Goal: Task Accomplishment & Management: Manage account settings

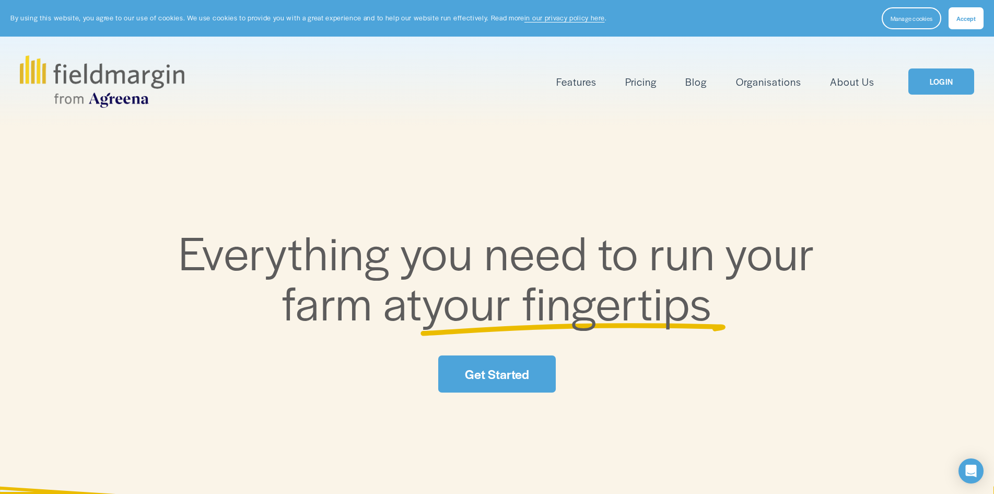
click at [929, 66] on div "Features Mapping Plan Work" at bounding box center [497, 81] width 954 height 52
click at [931, 77] on link "LOGIN" at bounding box center [941, 81] width 66 height 27
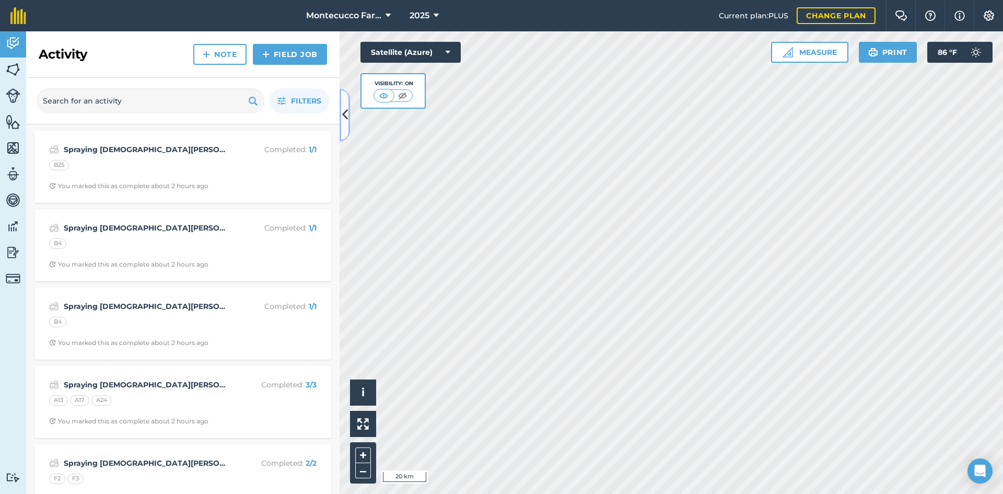
click at [345, 111] on icon at bounding box center [345, 115] width 6 height 18
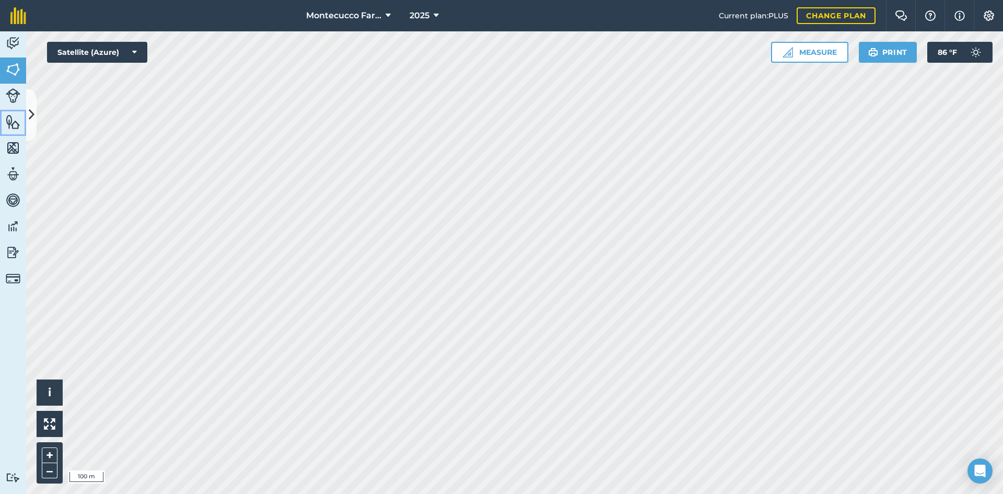
click at [25, 117] on link "Features" at bounding box center [13, 123] width 26 height 26
click at [34, 121] on icon at bounding box center [32, 115] width 6 height 18
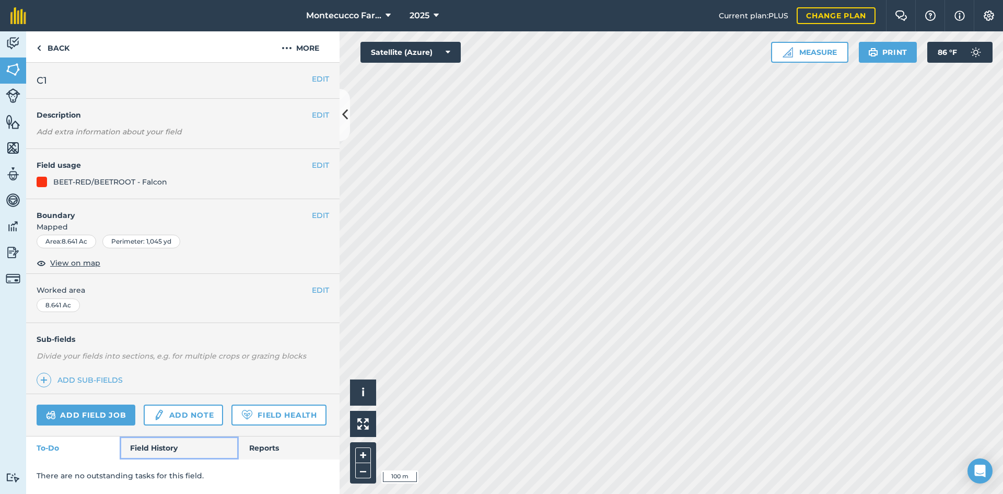
click at [161, 445] on link "Field History" at bounding box center [179, 447] width 119 height 23
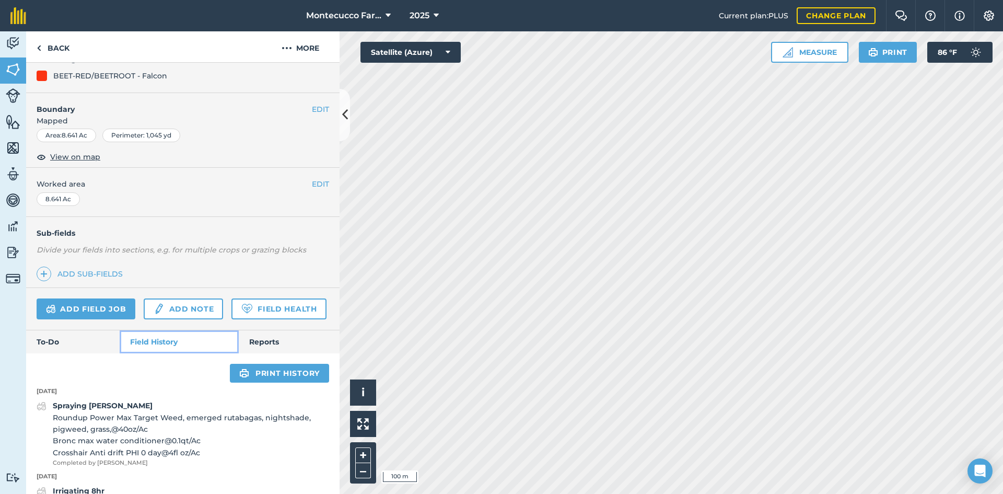
scroll to position [104, 0]
click at [94, 305] on link "Add field job" at bounding box center [86, 310] width 99 height 21
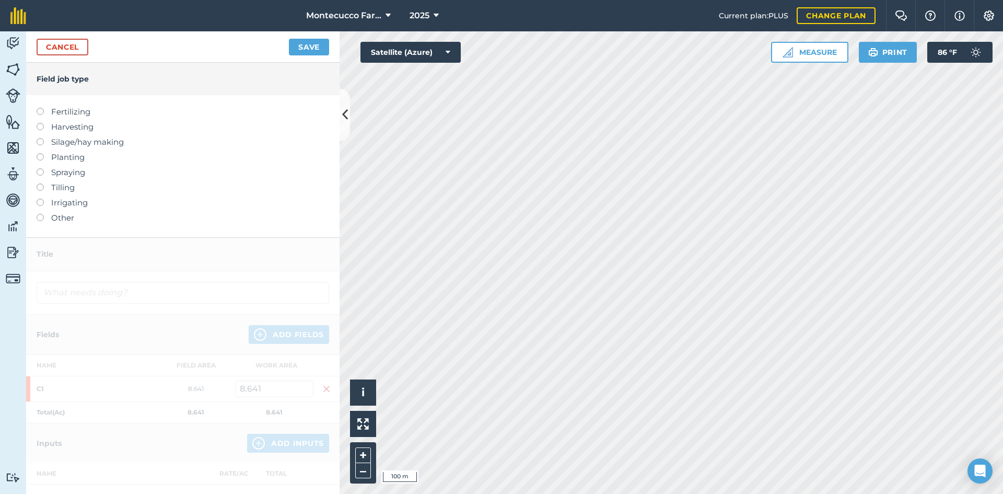
click at [40, 108] on label at bounding box center [44, 108] width 15 height 0
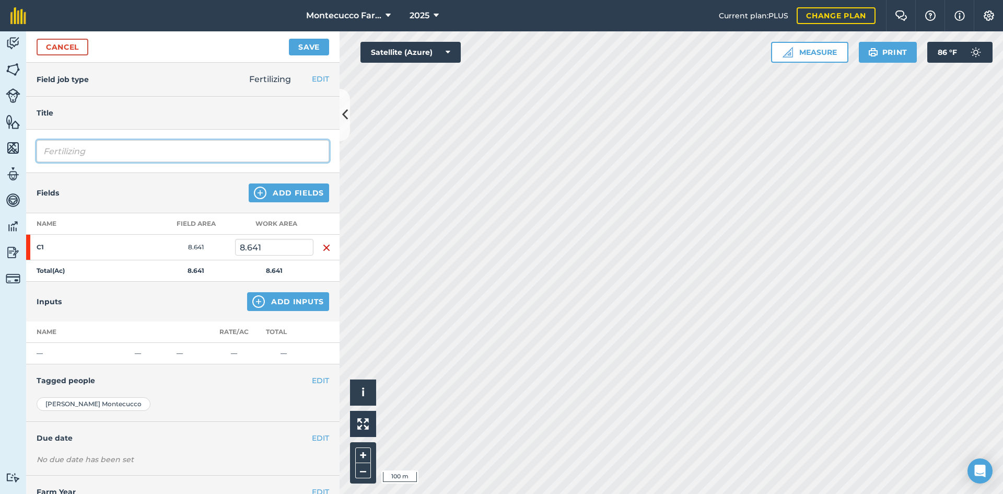
click at [135, 147] on input "Fertilizing" at bounding box center [183, 151] width 292 height 22
type input "Fertilizing [PERSON_NAME]"
click at [274, 299] on button "Add Inputs" at bounding box center [288, 301] width 82 height 19
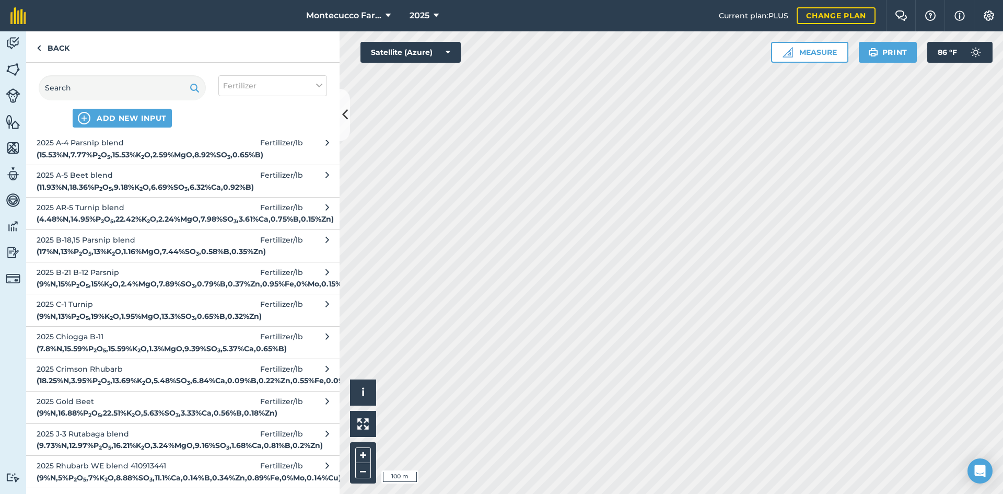
scroll to position [627, 0]
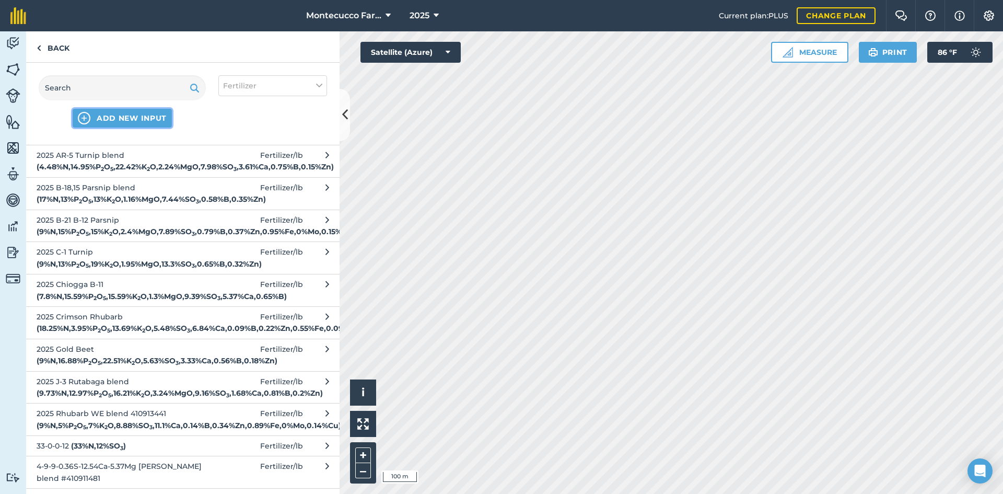
click at [143, 119] on span "ADD NEW INPUT" at bounding box center [132, 118] width 70 height 10
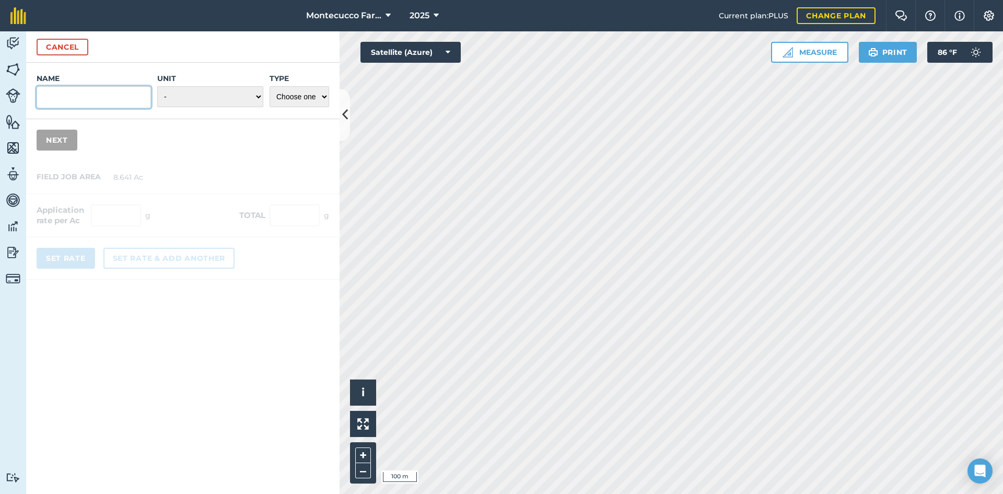
click at [113, 97] on input "Name" at bounding box center [94, 97] width 114 height 22
type input "2025 C-2 Beet blend"
click at [184, 92] on select "- Grams/g Kilograms/kg Metric tonnes/t Millilitres/ml Litres/L Ounces/oz Pounds…" at bounding box center [210, 96] width 106 height 21
select select "POUNDS"
click at [157, 86] on select "- Grams/g Kilograms/kg Metric tonnes/t Millilitres/ml Litres/L Ounces/oz Pounds…" at bounding box center [210, 96] width 106 height 21
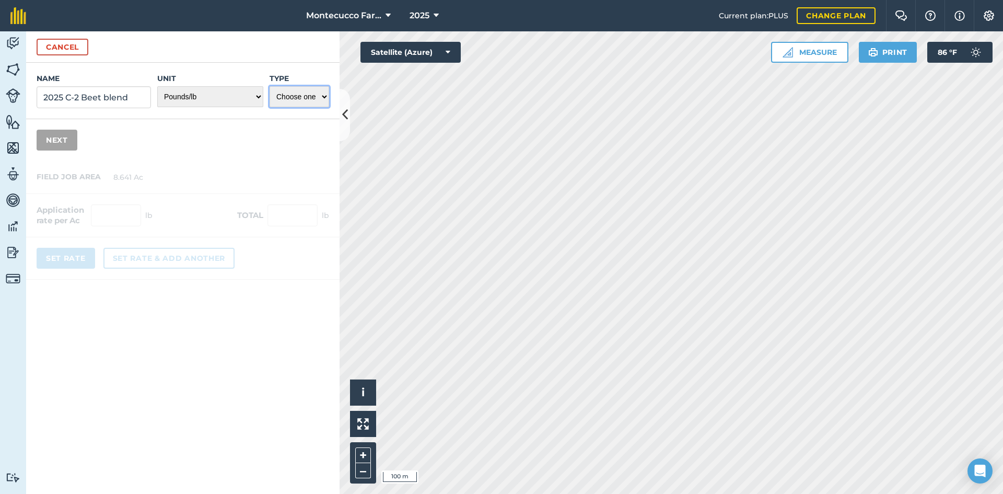
click at [321, 92] on select "Choose one Fertilizer Seed Spray Fuel Other" at bounding box center [299, 96] width 60 height 21
select select "FERTILIZER"
click at [269, 86] on select "Choose one Fertilizer Seed Spray Fuel Other" at bounding box center [299, 96] width 60 height 21
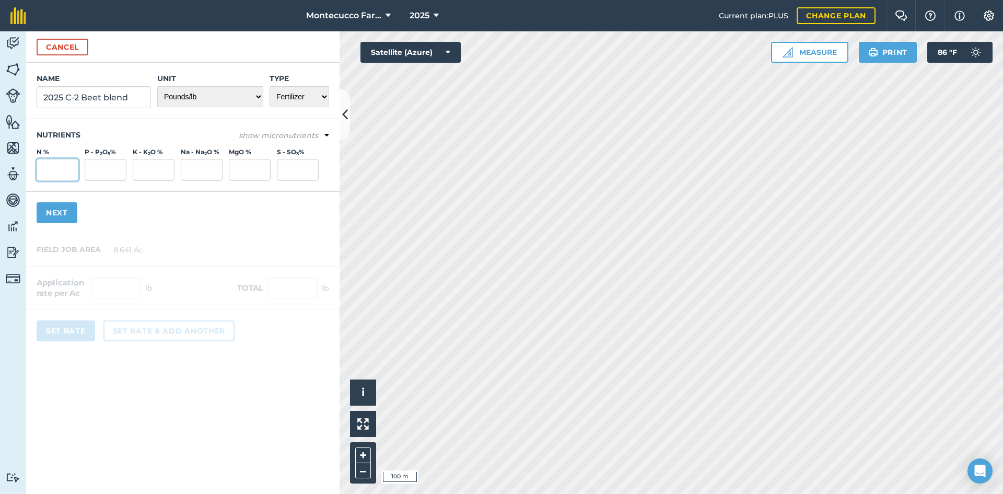
click at [65, 168] on input "N %" at bounding box center [58, 170] width 42 height 22
click at [68, 171] on input "N %" at bounding box center [58, 170] width 42 height 22
type input "8.03"
type input "13.39"
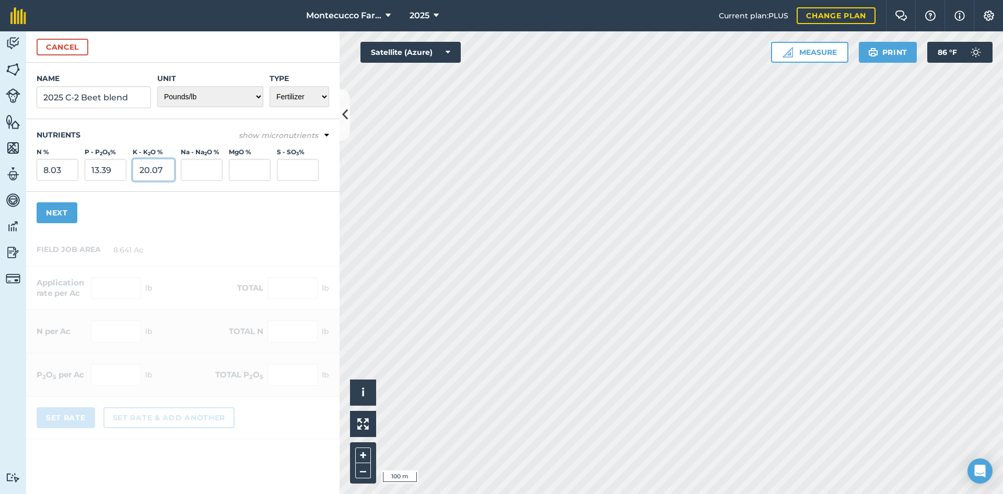
type input "20.07"
type input "2.007"
type input "11.538"
click at [268, 131] on em "show micronutrients" at bounding box center [278, 135] width 79 height 9
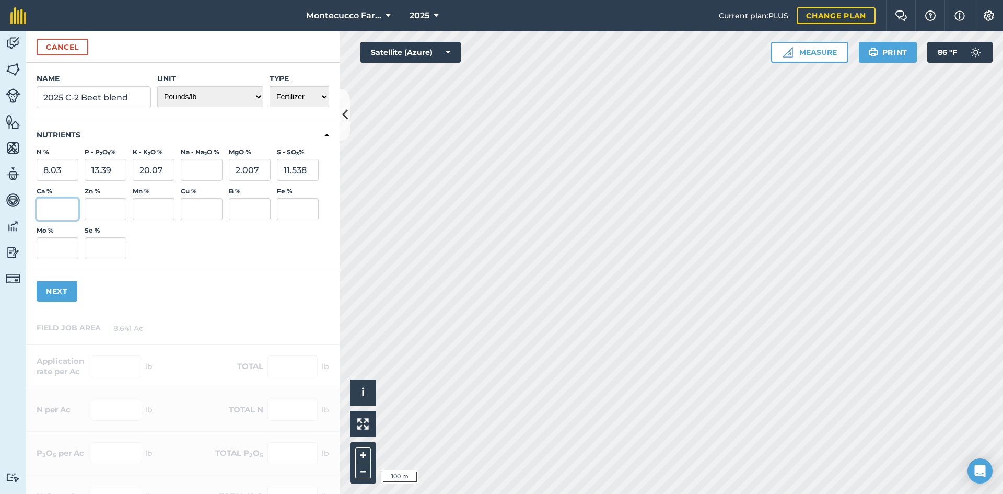
click at [45, 201] on input "Ca %" at bounding box center [58, 209] width 42 height 22
type input "1.846"
click at [113, 206] on input "Zn %" at bounding box center [106, 209] width 42 height 22
type input "0.201"
click at [238, 208] on input "B %" at bounding box center [250, 209] width 42 height 22
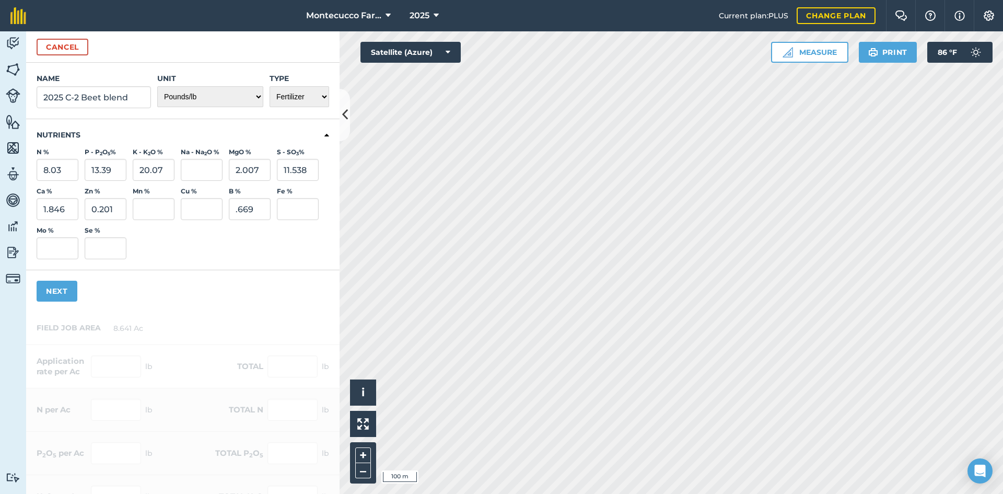
type input "0.669"
click at [62, 292] on button "Next" at bounding box center [57, 290] width 41 height 21
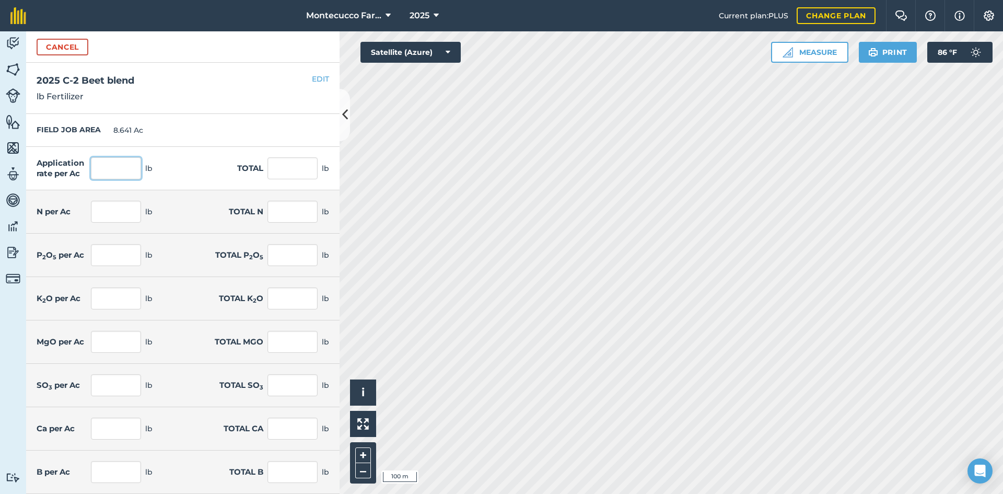
click at [120, 171] on input "text" at bounding box center [116, 168] width 50 height 22
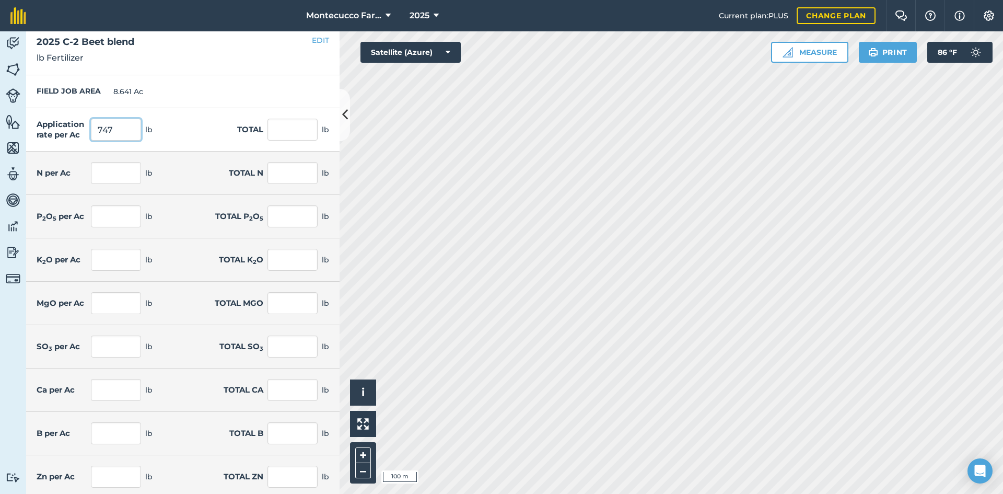
scroll to position [86, 0]
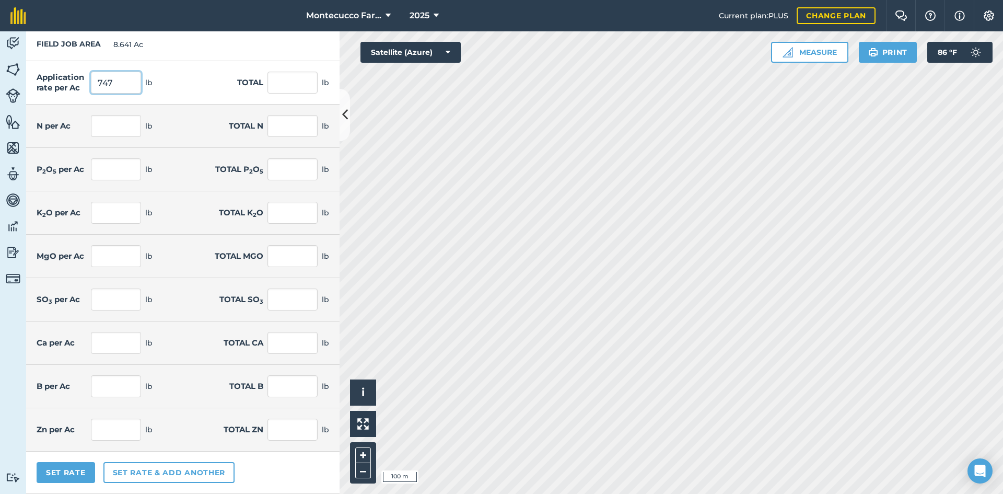
type input "747"
type input "6,454.827"
type input "59.984"
type input "518.323"
type input "100.023"
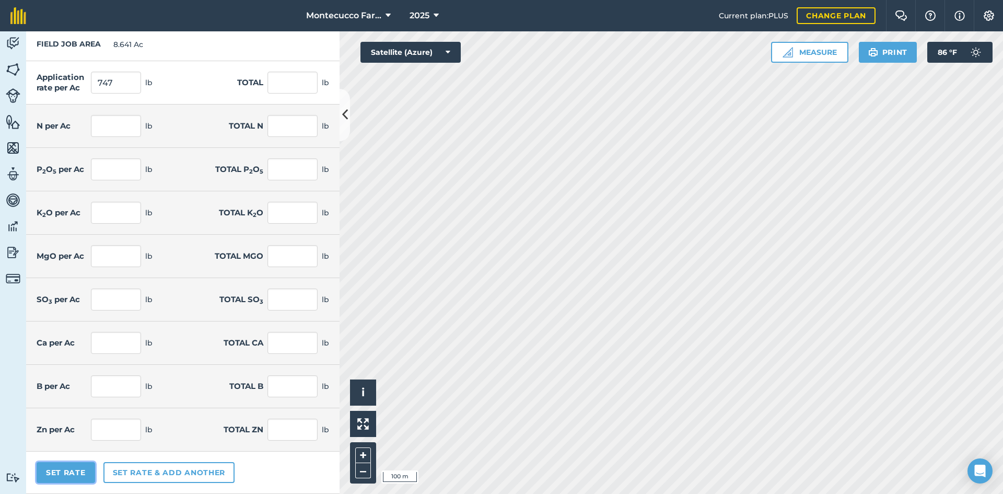
type input "864.301"
type input "149.923"
type input "1,295.484"
type input "14.992"
type input "129.548"
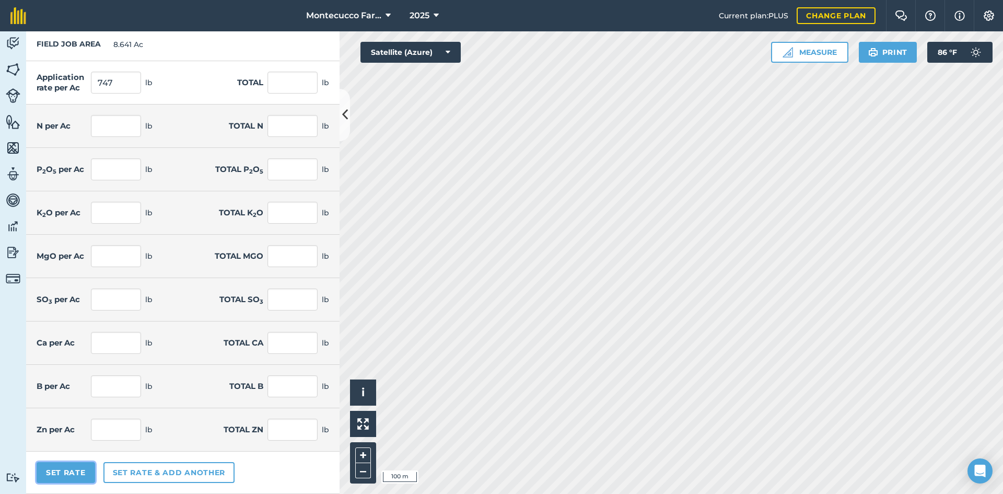
type input "86.189"
type input "744.758"
type input "13.79"
type input "119.156"
type input "1.501"
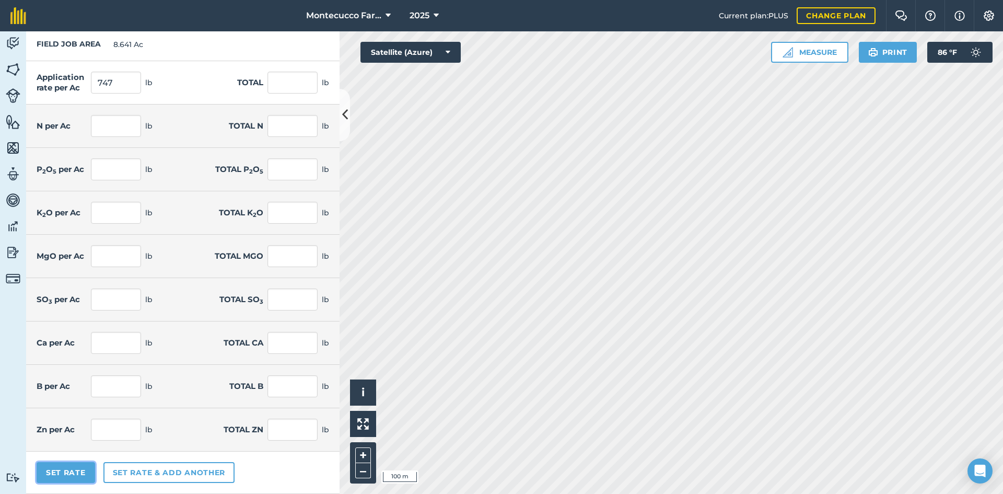
type input "12.974"
type input "4.997"
type input "43.183"
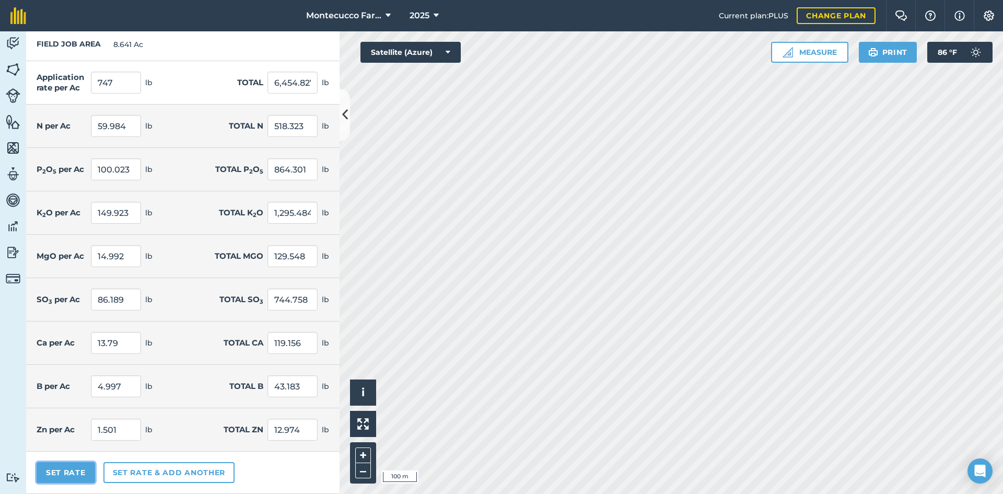
click at [65, 472] on button "Set Rate" at bounding box center [66, 472] width 58 height 21
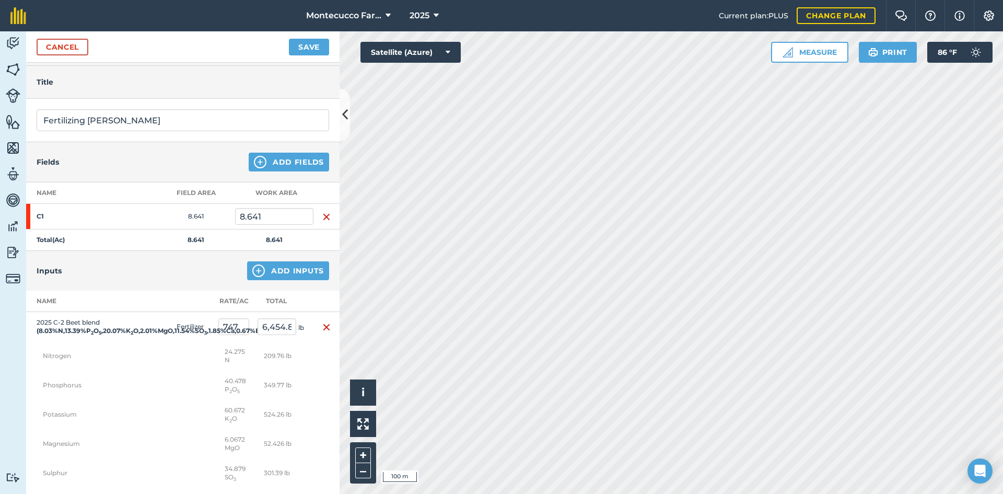
scroll to position [0, 0]
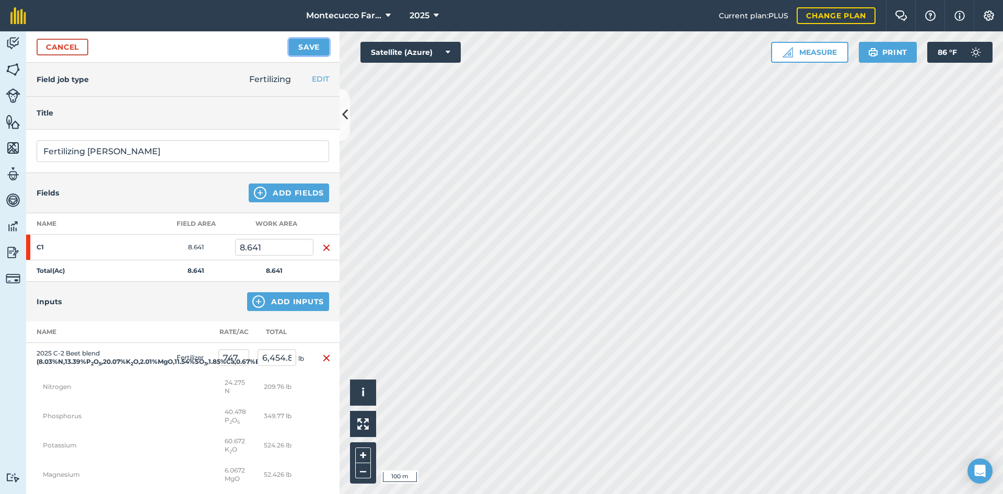
click at [311, 44] on button "Save" at bounding box center [309, 47] width 40 height 17
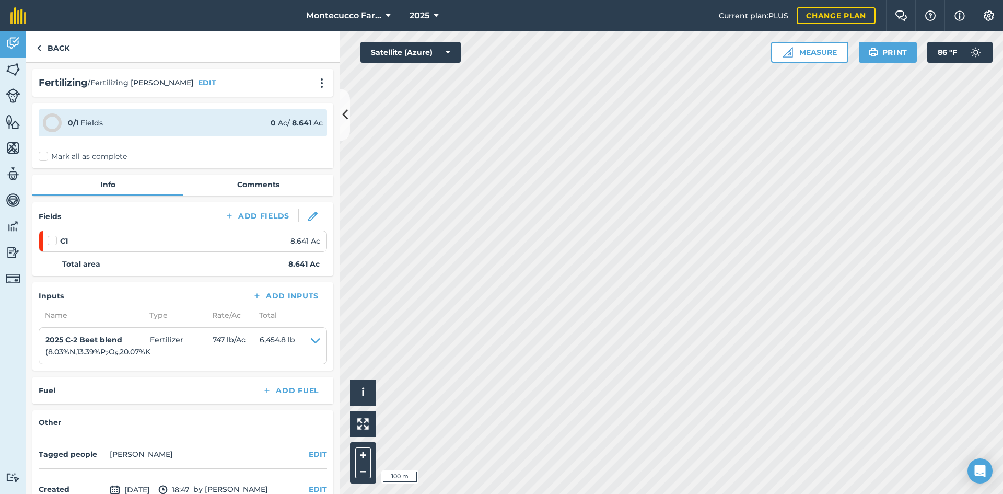
click at [41, 157] on label "Mark all as complete" at bounding box center [83, 156] width 88 height 11
click at [41, 157] on input "Mark all as complete" at bounding box center [42, 154] width 7 height 7
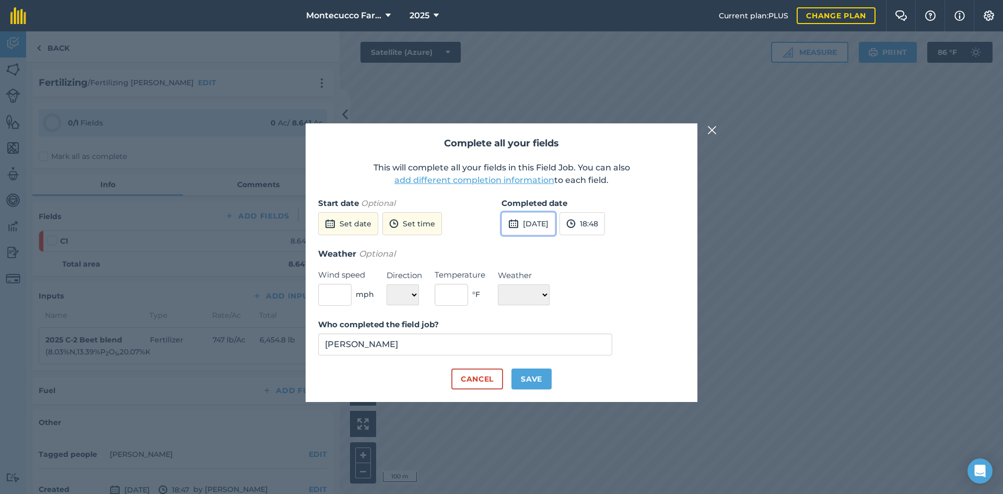
click at [549, 218] on button "[DATE]" at bounding box center [528, 223] width 54 height 23
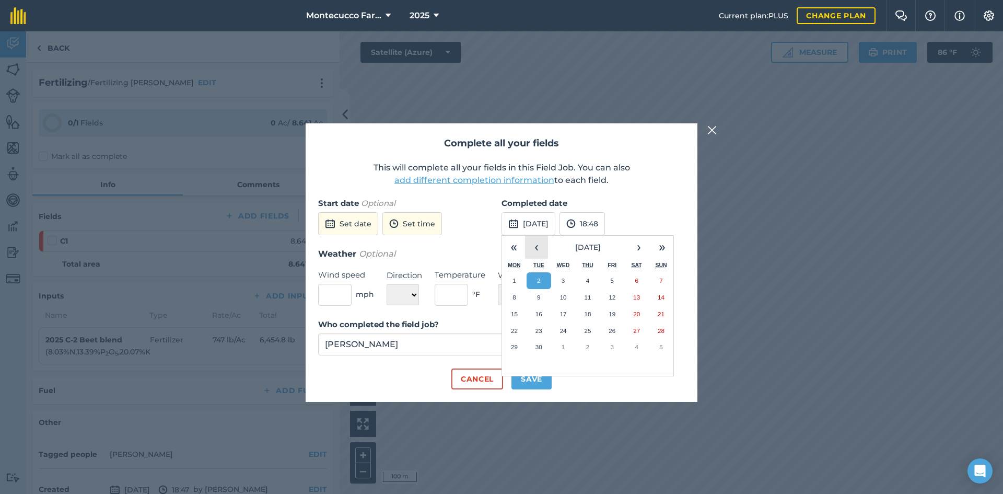
click at [538, 248] on button "‹" at bounding box center [536, 247] width 23 height 23
click at [561, 345] on abbr "28" at bounding box center [563, 346] width 7 height 7
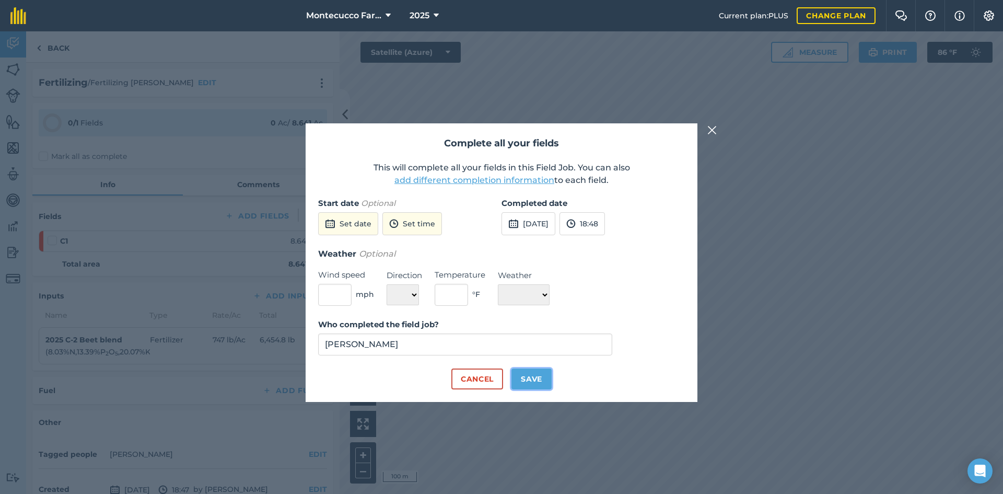
click at [540, 379] on button "Save" at bounding box center [531, 378] width 40 height 21
checkbox input "true"
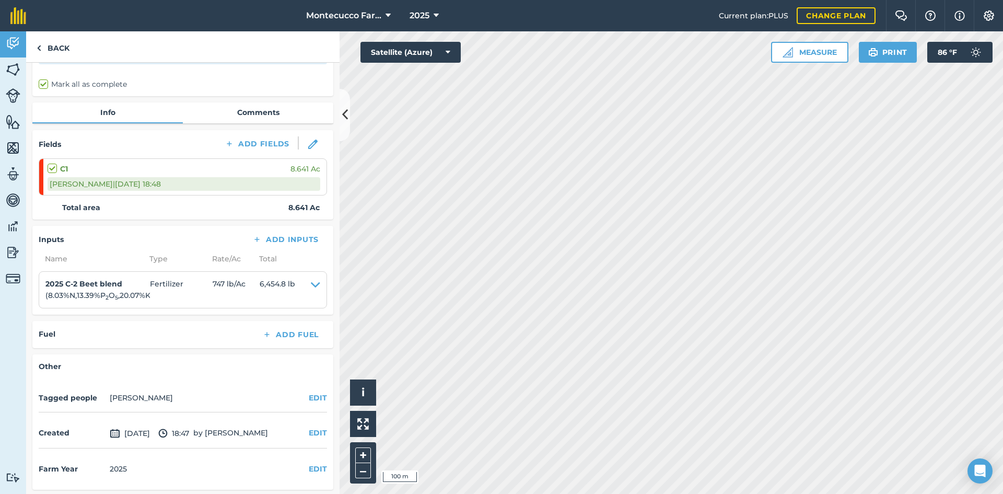
scroll to position [74, 0]
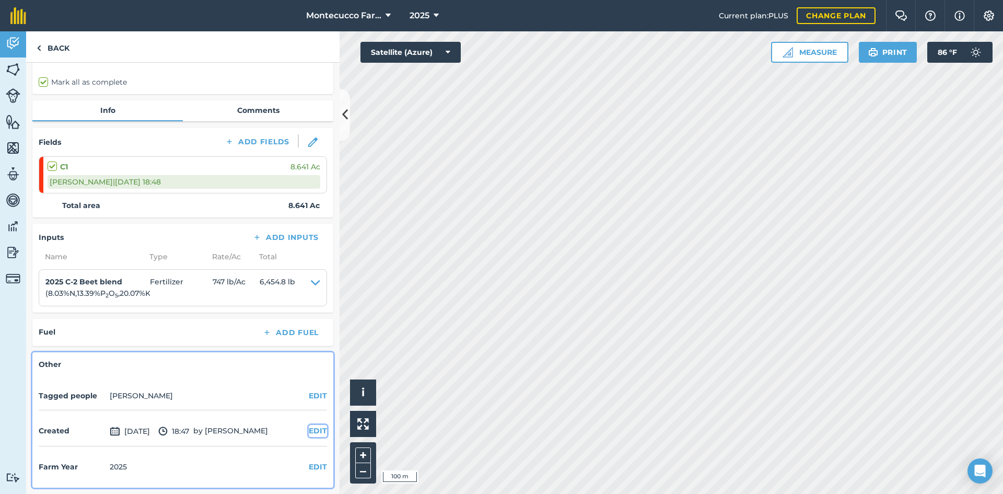
click at [309, 425] on button "EDIT" at bounding box center [318, 430] width 18 height 11
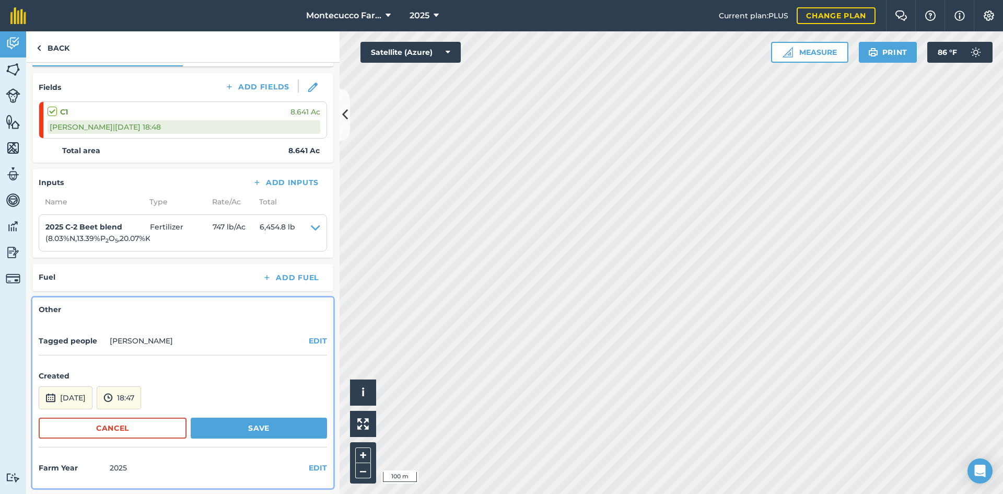
scroll to position [130, 0]
click at [92, 391] on button "[DATE]" at bounding box center [66, 396] width 54 height 23
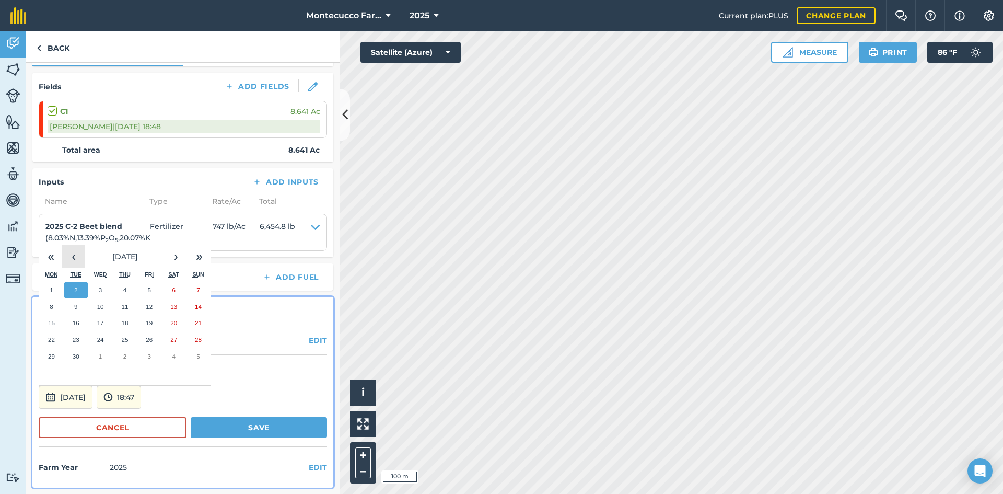
click at [75, 255] on button "‹" at bounding box center [73, 256] width 23 height 23
click at [104, 355] on button "28" at bounding box center [100, 356] width 25 height 17
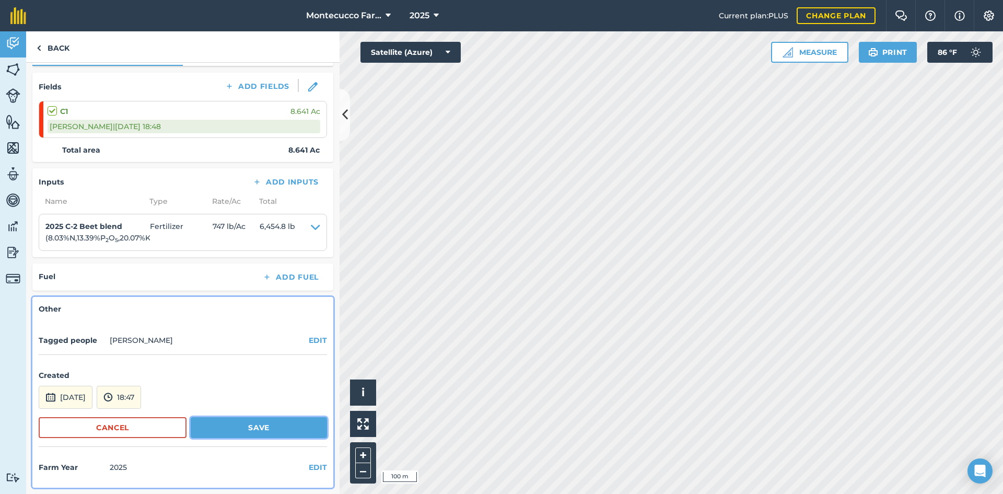
click at [283, 425] on button "Save" at bounding box center [259, 427] width 136 height 21
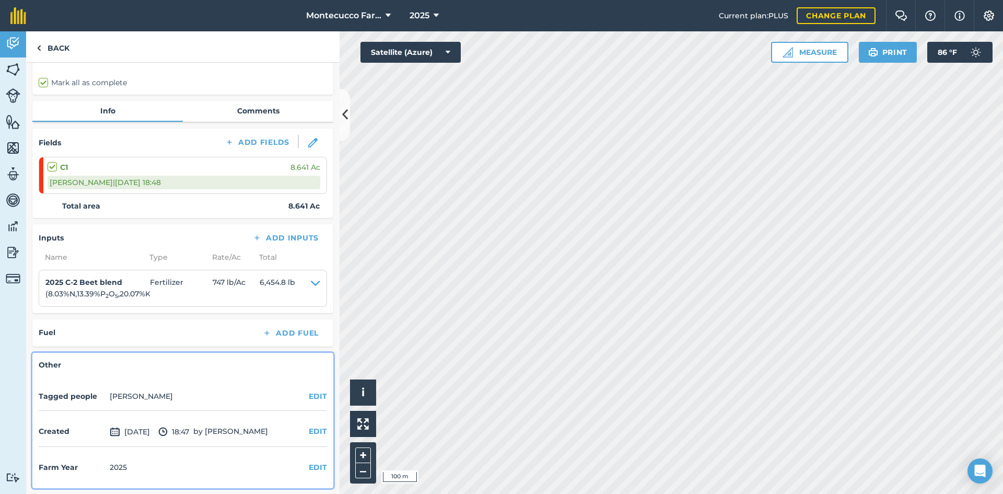
scroll to position [74, 0]
click at [62, 42] on link "Back" at bounding box center [53, 46] width 54 height 31
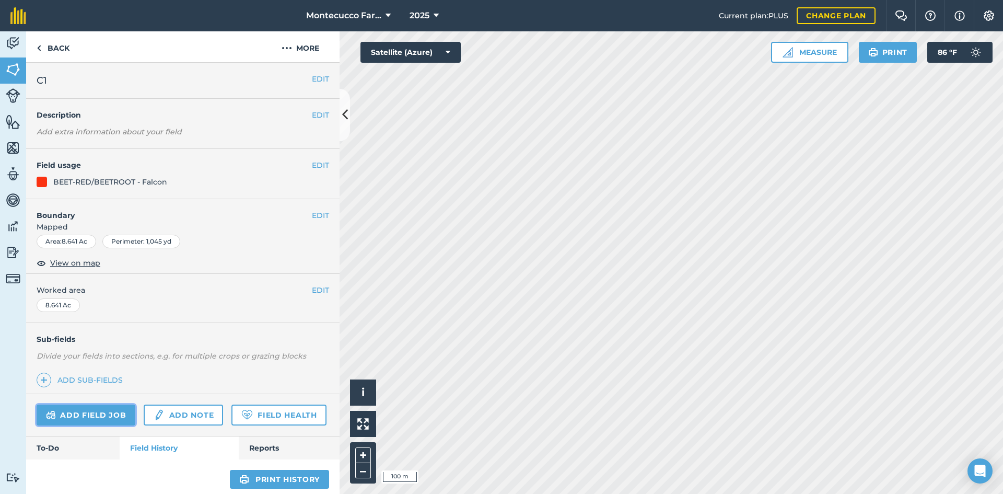
click at [93, 414] on link "Add field job" at bounding box center [86, 414] width 99 height 21
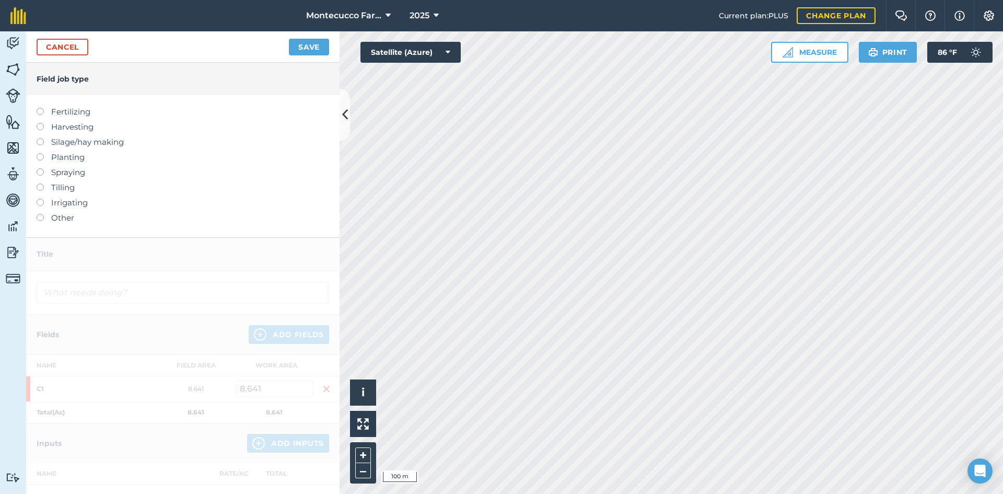
click at [40, 153] on label at bounding box center [44, 153] width 15 height 0
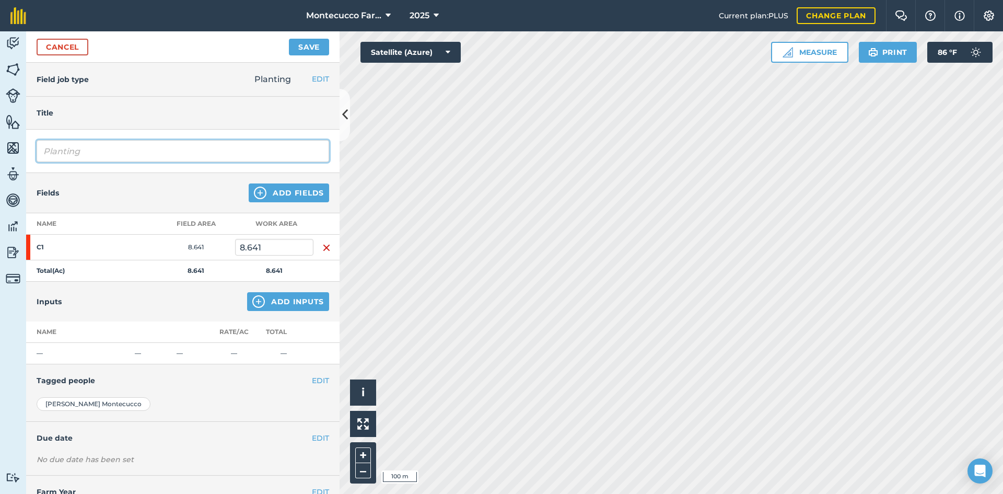
click at [96, 154] on input "Planting" at bounding box center [183, 151] width 292 height 22
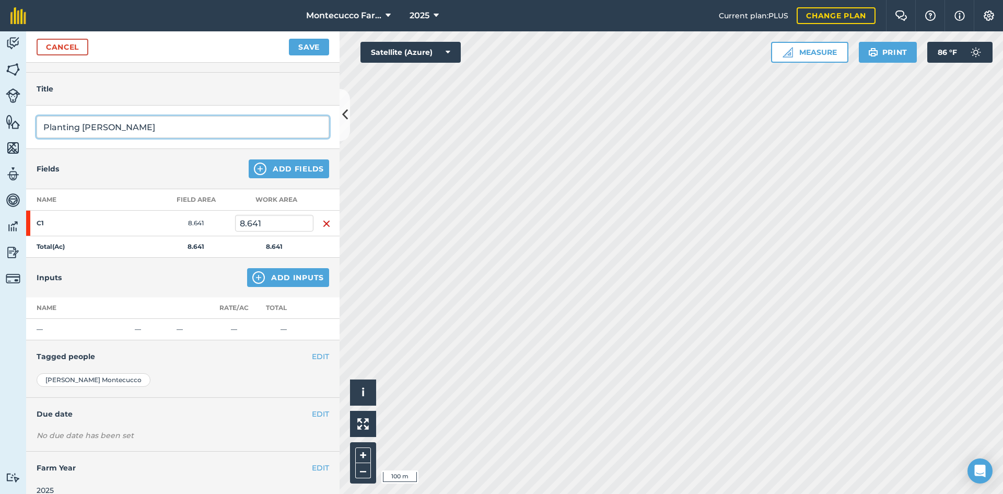
scroll to position [37, 0]
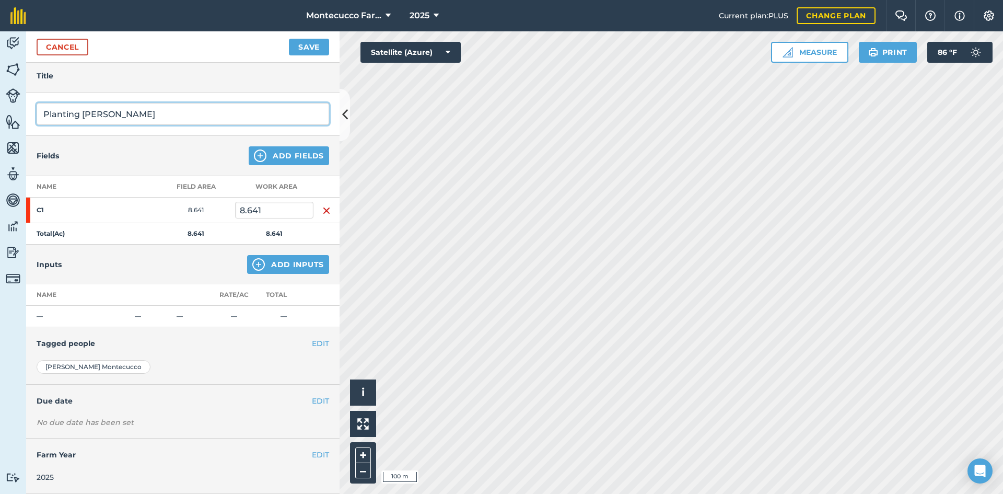
type input "Planting [PERSON_NAME]"
click at [287, 261] on button "Add Inputs" at bounding box center [288, 264] width 82 height 19
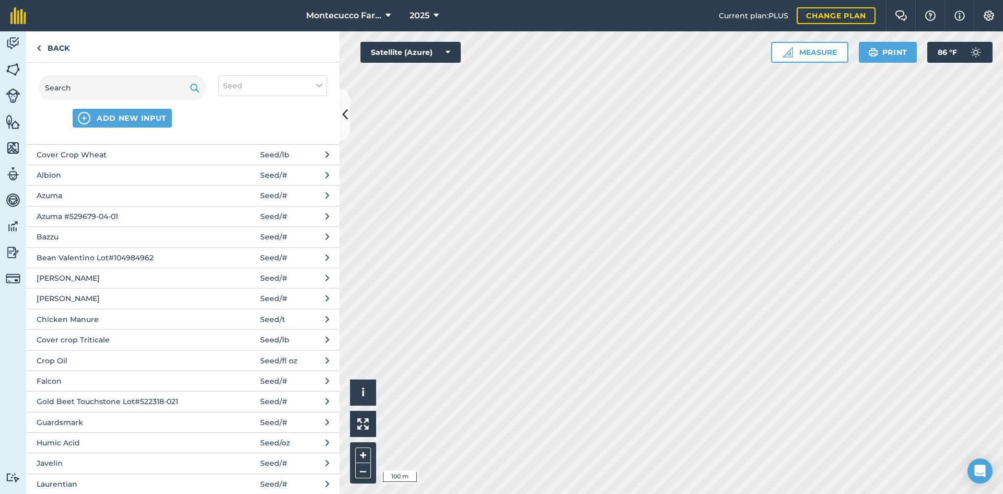
scroll to position [0, 0]
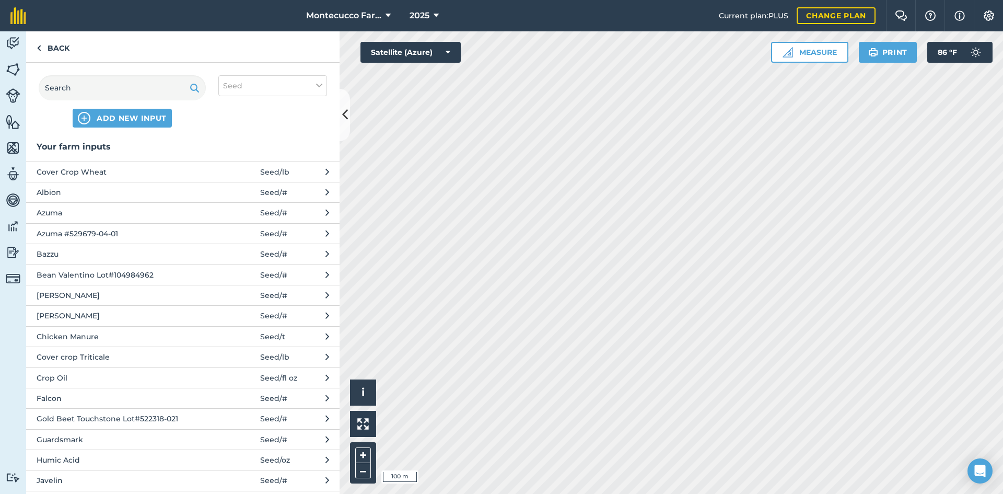
click at [57, 208] on span "Azuma" at bounding box center [122, 212] width 171 height 11
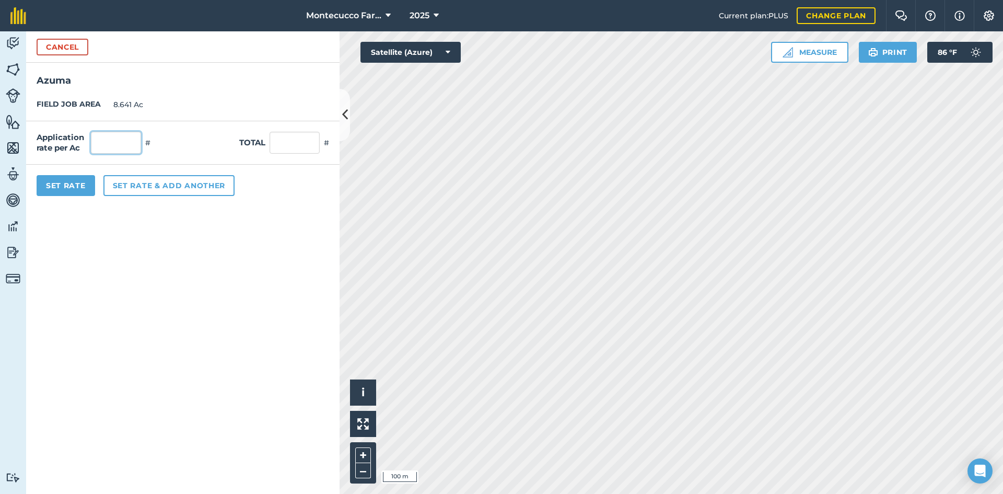
click at [106, 145] on input "text" at bounding box center [116, 143] width 50 height 22
type input "124,000"
type input "1,071,484"
click at [139, 181] on button "Set rate & add another" at bounding box center [168, 185] width 131 height 21
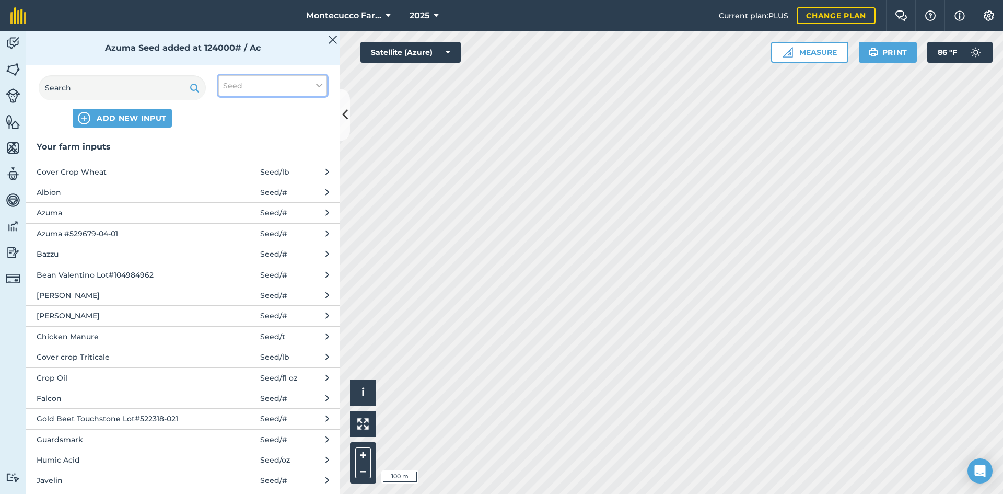
click at [302, 83] on button "Seed" at bounding box center [272, 85] width 109 height 21
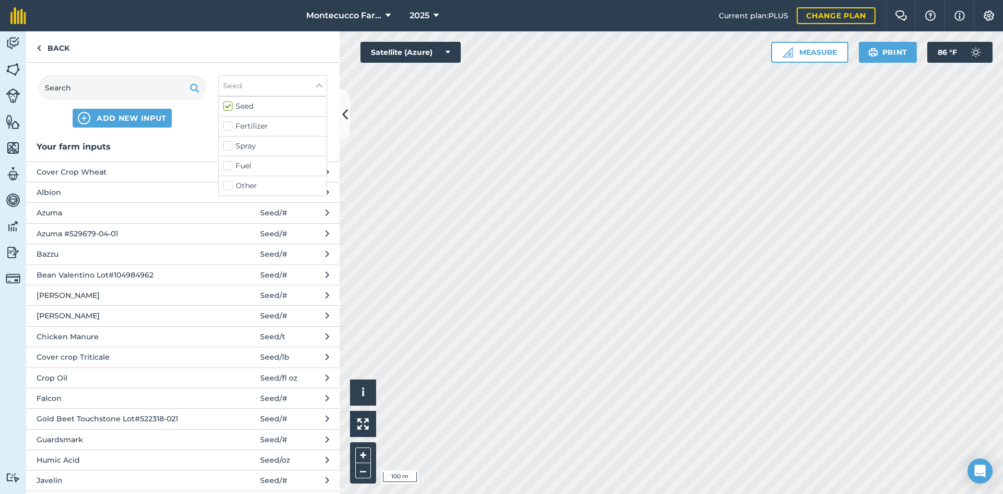
click at [230, 145] on label "Spray" at bounding box center [272, 145] width 99 height 11
click at [230, 145] on input "Spray" at bounding box center [226, 143] width 7 height 7
checkbox input "true"
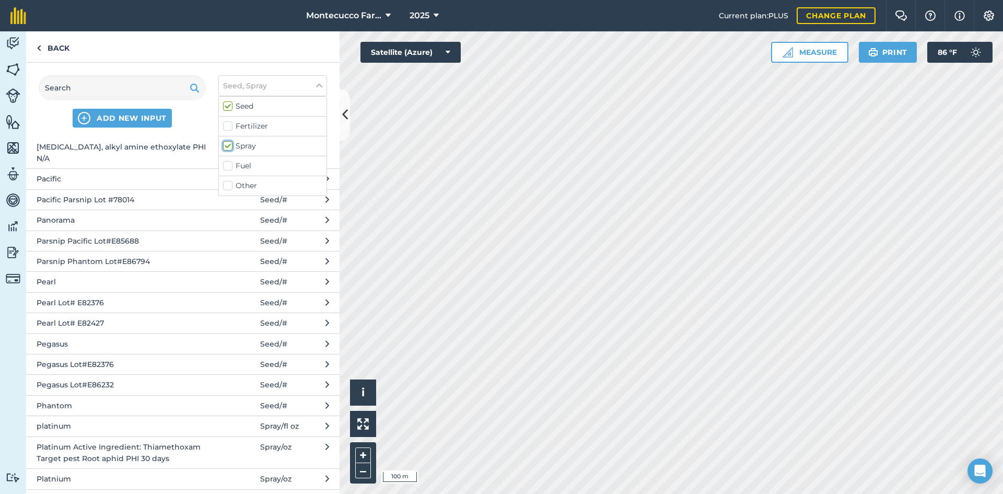
scroll to position [2335, 0]
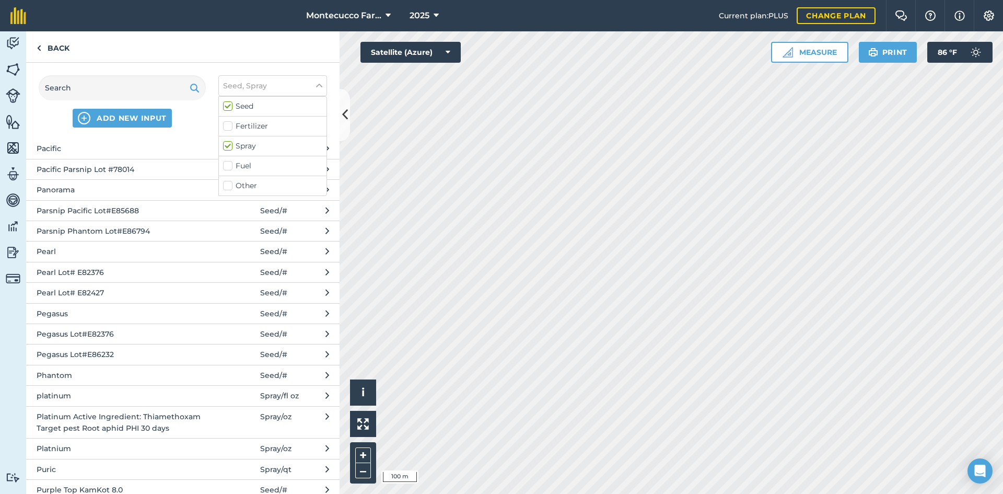
click at [172, 411] on span "Platinum Active Ingredient: Thiamethoxam Target pest Root aphid PHI 30 days" at bounding box center [122, 423] width 171 height 24
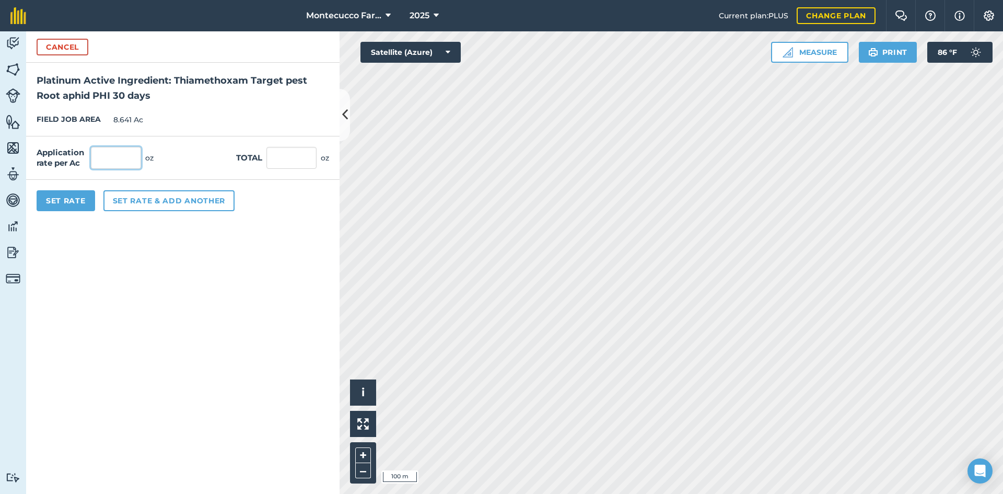
click at [128, 161] on input "text" at bounding box center [116, 158] width 50 height 22
type input "4"
type input "34.564"
click at [138, 197] on button "Set rate & add another" at bounding box center [168, 200] width 131 height 21
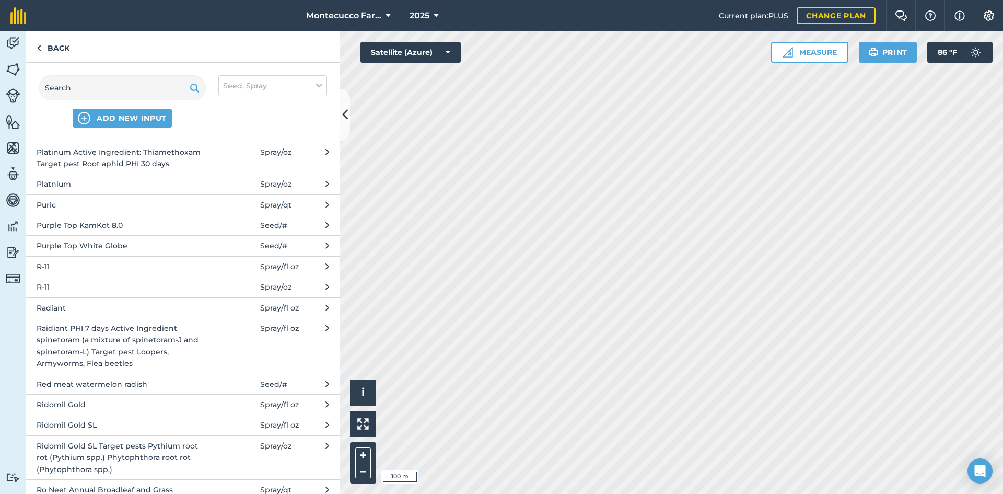
scroll to position [2605, 0]
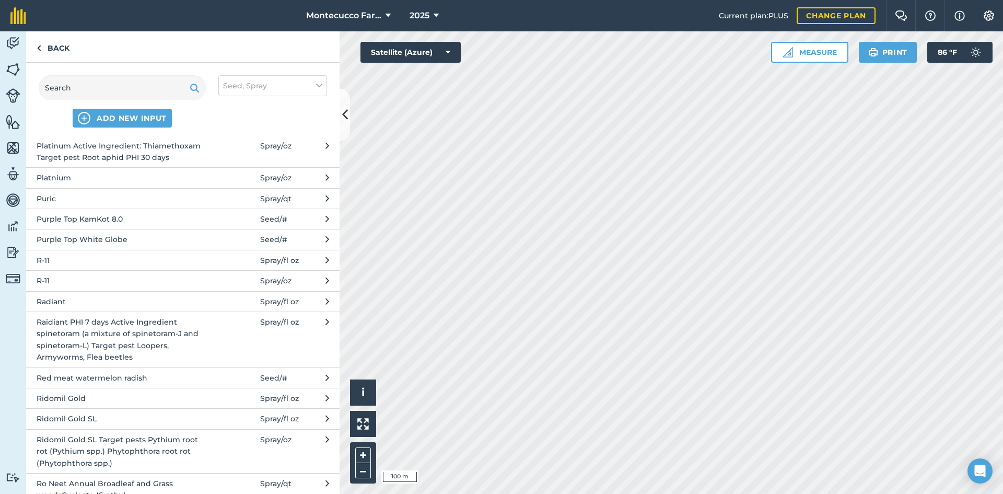
click at [182, 441] on span "Ridomil Gold SL Target pests Pythium root rot (Pythium spp.) Phytophthora root …" at bounding box center [122, 450] width 171 height 35
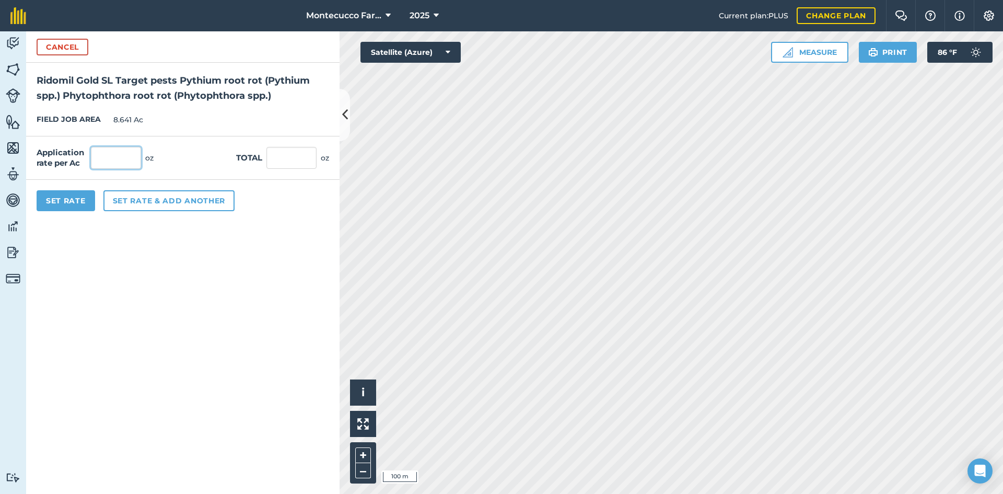
click at [123, 163] on input "text" at bounding box center [116, 158] width 50 height 22
type input "6"
type input "51.846"
click at [63, 201] on button "Set Rate" at bounding box center [66, 200] width 58 height 21
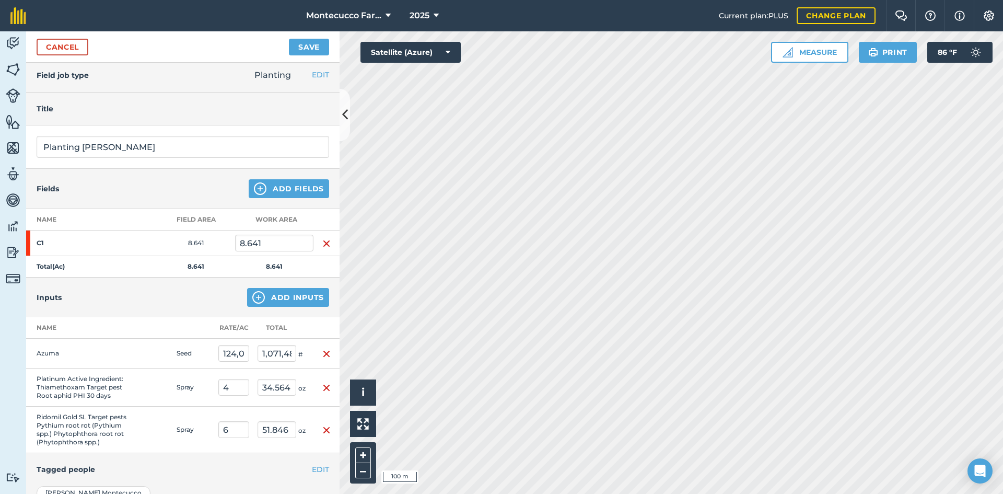
scroll to position [0, 0]
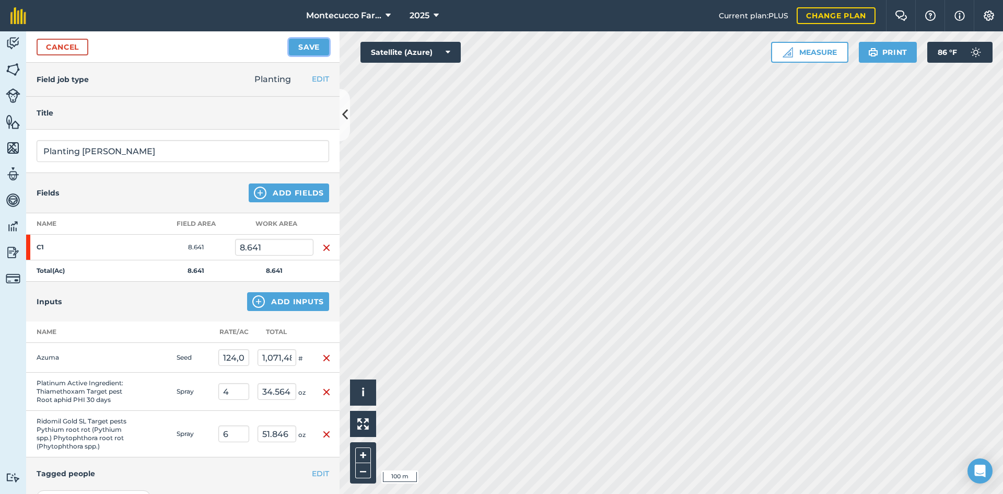
click at [307, 46] on button "Save" at bounding box center [309, 47] width 40 height 17
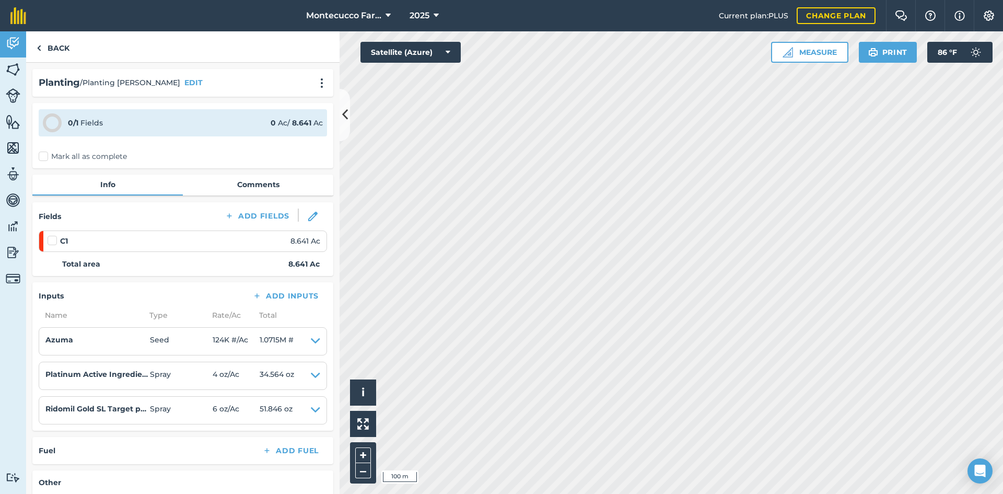
click at [44, 154] on label "Mark all as complete" at bounding box center [83, 156] width 88 height 11
click at [44, 154] on input "Mark all as complete" at bounding box center [42, 154] width 7 height 7
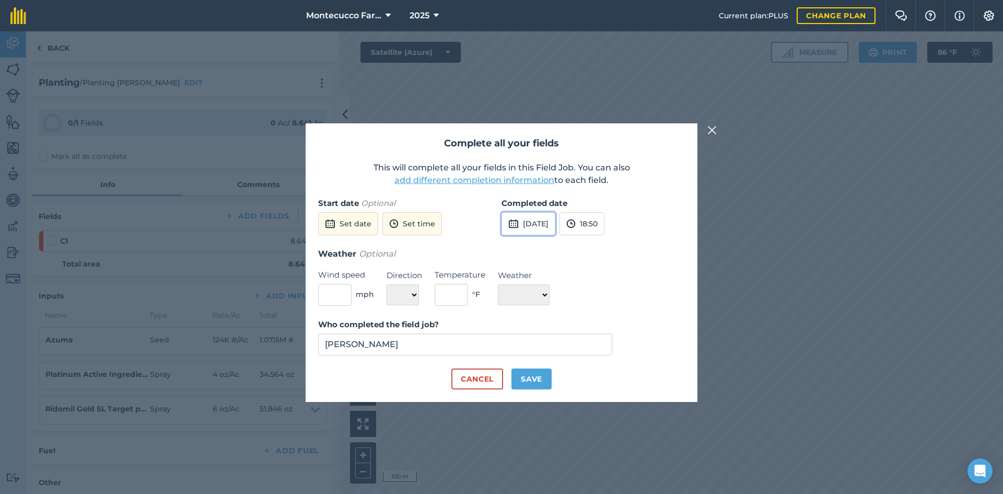
click at [547, 222] on button "[DATE]" at bounding box center [528, 223] width 54 height 23
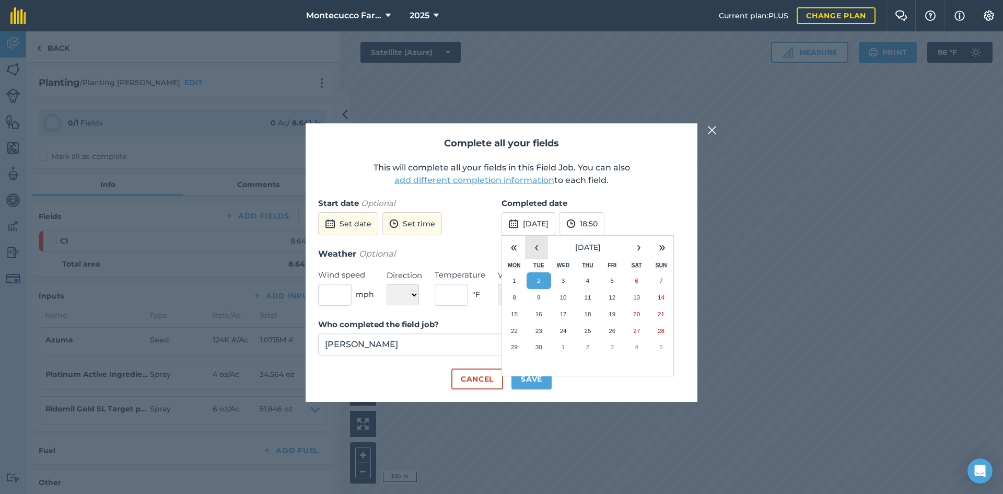
click at [542, 251] on button "‹" at bounding box center [536, 247] width 23 height 23
click at [563, 347] on abbr "28" at bounding box center [563, 346] width 7 height 7
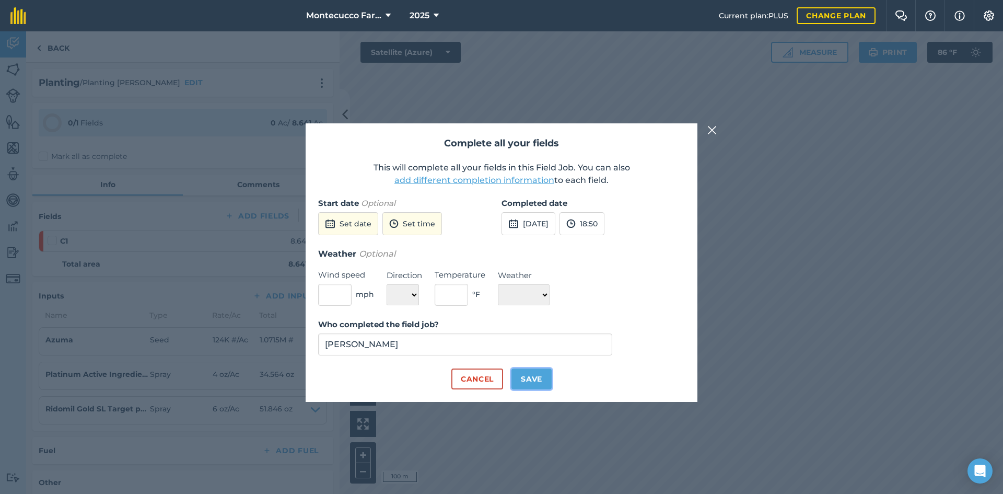
click at [522, 378] on button "Save" at bounding box center [531, 378] width 40 height 21
checkbox input "true"
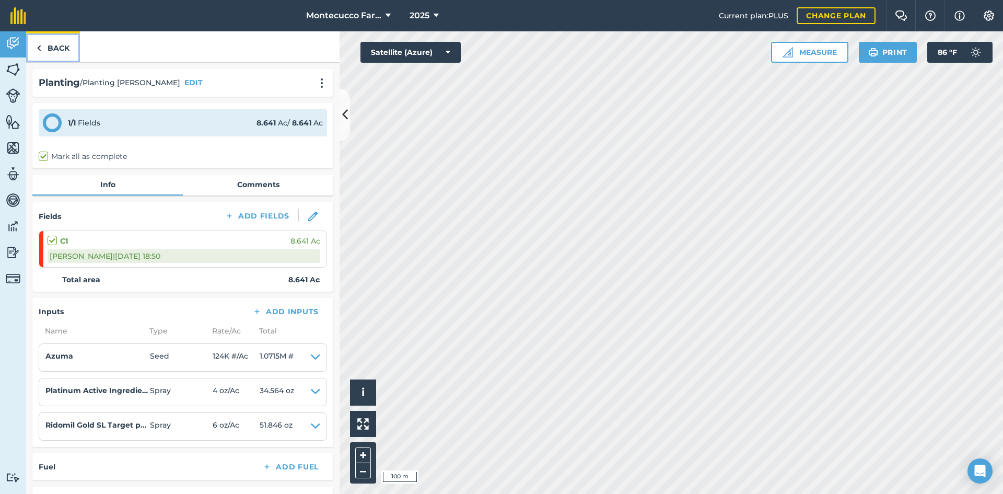
click at [57, 47] on link "Back" at bounding box center [53, 46] width 54 height 31
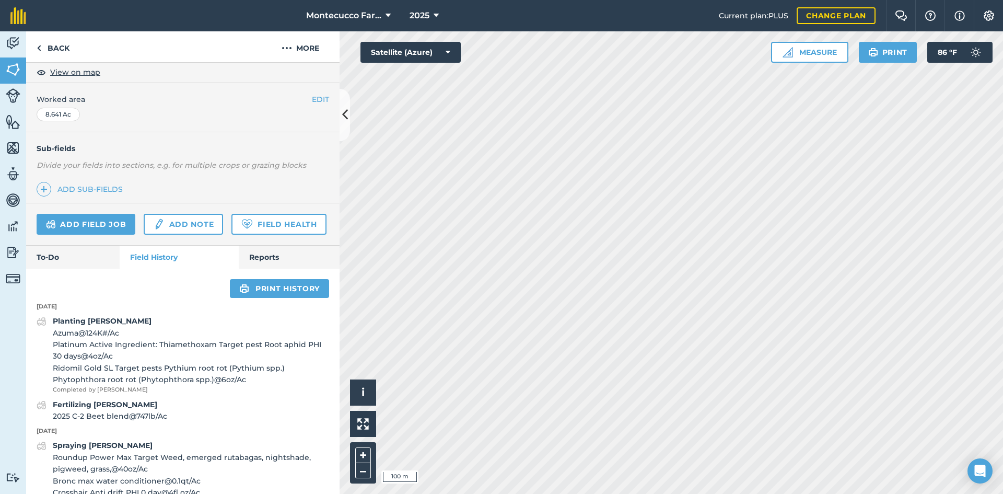
scroll to position [209, 0]
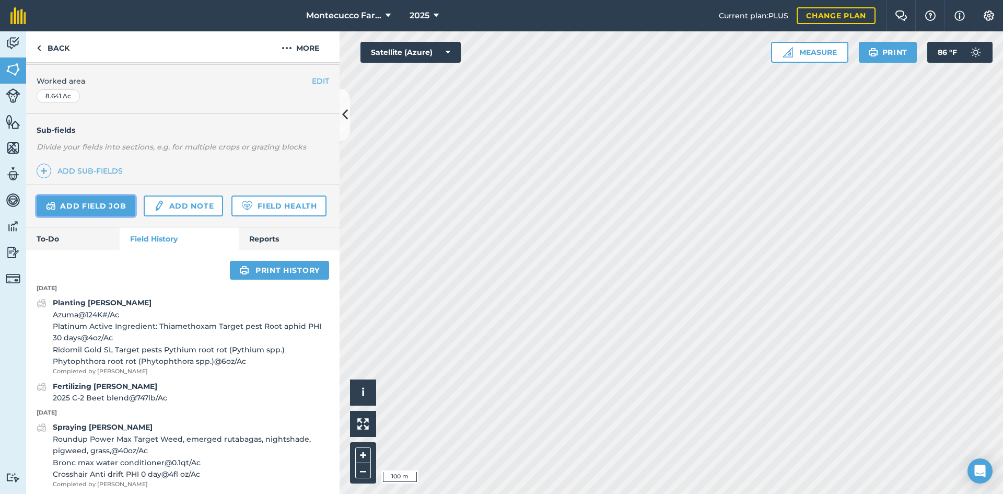
click at [119, 205] on link "Add field job" at bounding box center [86, 205] width 99 height 21
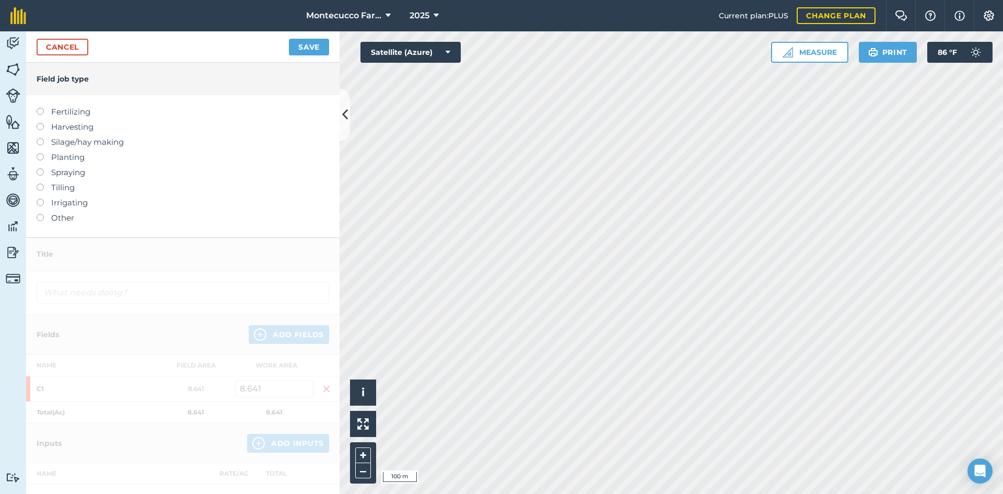
click at [39, 108] on label at bounding box center [44, 108] width 15 height 0
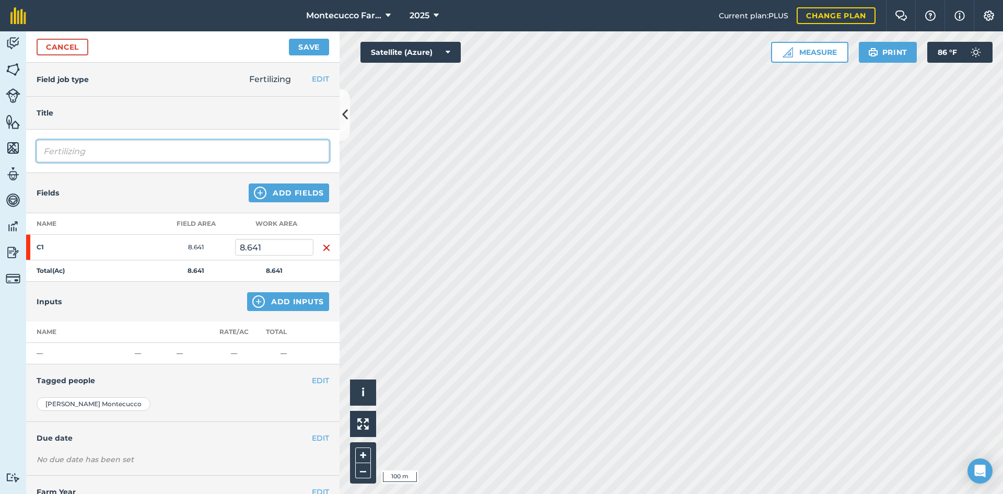
click at [99, 155] on input "Fertilizing" at bounding box center [183, 151] width 292 height 22
type input "Fertilizing [DEMOGRAPHIC_DATA][PERSON_NAME] [PERSON_NAME]"
click at [295, 304] on button "Add Inputs" at bounding box center [288, 301] width 82 height 19
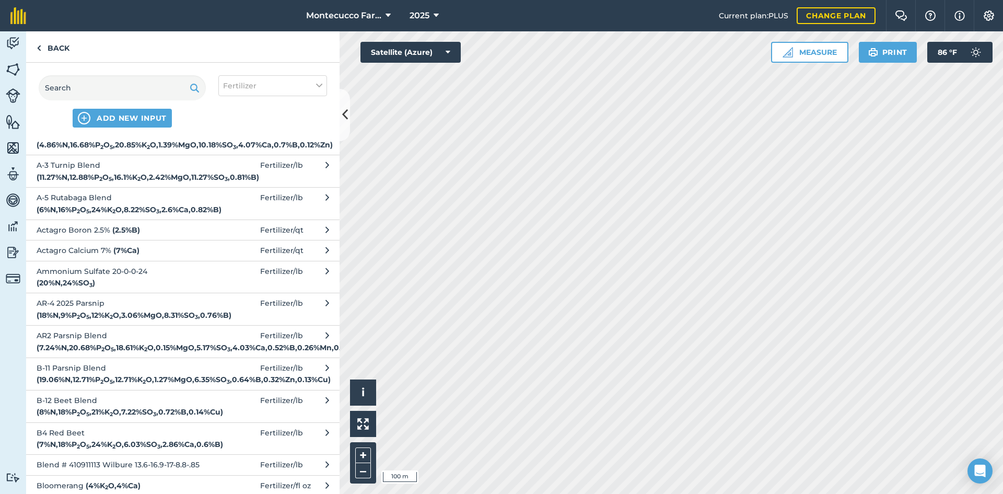
scroll to position [1201, 0]
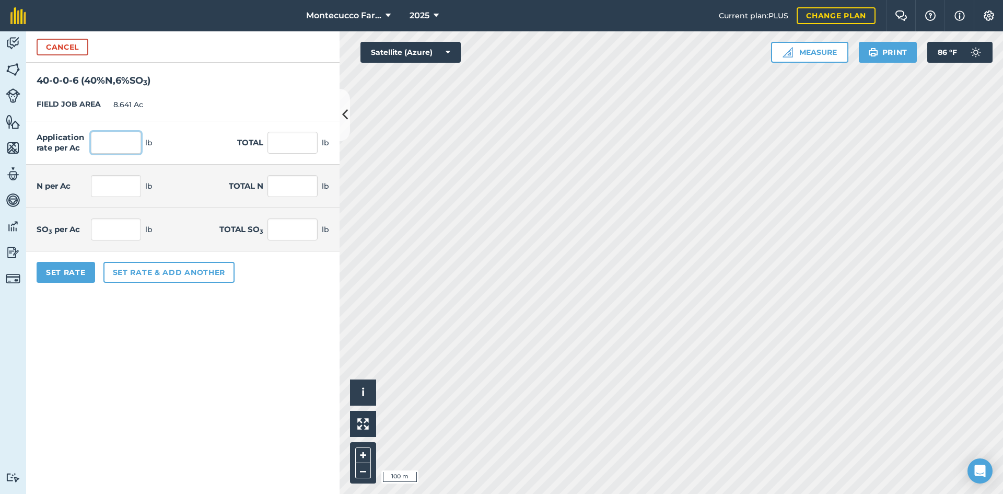
click at [124, 143] on input "text" at bounding box center [116, 143] width 50 height 22
type input "150"
type input "1,296.15"
type input "60"
type input "518.46"
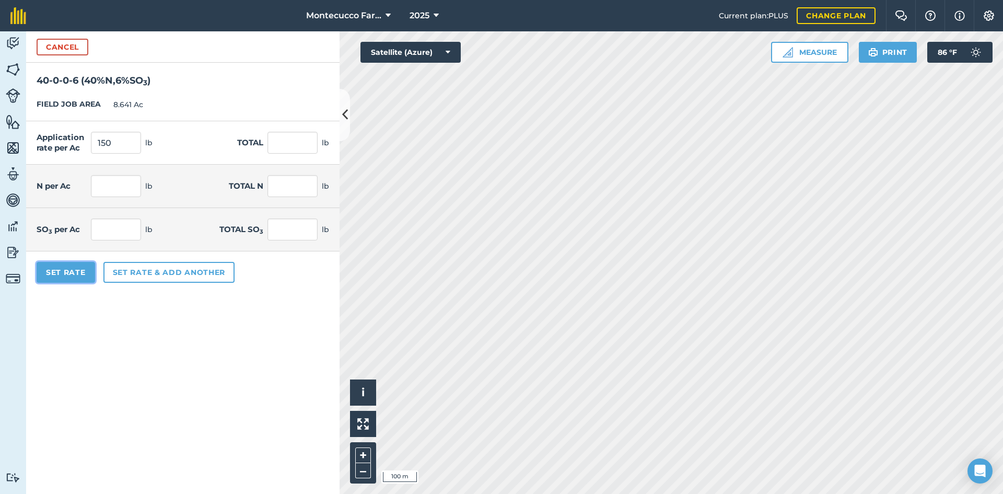
type input "9"
type input "77.769"
click at [67, 269] on button "Set Rate" at bounding box center [66, 272] width 58 height 21
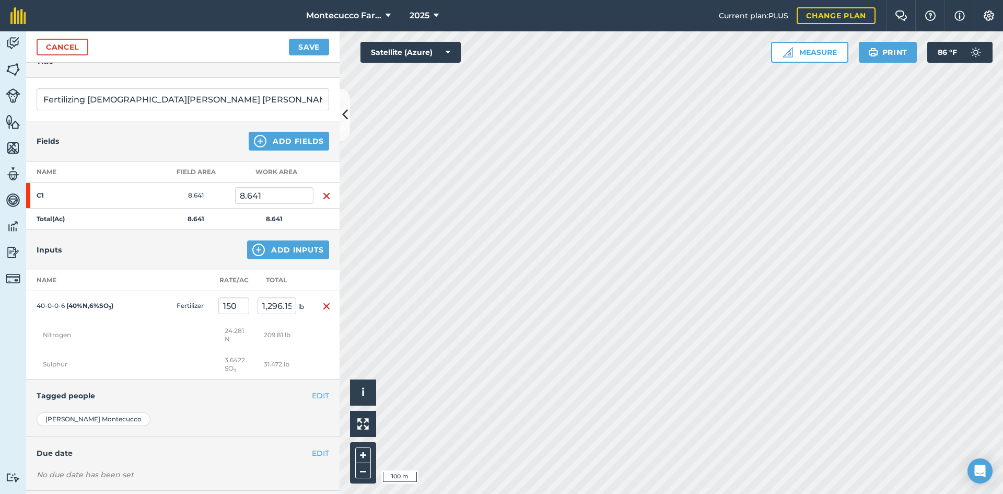
scroll to position [0, 0]
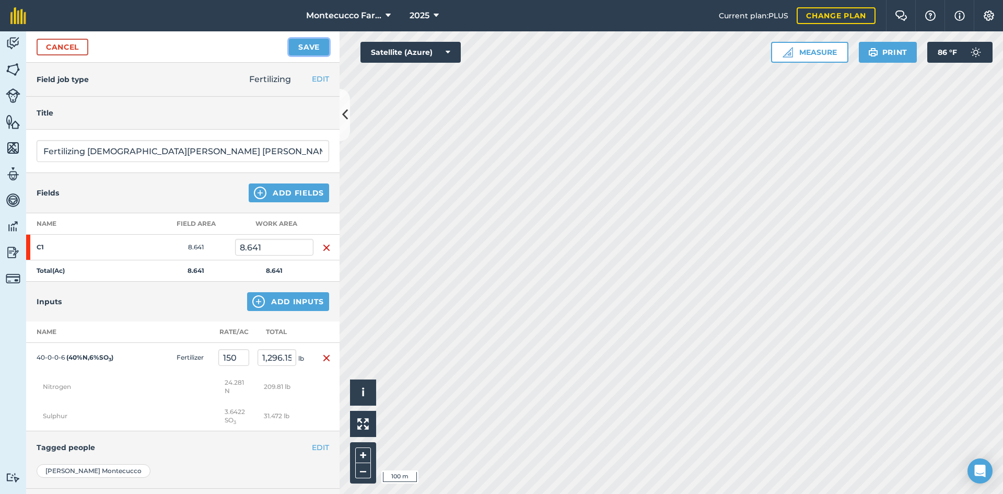
click at [313, 49] on button "Save" at bounding box center [309, 47] width 40 height 17
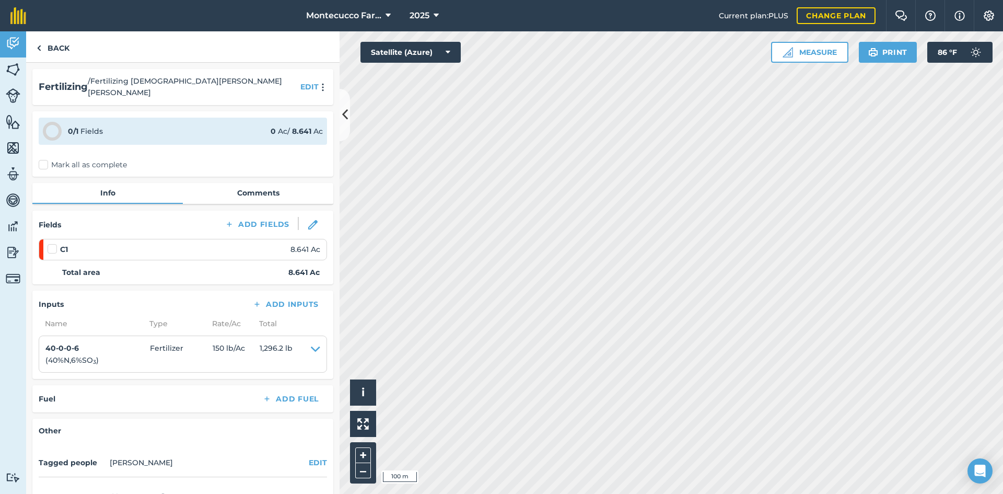
click at [44, 159] on label "Mark all as complete" at bounding box center [83, 164] width 88 height 11
click at [44, 159] on input "Mark all as complete" at bounding box center [42, 162] width 7 height 7
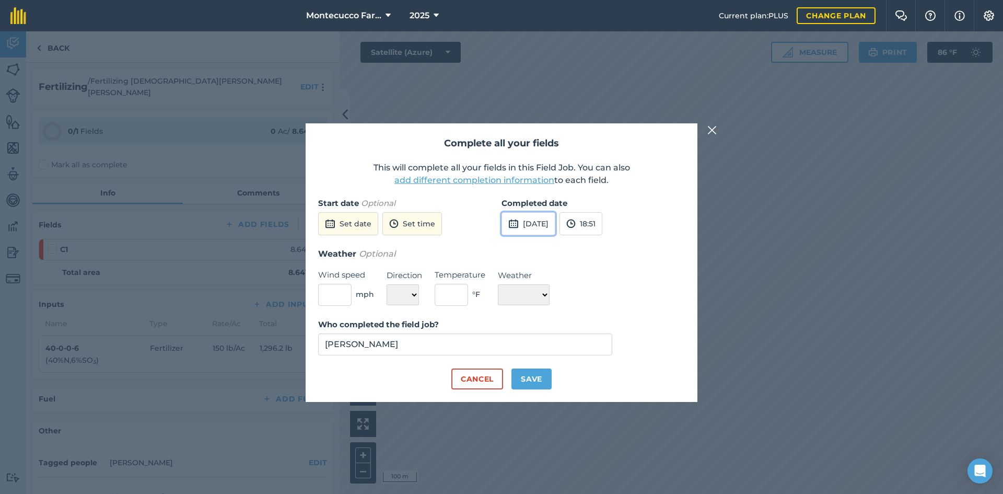
click at [549, 226] on button "[DATE]" at bounding box center [528, 223] width 54 height 23
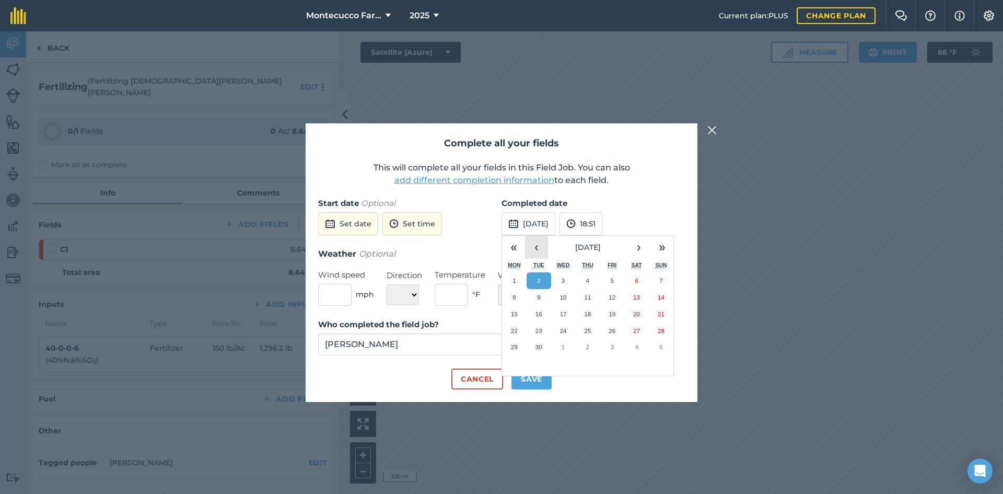
click at [534, 250] on button "‹" at bounding box center [536, 247] width 23 height 23
click at [516, 276] on button "30" at bounding box center [514, 280] width 25 height 17
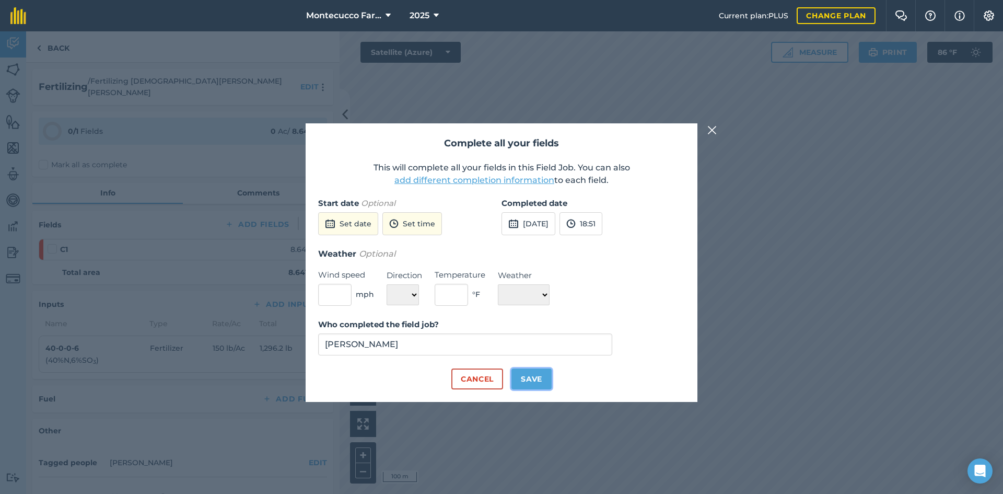
click at [530, 379] on button "Save" at bounding box center [531, 378] width 40 height 21
checkbox input "true"
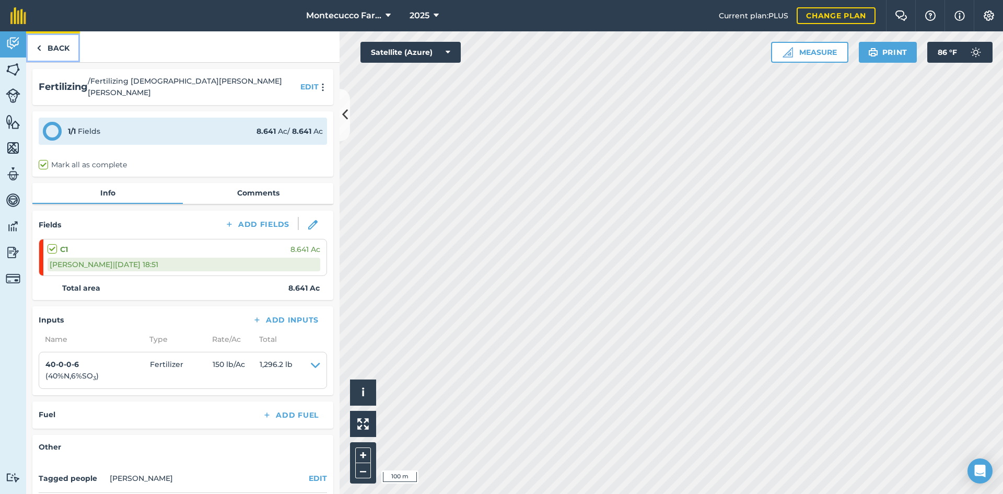
click at [56, 47] on link "Back" at bounding box center [53, 46] width 54 height 31
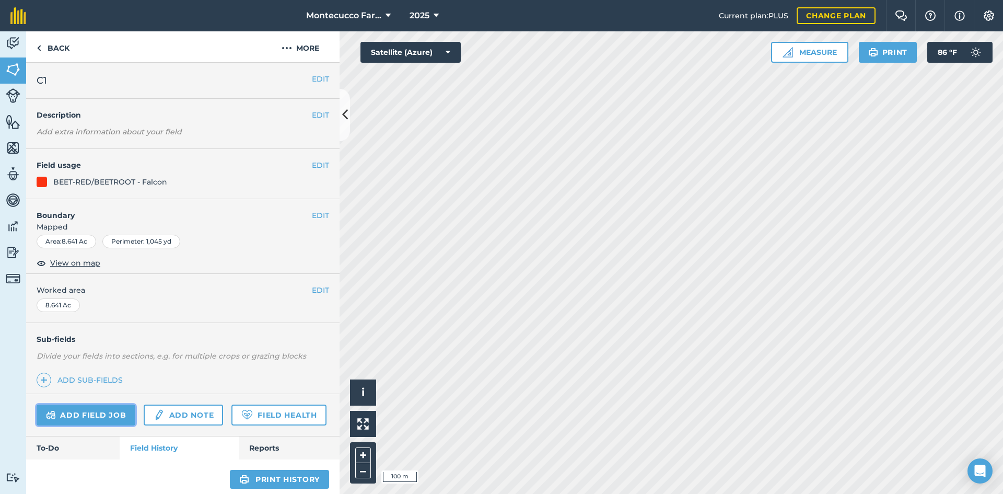
click at [112, 414] on link "Add field job" at bounding box center [86, 414] width 99 height 21
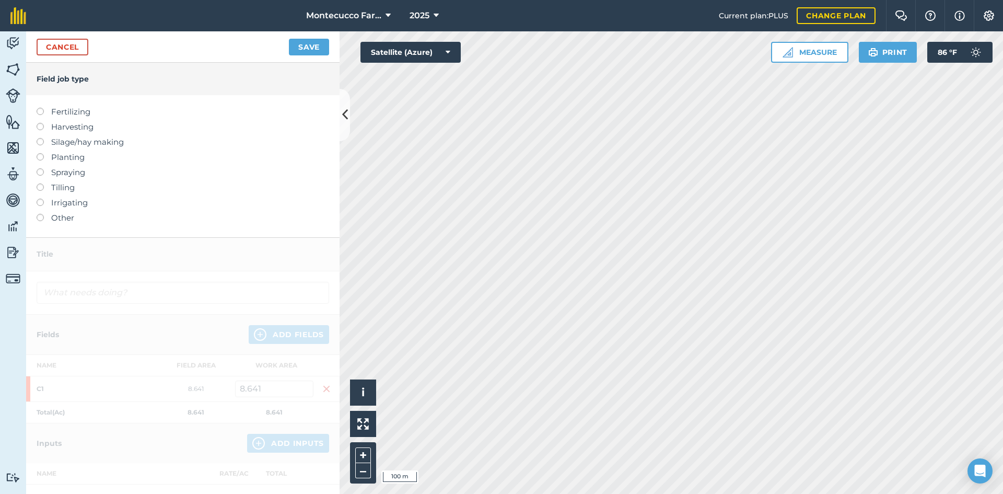
click at [39, 168] on label at bounding box center [44, 168] width 15 height 0
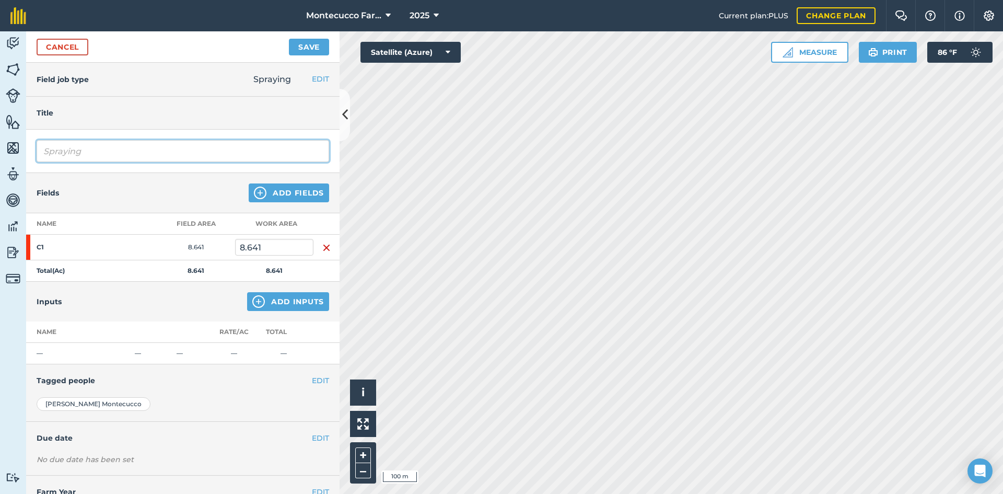
click at [110, 150] on input "Spraying" at bounding box center [183, 151] width 292 height 22
type input "Spraying [DEMOGRAPHIC_DATA][PERSON_NAME] [PERSON_NAME]"
click at [280, 301] on button "Add Inputs" at bounding box center [288, 301] width 82 height 19
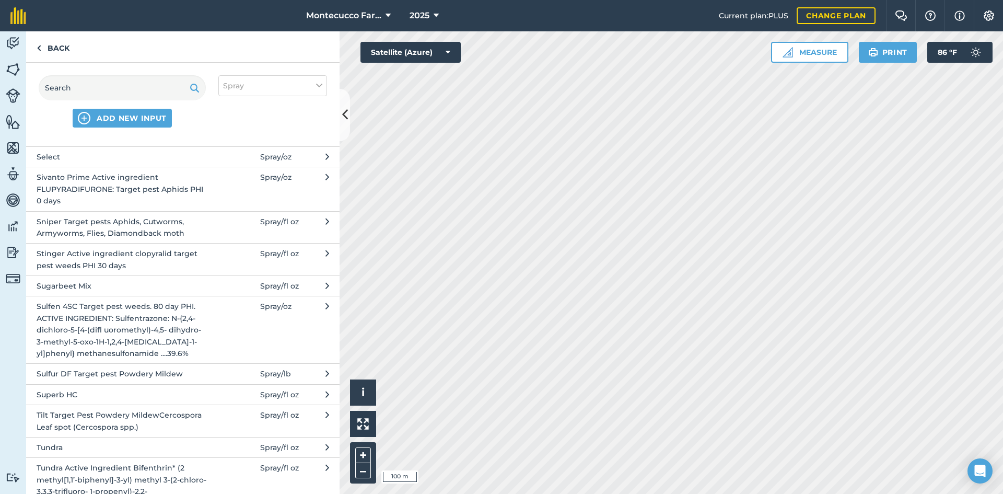
scroll to position [2419, 0]
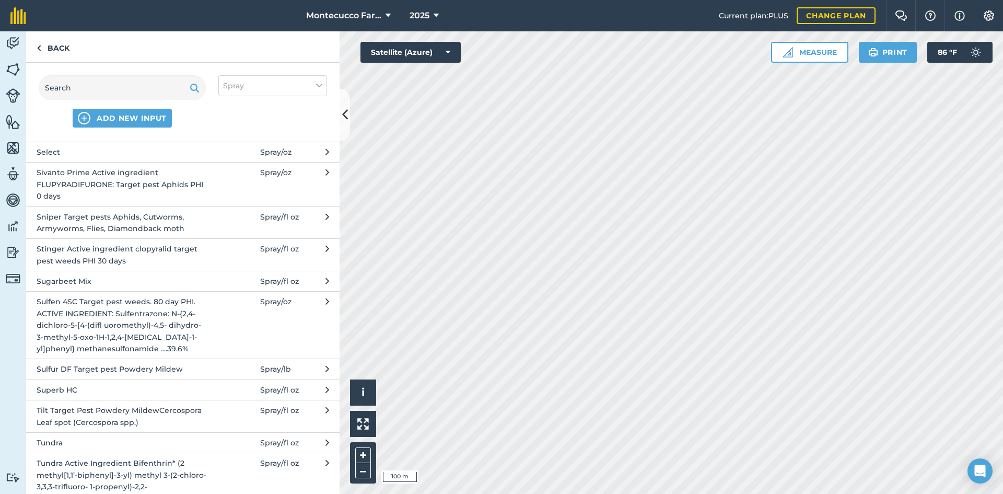
click at [156, 363] on span "Sulfur DF Target pest Powdery Mildew" at bounding box center [122, 368] width 171 height 11
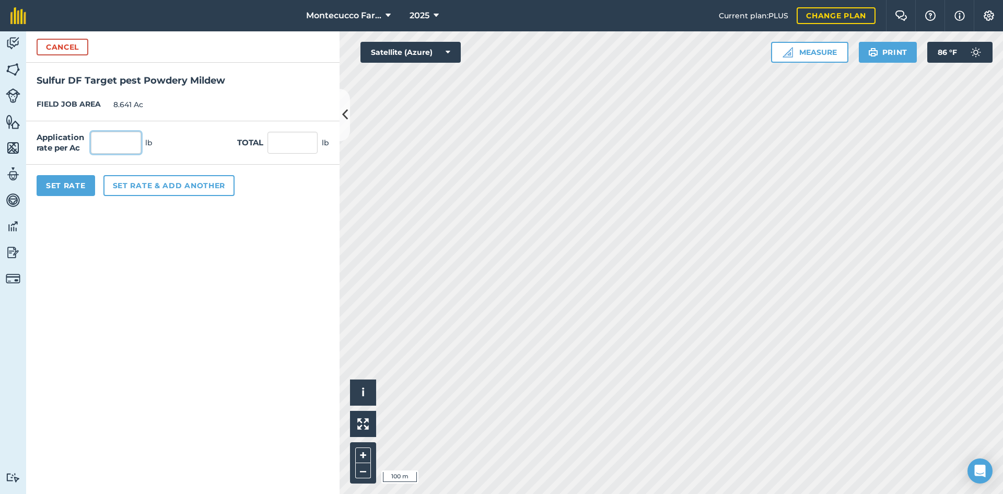
click at [128, 146] on input "text" at bounding box center [116, 143] width 50 height 22
type input "5"
type input "43.205"
click at [63, 186] on button "Set Rate" at bounding box center [66, 185] width 58 height 21
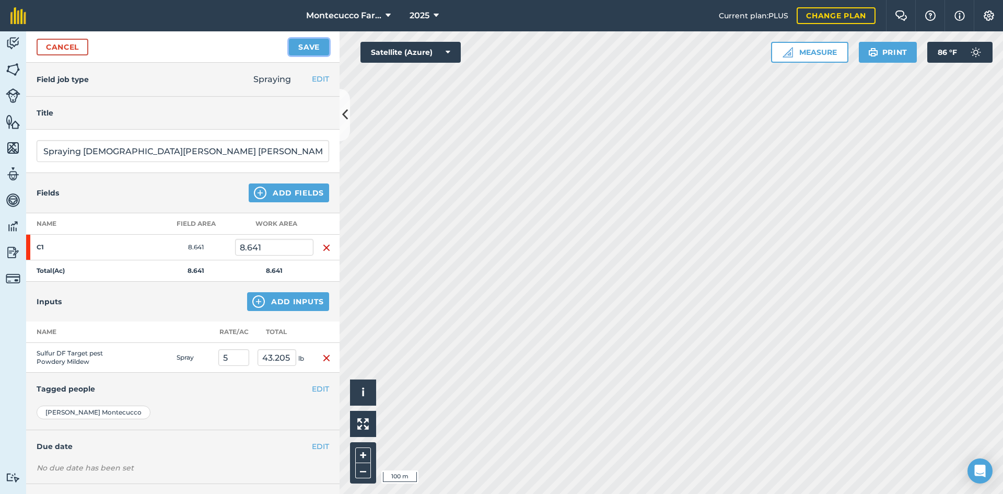
click at [309, 46] on button "Save" at bounding box center [309, 47] width 40 height 17
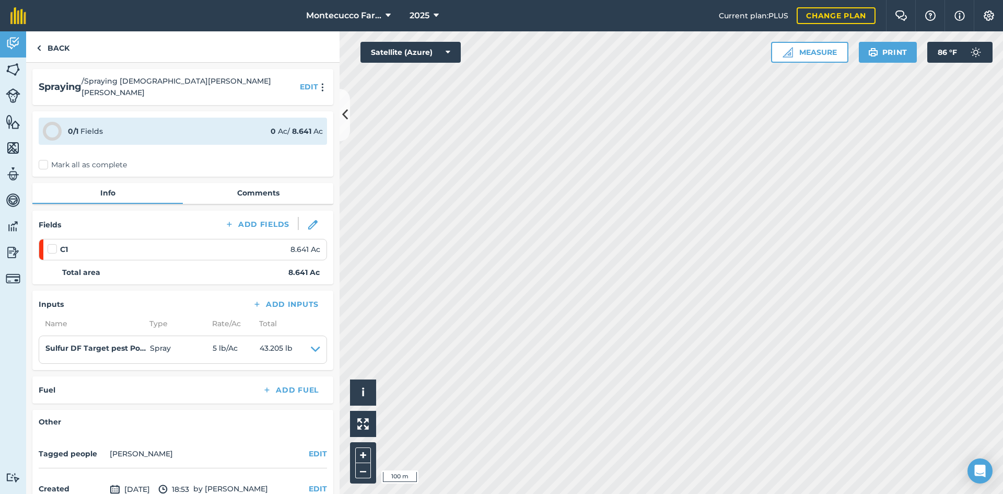
click at [43, 159] on label "Mark all as complete" at bounding box center [83, 164] width 88 height 11
click at [43, 159] on input "Mark all as complete" at bounding box center [42, 162] width 7 height 7
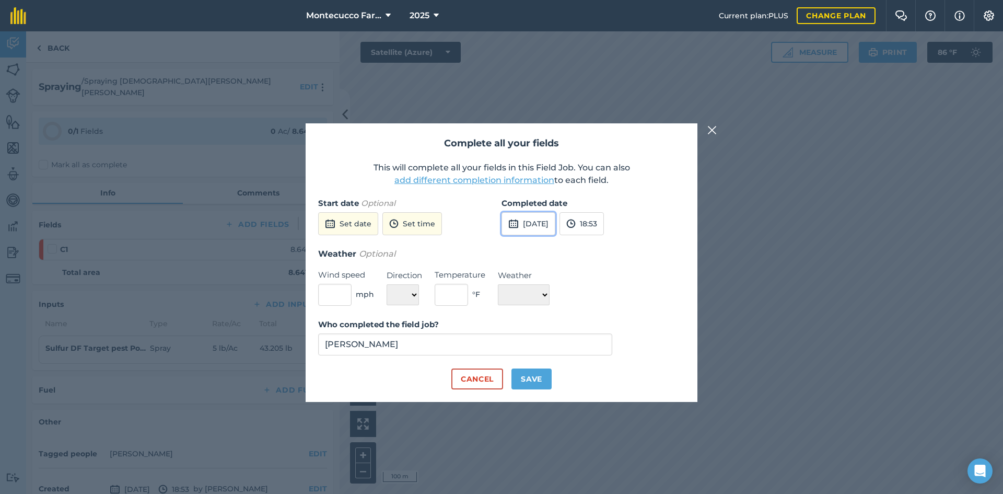
click at [549, 220] on button "[DATE]" at bounding box center [528, 223] width 54 height 23
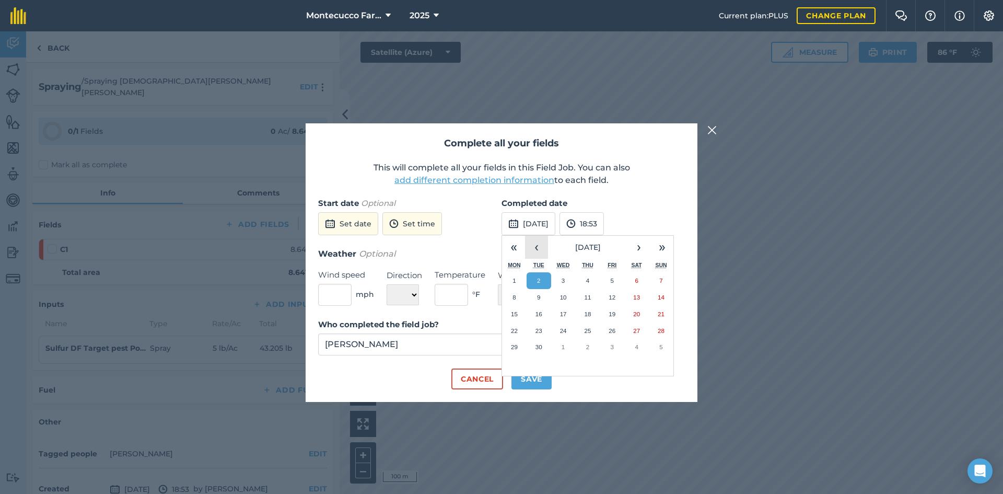
click at [534, 244] on button "‹" at bounding box center [536, 247] width 23 height 23
click at [540, 276] on button "29" at bounding box center [538, 280] width 25 height 17
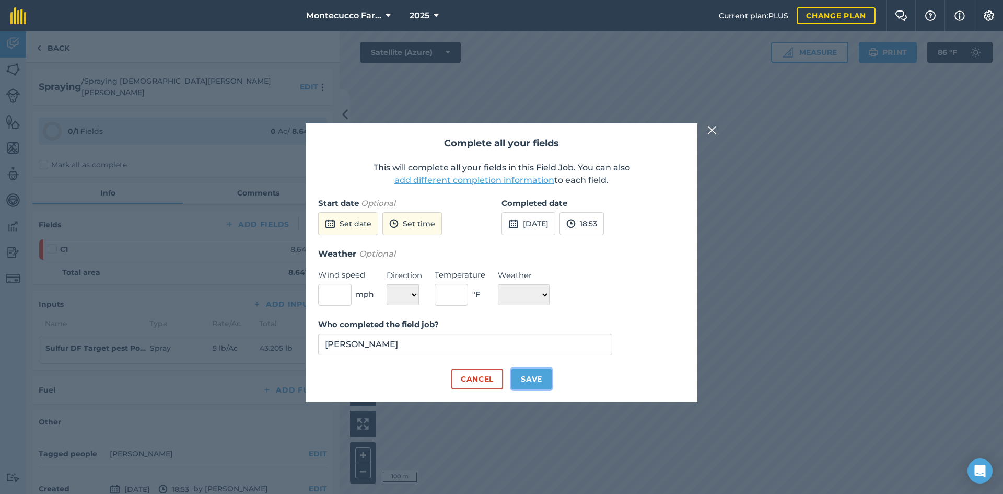
click at [541, 377] on button "Save" at bounding box center [531, 378] width 40 height 21
checkbox input "true"
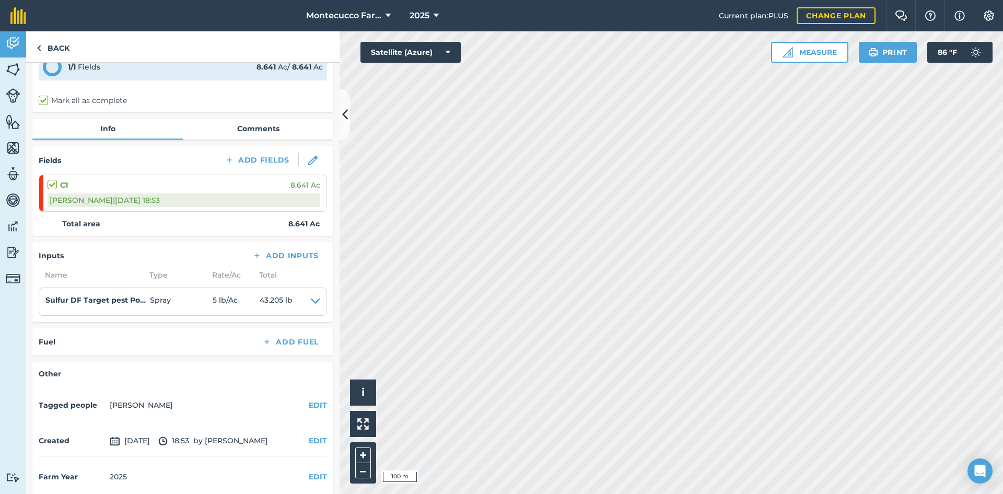
scroll to position [65, 0]
click at [310, 433] on button "EDIT" at bounding box center [318, 438] width 18 height 11
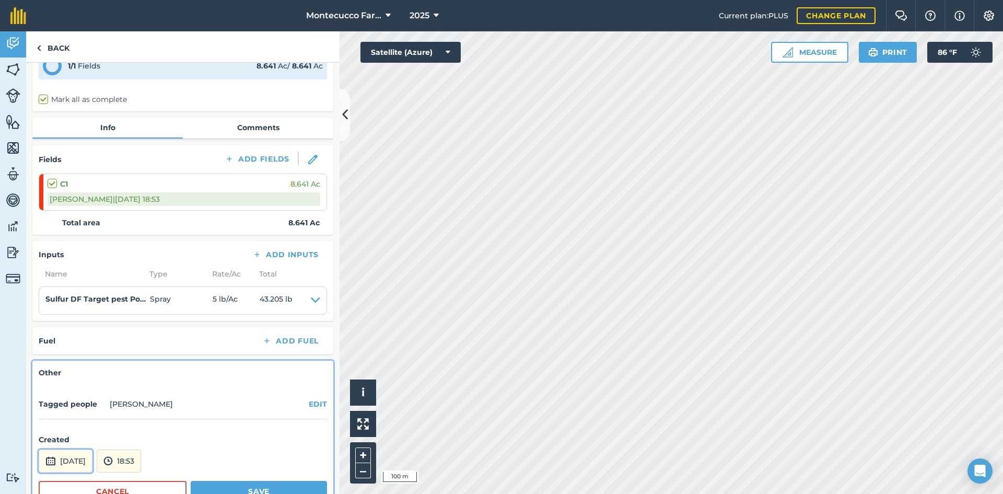
click at [91, 451] on button "[DATE]" at bounding box center [66, 460] width 54 height 23
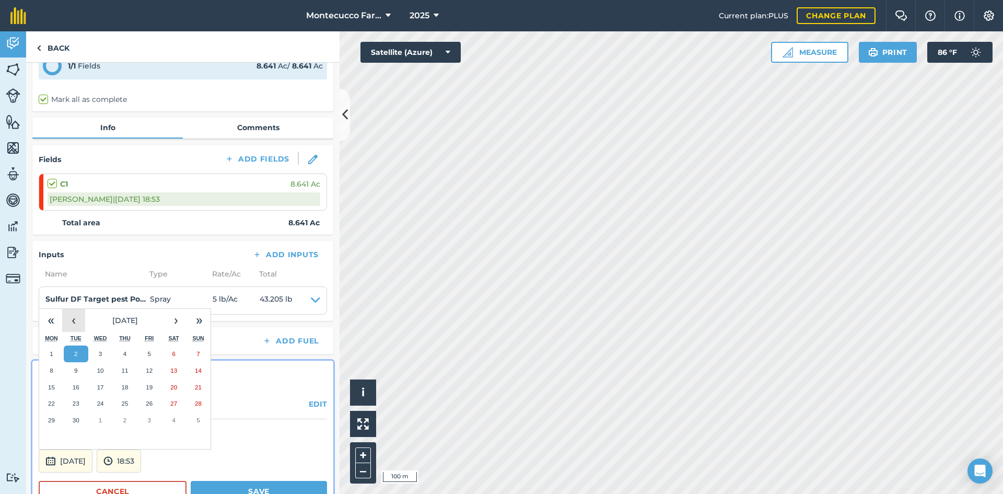
click at [69, 309] on button "‹" at bounding box center [73, 320] width 23 height 23
click at [76, 367] on abbr "5" at bounding box center [75, 370] width 3 height 7
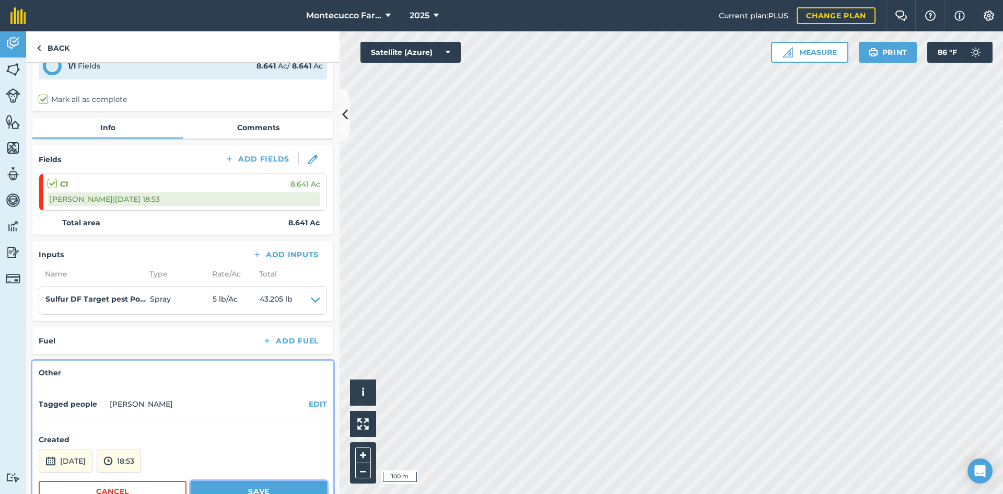
click at [241, 482] on button "Save" at bounding box center [259, 490] width 136 height 21
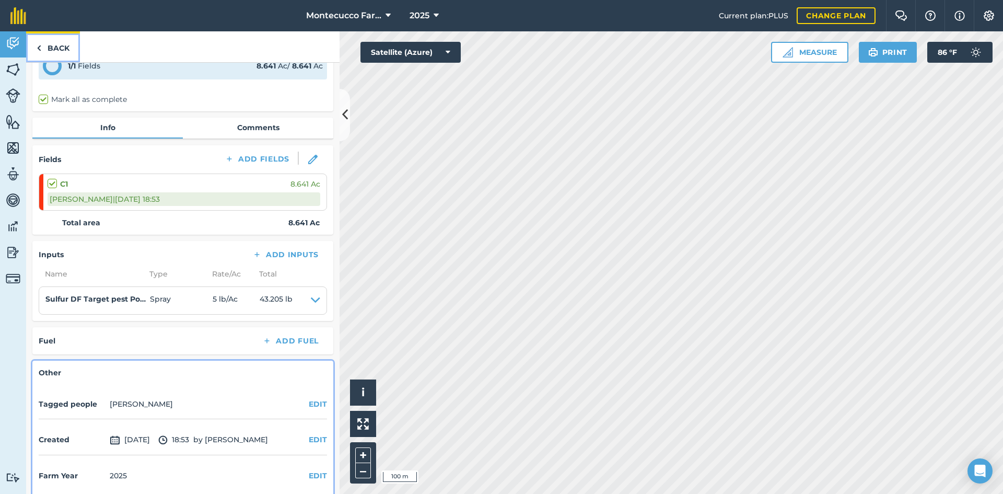
click at [57, 41] on link "Back" at bounding box center [53, 46] width 54 height 31
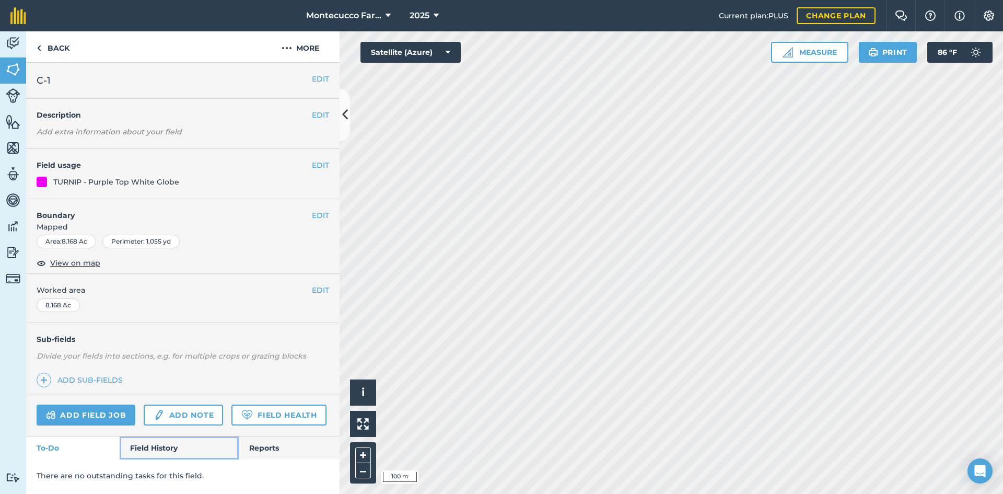
click at [169, 446] on link "Field History" at bounding box center [179, 447] width 119 height 23
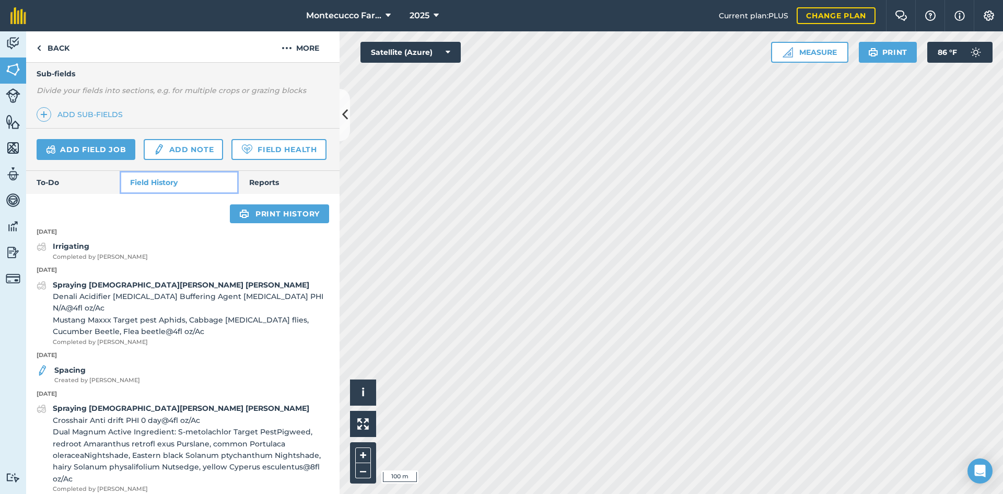
scroll to position [261, 0]
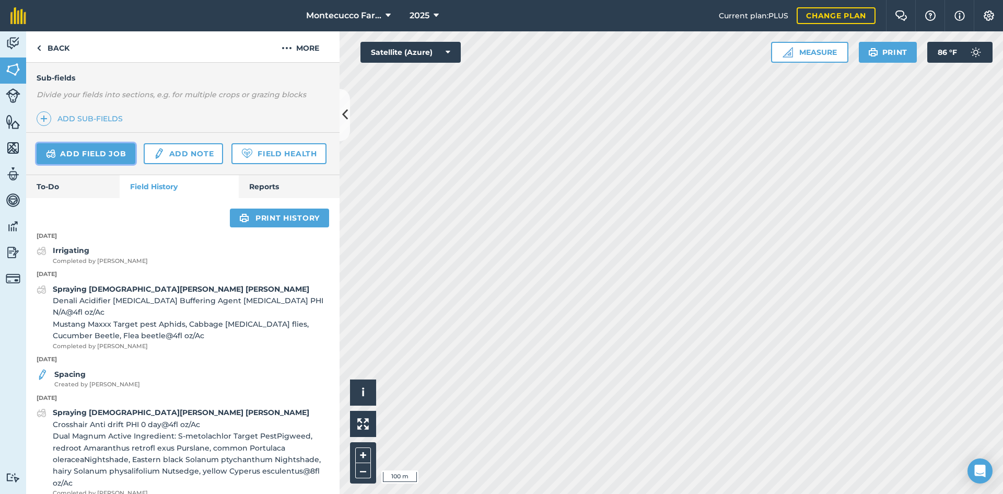
click at [67, 148] on link "Add field job" at bounding box center [86, 153] width 99 height 21
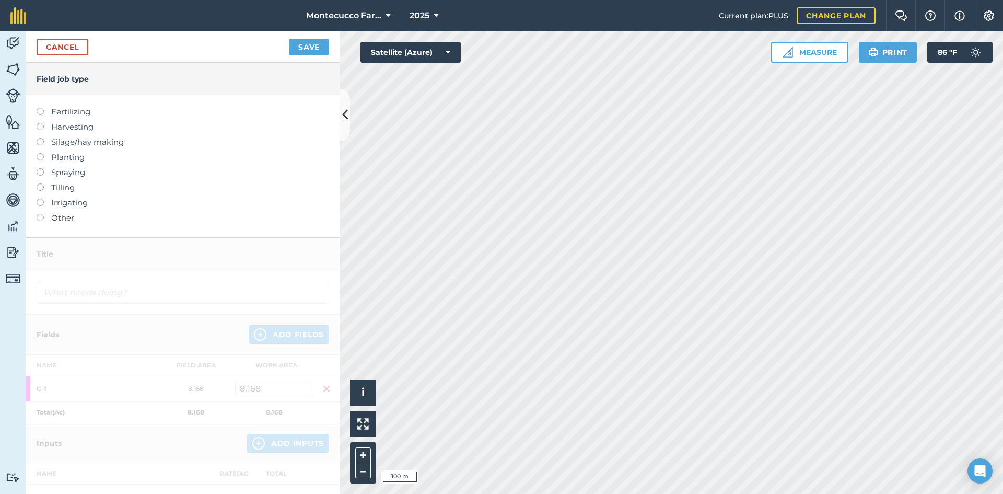
click at [40, 168] on label at bounding box center [44, 168] width 15 height 0
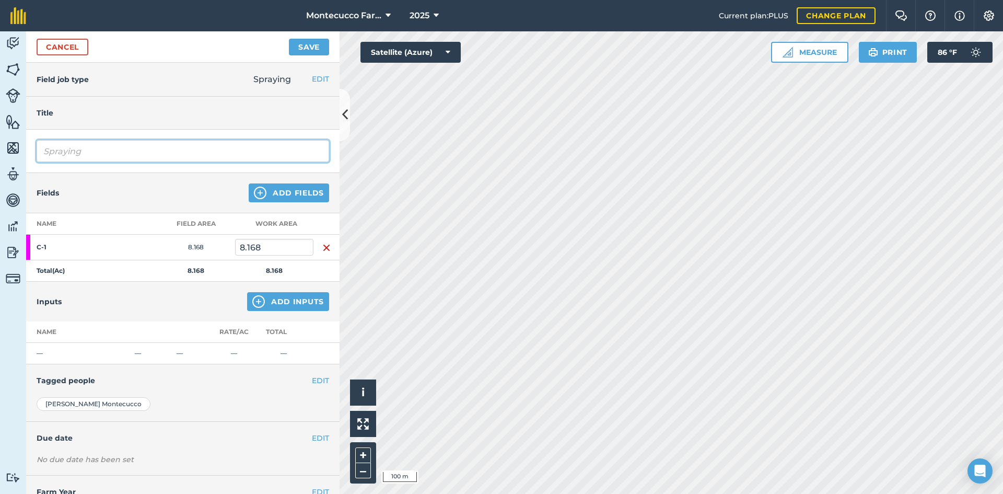
click at [100, 151] on input "Spraying" at bounding box center [183, 151] width 292 height 22
type input "Spraying [DEMOGRAPHIC_DATA][PERSON_NAME] [PERSON_NAME]"
click at [293, 301] on button "Add Inputs" at bounding box center [288, 301] width 82 height 19
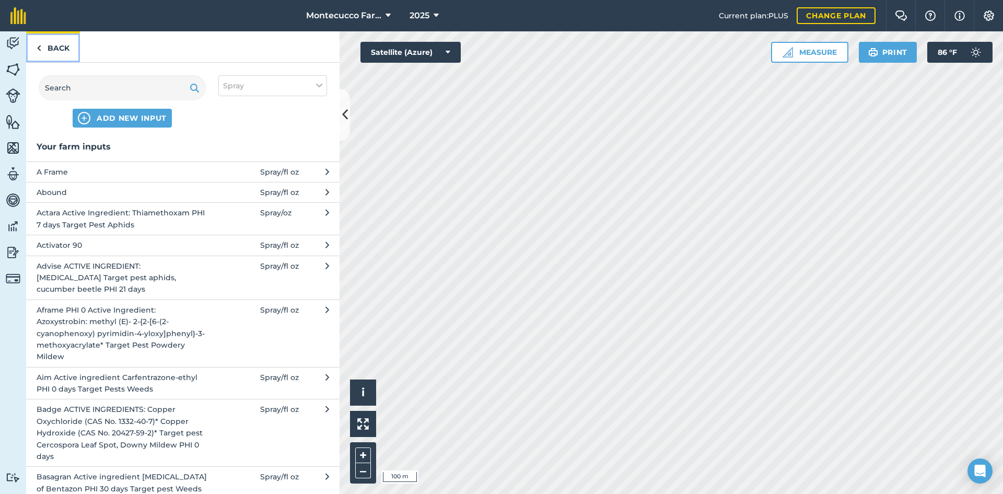
click at [55, 46] on link "Back" at bounding box center [53, 46] width 54 height 31
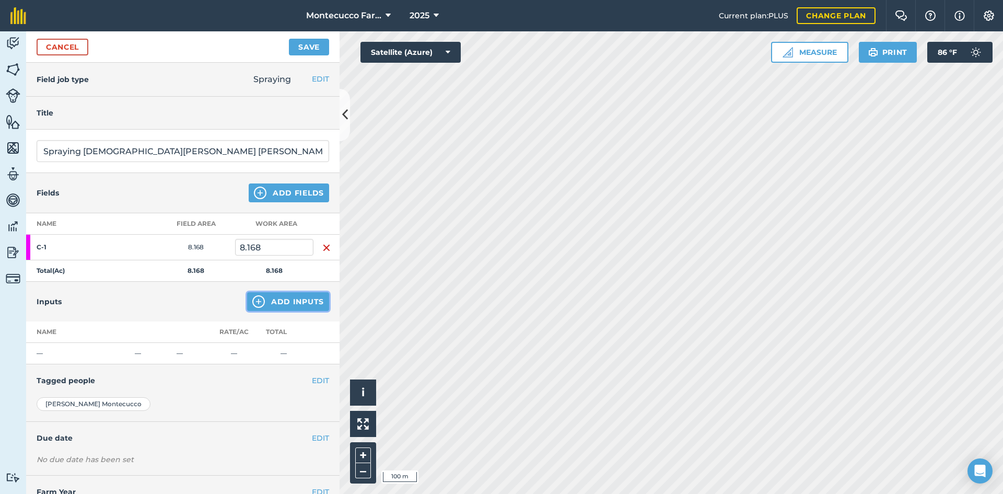
click at [291, 297] on button "Add Inputs" at bounding box center [288, 301] width 82 height 19
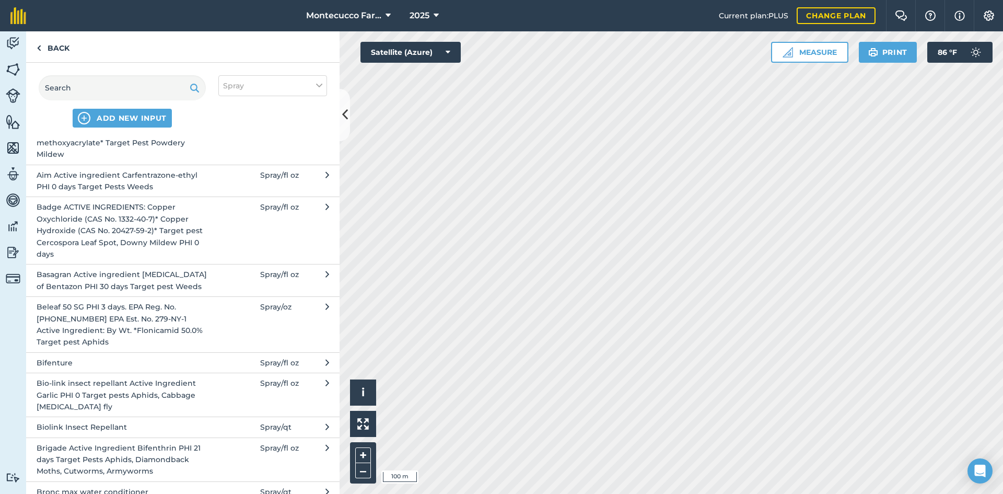
scroll to position [225, 0]
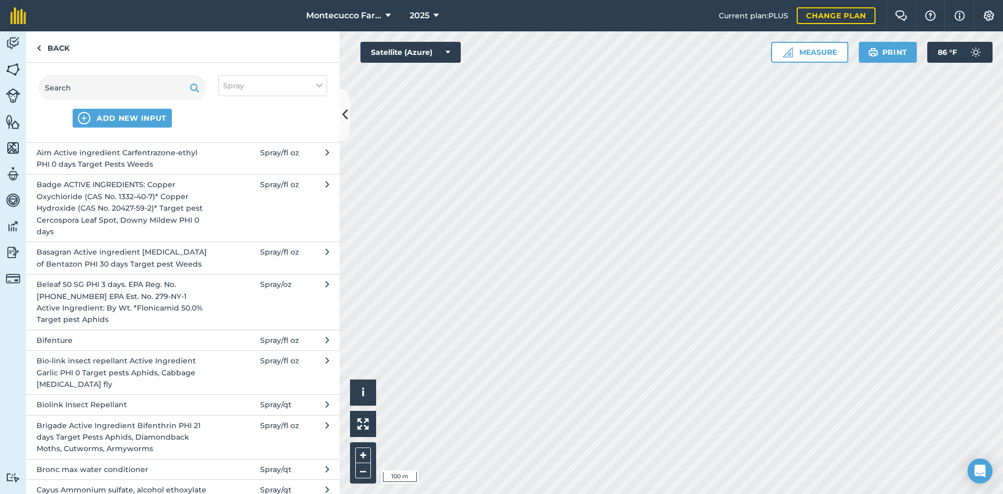
click at [123, 372] on span "Bio-link insect repellant Active Ingredient Garlic PHI 0 Target pests Aphids, C…" at bounding box center [122, 372] width 171 height 35
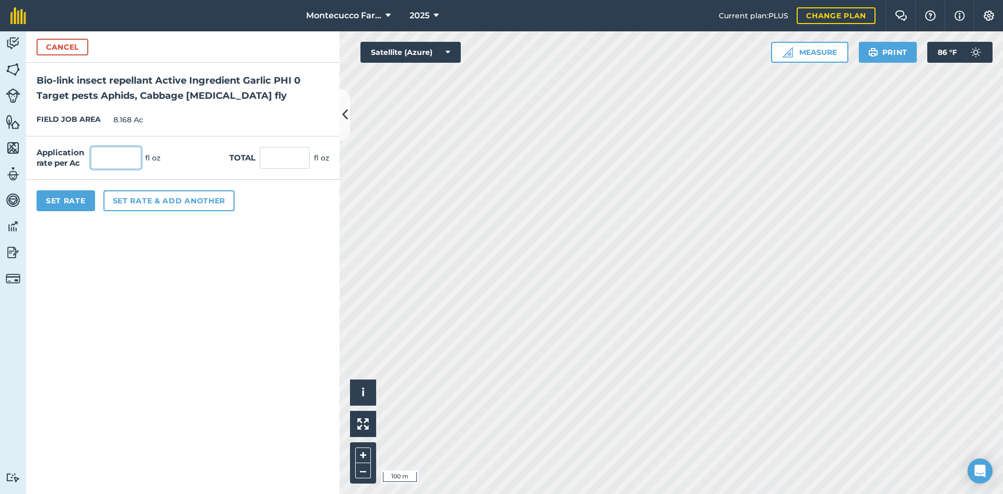
click at [131, 158] on input "text" at bounding box center [116, 158] width 50 height 22
type input "32"
type input "261.376"
click at [153, 203] on button "Set rate & add another" at bounding box center [168, 200] width 131 height 21
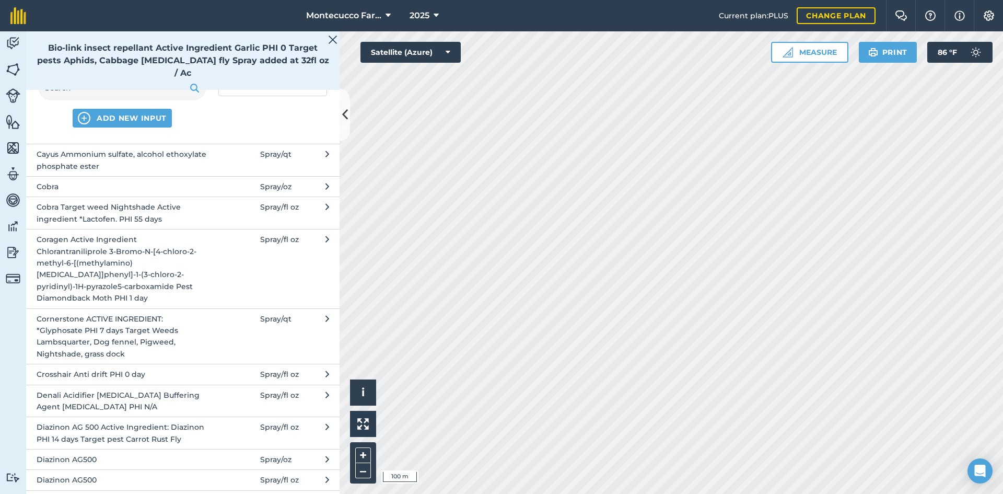
scroll to position [627, 0]
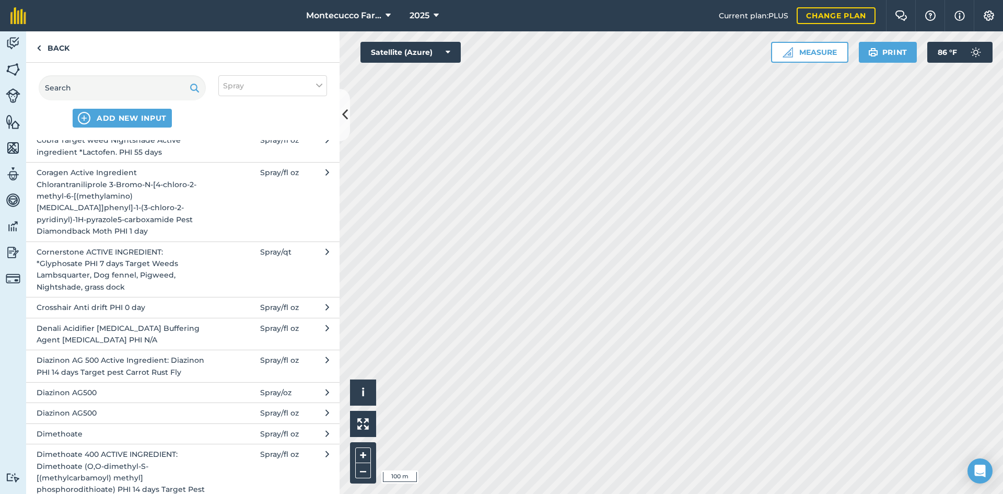
click at [117, 328] on span "Denali Acidifier [MEDICAL_DATA] Buffering Agent [MEDICAL_DATA] PHI N/A" at bounding box center [122, 334] width 171 height 24
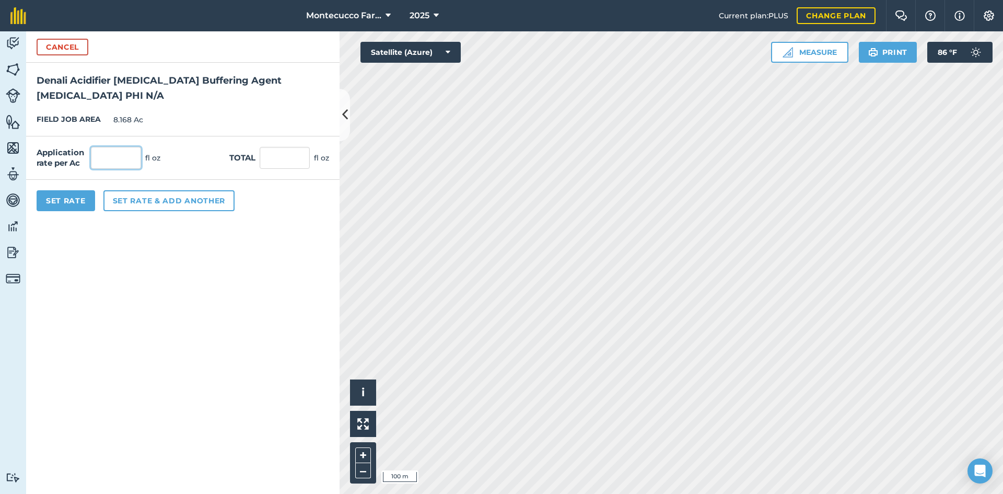
click at [114, 162] on input "text" at bounding box center [116, 158] width 50 height 22
type input "4"
type input "32.672"
click at [135, 201] on button "Set rate & add another" at bounding box center [168, 200] width 131 height 21
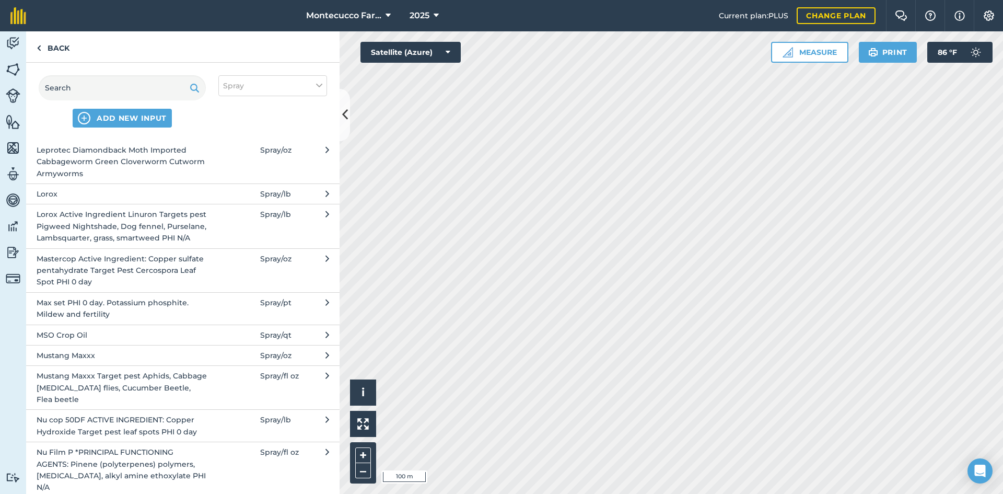
scroll to position [1628, 0]
click at [159, 382] on span "Mustang Maxxx Target pest Aphids, Cabbage [MEDICAL_DATA] flies, Cucumber Beetle…" at bounding box center [122, 384] width 171 height 35
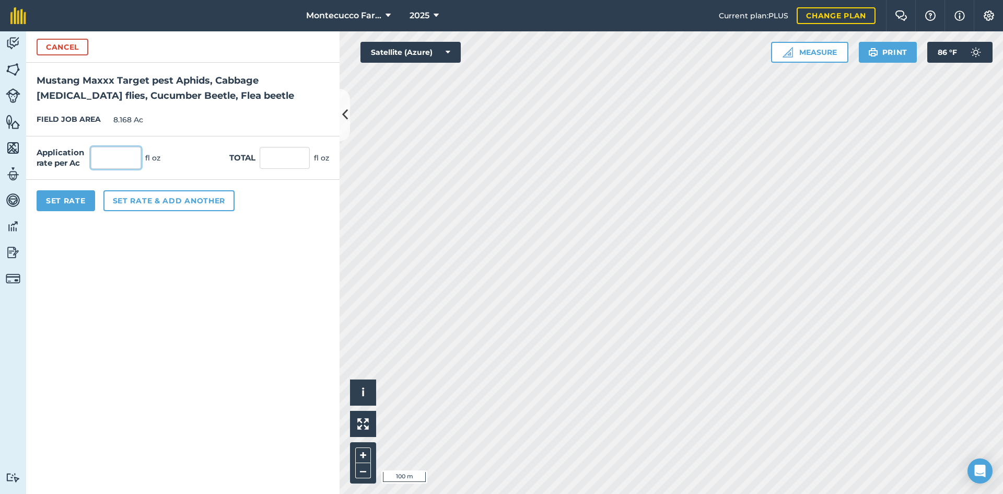
click at [127, 162] on input "text" at bounding box center [116, 158] width 50 height 22
type input "4"
type input "32.672"
click at [88, 205] on button "Set Rate" at bounding box center [66, 200] width 58 height 21
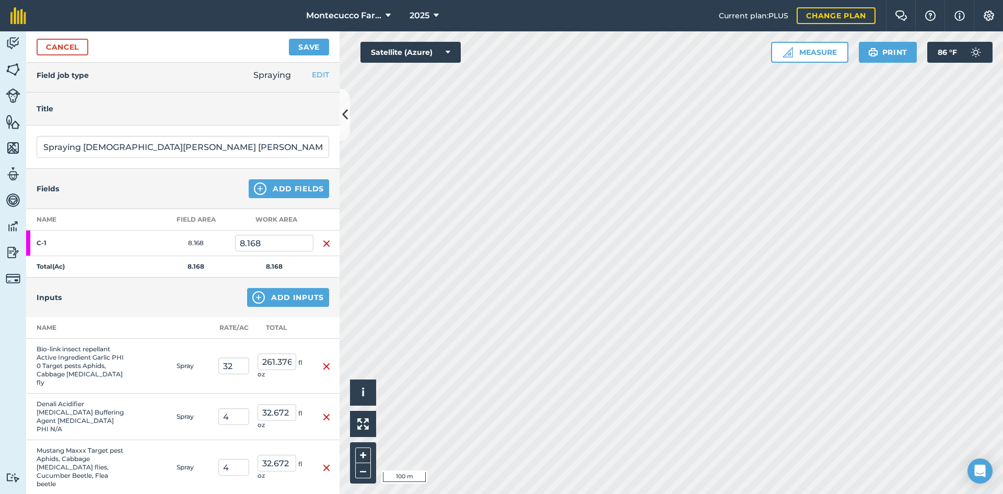
scroll to position [0, 0]
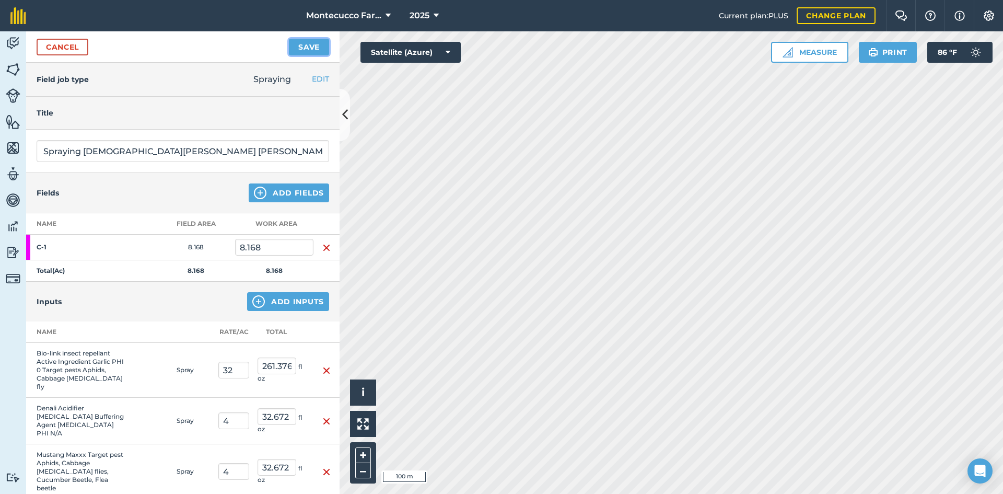
click at [313, 48] on button "Save" at bounding box center [309, 47] width 40 height 17
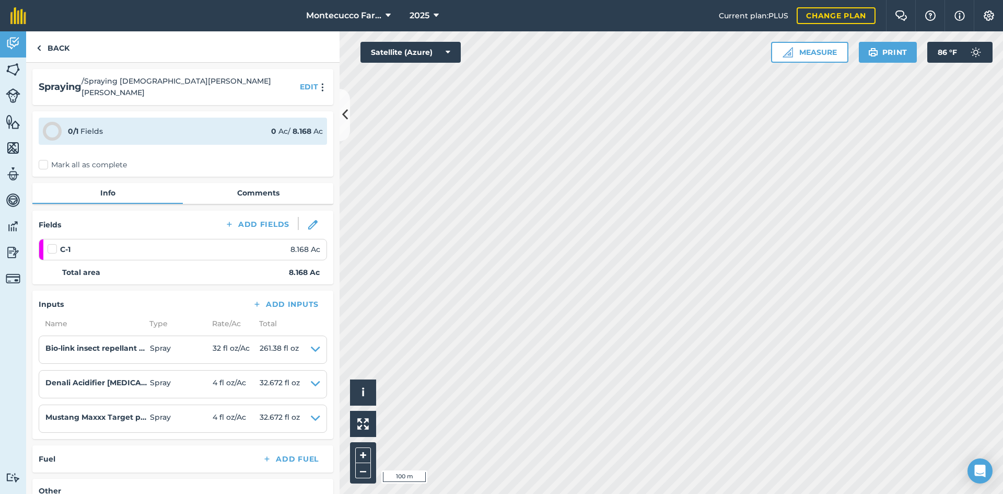
click at [48, 159] on label "Mark all as complete" at bounding box center [83, 164] width 88 height 11
click at [45, 159] on input "Mark all as complete" at bounding box center [42, 162] width 7 height 7
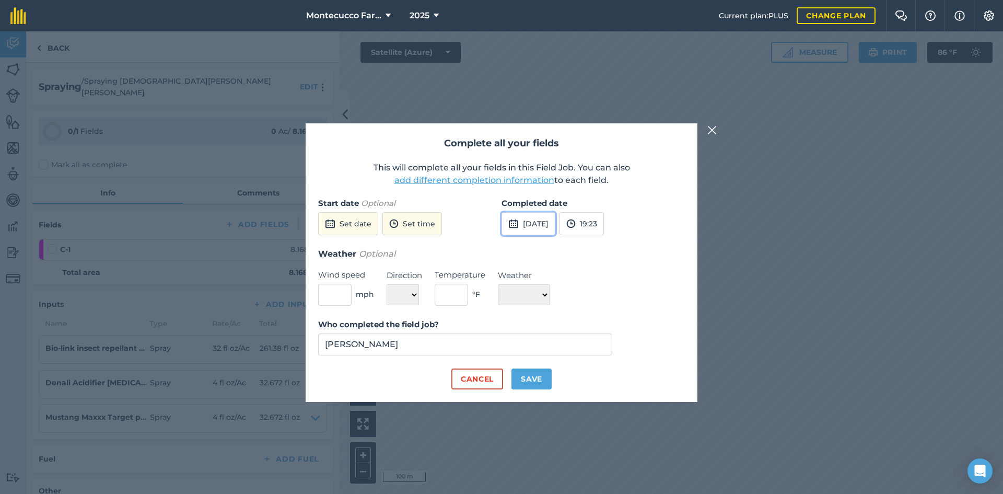
click at [550, 221] on button "[DATE]" at bounding box center [528, 223] width 54 height 23
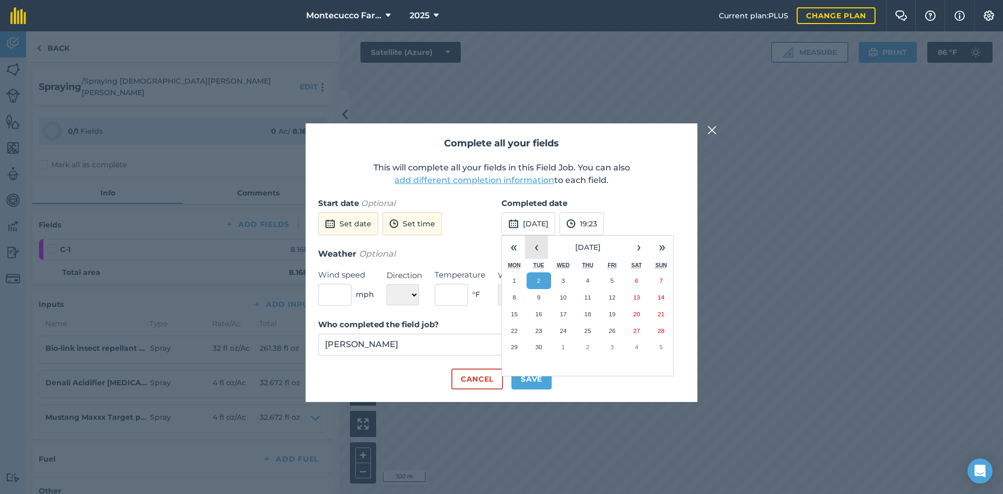
click at [532, 253] on button "‹" at bounding box center [536, 247] width 23 height 23
click at [517, 340] on button "23" at bounding box center [514, 346] width 25 height 17
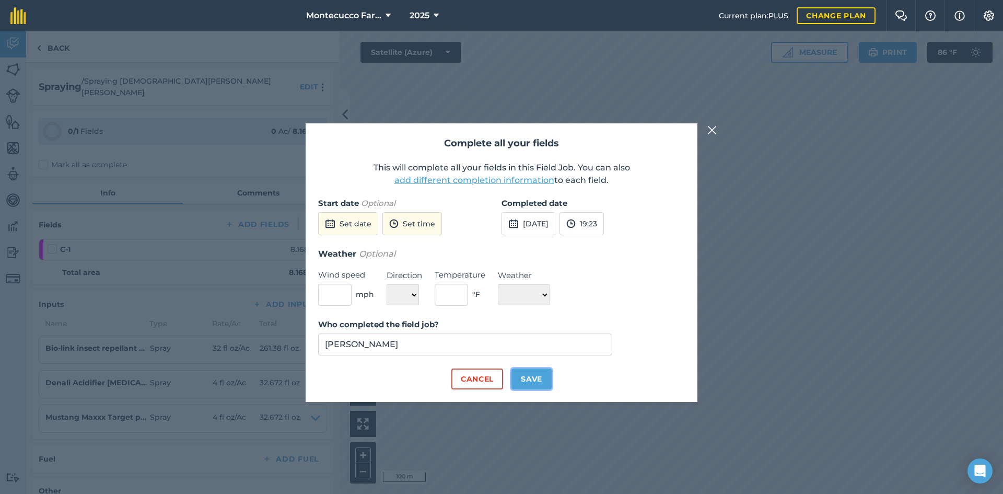
click at [525, 379] on button "Save" at bounding box center [531, 378] width 40 height 21
checkbox input "true"
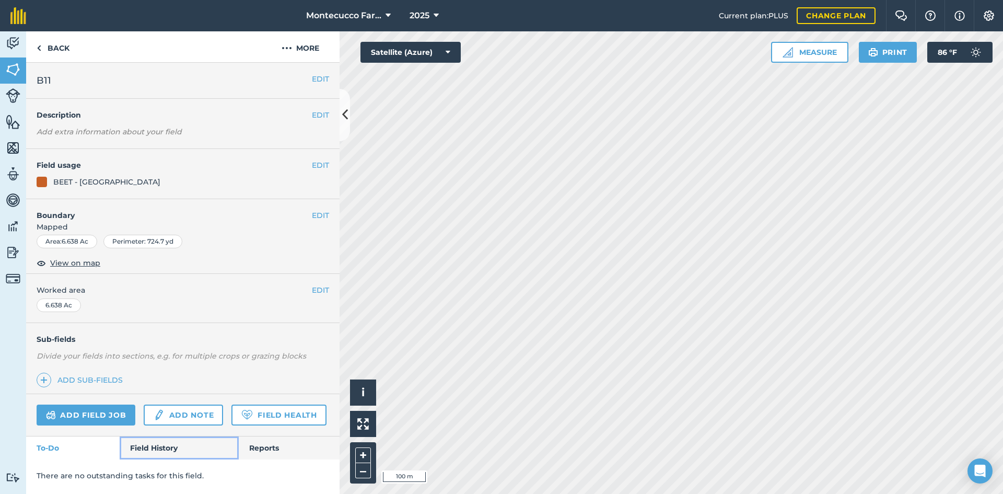
click at [153, 443] on link "Field History" at bounding box center [179, 447] width 119 height 23
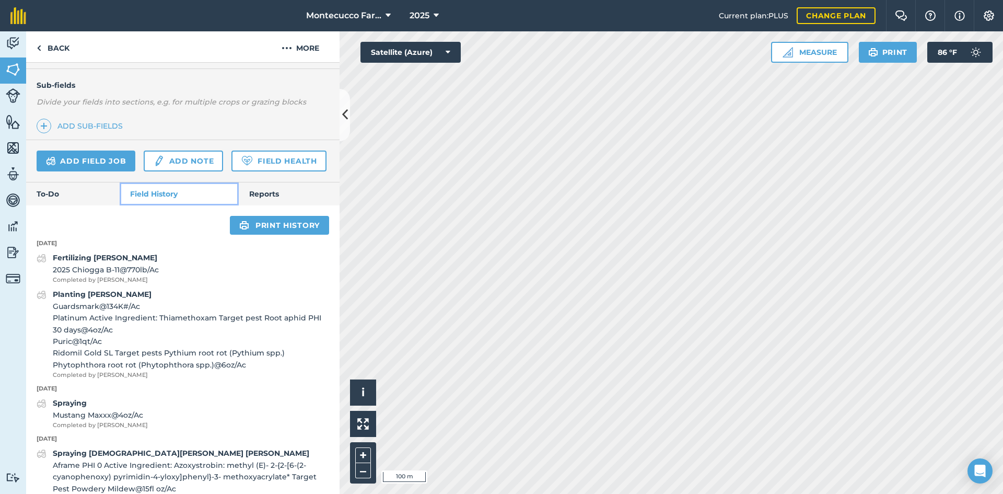
scroll to position [313, 0]
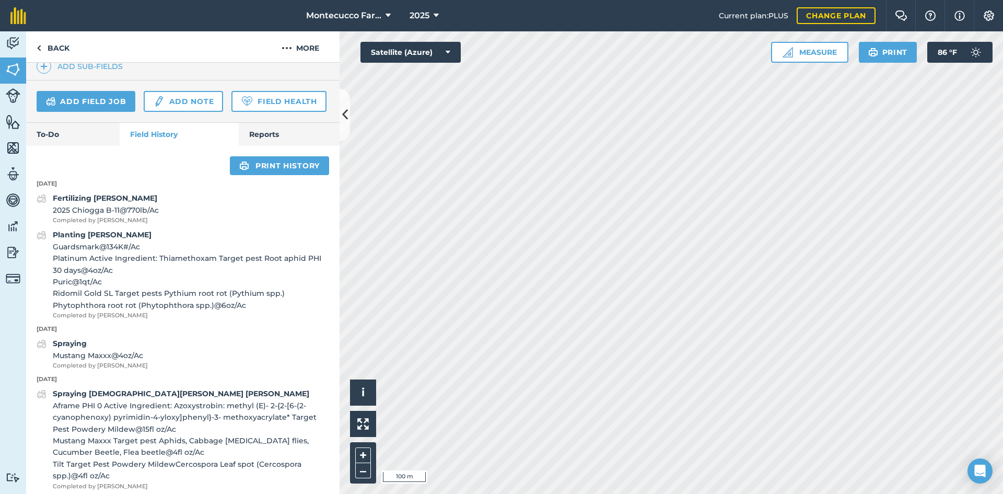
click at [489, 493] on html "Montecucco Farms 2025 Current plan : PLUS Change plan Farm Chat Help Info Setti…" at bounding box center [501, 247] width 1003 height 494
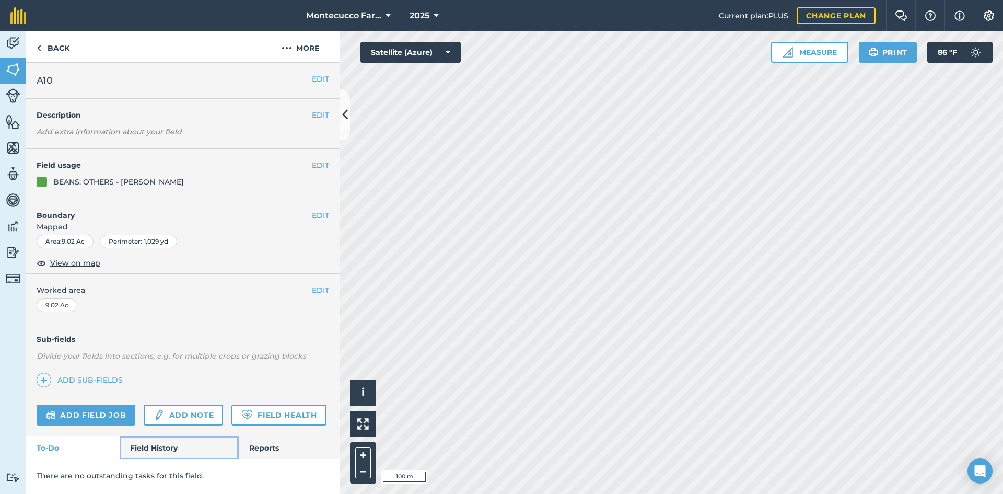
click at [153, 449] on link "Field History" at bounding box center [179, 447] width 119 height 23
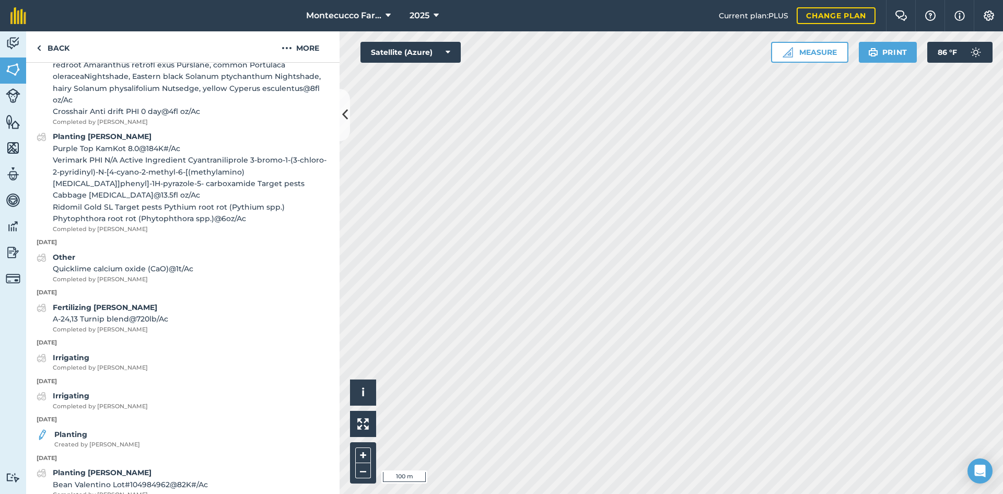
scroll to position [522, 0]
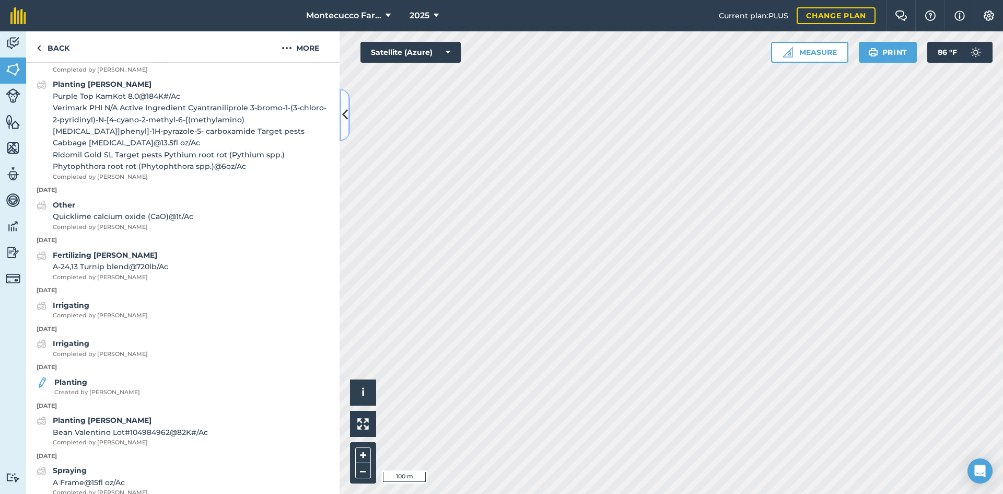
click at [343, 109] on icon at bounding box center [345, 115] width 6 height 18
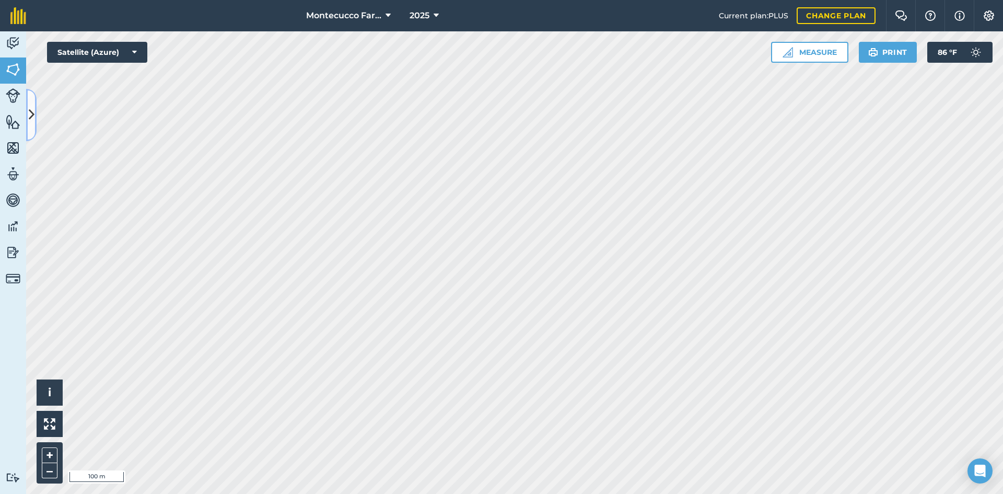
click at [34, 112] on icon at bounding box center [32, 115] width 6 height 18
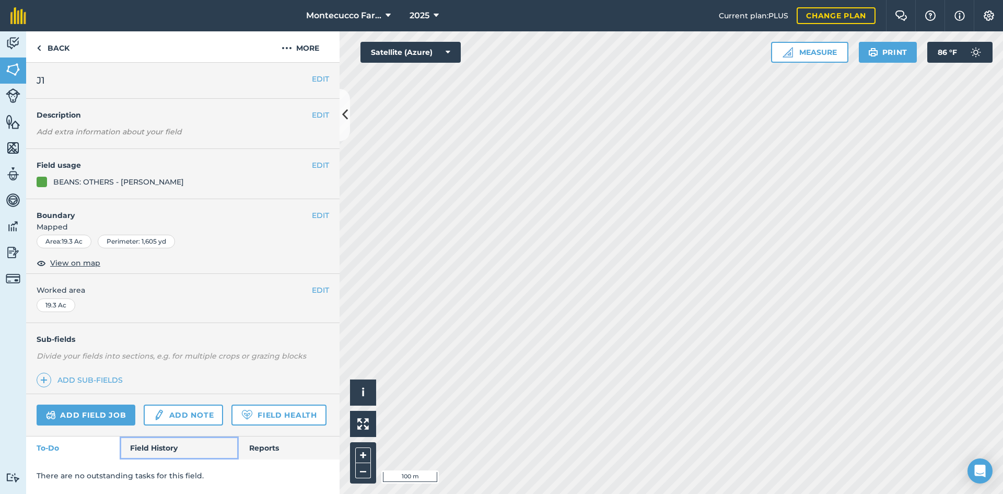
click at [170, 448] on link "Field History" at bounding box center [179, 447] width 119 height 23
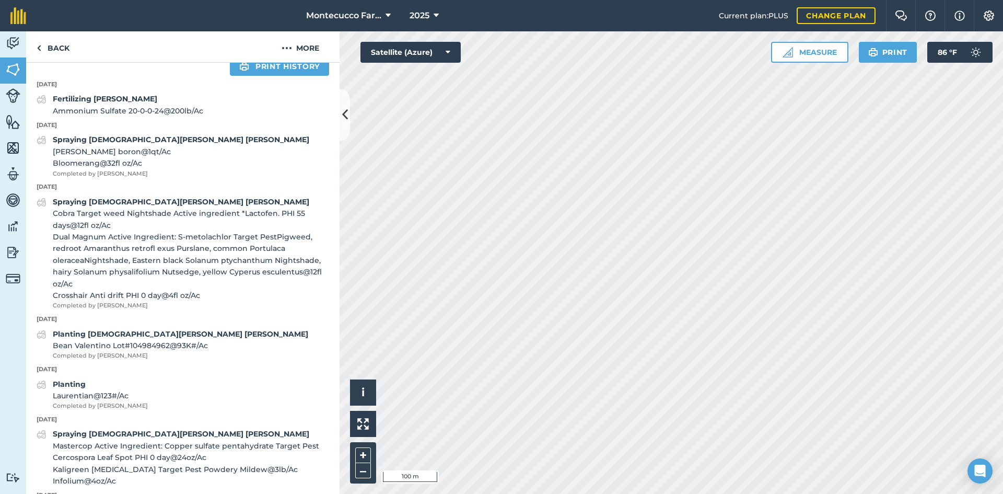
scroll to position [418, 0]
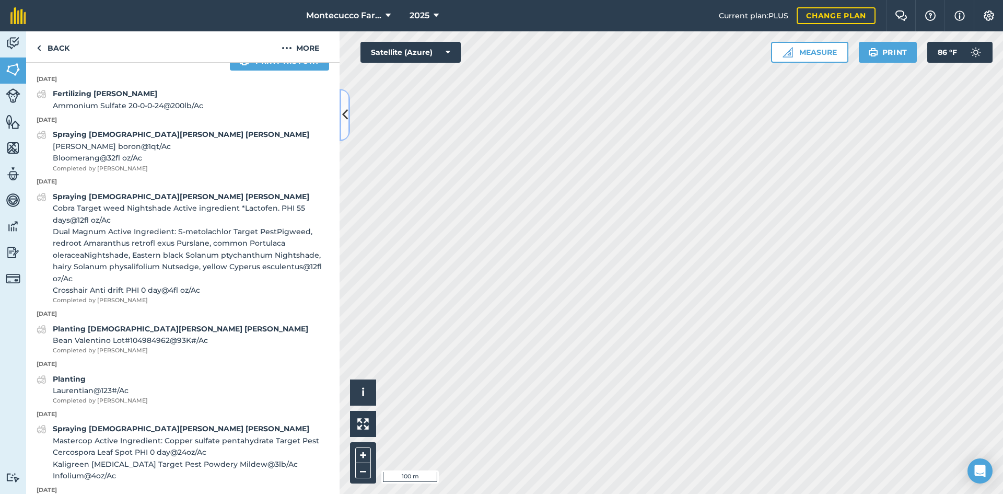
click at [342, 119] on icon at bounding box center [345, 115] width 6 height 18
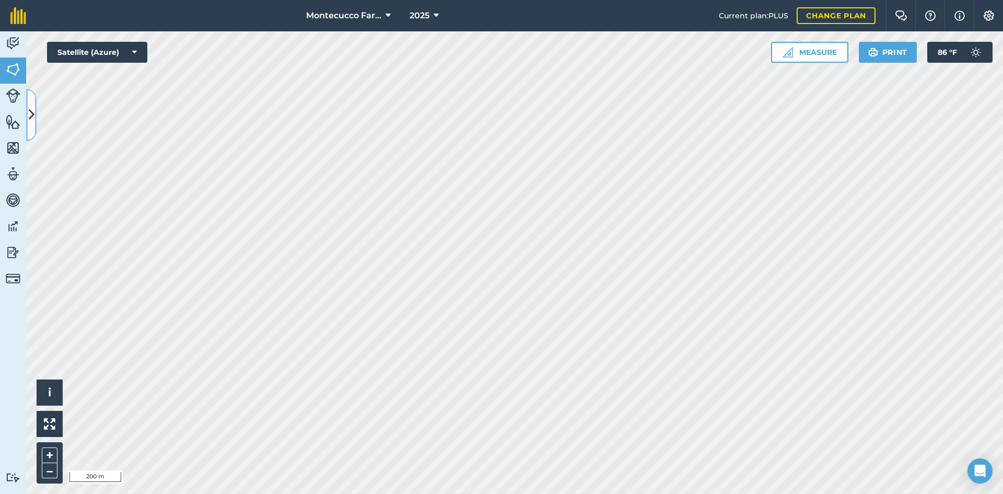
click at [34, 107] on icon at bounding box center [32, 115] width 6 height 18
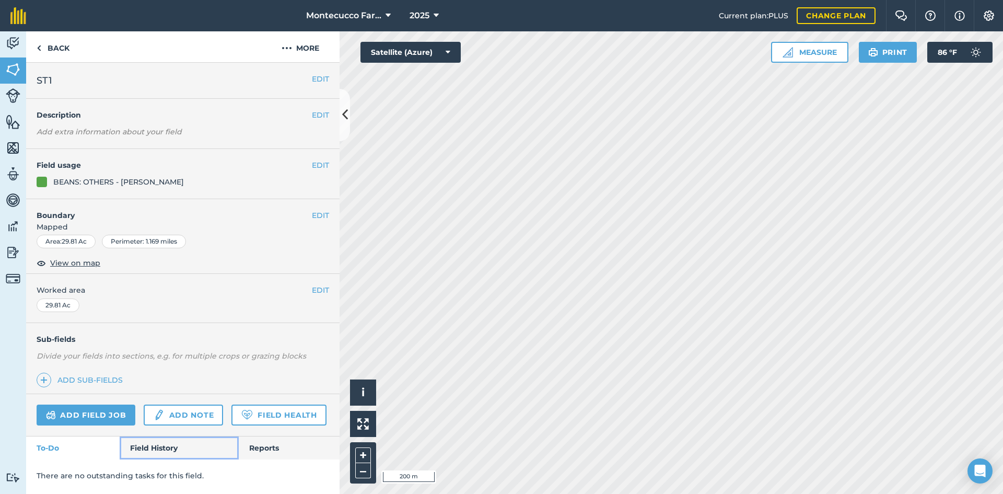
click at [149, 451] on link "Field History" at bounding box center [179, 447] width 119 height 23
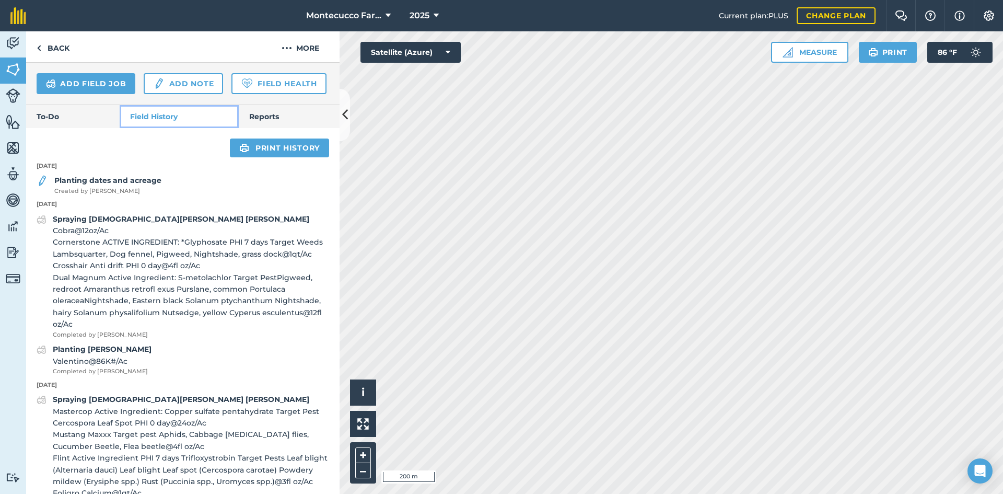
scroll to position [313, 0]
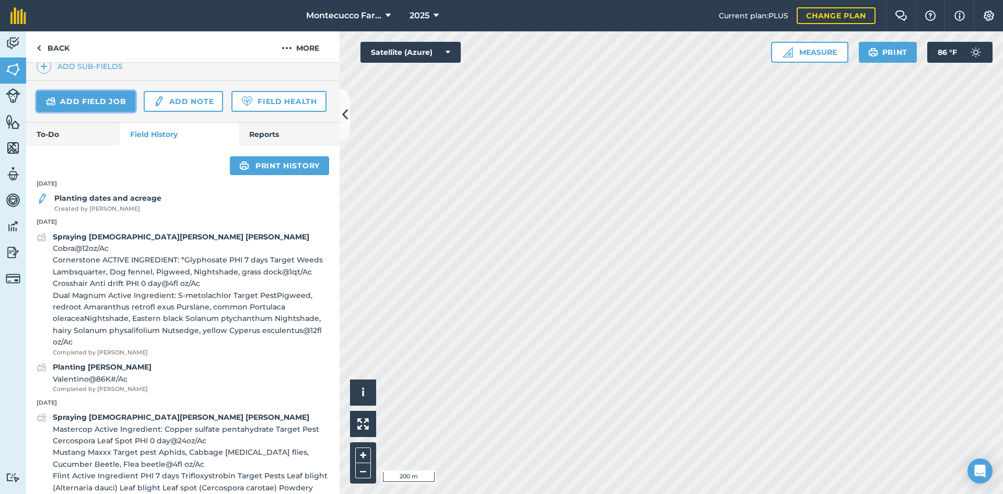
click at [102, 103] on link "Add field job" at bounding box center [86, 101] width 99 height 21
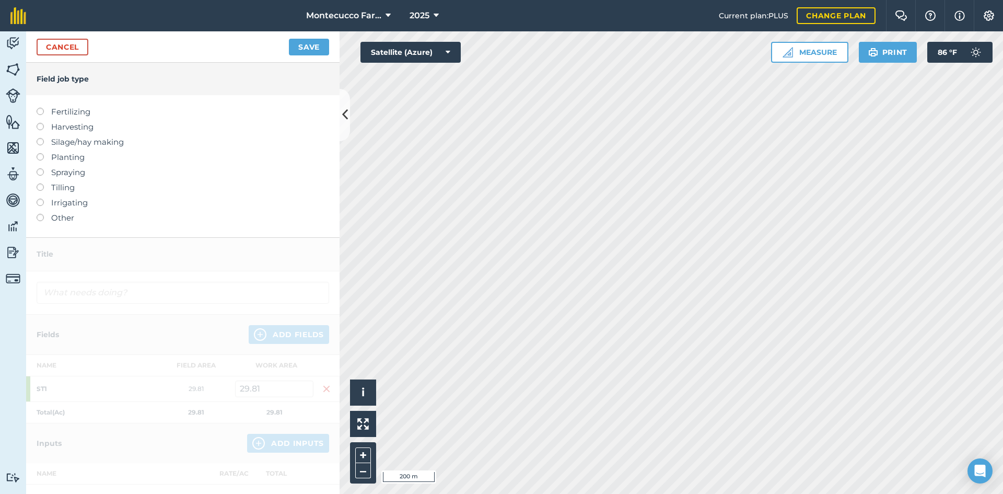
click at [40, 108] on label at bounding box center [44, 108] width 15 height 0
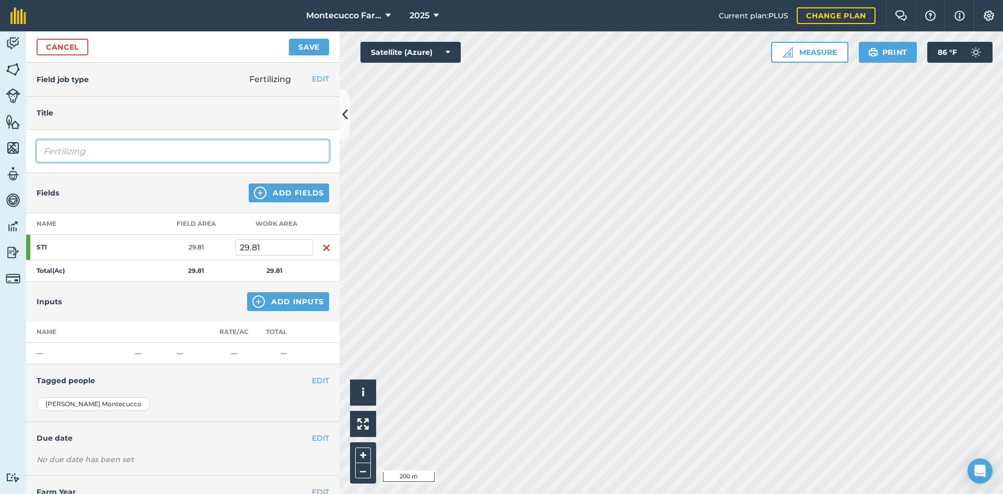
click at [124, 147] on input "Fertilizing" at bounding box center [183, 151] width 292 height 22
type input "Fertilizing [PERSON_NAME]"
click at [299, 302] on button "Add Inputs" at bounding box center [288, 301] width 82 height 19
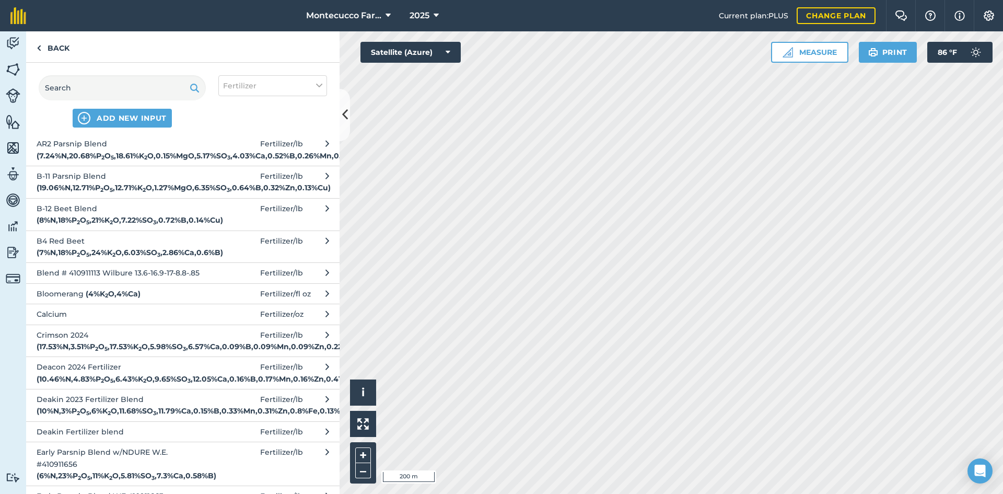
scroll to position [1410, 0]
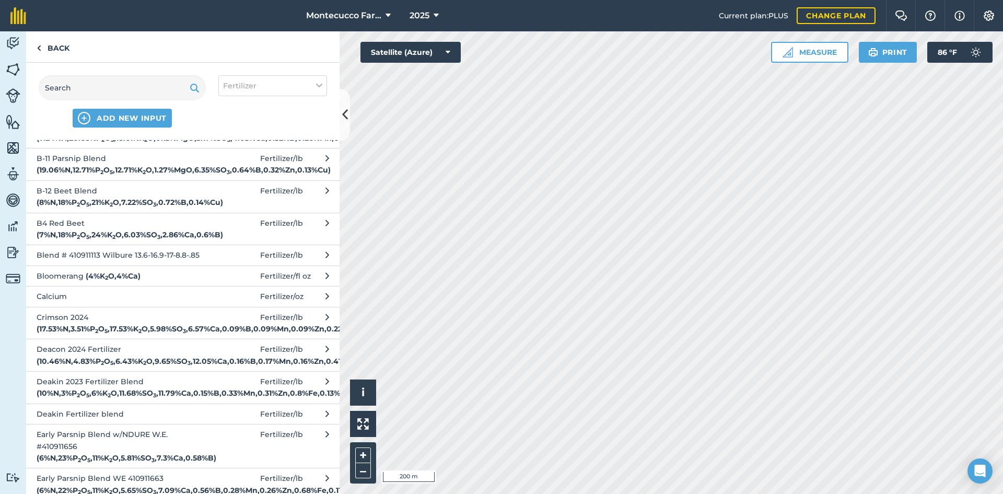
click at [104, 79] on span "Ammonium Sulfate 20-0-0-24 ( 20 % N , 24 % SO 3 )" at bounding box center [122, 68] width 171 height 24
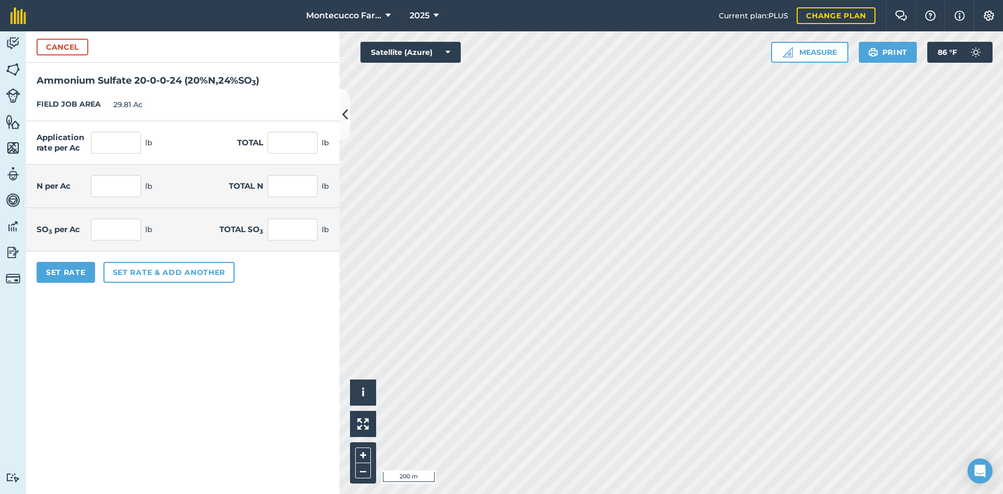
click at [125, 130] on div "Application rate per Ac lb Total lb" at bounding box center [182, 142] width 313 height 43
click at [120, 143] on input "text" at bounding box center [116, 143] width 50 height 22
type input "200"
type input "5,962"
type input "40"
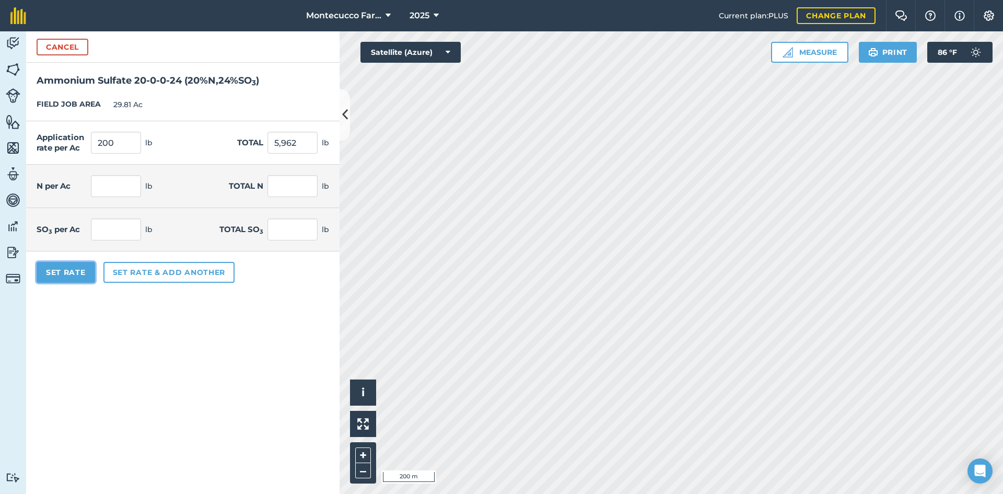
type input "1,192.4"
type input "48"
type input "1,430.88"
click at [74, 277] on button "Set Rate" at bounding box center [66, 272] width 58 height 21
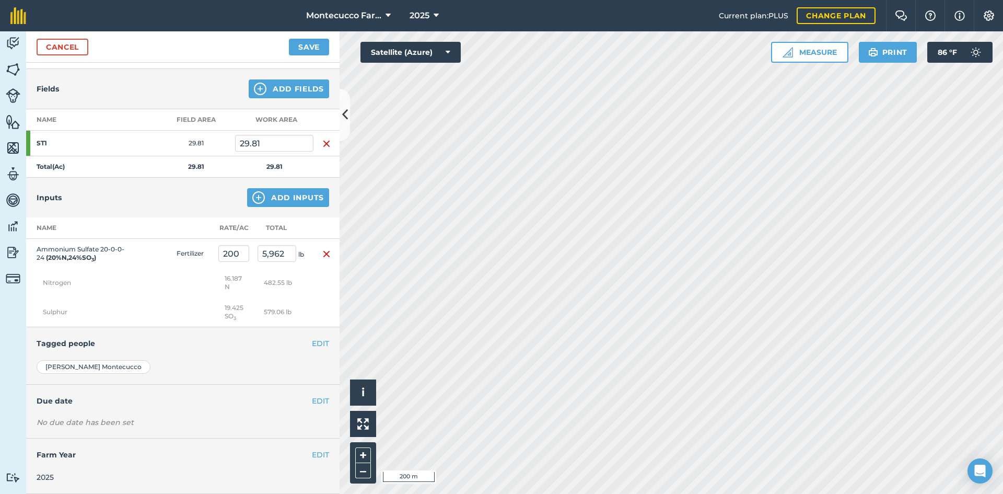
scroll to position [0, 0]
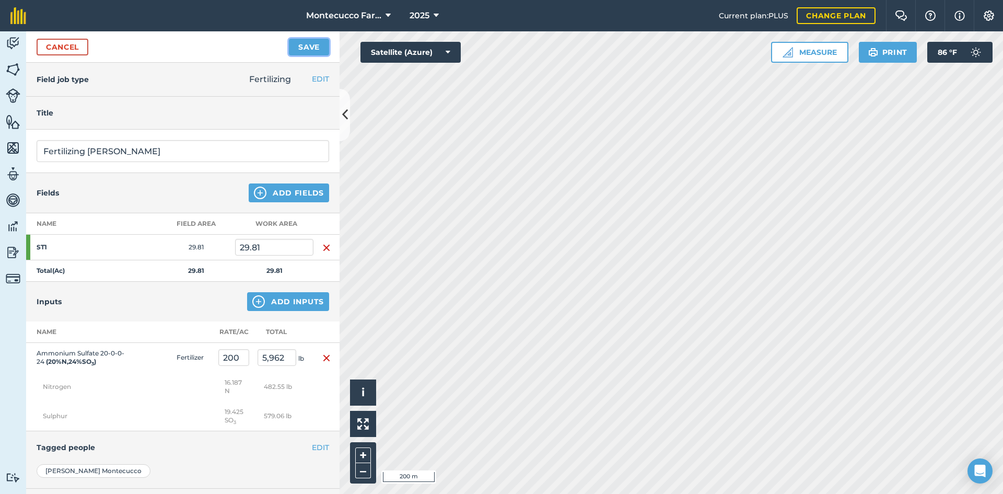
click at [306, 45] on button "Save" at bounding box center [309, 47] width 40 height 17
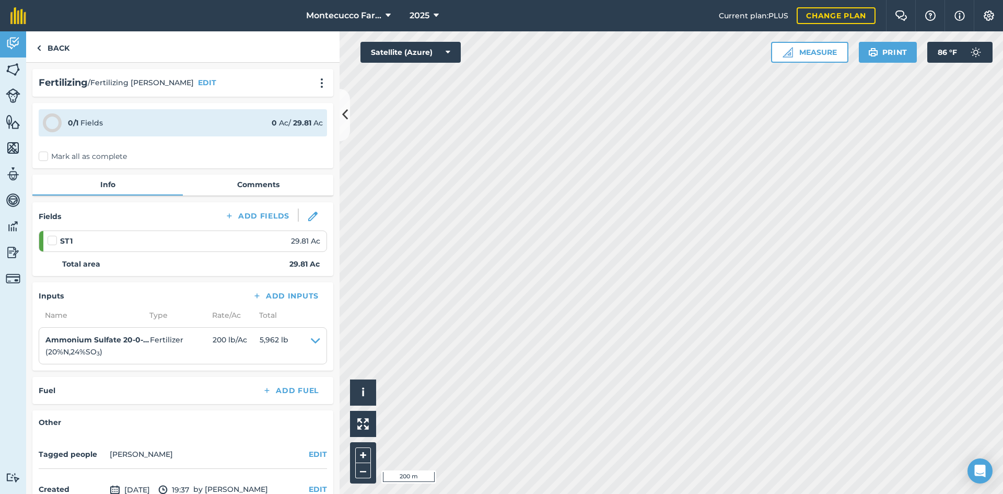
click at [42, 154] on label "Mark all as complete" at bounding box center [83, 156] width 88 height 11
click at [42, 154] on input "Mark all as complete" at bounding box center [42, 154] width 7 height 7
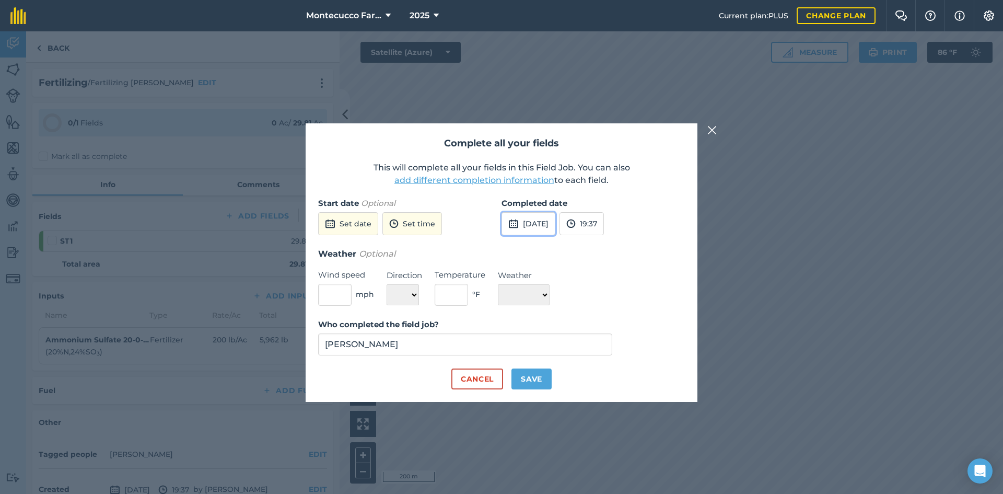
click at [555, 220] on button "[DATE]" at bounding box center [528, 223] width 54 height 23
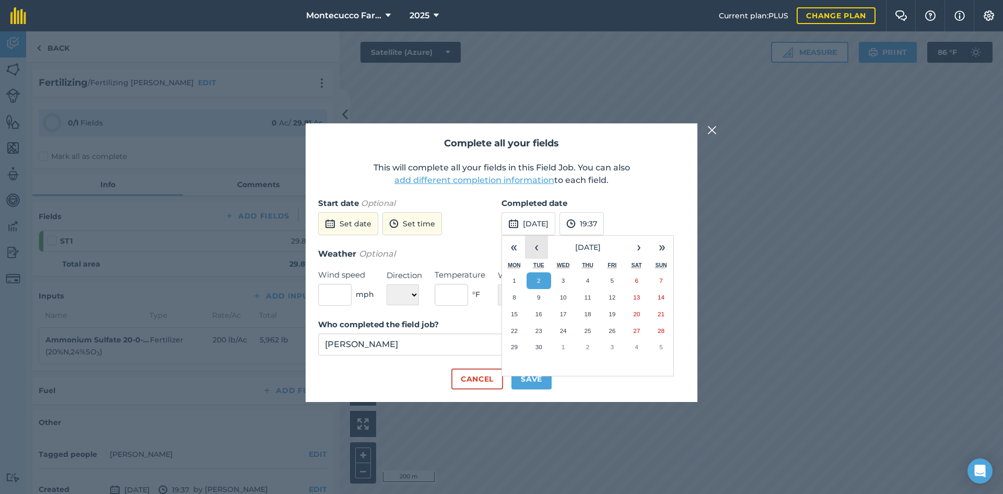
click at [534, 246] on button "‹" at bounding box center [536, 247] width 23 height 23
click at [567, 345] on button "30" at bounding box center [563, 346] width 25 height 17
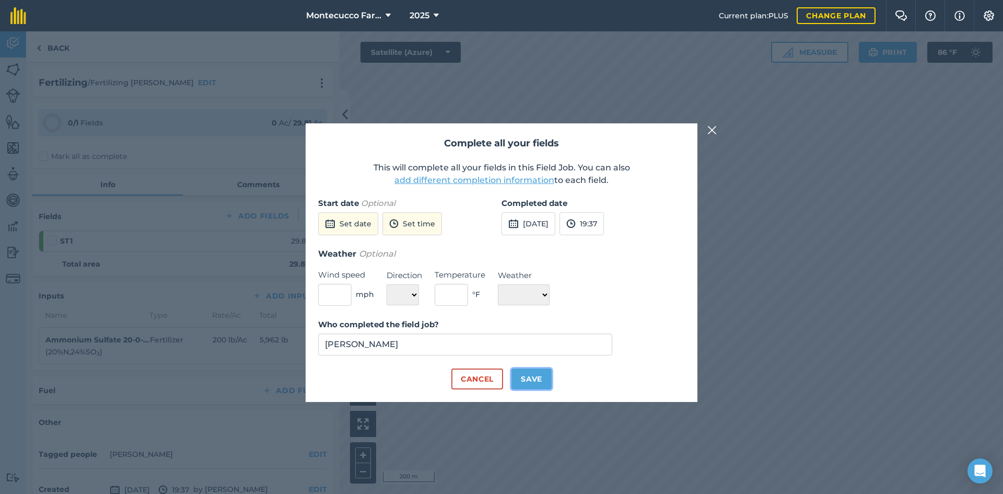
click at [536, 382] on button "Save" at bounding box center [531, 378] width 40 height 21
checkbox input "true"
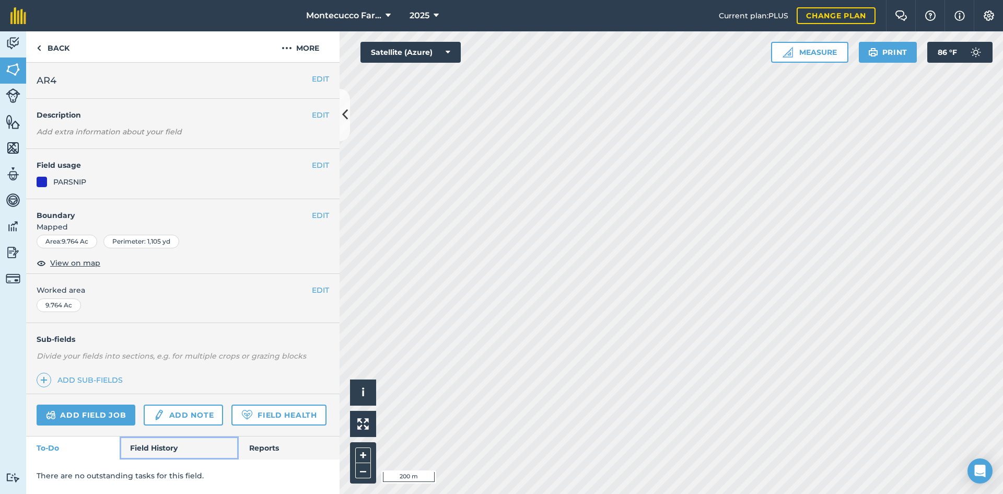
click at [172, 449] on link "Field History" at bounding box center [179, 447] width 119 height 23
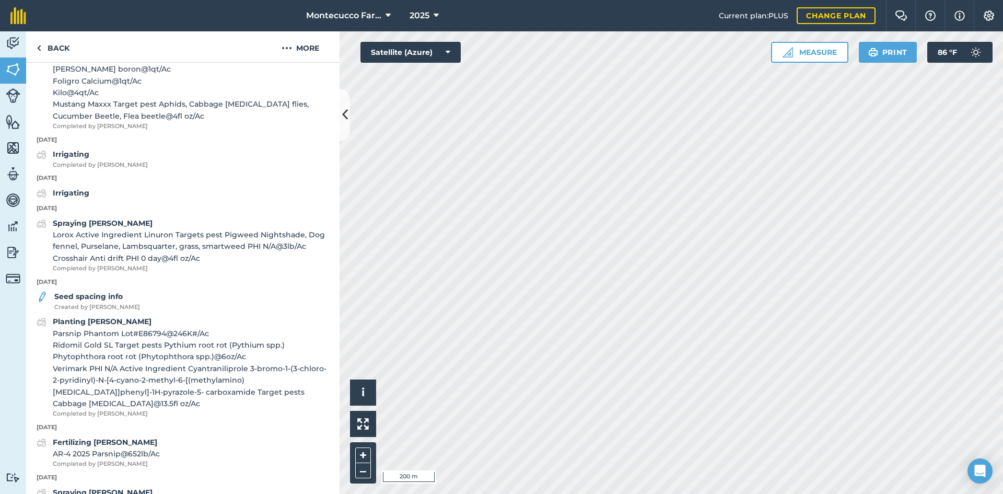
scroll to position [627, 0]
click at [95, 302] on strong "Seed spacing info" at bounding box center [88, 296] width 68 height 9
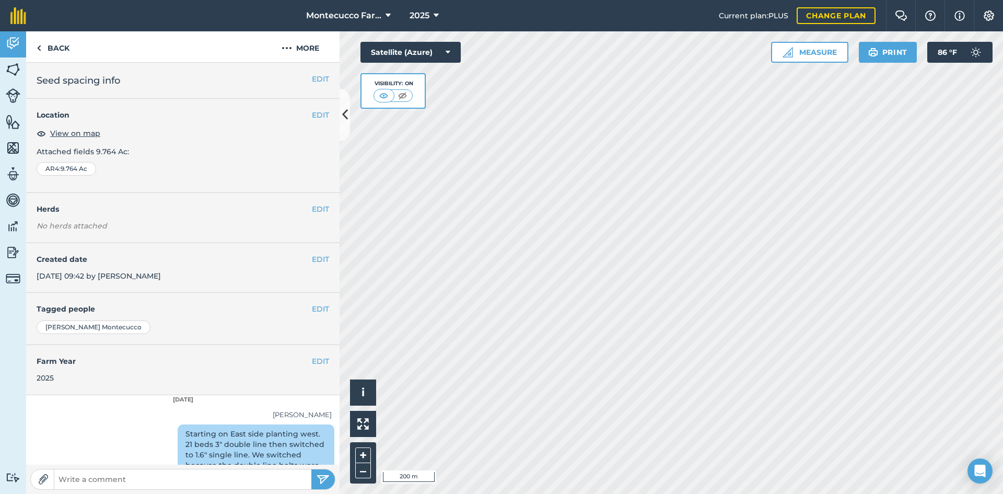
scroll to position [26, 0]
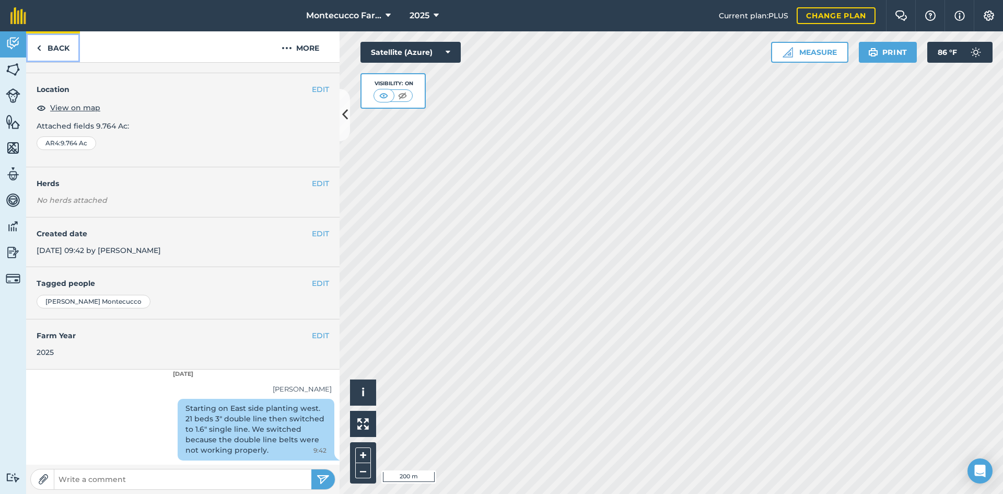
click at [51, 44] on link "Back" at bounding box center [53, 46] width 54 height 31
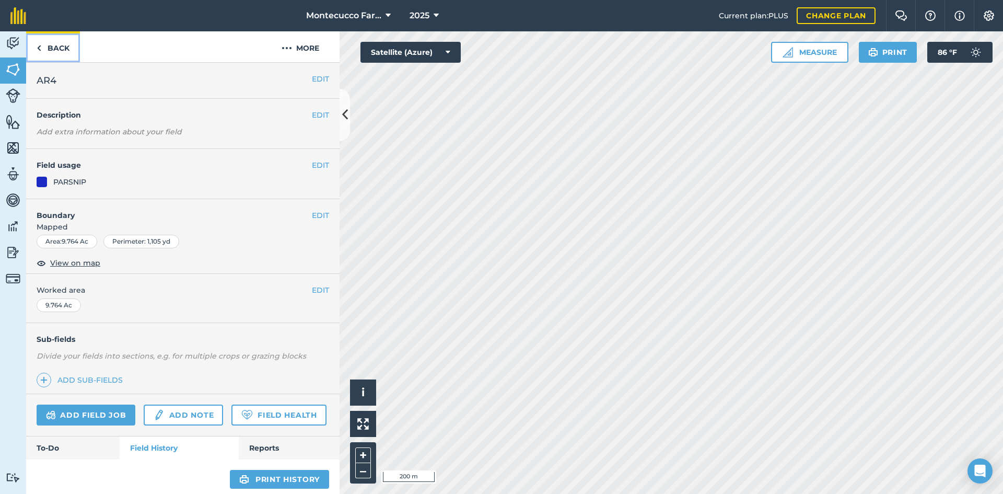
click at [66, 45] on link "Back" at bounding box center [53, 46] width 54 height 31
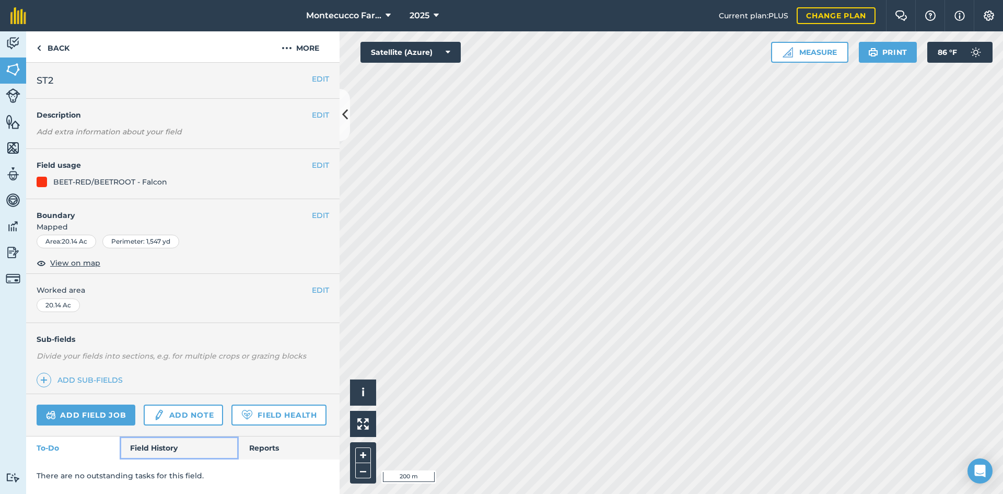
click at [146, 443] on link "Field History" at bounding box center [179, 447] width 119 height 23
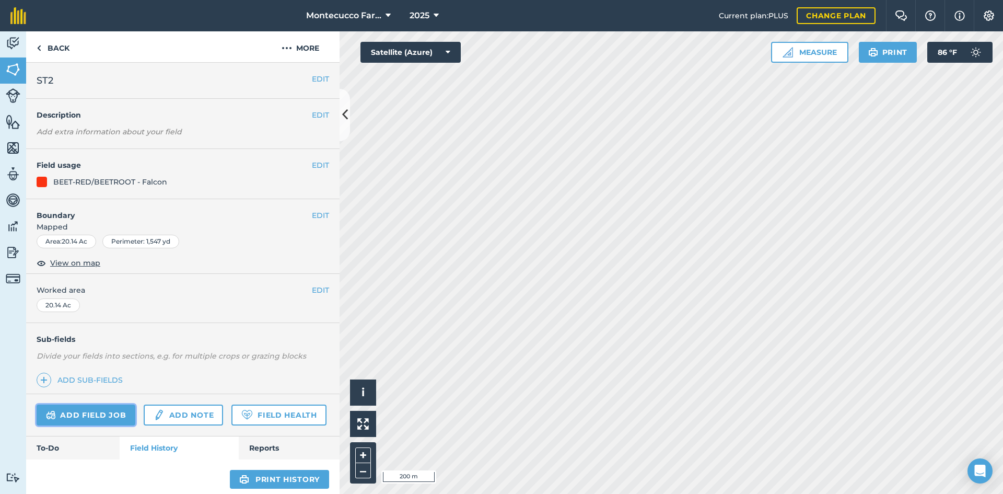
click at [85, 412] on link "Add field job" at bounding box center [86, 414] width 99 height 21
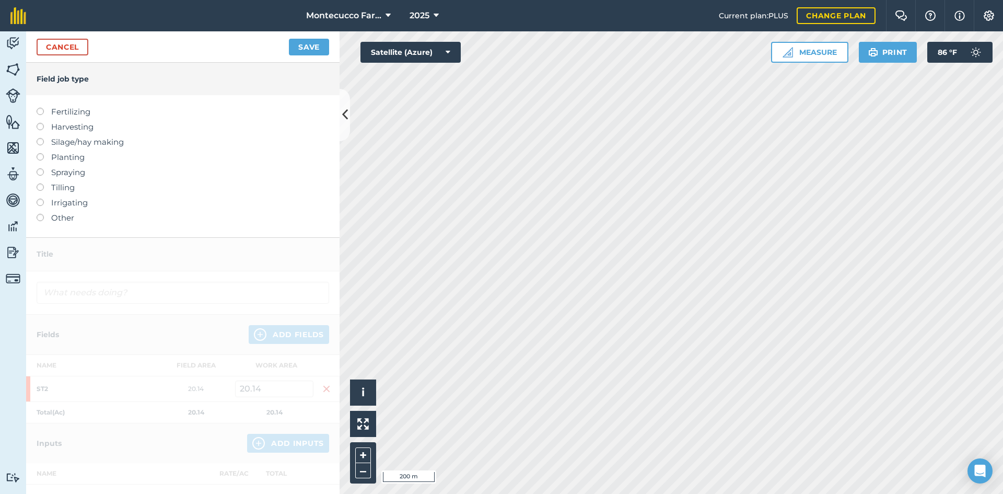
click at [39, 108] on label at bounding box center [44, 108] width 15 height 0
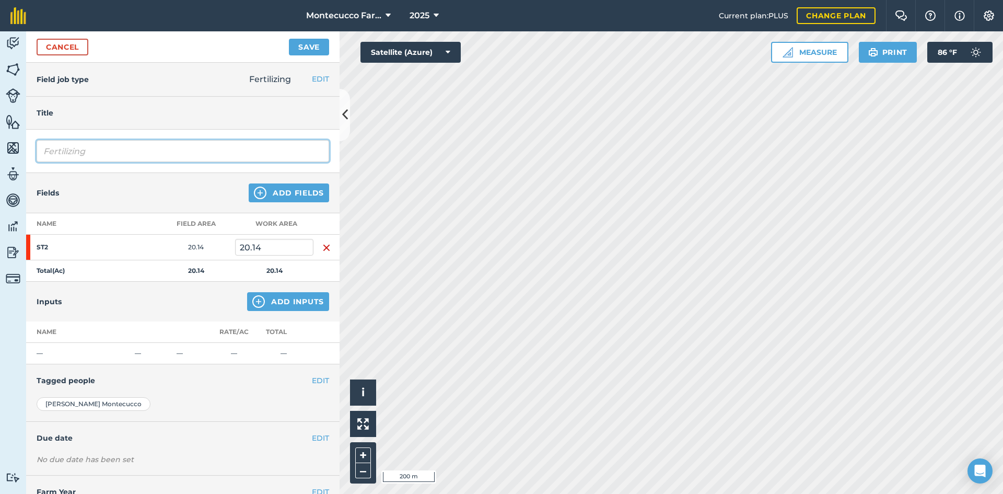
click at [125, 151] on input "Fertilizing" at bounding box center [183, 151] width 292 height 22
type input "Fertilizing [PERSON_NAME]"
click at [297, 304] on button "Add Inputs" at bounding box center [288, 301] width 82 height 19
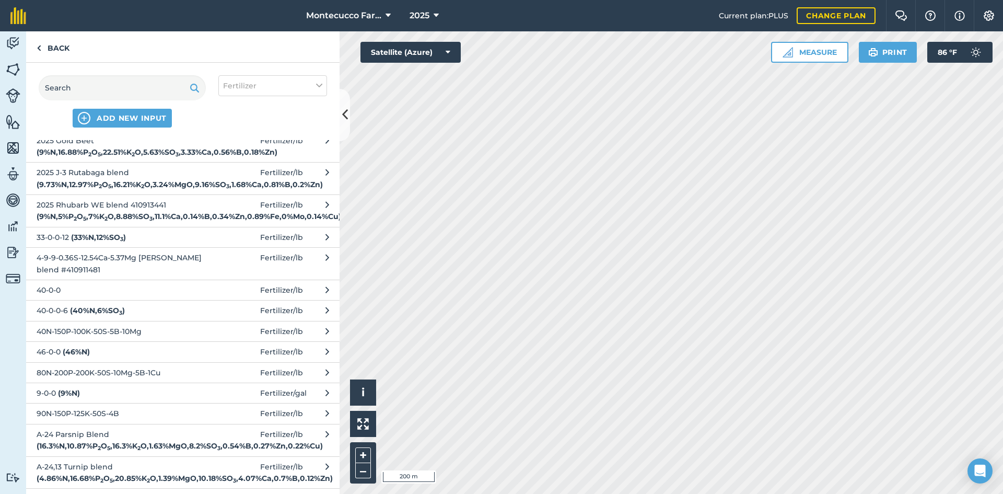
scroll to position [836, 0]
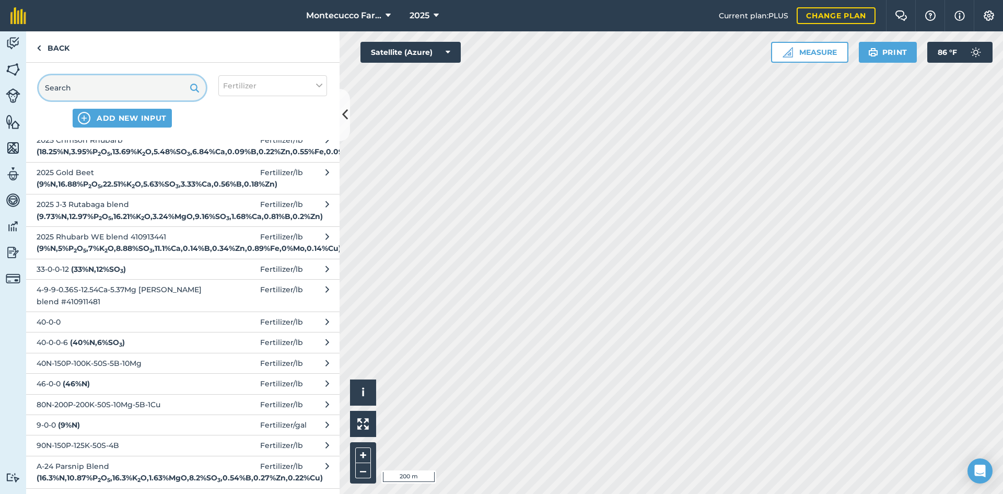
click at [127, 90] on input "text" at bounding box center [122, 87] width 167 height 25
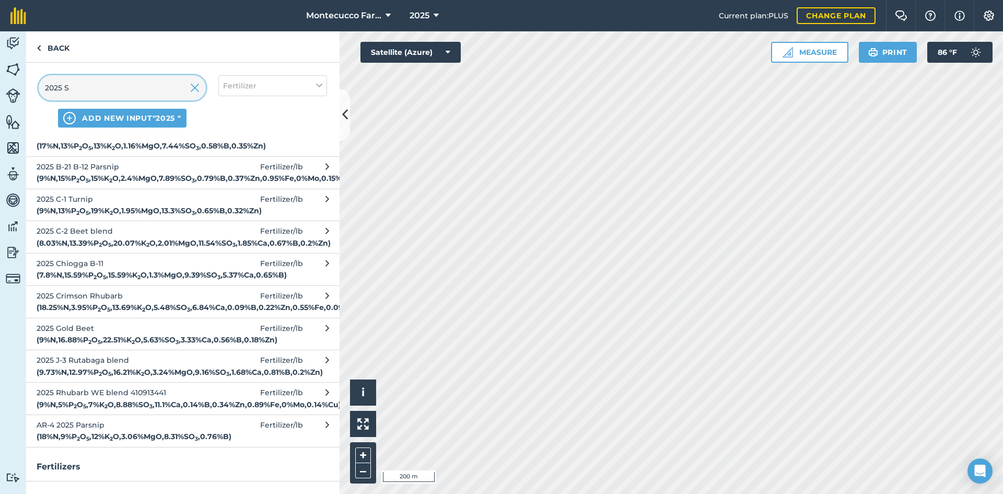
scroll to position [0, 0]
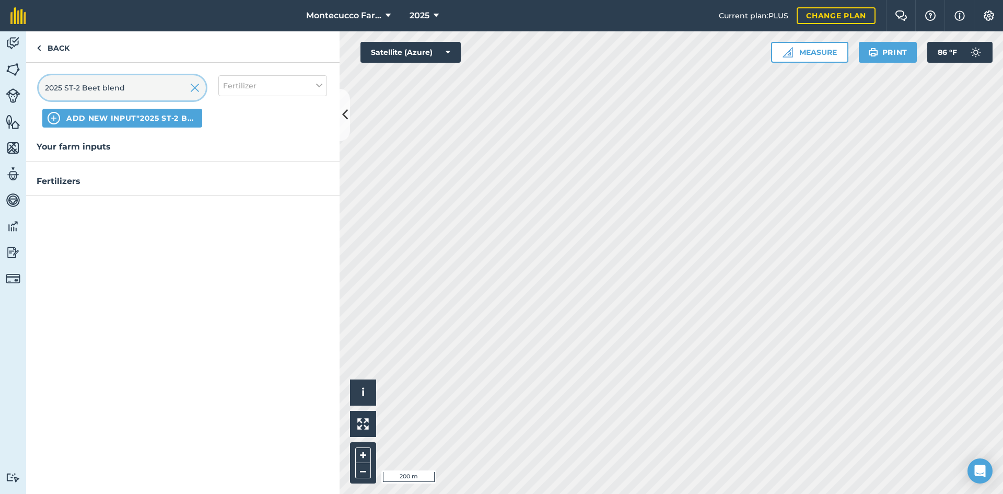
type input "2025 ST-2 Beet blend"
click at [143, 119] on span "ADD NEW INPUT "[STREET_ADDRESS]"" at bounding box center [131, 118] width 131 height 10
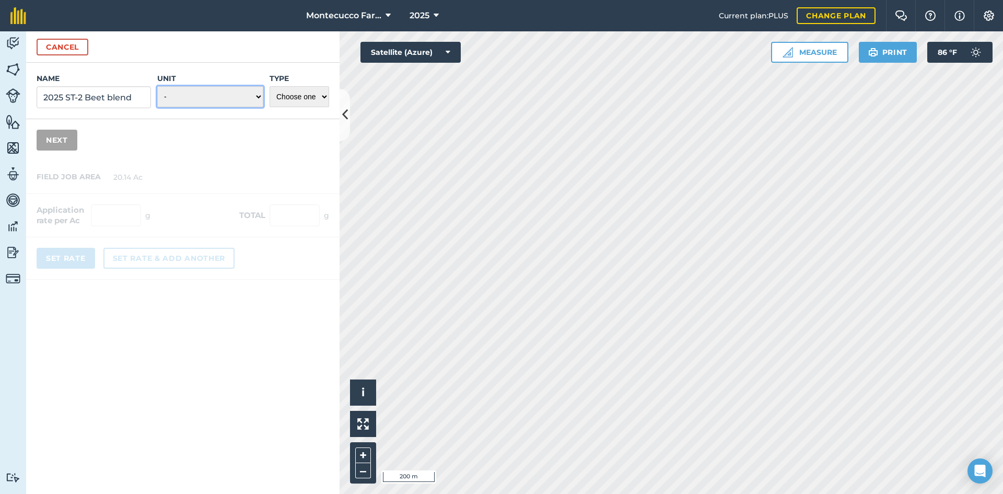
click at [227, 101] on select "- Grams/g Kilograms/kg Metric tonnes/t Millilitres/ml Litres/L Ounces/oz Pounds…" at bounding box center [210, 96] width 106 height 21
select select "POUNDS"
click at [157, 86] on select "- Grams/g Kilograms/kg Metric tonnes/t Millilitres/ml Litres/L Ounces/oz Pounds…" at bounding box center [210, 96] width 106 height 21
click at [295, 97] on select "Choose one Fertilizer Seed Spray Fuel Other" at bounding box center [299, 96] width 60 height 21
select select "FERTILIZER"
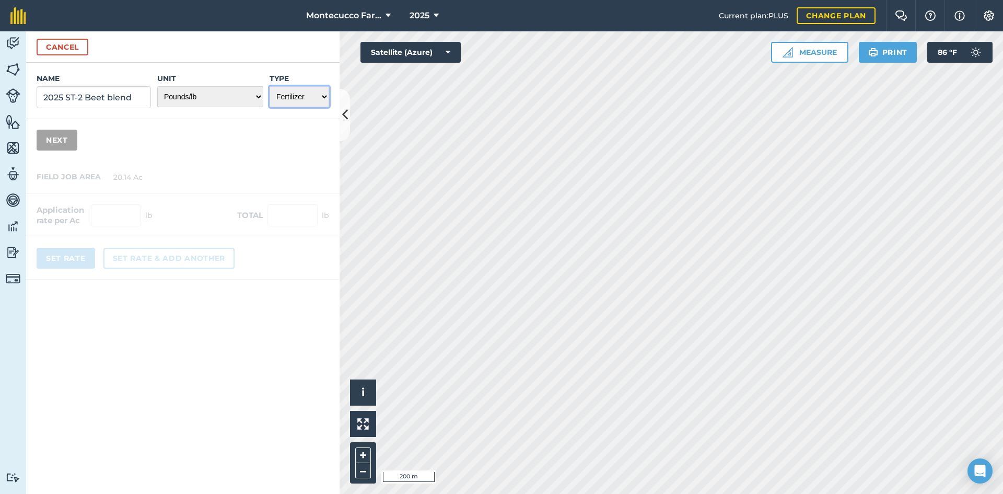
click at [269, 86] on select "Choose one Fertilizer Seed Spray Fuel Other" at bounding box center [299, 96] width 60 height 21
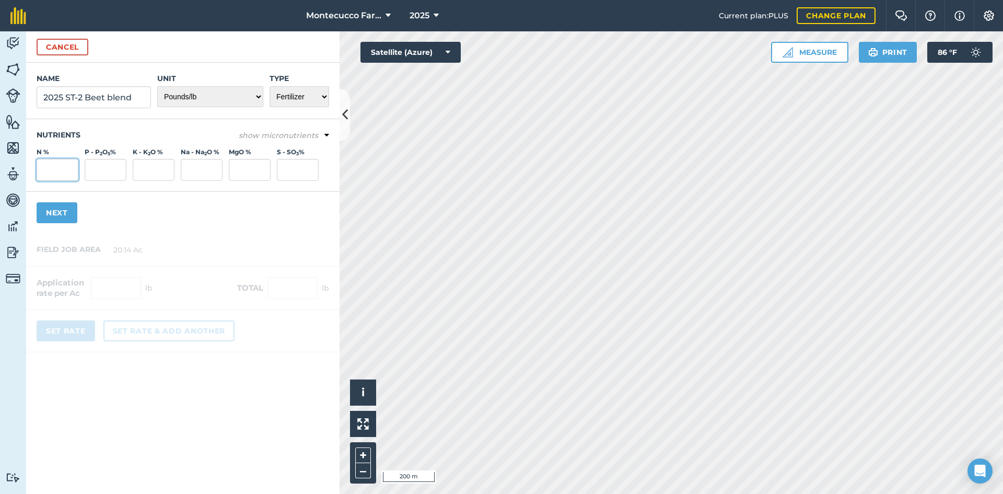
click at [53, 166] on input "N %" at bounding box center [58, 170] width 42 height 22
type input "8.64"
type input "17.28"
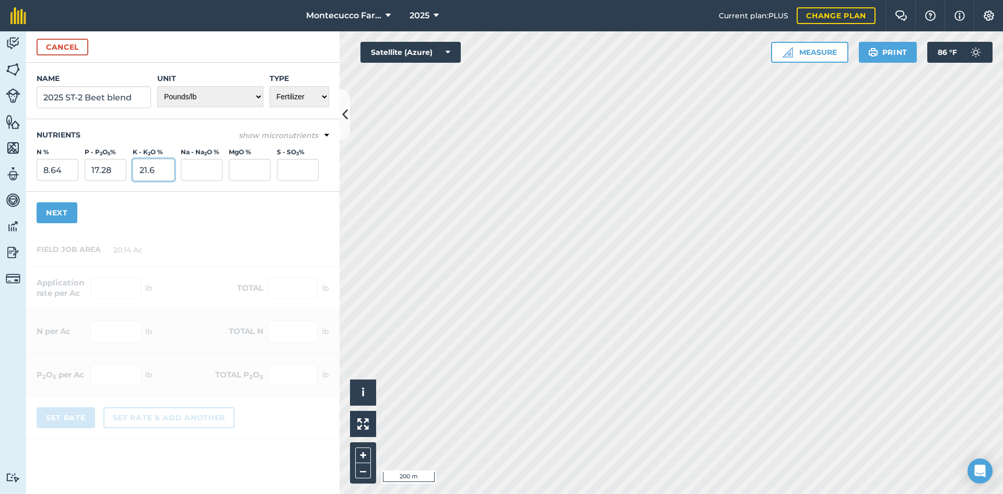
type input "21.6"
type input "7.199"
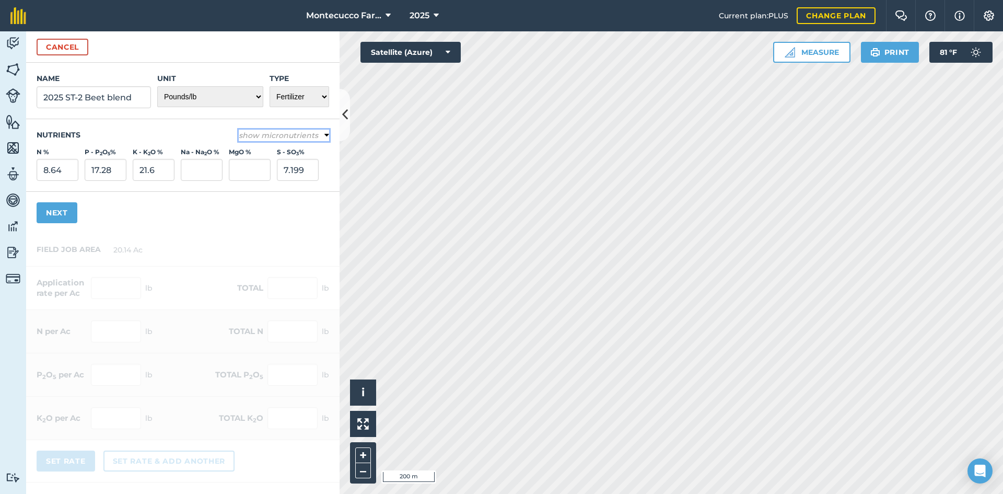
click at [273, 135] on em "show micronutrients" at bounding box center [278, 135] width 79 height 9
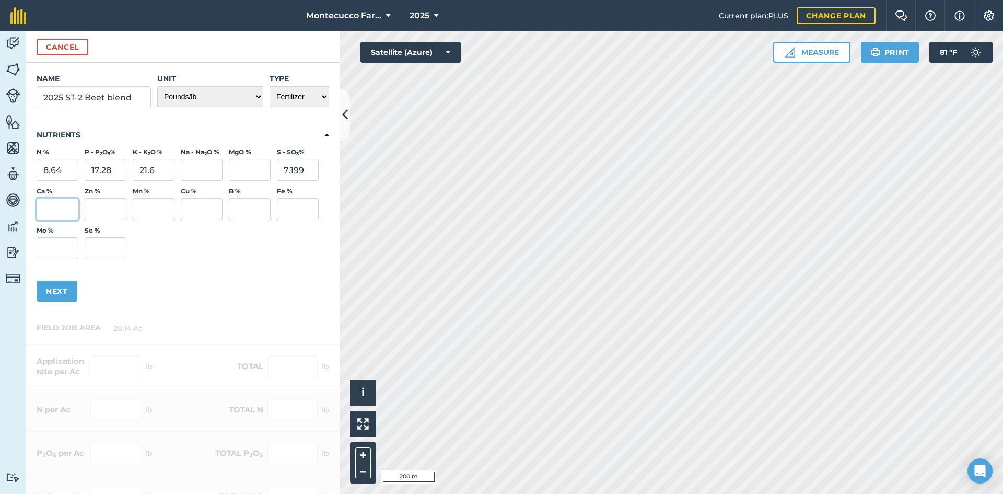
click at [44, 206] on input "Ca %" at bounding box center [58, 209] width 42 height 22
type input "2.976"
type input "0.216"
type input "0.72"
click at [62, 291] on button "Next" at bounding box center [57, 290] width 41 height 21
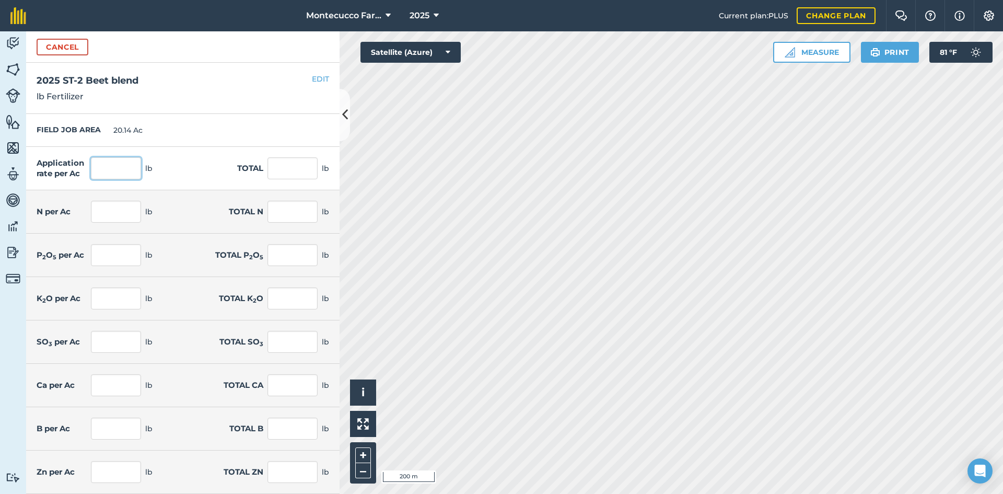
click at [103, 167] on input "text" at bounding box center [116, 168] width 50 height 22
type input "695"
click button "Cancel" at bounding box center [63, 47] width 52 height 17
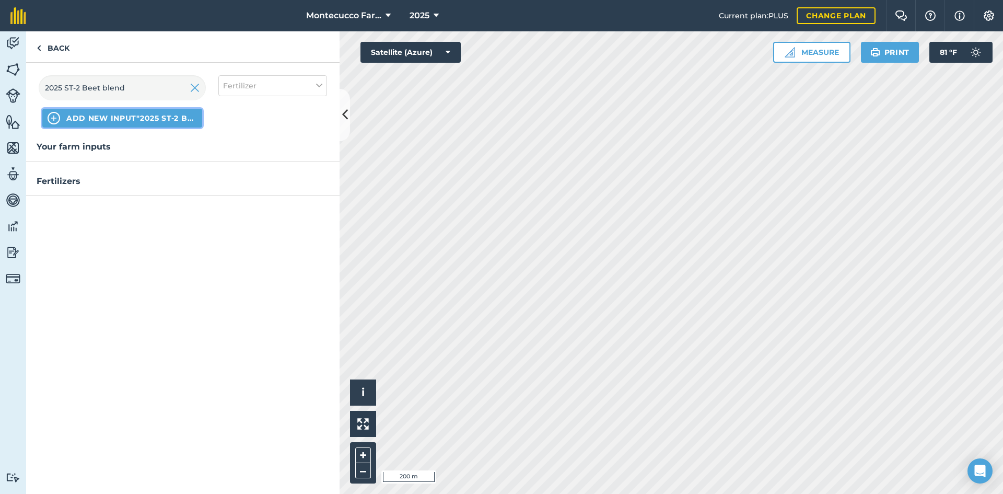
click at [112, 115] on span "ADD NEW INPUT "[STREET_ADDRESS]"" at bounding box center [131, 118] width 131 height 10
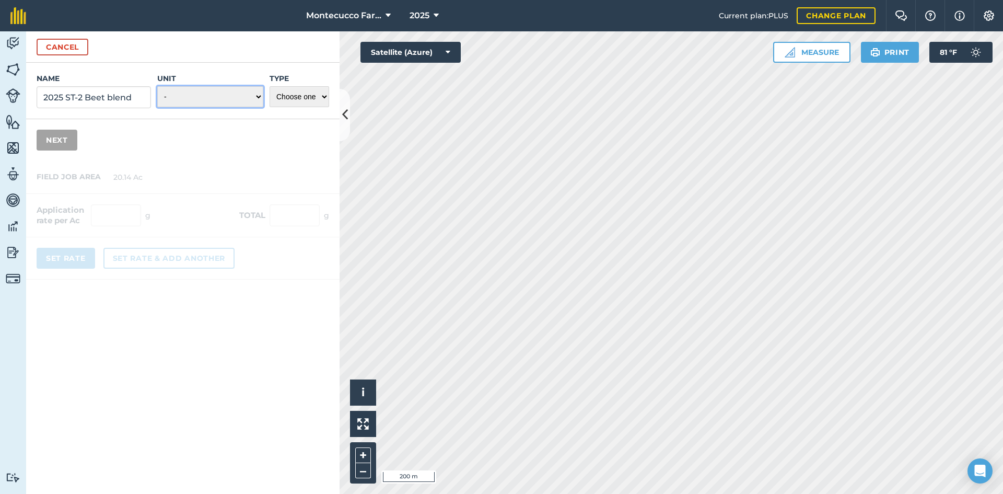
click at [256, 96] on select "- Grams/g Kilograms/kg Metric tonnes/t Millilitres/ml Litres/L Ounces/oz Pounds…" at bounding box center [210, 96] width 106 height 21
select select "POUNDS"
click at [157, 86] on select "- Grams/g Kilograms/kg Metric tonnes/t Millilitres/ml Litres/L Ounces/oz Pounds…" at bounding box center [210, 96] width 106 height 21
click at [306, 96] on select "Choose one Fertilizer Seed Spray Fuel Other" at bounding box center [299, 96] width 60 height 21
select select "FERTILIZER"
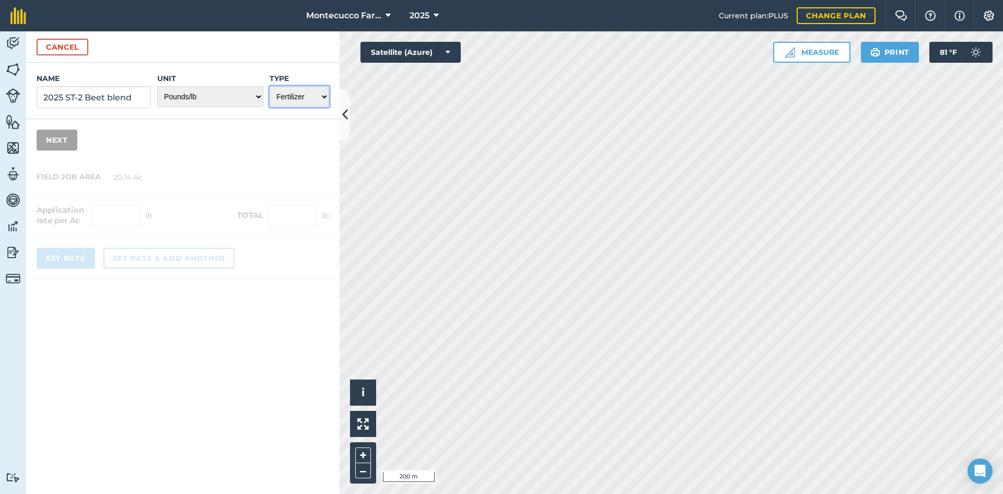
click at [269, 86] on select "Choose one Fertilizer Seed Spray Fuel Other" at bounding box center [299, 96] width 60 height 21
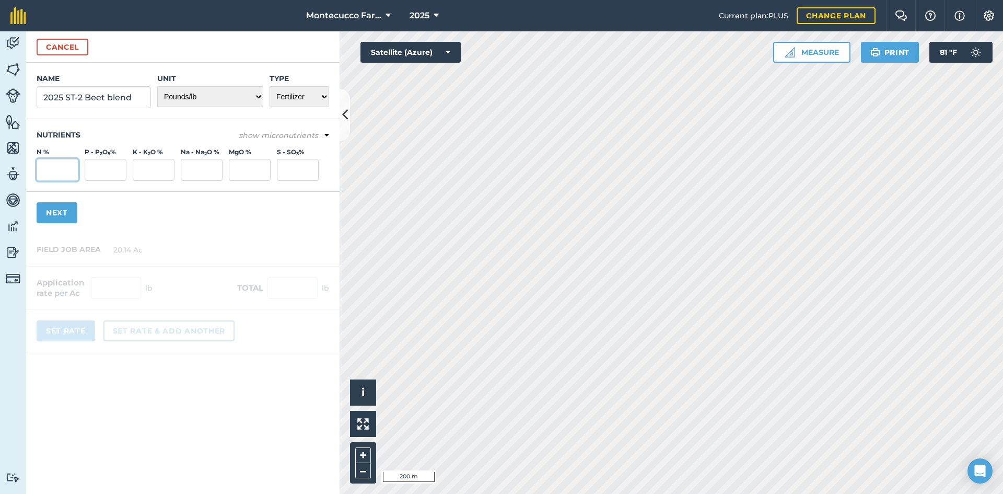
click at [56, 166] on input "N %" at bounding box center [58, 170] width 42 height 22
type input "8.64"
type input "17.28"
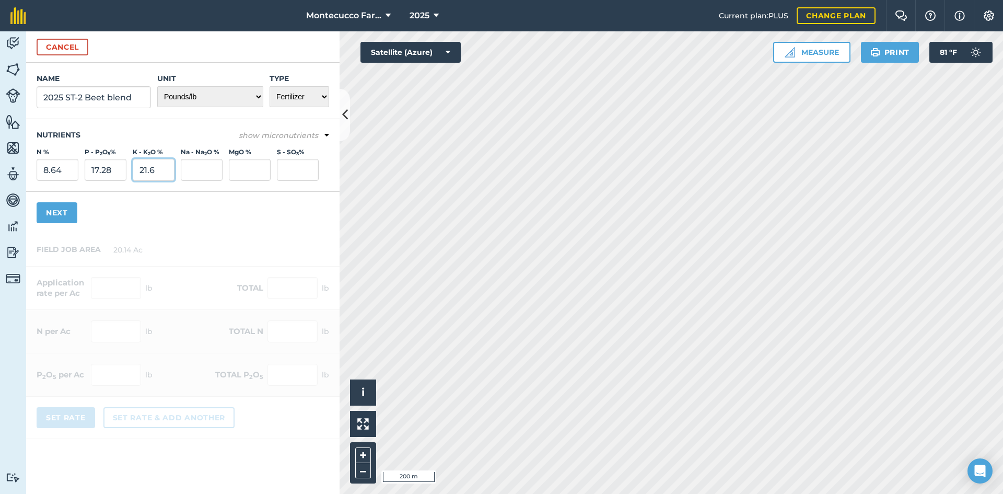
type input "21.6"
type input "7.199"
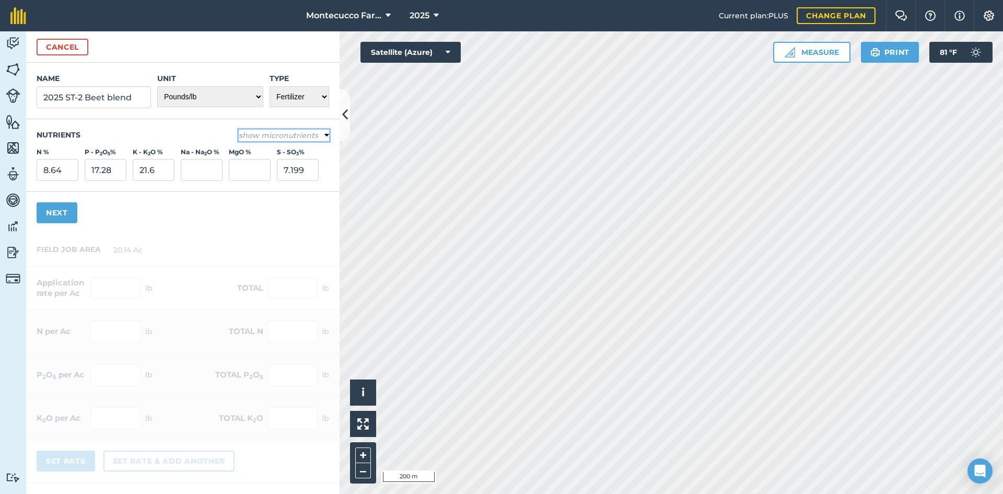
click at [317, 137] on button "show micronutrients" at bounding box center [284, 135] width 90 height 11
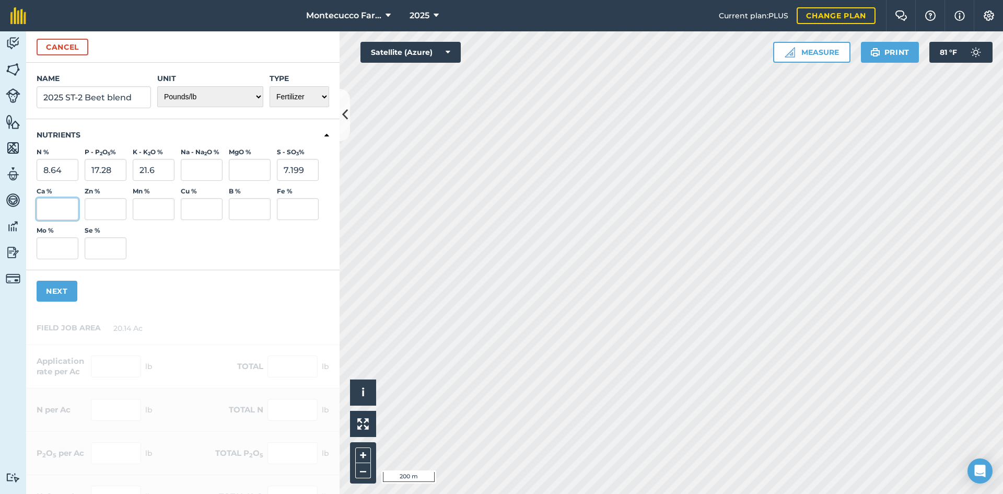
click at [42, 205] on input "Ca %" at bounding box center [58, 209] width 42 height 22
type input "2.976"
type input "0.216"
type input "0.72"
click at [47, 284] on button "Next" at bounding box center [57, 290] width 41 height 21
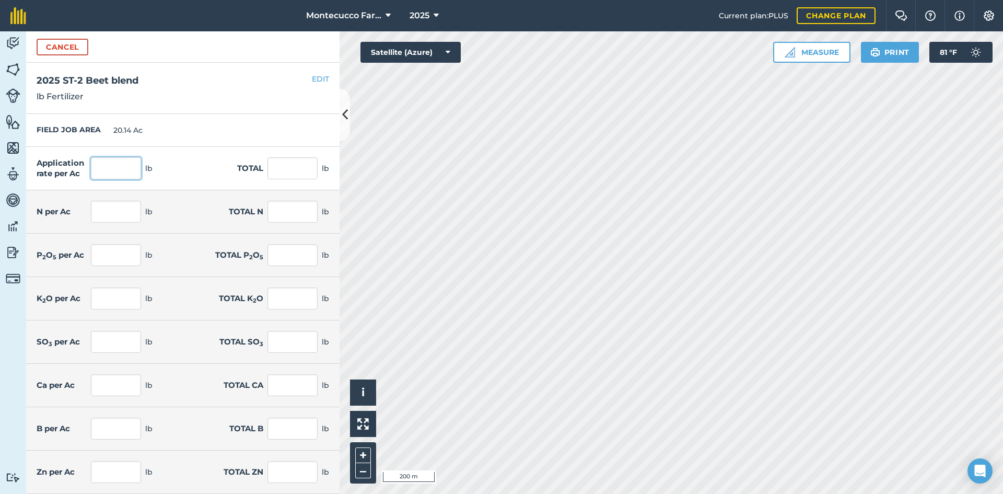
click at [134, 163] on input "text" at bounding box center [116, 168] width 50 height 22
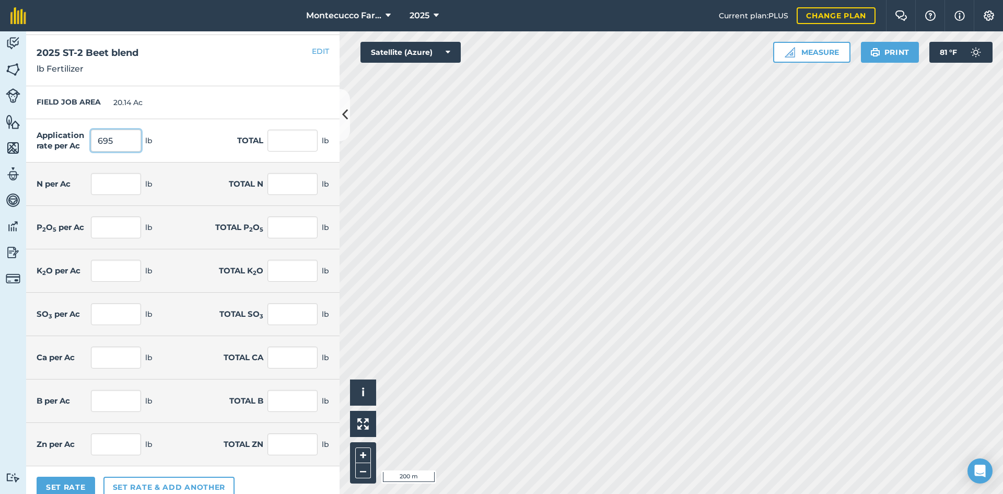
scroll to position [42, 0]
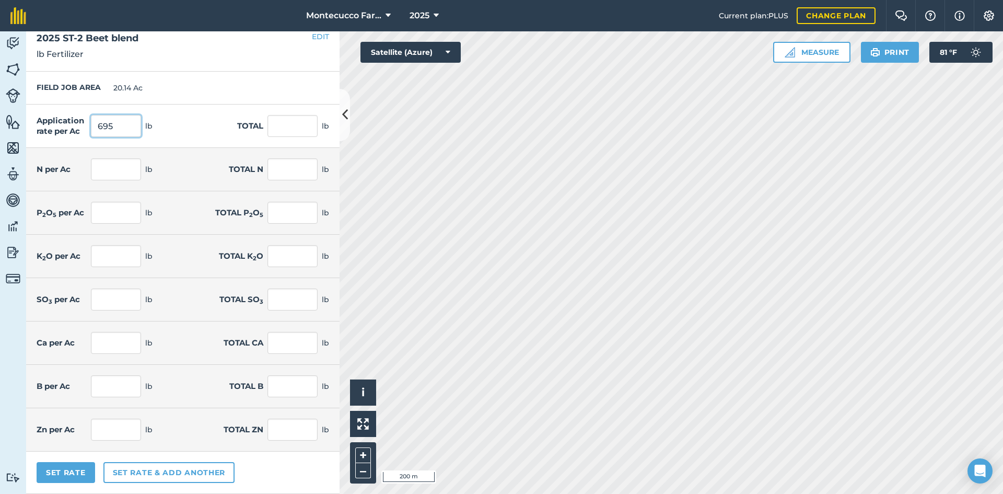
type input "695"
type input "13,997.3"
type input "60.048"
type input "1,209.367"
type input "120.096"
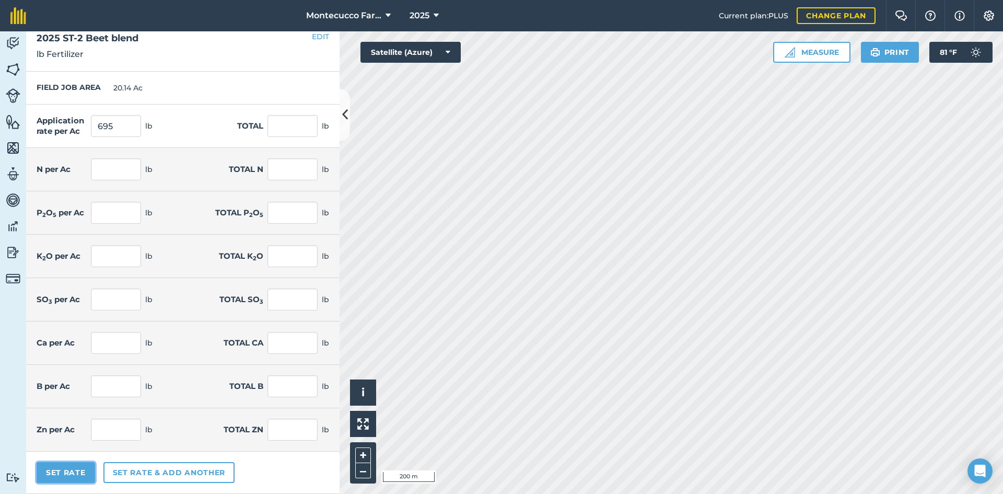
type input "2,418.733"
type input "150.12"
type input "3,023.417"
type input "50.033"
type input "1,007.666"
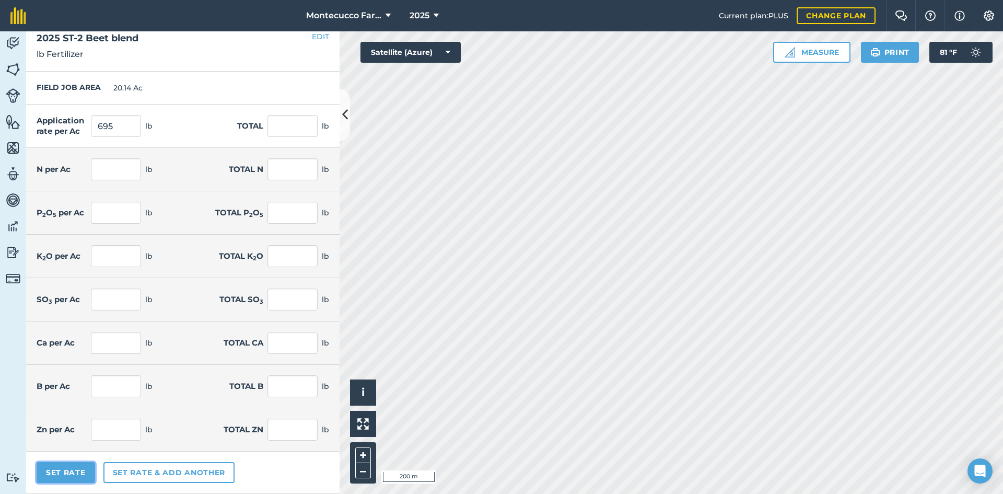
type input "20.683"
type input "416.56"
type input "1.501"
type input "30.234"
type input "5.004"
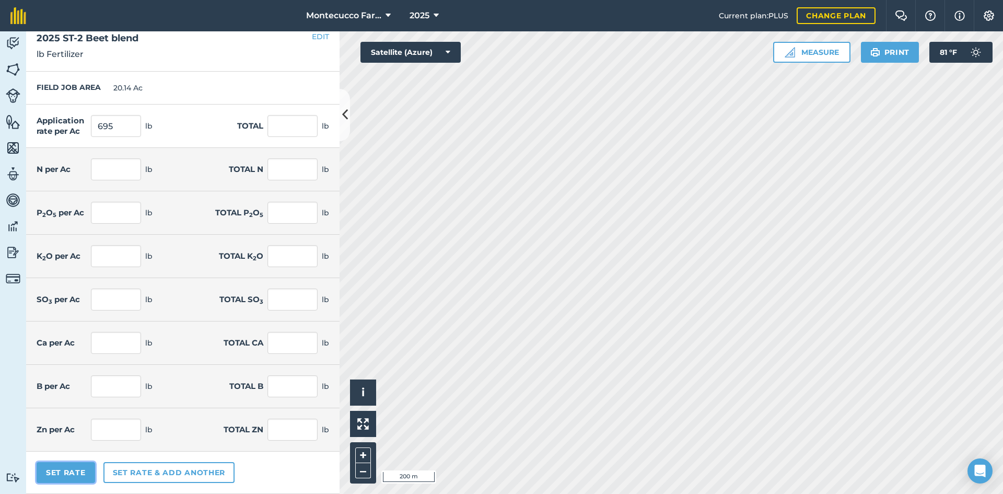
type input "100.781"
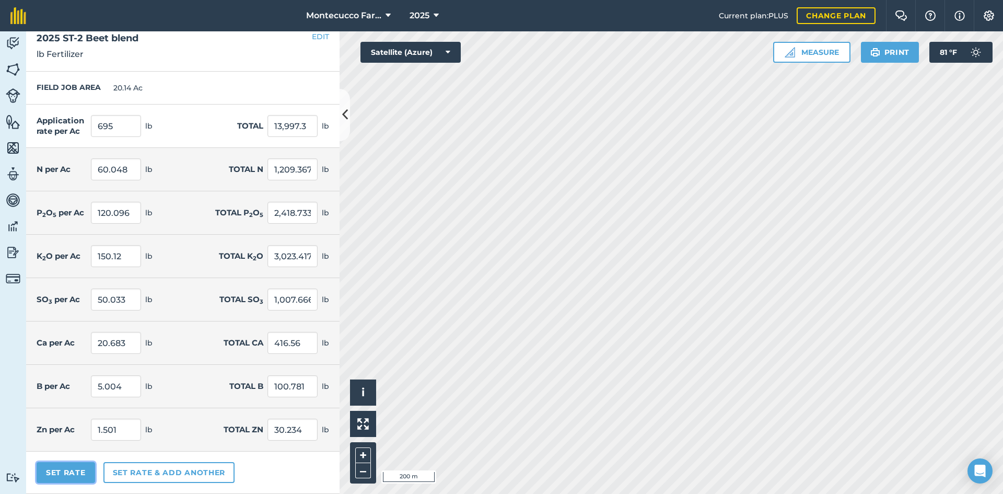
click at [70, 475] on button "Set Rate" at bounding box center [66, 472] width 58 height 21
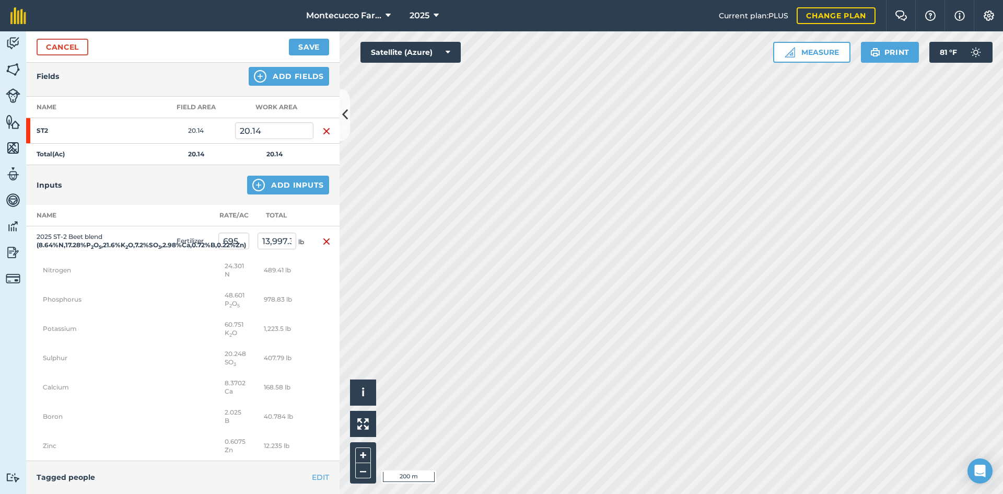
scroll to position [104, 0]
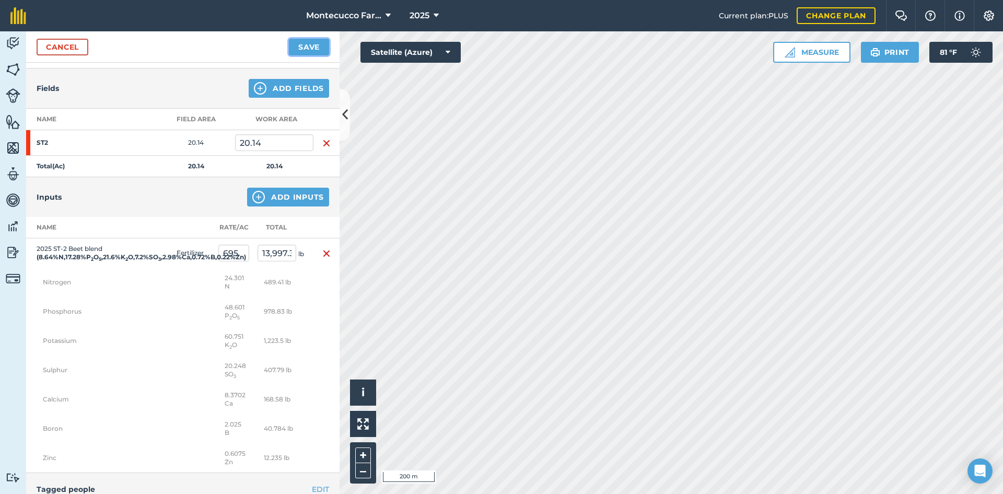
click at [310, 47] on button "Save" at bounding box center [309, 47] width 40 height 17
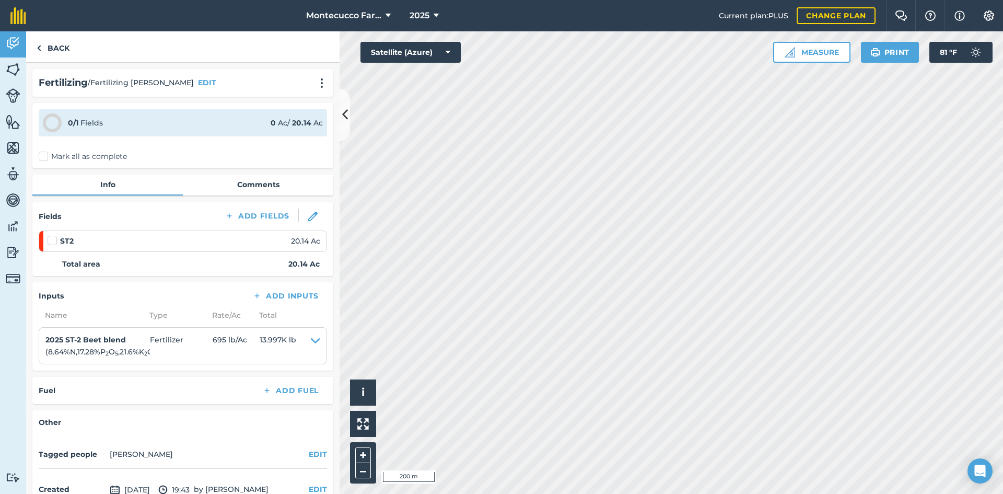
click at [41, 154] on label "Mark all as complete" at bounding box center [83, 156] width 88 height 11
click at [41, 154] on input "Mark all as complete" at bounding box center [42, 154] width 7 height 7
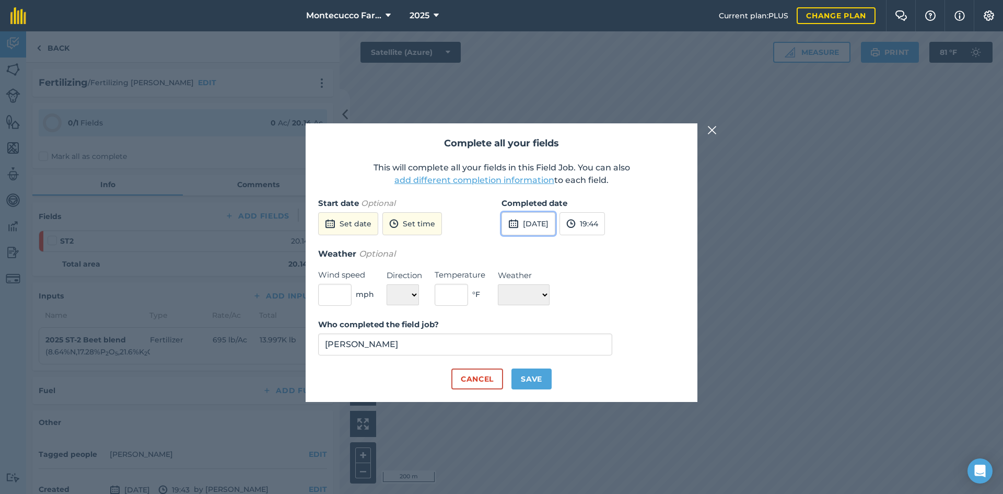
click at [538, 222] on button "[DATE]" at bounding box center [528, 223] width 54 height 23
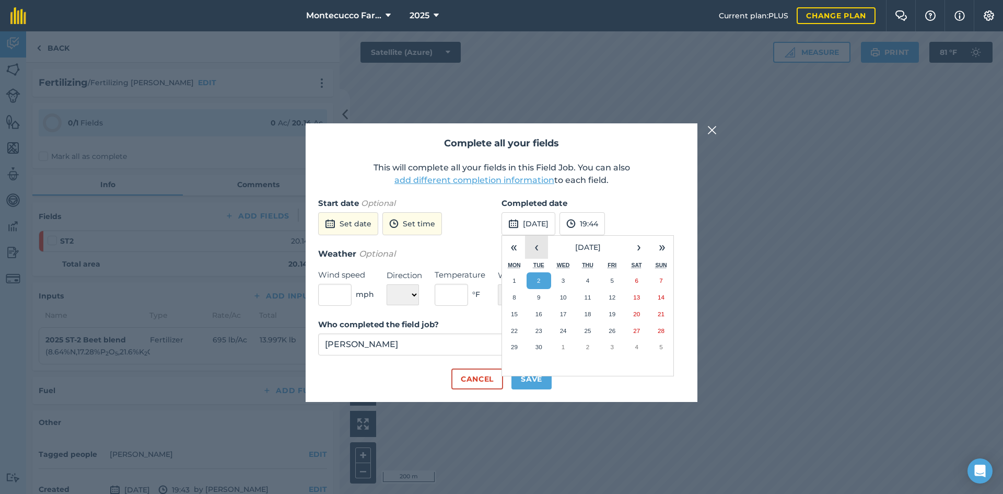
click at [532, 243] on button "‹" at bounding box center [536, 247] width 23 height 23
click at [612, 296] on abbr "11" at bounding box center [611, 297] width 7 height 7
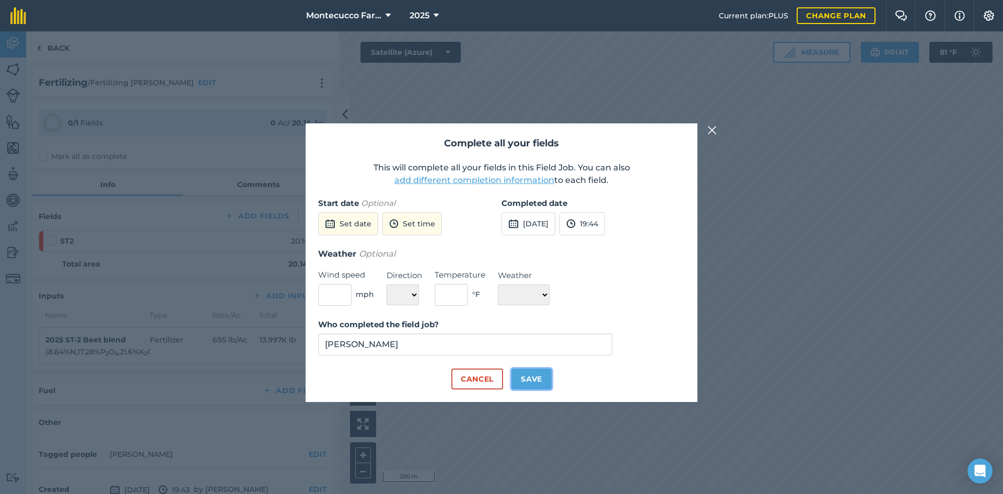
click at [531, 376] on button "Save" at bounding box center [531, 378] width 40 height 21
checkbox input "true"
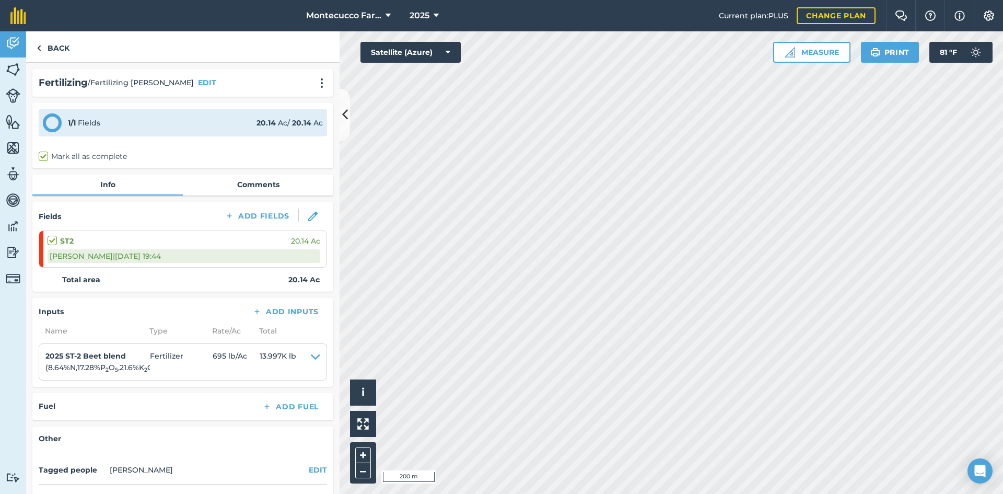
scroll to position [74, 0]
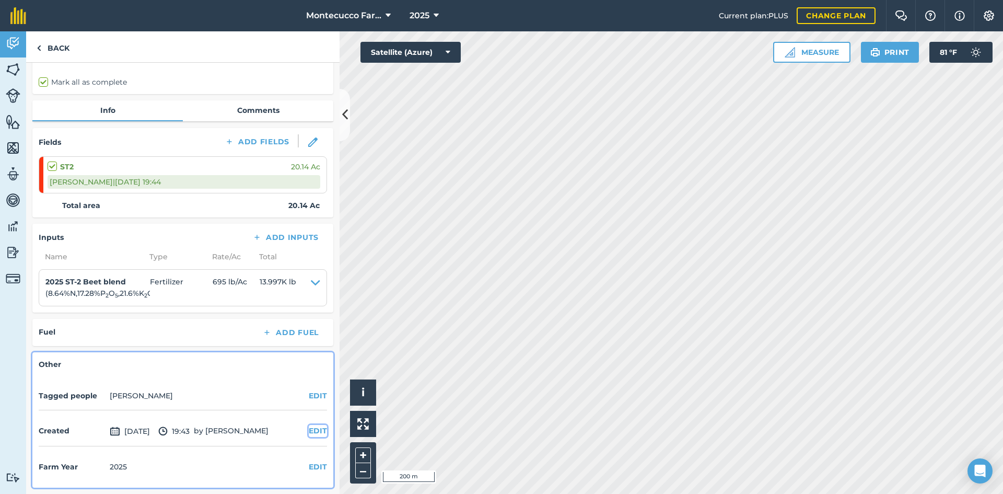
click at [309, 429] on button "EDIT" at bounding box center [318, 430] width 18 height 11
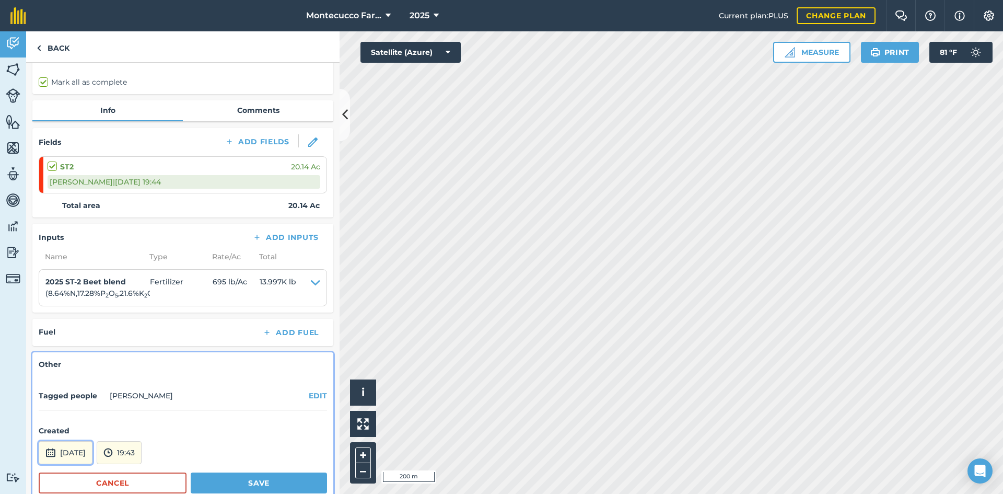
click at [92, 452] on button "[DATE]" at bounding box center [66, 452] width 54 height 23
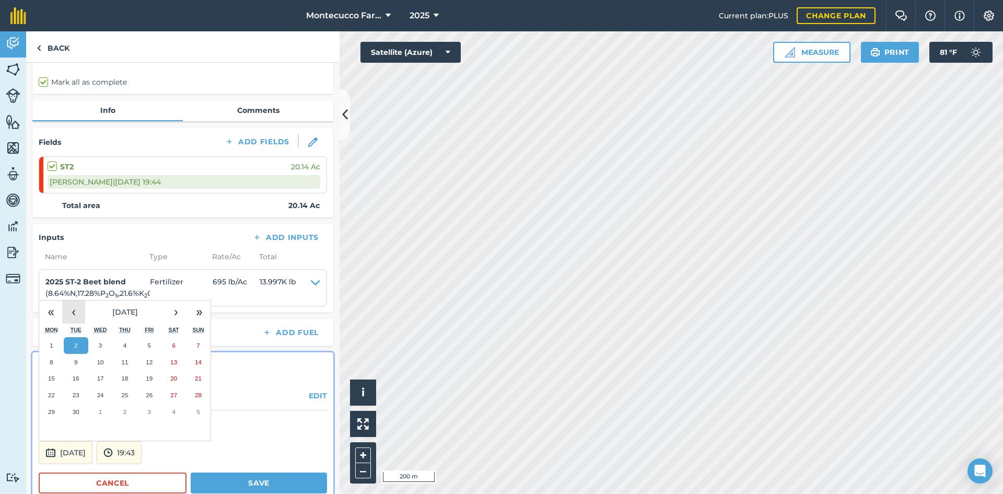
click at [74, 312] on button "‹" at bounding box center [73, 311] width 23 height 23
click at [77, 378] on abbr "15" at bounding box center [76, 377] width 7 height 7
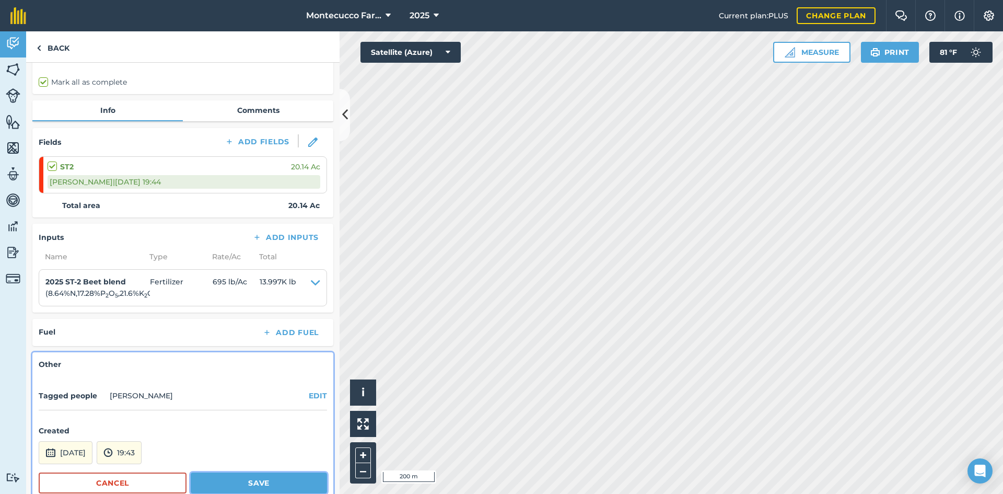
click at [240, 482] on button "Save" at bounding box center [259, 482] width 136 height 21
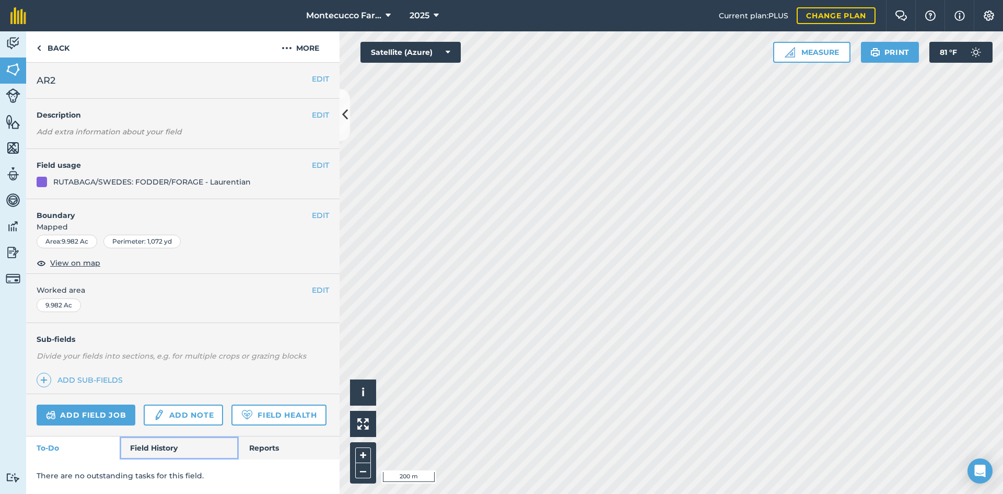
click at [160, 447] on link "Field History" at bounding box center [179, 447] width 119 height 23
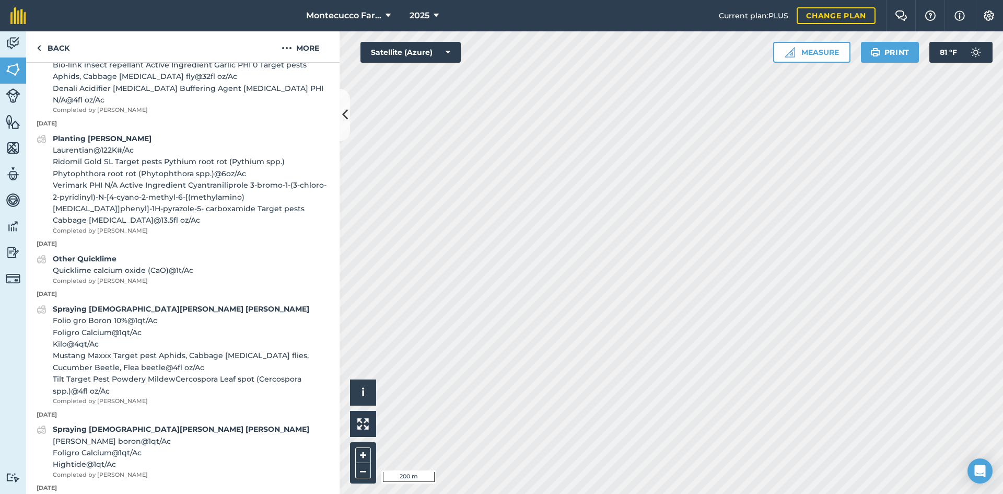
scroll to position [93, 0]
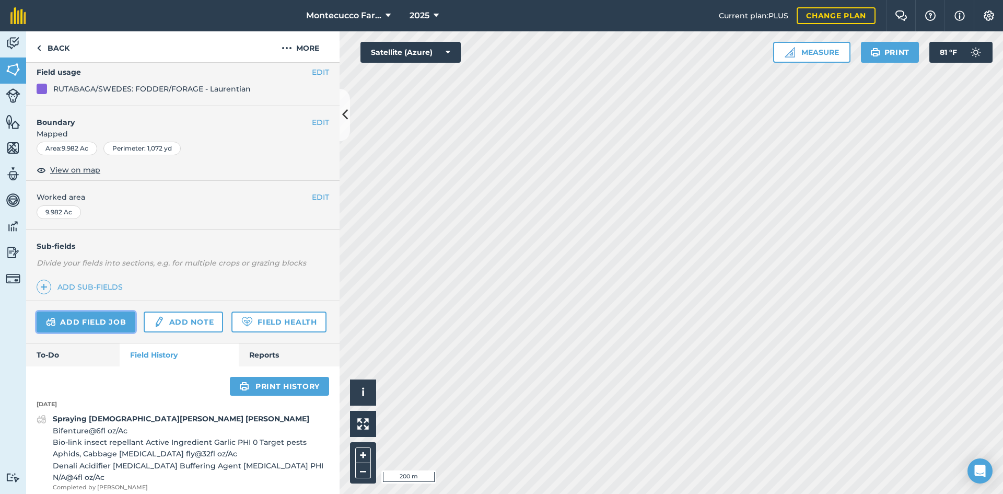
click at [91, 318] on link "Add field job" at bounding box center [86, 321] width 99 height 21
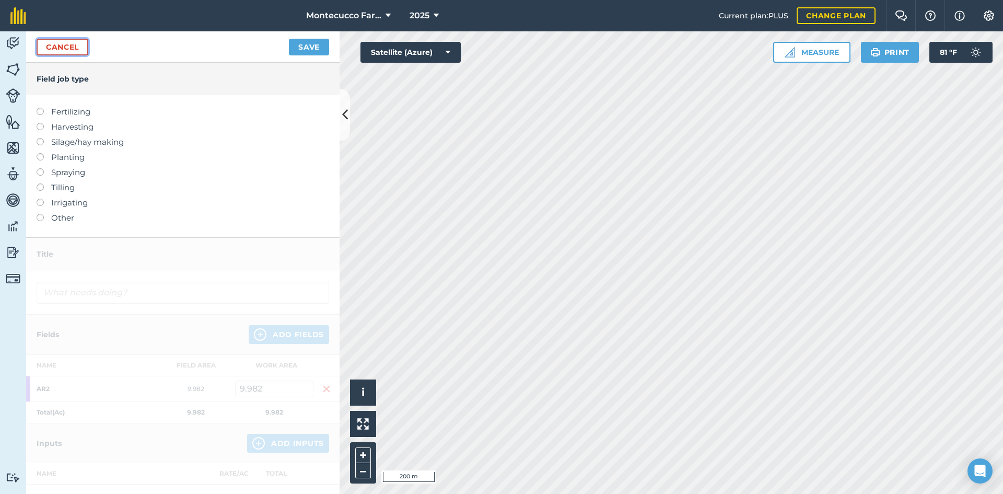
click at [53, 44] on link "Cancel" at bounding box center [63, 47] width 52 height 17
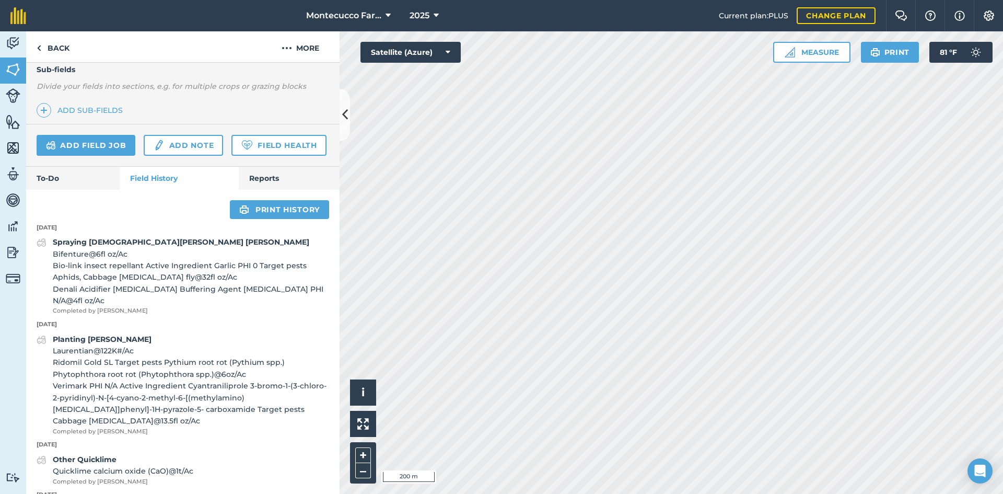
scroll to position [261, 0]
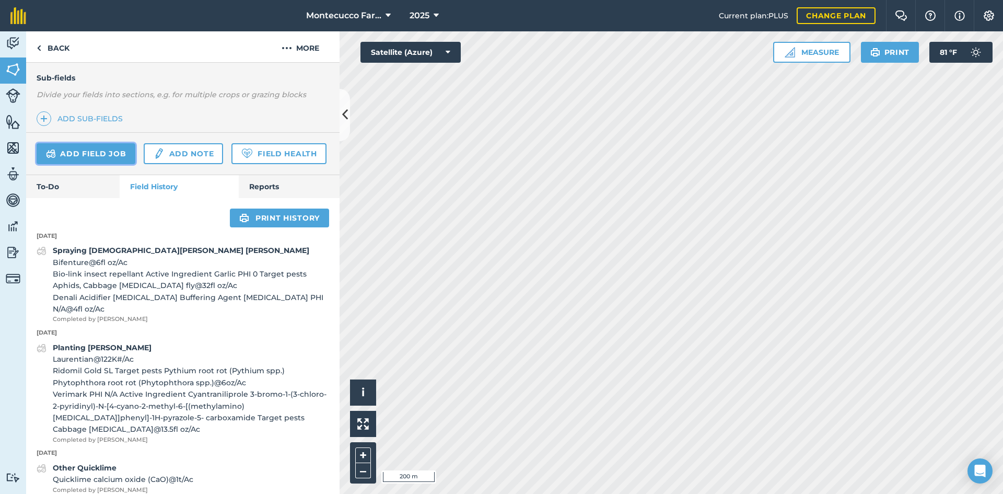
click at [87, 152] on link "Add field job" at bounding box center [86, 153] width 99 height 21
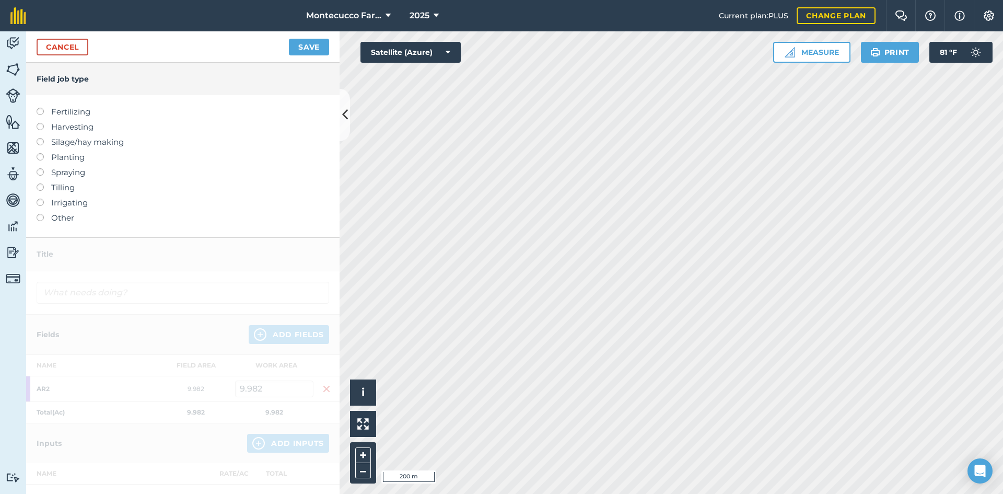
click at [38, 108] on label at bounding box center [44, 108] width 15 height 0
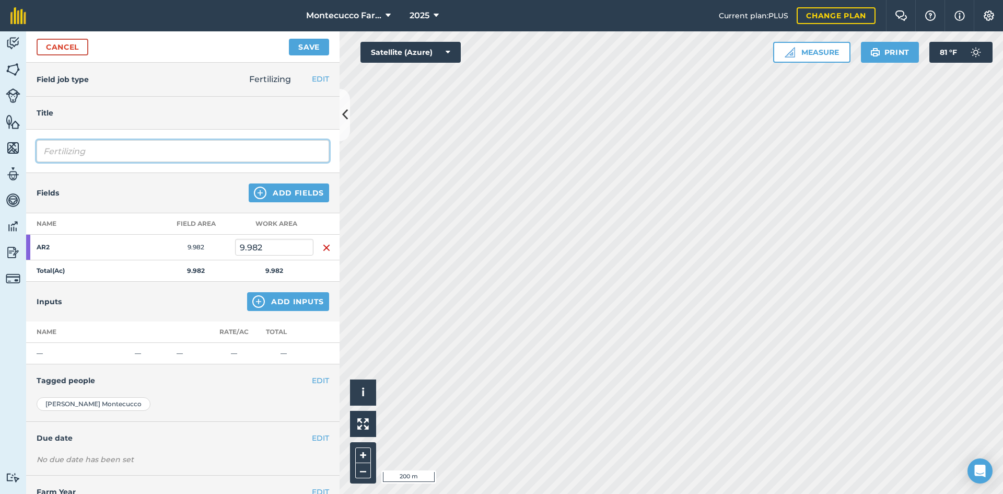
click at [92, 149] on input "Fertilizing" at bounding box center [183, 151] width 292 height 22
type input "Fertilizing Ryder Newsome"
click at [307, 305] on button "Add Inputs" at bounding box center [288, 301] width 82 height 19
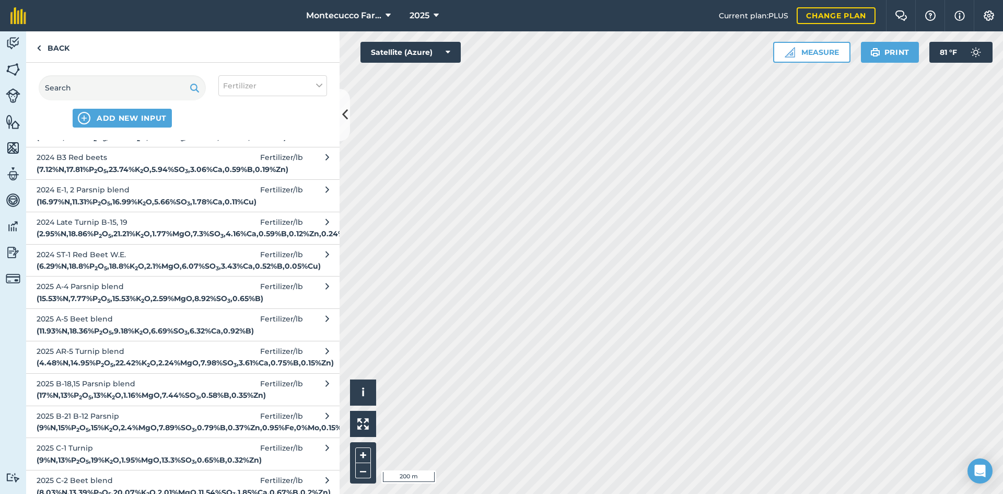
scroll to position [418, 0]
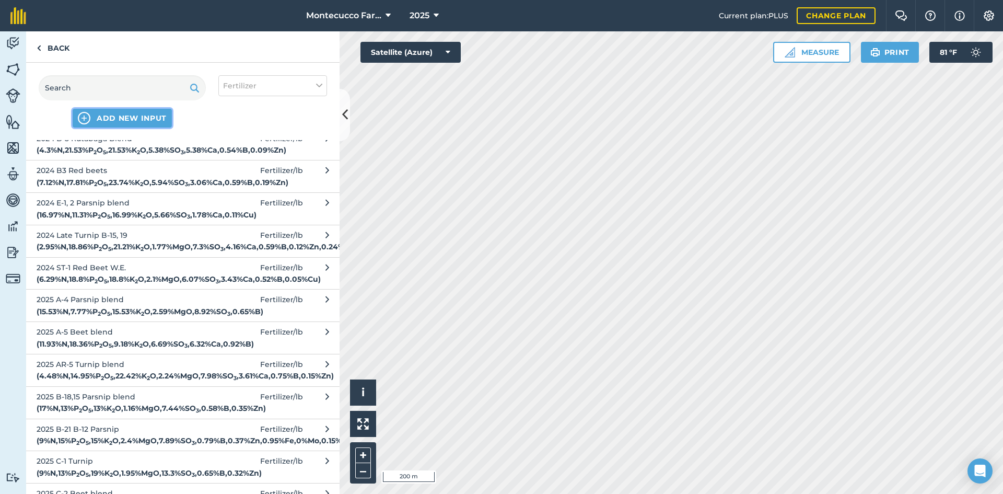
click at [123, 120] on span "ADD NEW INPUT" at bounding box center [132, 118] width 70 height 10
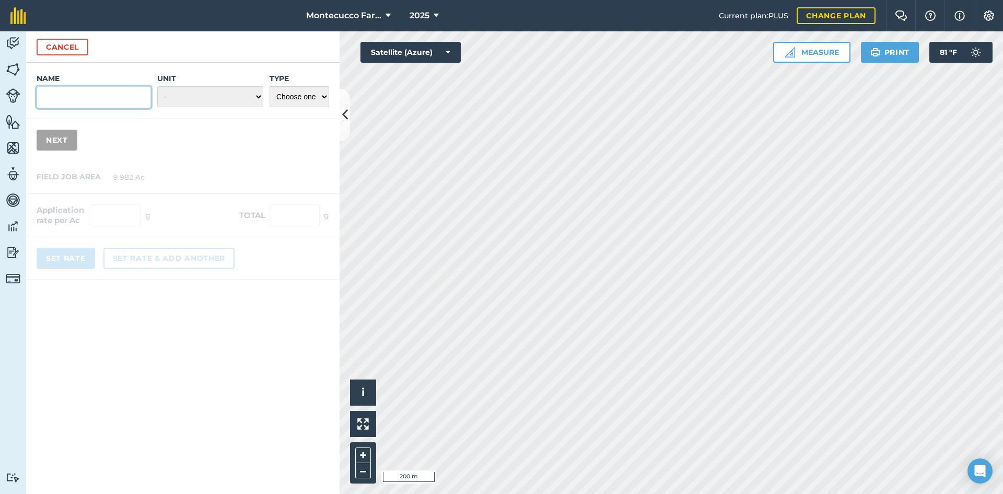
click at [97, 95] on input "Name" at bounding box center [94, 97] width 114 height 22
type input "2025 AR-2 Rutabaga"
click at [233, 98] on select "- Grams/g Kilograms/kg Metric tonnes/t Millilitres/ml Litres/L Ounces/oz Pounds…" at bounding box center [210, 96] width 106 height 21
select select "POUNDS"
click at [157, 86] on select "- Grams/g Kilograms/kg Metric tonnes/t Millilitres/ml Litres/L Ounces/oz Pounds…" at bounding box center [210, 96] width 106 height 21
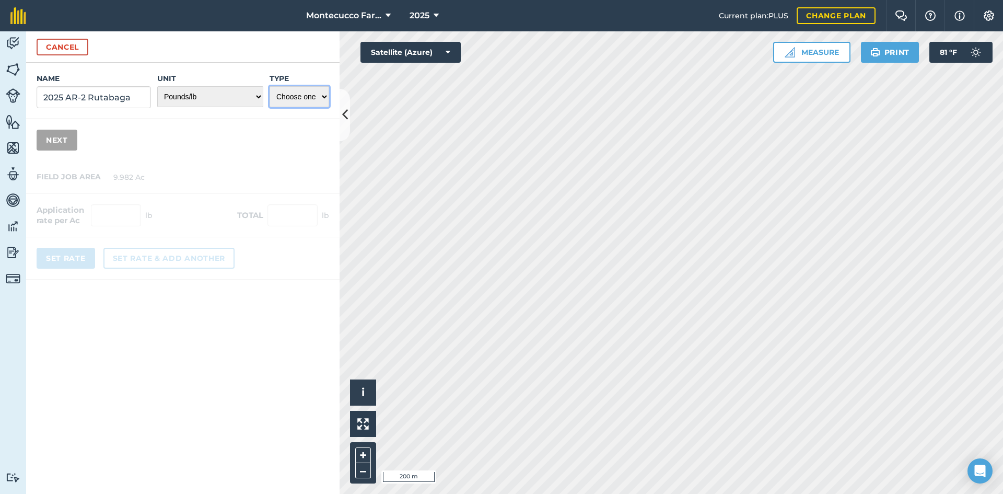
click at [318, 99] on select "Choose one Fertilizer Seed Spray Fuel Other" at bounding box center [299, 96] width 60 height 21
select select "FERTILIZER"
click at [269, 86] on select "Choose one Fertilizer Seed Spray Fuel Other" at bounding box center [299, 96] width 60 height 21
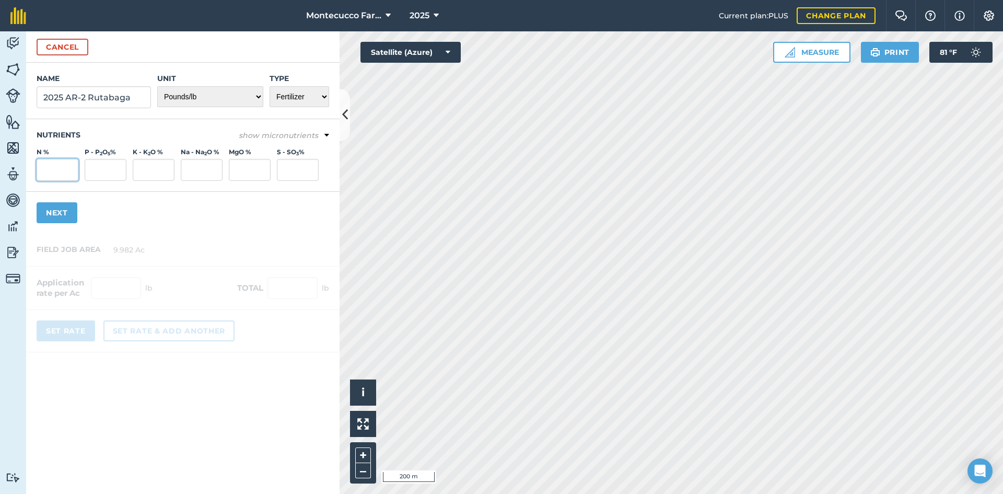
click at [60, 168] on input "N %" at bounding box center [58, 170] width 42 height 22
type input "6.53"
type input "15.67"
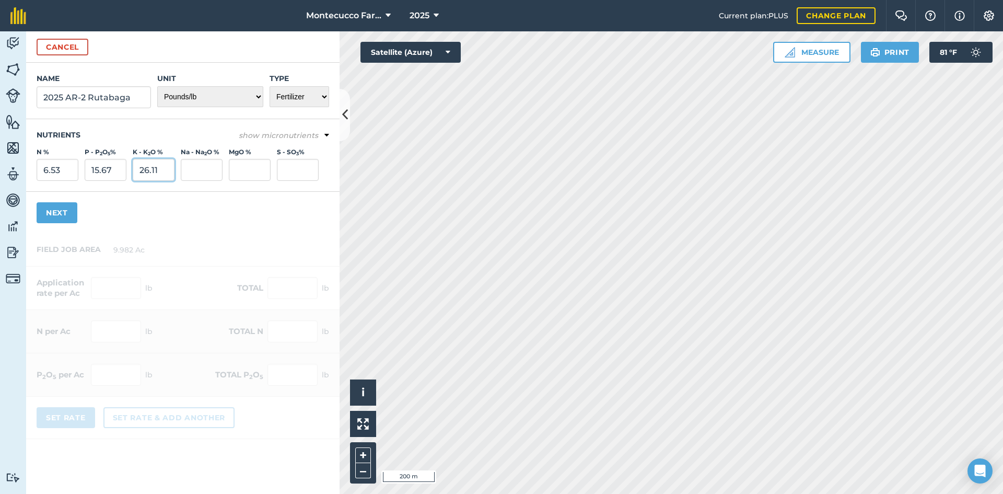
type input "26.11"
type input "6.528"
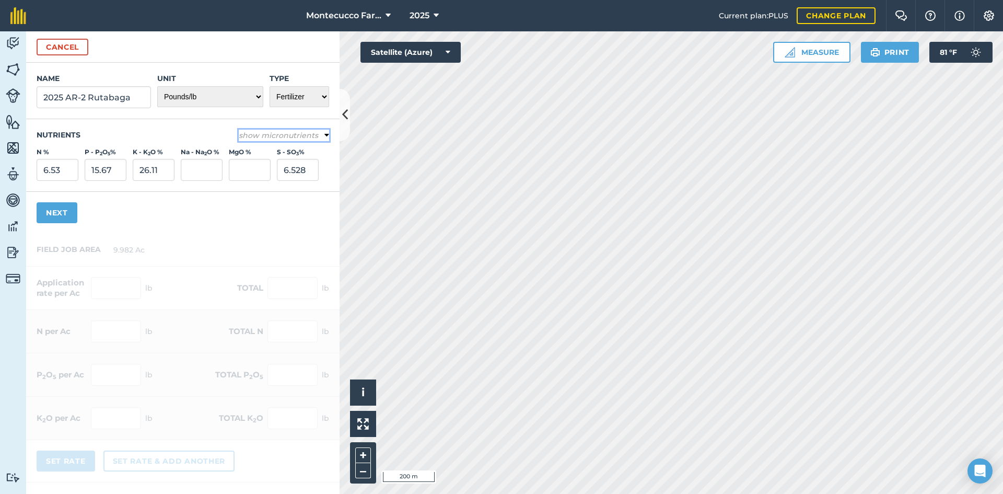
click at [247, 132] on em "show micronutrients" at bounding box center [278, 135] width 79 height 9
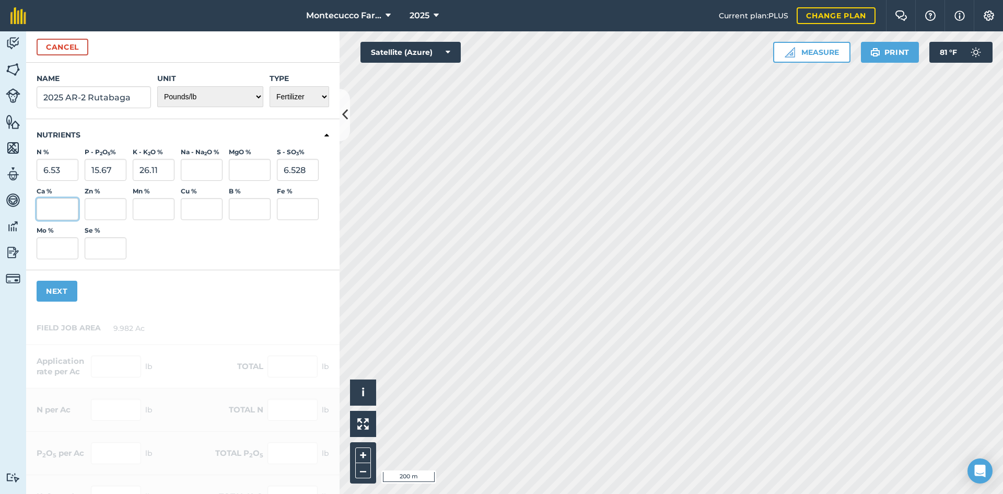
click at [50, 200] on input "Ca %" at bounding box center [58, 209] width 42 height 22
type input "3.148"
type input "0.163"
type input "0.131"
type input ".653"
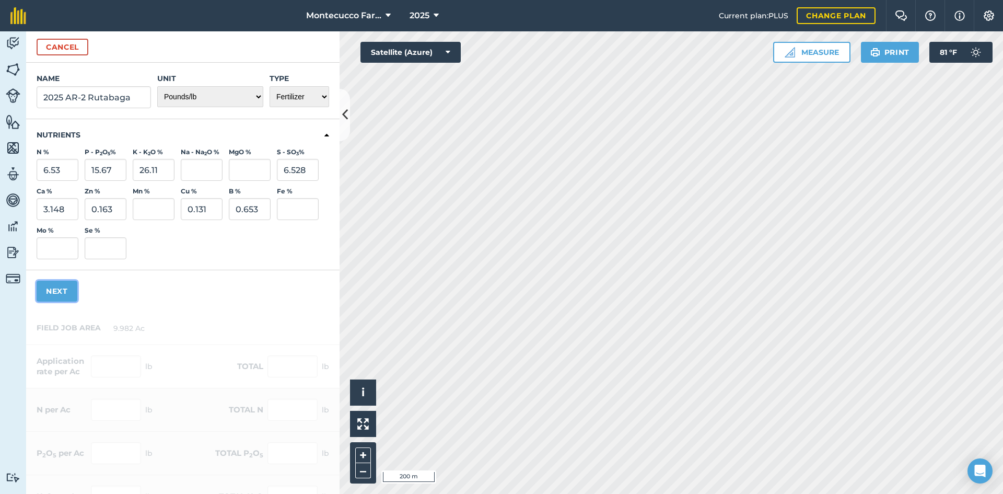
click at [57, 297] on button "Next" at bounding box center [57, 290] width 41 height 21
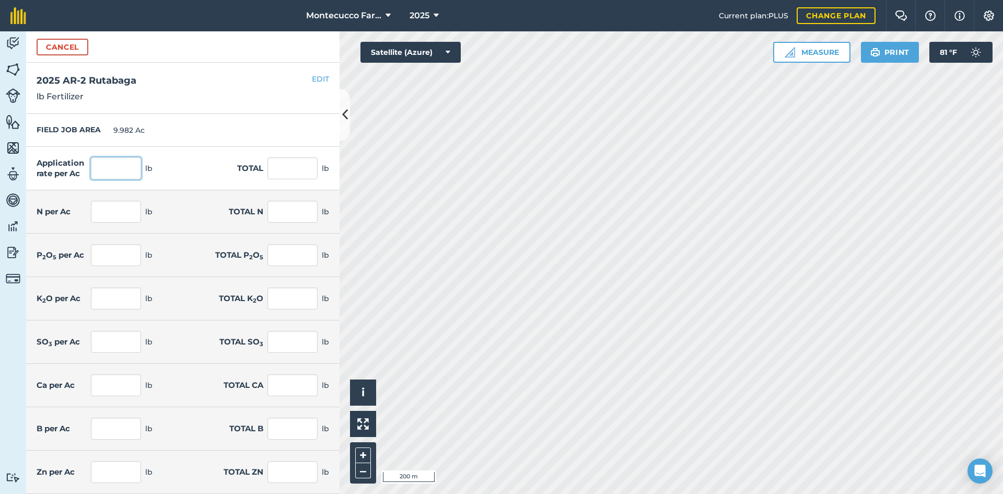
click at [115, 166] on input "text" at bounding box center [116, 168] width 50 height 22
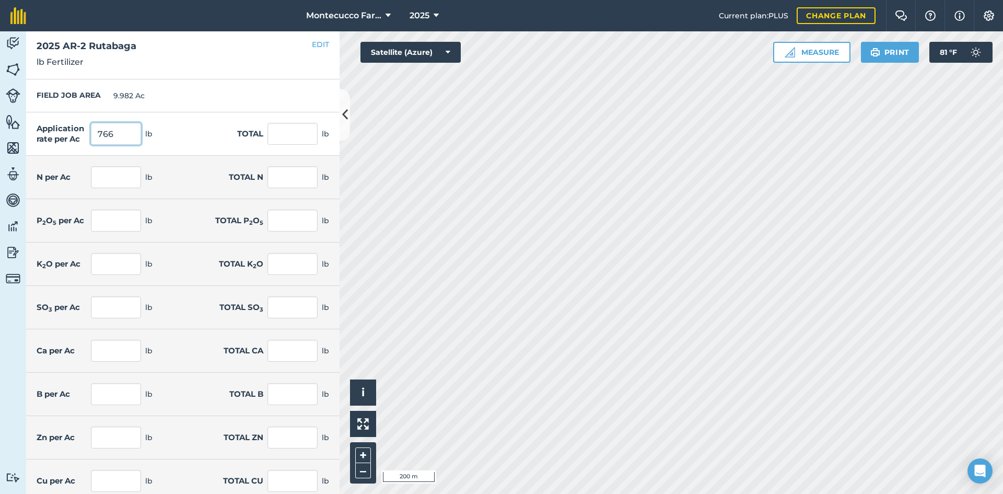
scroll to position [86, 0]
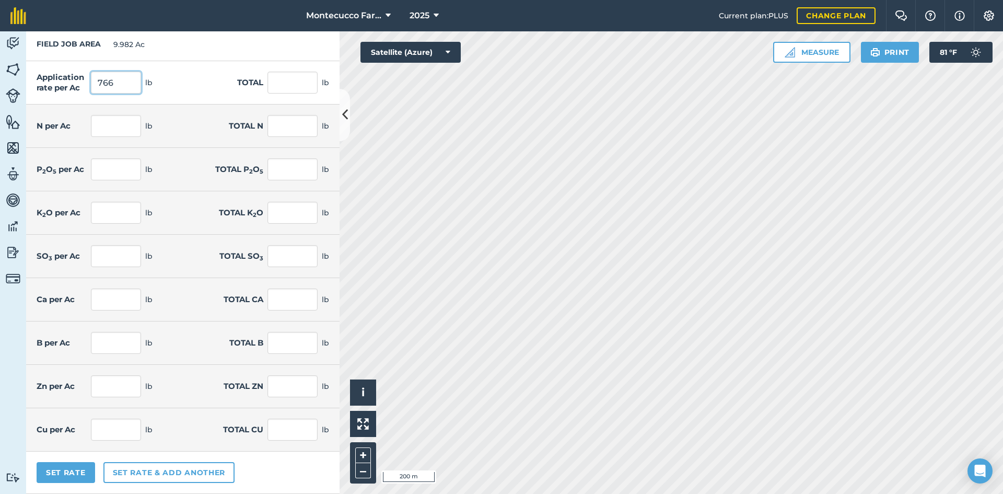
type input "766"
click at [169, 471] on button "Set rate & add another" at bounding box center [168, 472] width 131 height 21
type input "7,646.212"
type input "50.02"
type input "499.298"
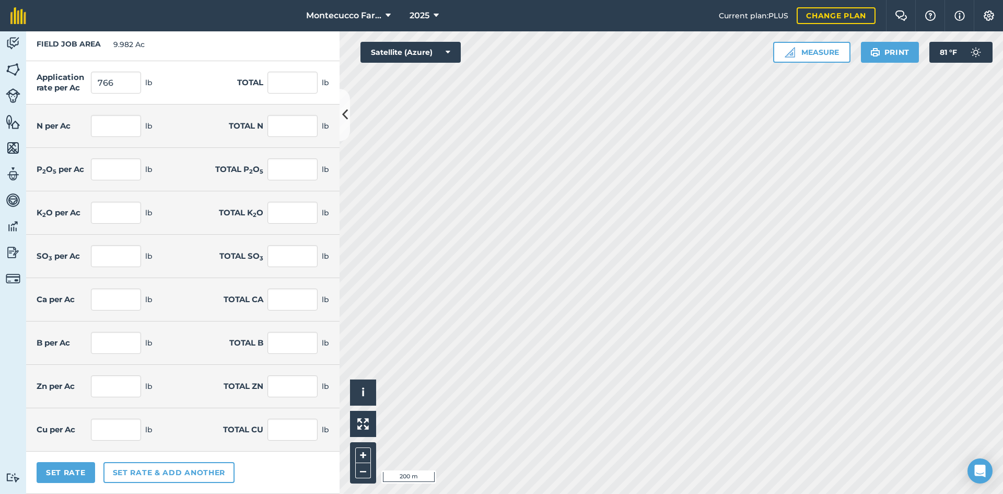
type input "120.032"
type input "1,198.161"
type input "200.003"
type input "1,996.426"
type input "50.004"
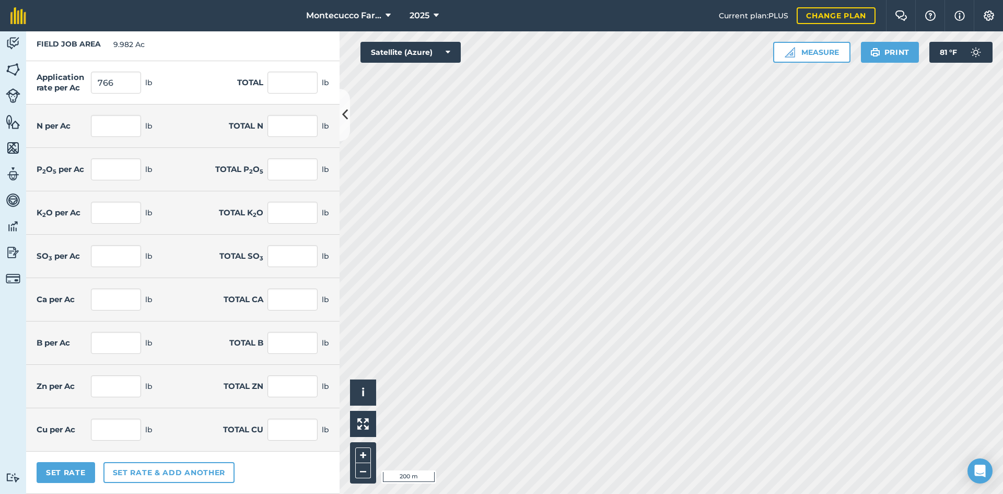
type input "499.145"
type input "24.114"
type input "240.703"
type input "1.249"
type input "12.463"
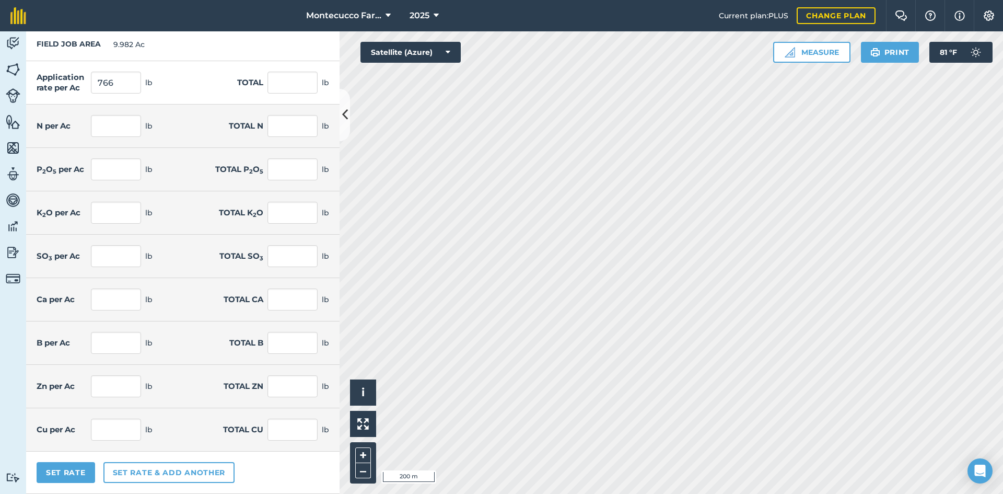
type input "1.003"
type input "10.017"
type input "5.002"
type input "49.93"
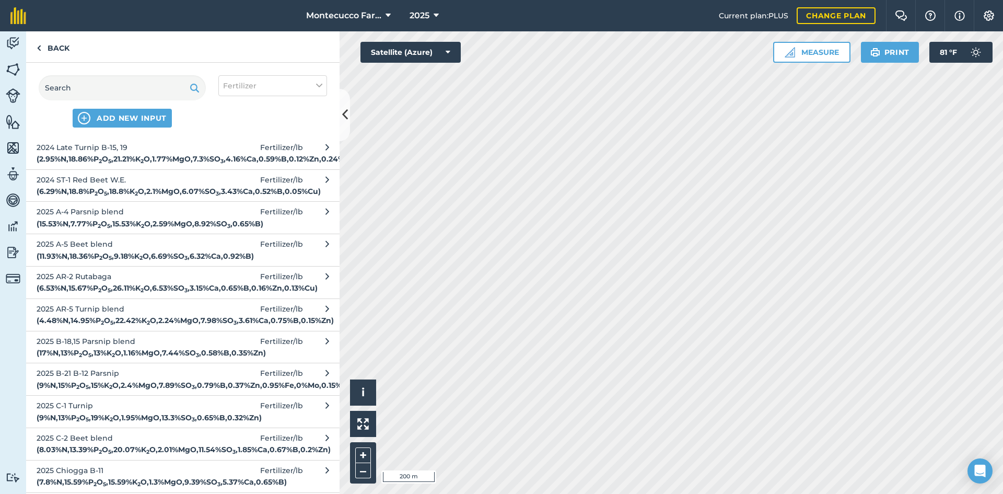
scroll to position [522, 0]
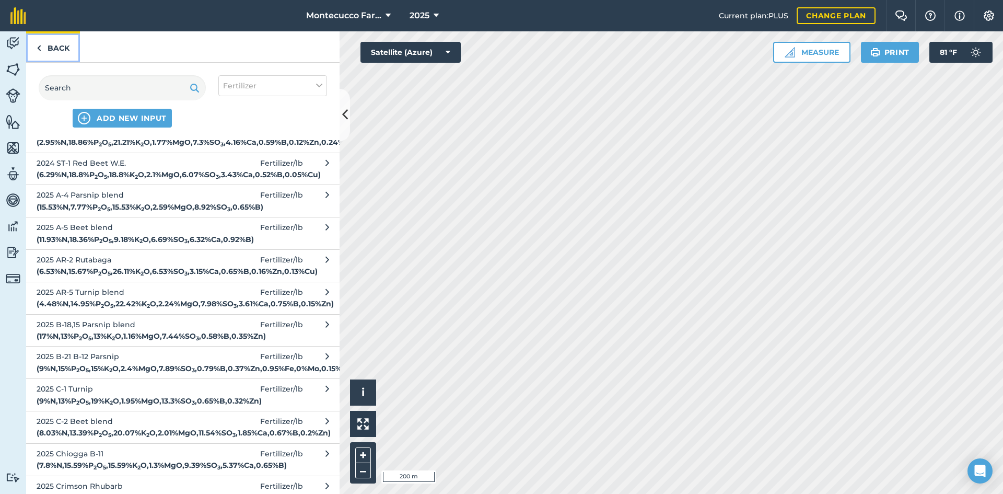
click at [51, 49] on link "Back" at bounding box center [53, 46] width 54 height 31
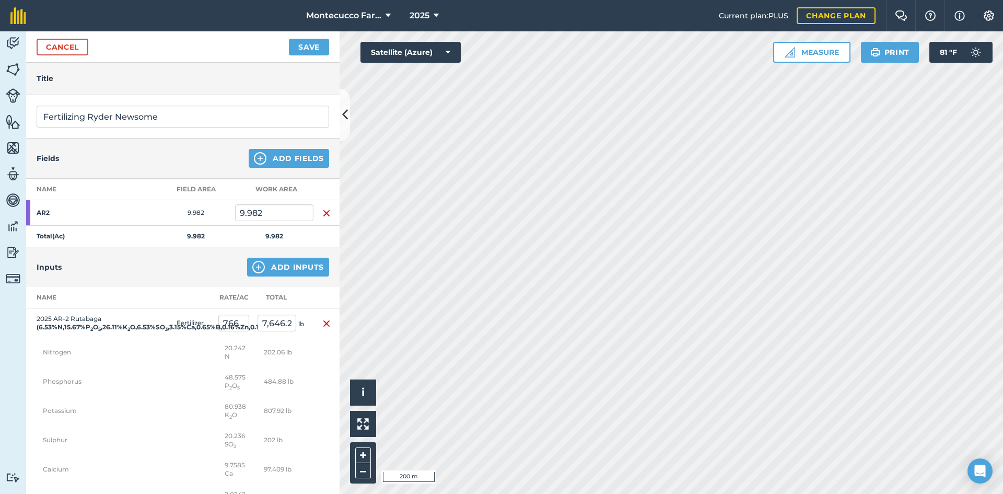
scroll to position [0, 0]
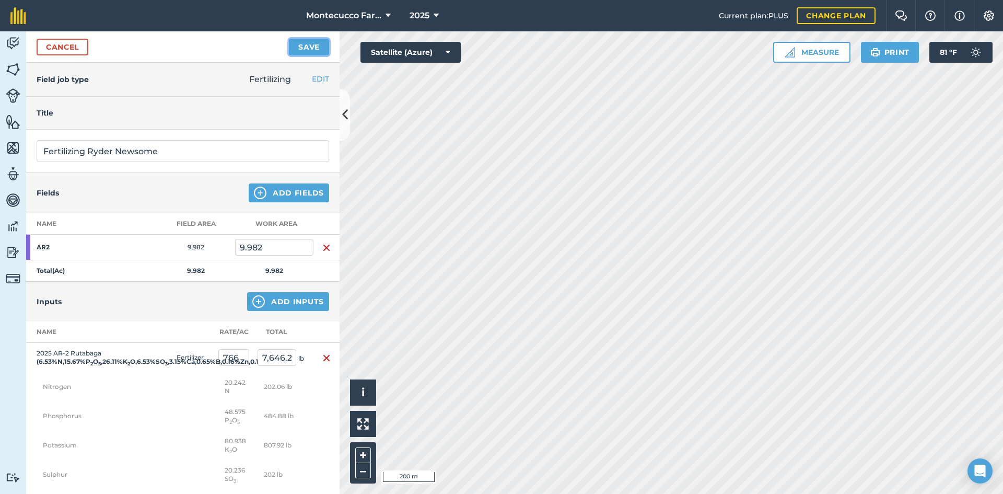
click at [311, 49] on button "Save" at bounding box center [309, 47] width 40 height 17
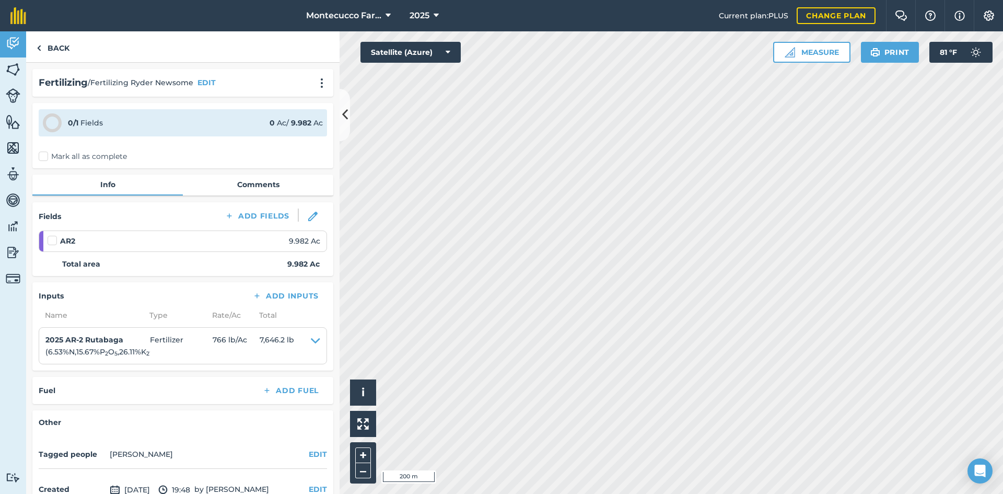
click at [41, 157] on label "Mark all as complete" at bounding box center [83, 156] width 88 height 11
click at [41, 157] on input "Mark all as complete" at bounding box center [42, 154] width 7 height 7
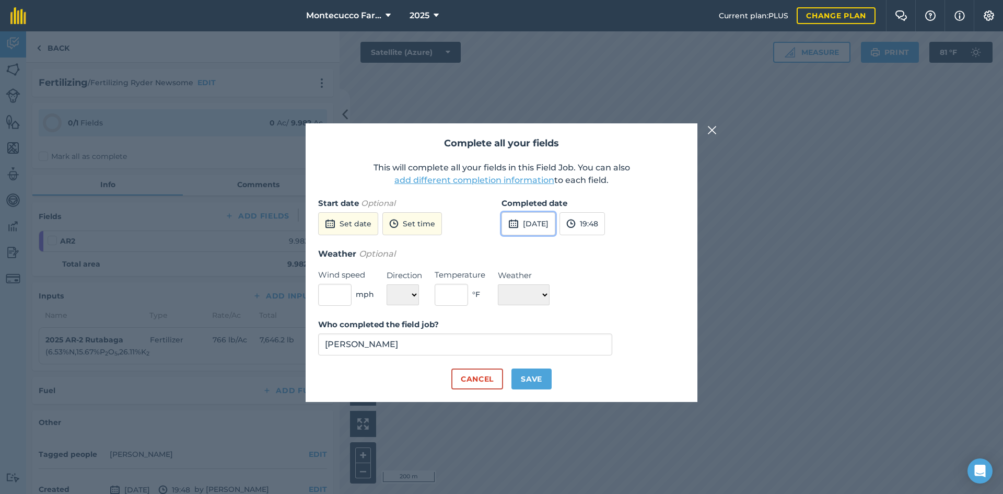
click at [555, 220] on button "[DATE]" at bounding box center [528, 223] width 54 height 23
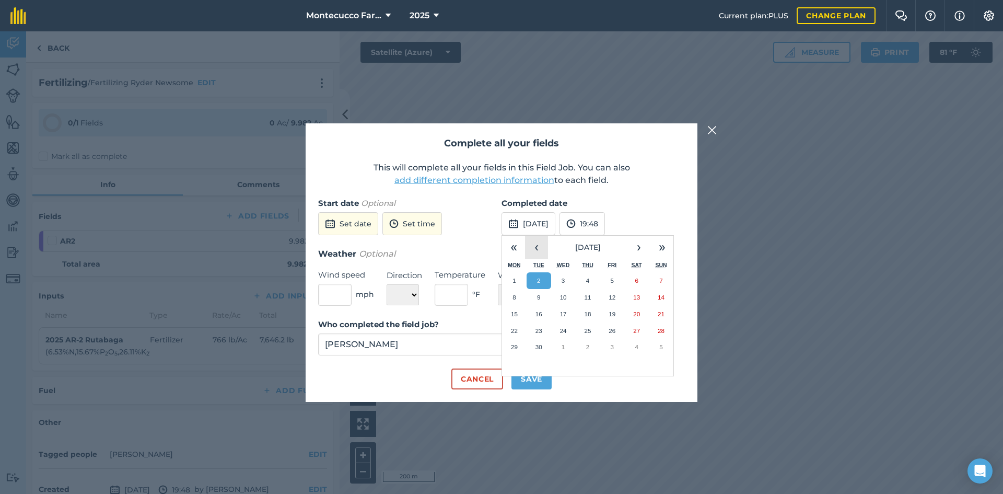
click at [534, 247] on button "‹" at bounding box center [536, 247] width 23 height 23
click at [536, 308] on button "12" at bounding box center [538, 314] width 25 height 17
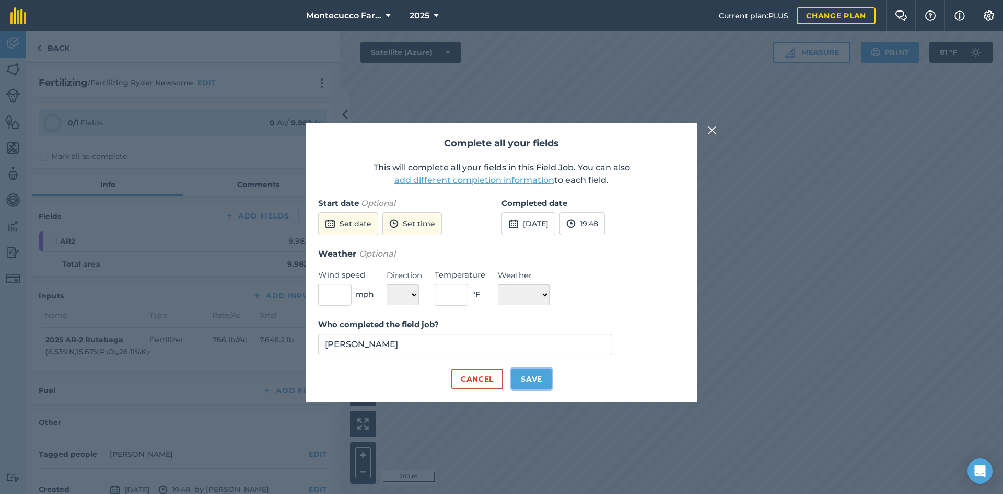
click at [534, 375] on button "Save" at bounding box center [531, 378] width 40 height 21
checkbox input "true"
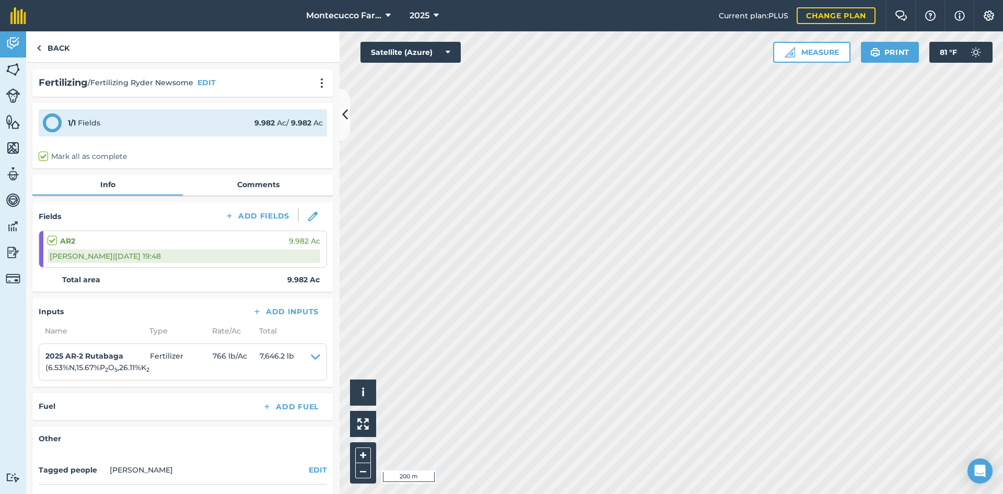
click at [49, 235] on label at bounding box center [54, 235] width 13 height 0
click at [49, 239] on input "checkbox" at bounding box center [51, 238] width 7 height 7
checkbox input "true"
checkbox input "false"
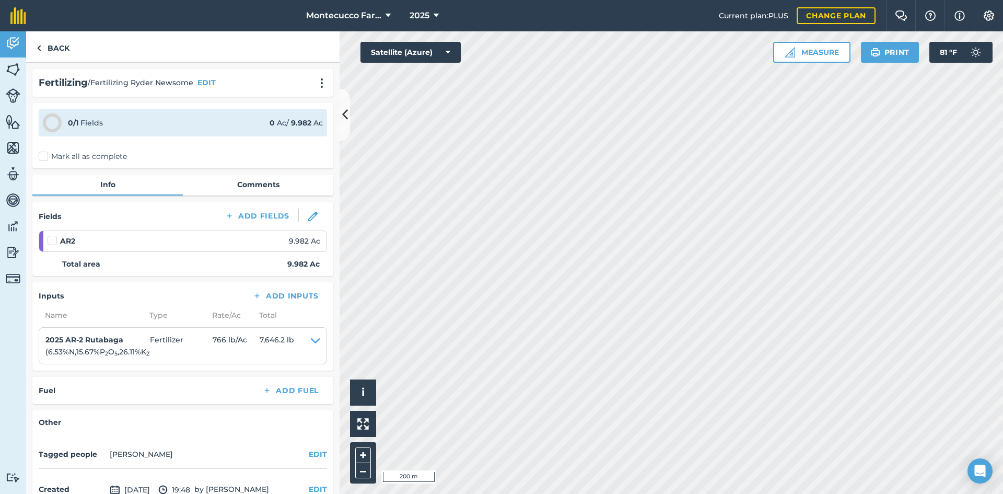
click at [51, 235] on label at bounding box center [54, 235] width 13 height 0
click at [51, 239] on input "checkbox" at bounding box center [51, 238] width 7 height 7
checkbox input "false"
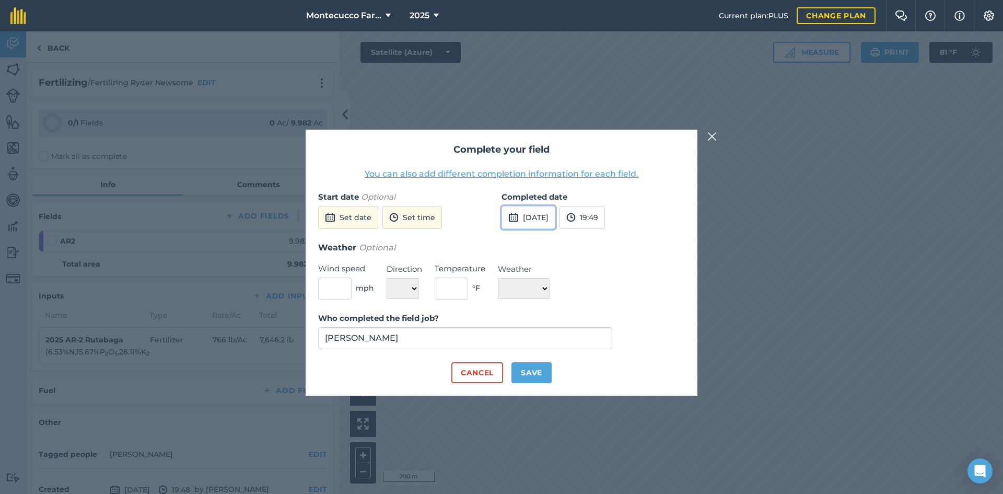
click at [550, 217] on button "[DATE]" at bounding box center [528, 217] width 54 height 23
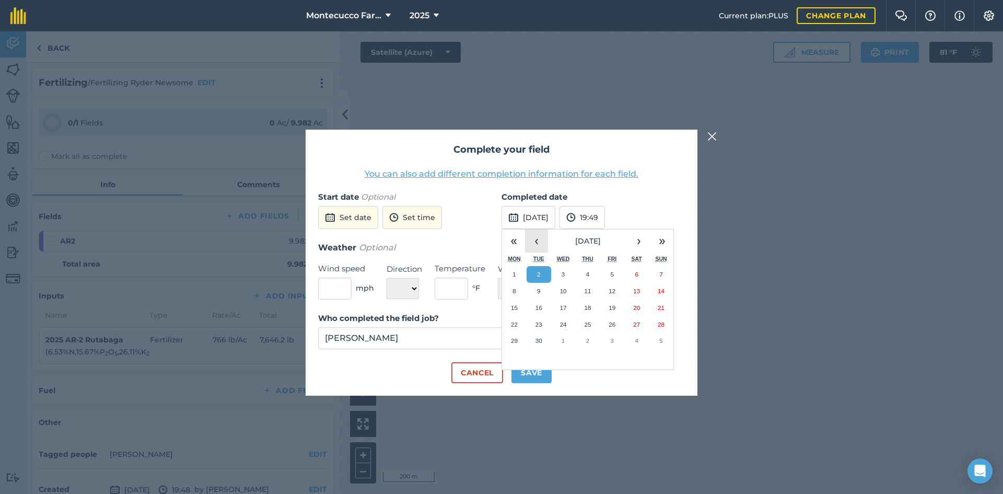
click at [537, 245] on button "‹" at bounding box center [536, 240] width 23 height 23
click at [514, 304] on abbr "14" at bounding box center [514, 307] width 7 height 7
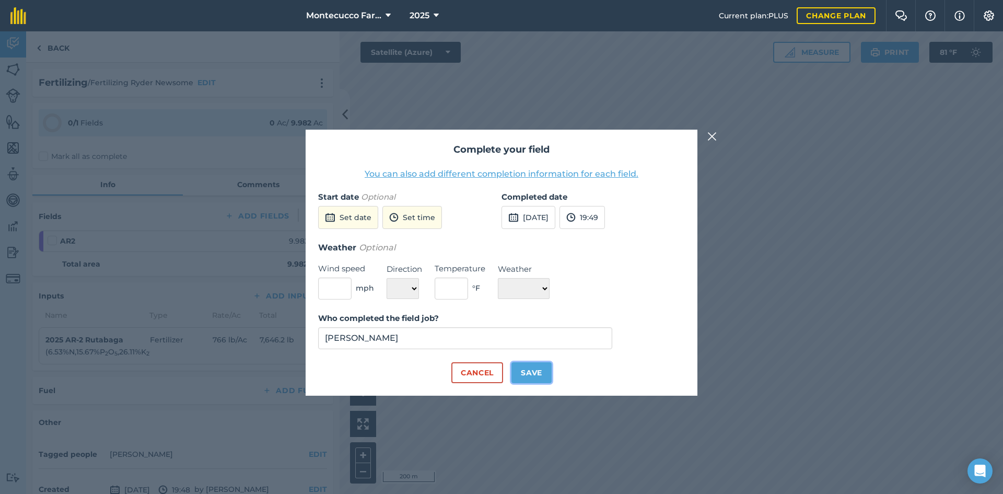
click at [524, 373] on button "Save" at bounding box center [531, 372] width 40 height 21
checkbox input "true"
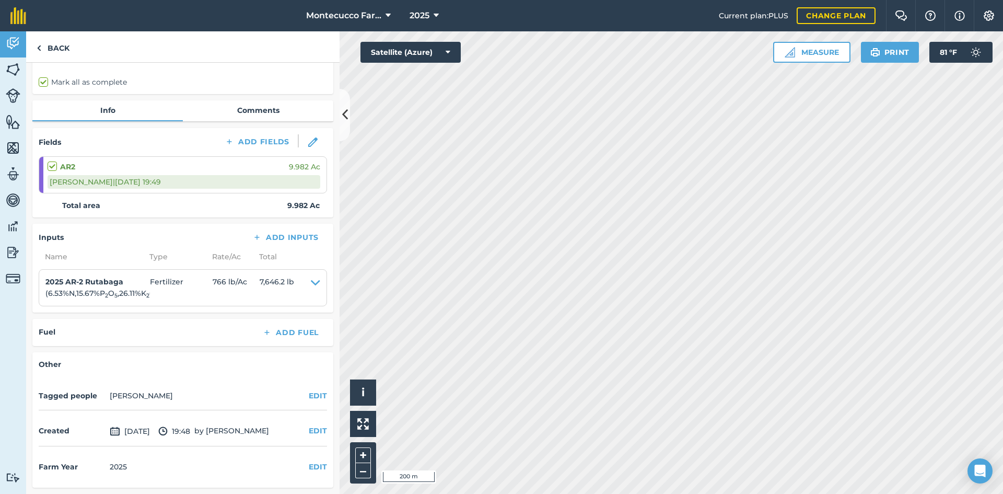
scroll to position [22, 0]
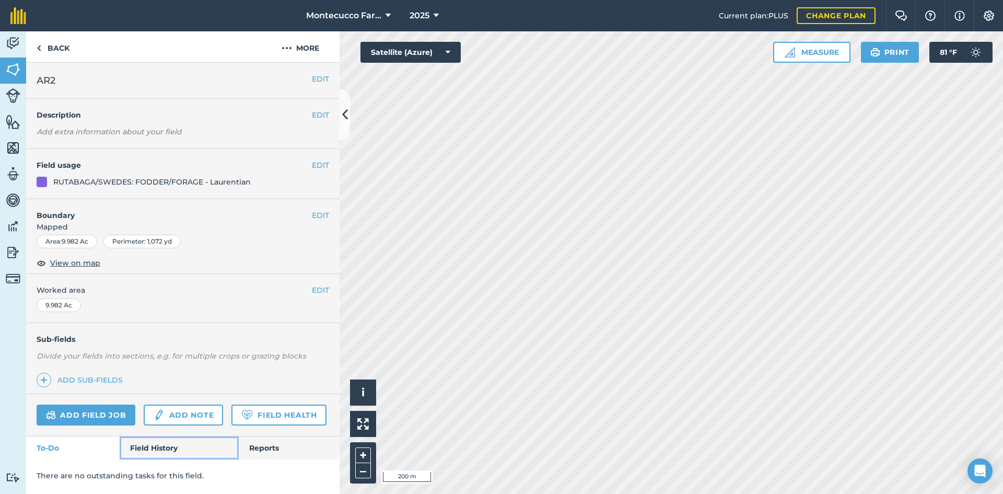
click at [178, 446] on link "Field History" at bounding box center [179, 447] width 119 height 23
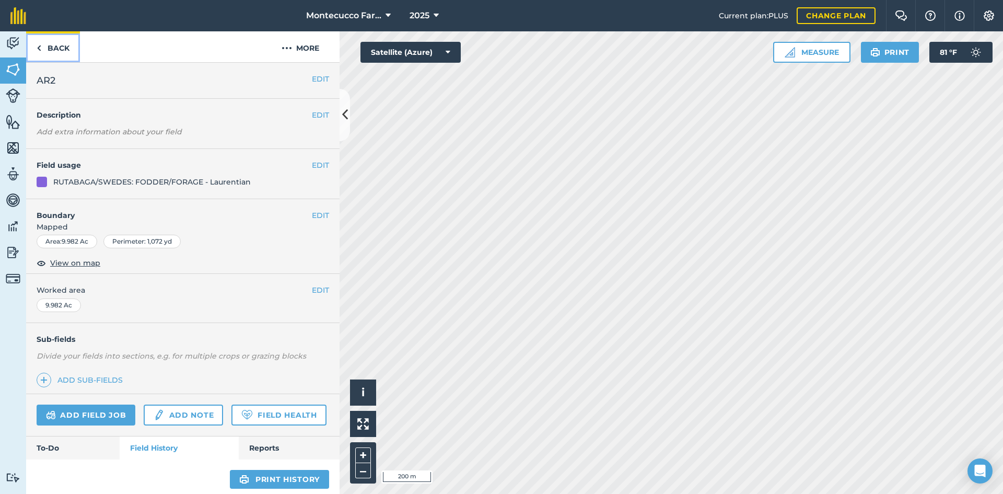
click at [53, 46] on link "Back" at bounding box center [53, 46] width 54 height 31
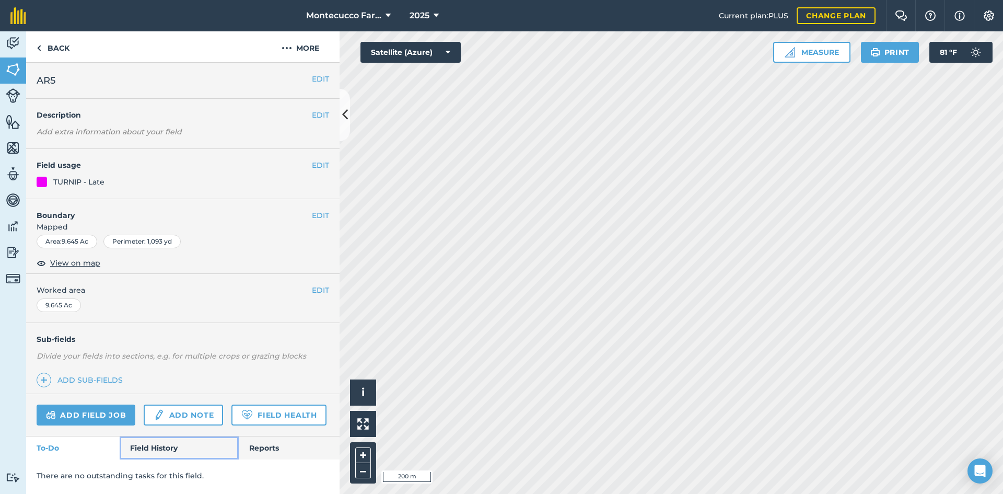
click at [161, 450] on link "Field History" at bounding box center [179, 447] width 119 height 23
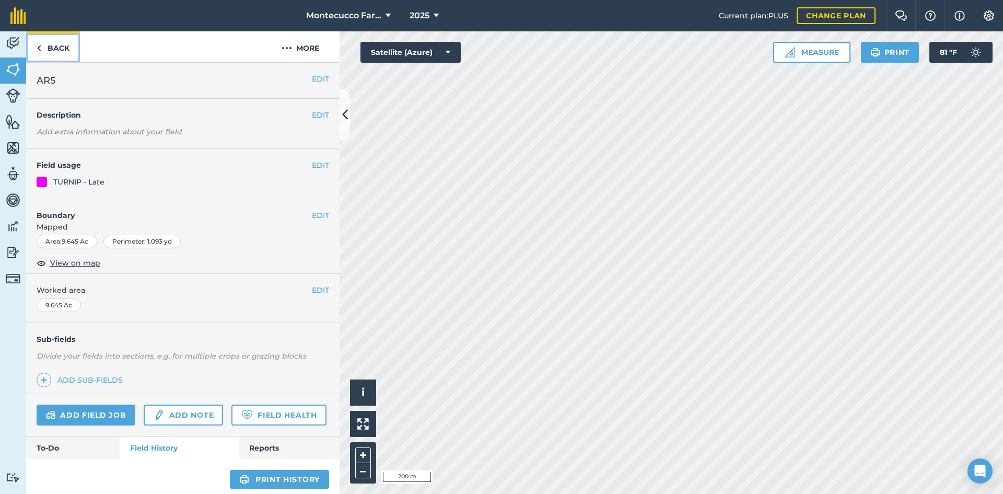
click at [65, 48] on link "Back" at bounding box center [53, 46] width 54 height 31
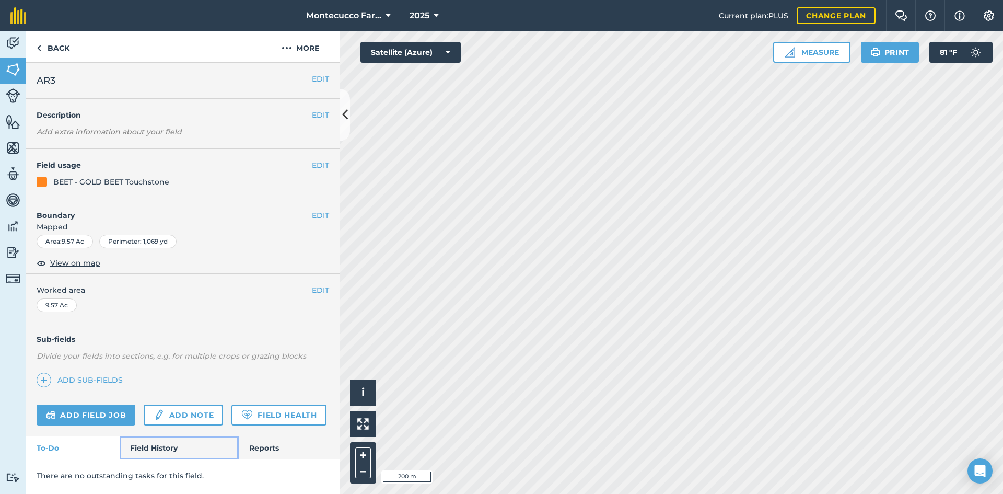
click at [165, 443] on link "Field History" at bounding box center [179, 447] width 119 height 23
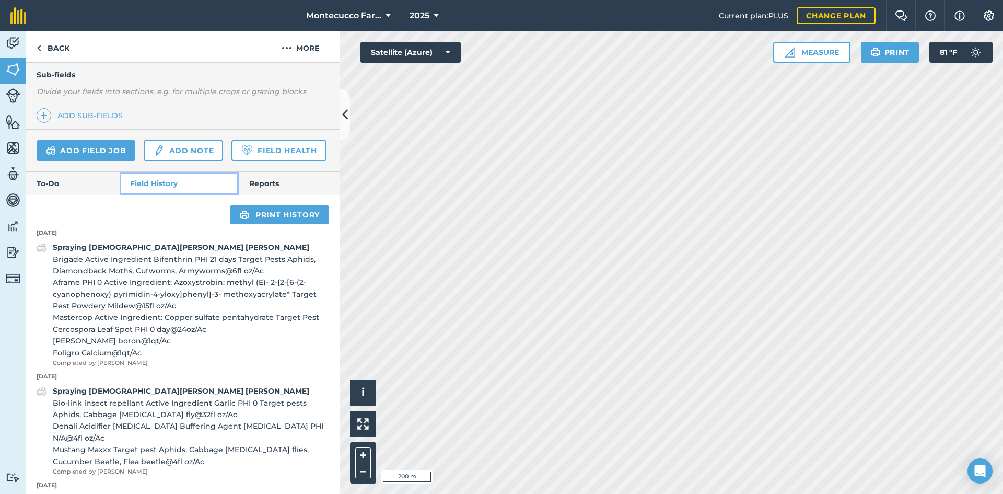
scroll to position [261, 0]
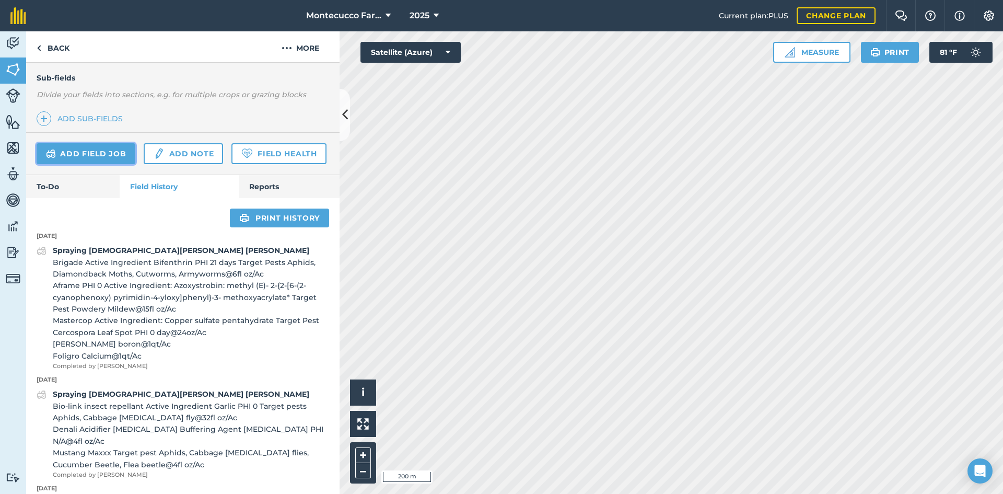
click at [75, 151] on link "Add field job" at bounding box center [86, 153] width 99 height 21
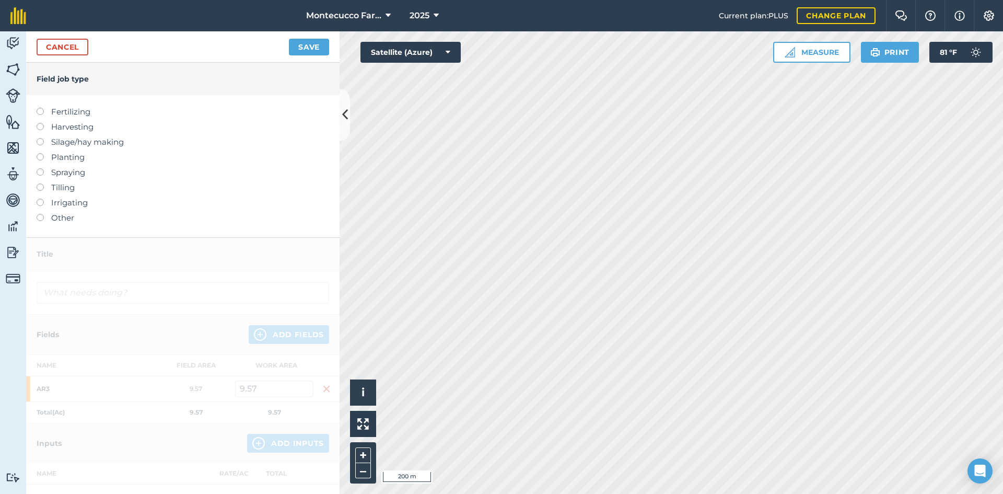
click at [39, 153] on label at bounding box center [44, 153] width 15 height 0
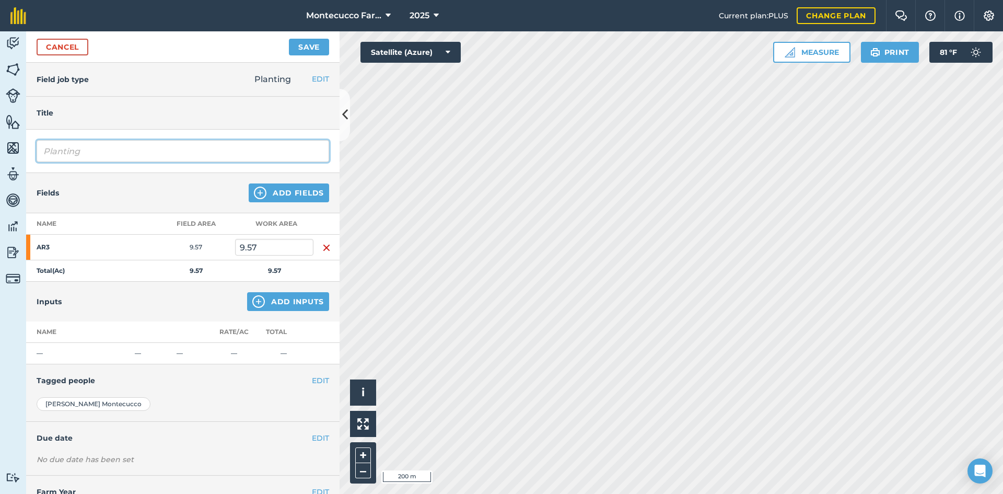
click at [98, 151] on input "Planting" at bounding box center [183, 151] width 292 height 22
type input "Planting [PERSON_NAME]"
click at [295, 303] on button "Add Inputs" at bounding box center [288, 301] width 82 height 19
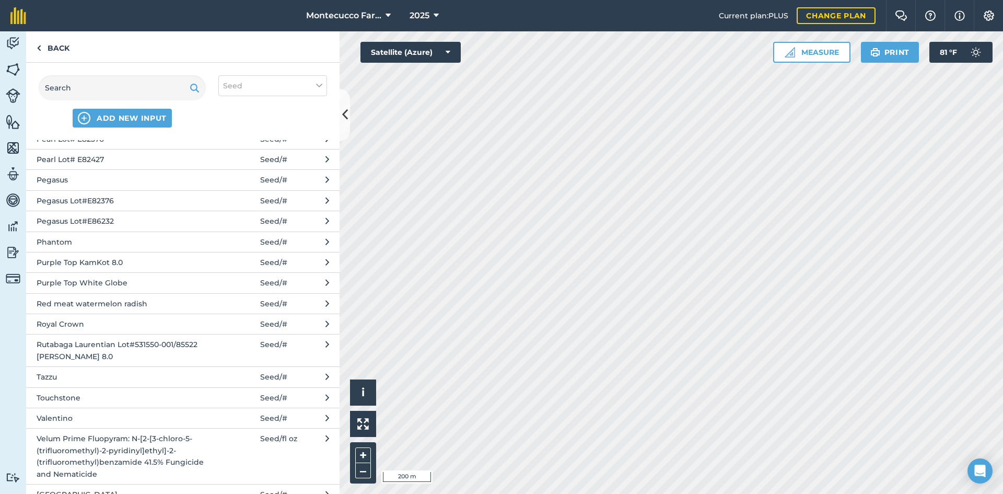
scroll to position [522, 0]
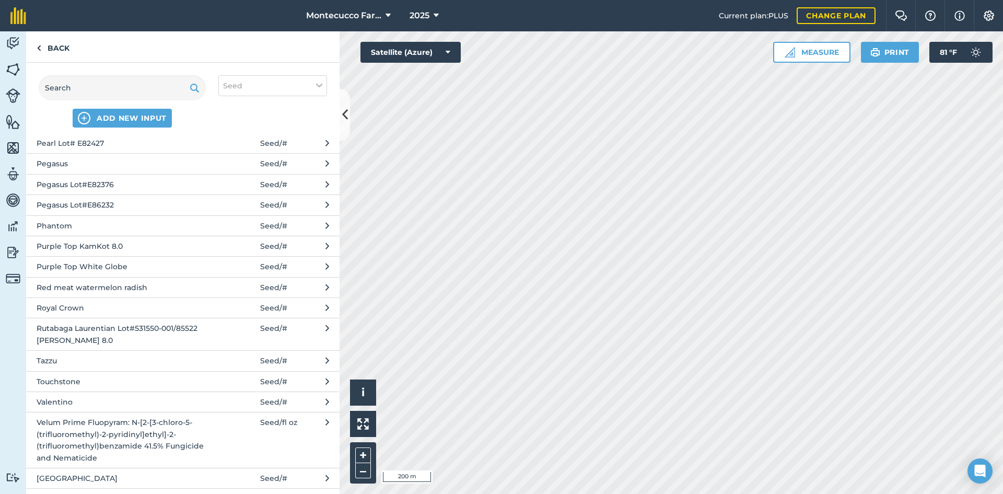
click at [111, 382] on span "Touchstone" at bounding box center [122, 381] width 171 height 11
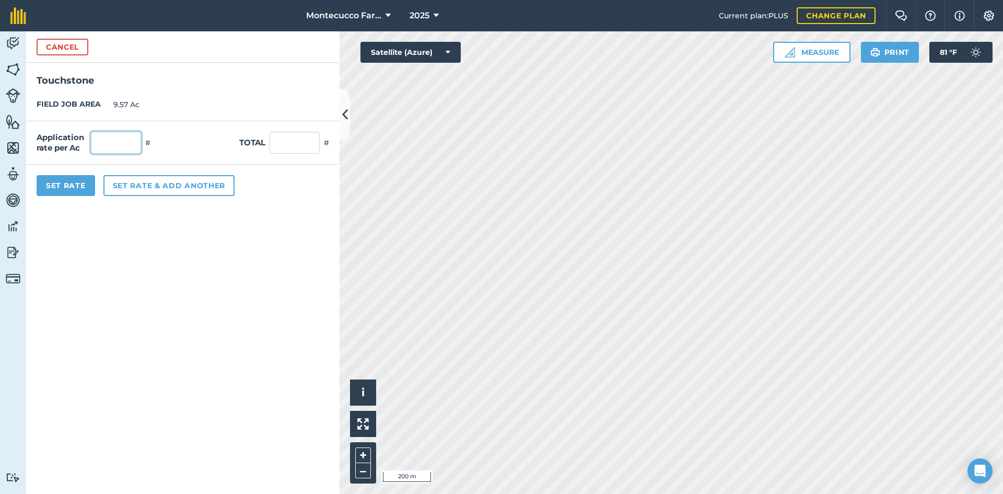
click at [109, 153] on input "text" at bounding box center [116, 143] width 50 height 22
type input "122,000"
type input "1,167,540"
click at [133, 185] on button "Set rate & add another" at bounding box center [168, 185] width 131 height 21
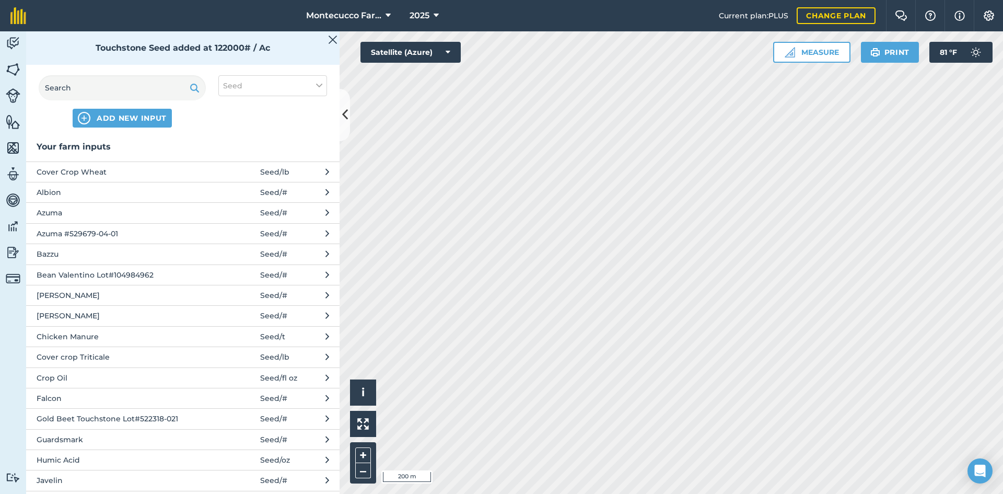
click at [297, 75] on div "ADD NEW INPUT Seed" at bounding box center [182, 101] width 313 height 77
click at [301, 82] on button "Seed" at bounding box center [272, 85] width 109 height 21
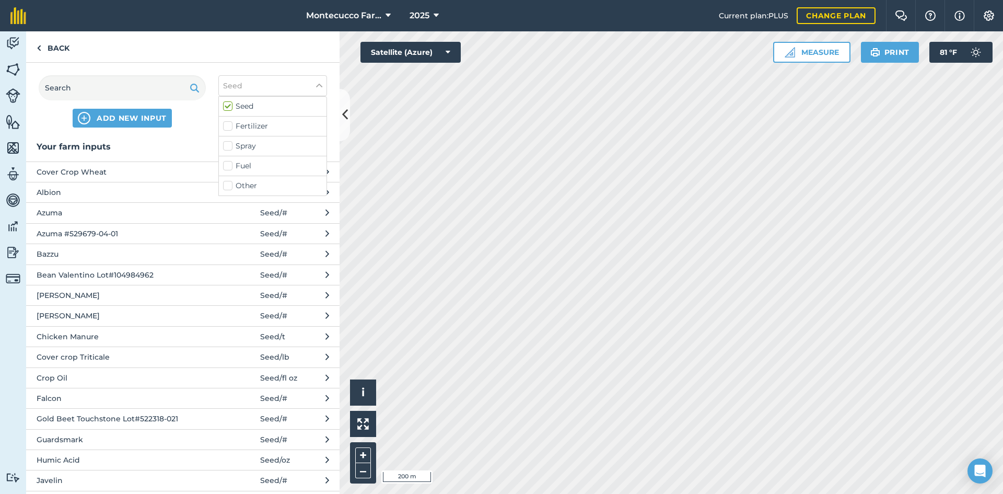
click at [279, 147] on label "Spray" at bounding box center [272, 145] width 99 height 11
click at [230, 147] on input "Spray" at bounding box center [226, 143] width 7 height 7
checkbox input "true"
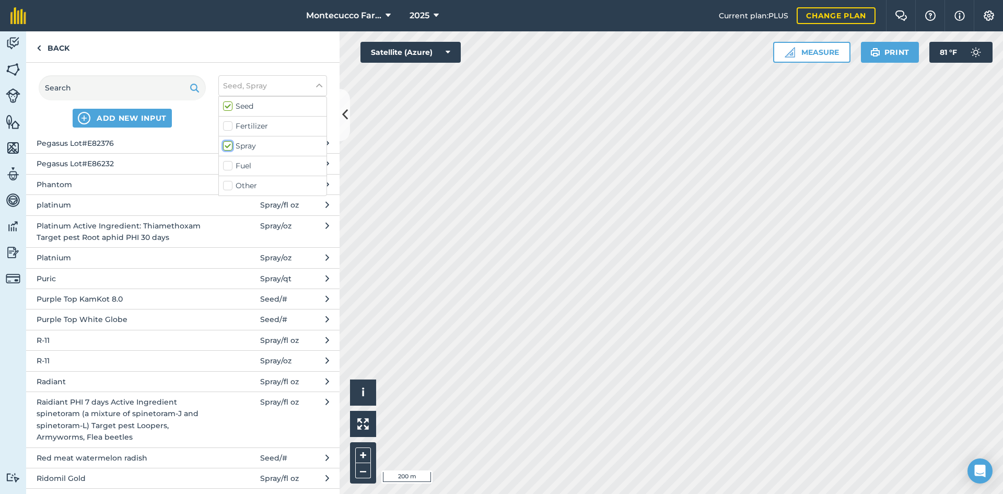
scroll to position [2501, 0]
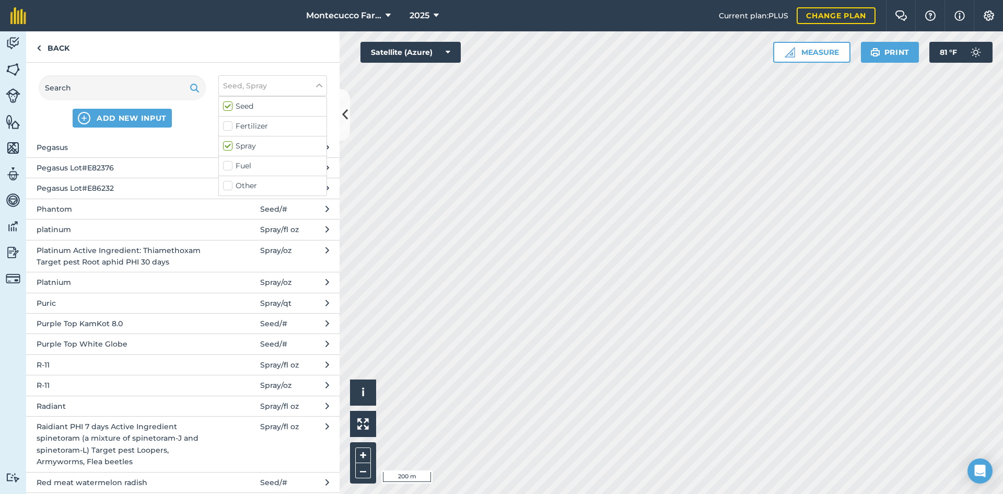
click at [181, 276] on span "Platnium" at bounding box center [122, 281] width 171 height 11
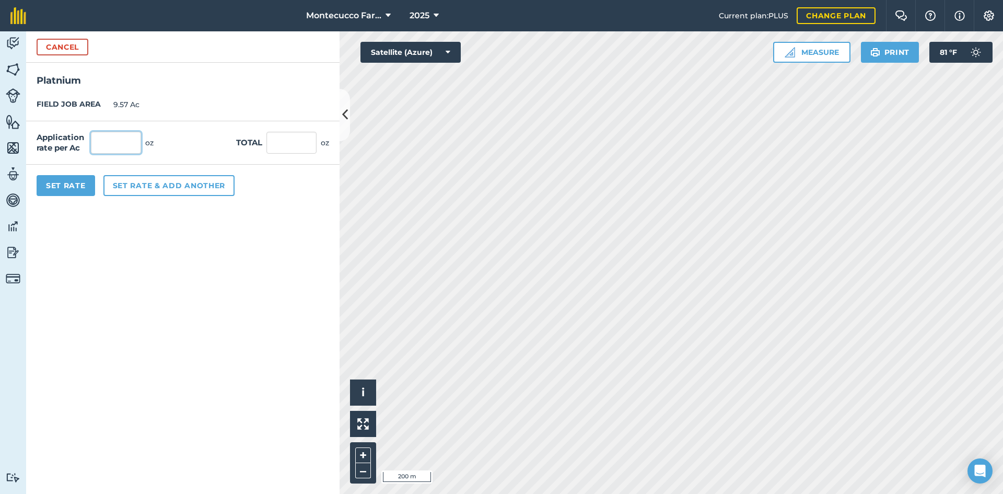
click at [107, 142] on input "text" at bounding box center [116, 143] width 50 height 22
type input "4"
type input "38.28"
click at [139, 190] on button "Set rate & add another" at bounding box center [168, 185] width 131 height 21
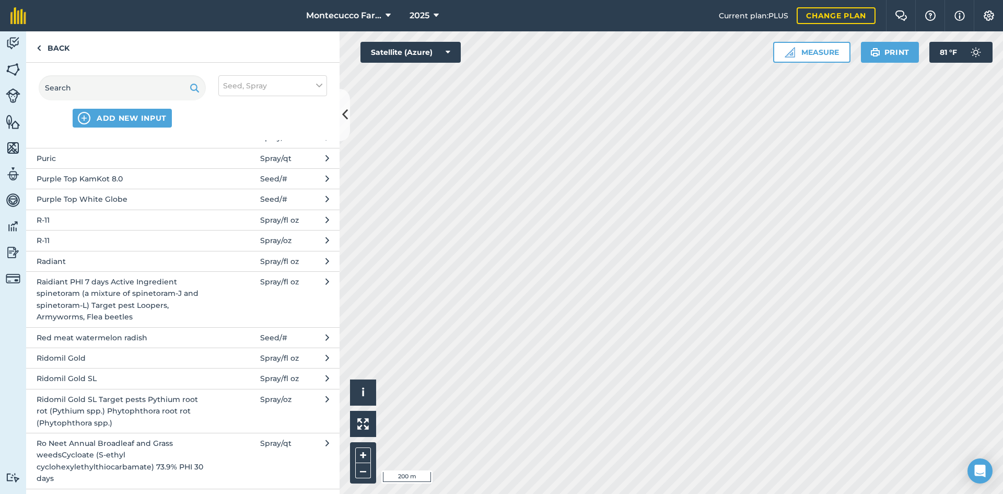
scroll to position [2664, 0]
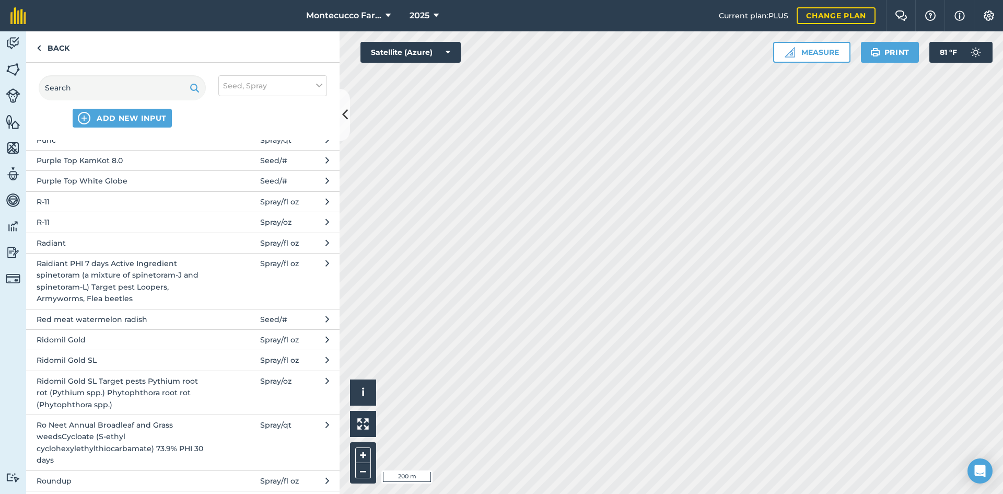
click at [131, 377] on span "Ridomil Gold SL Target pests Pythium root rot (Pythium spp.) Phytophthora root …" at bounding box center [122, 392] width 171 height 35
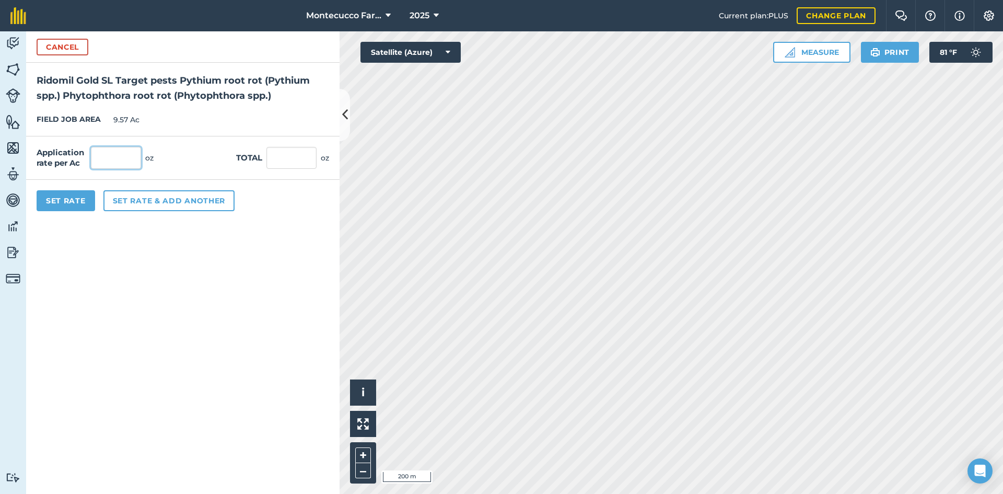
click at [120, 158] on input "text" at bounding box center [116, 158] width 50 height 22
type input "6"
type input "57.42"
click at [69, 202] on button "Set Rate" at bounding box center [66, 200] width 58 height 21
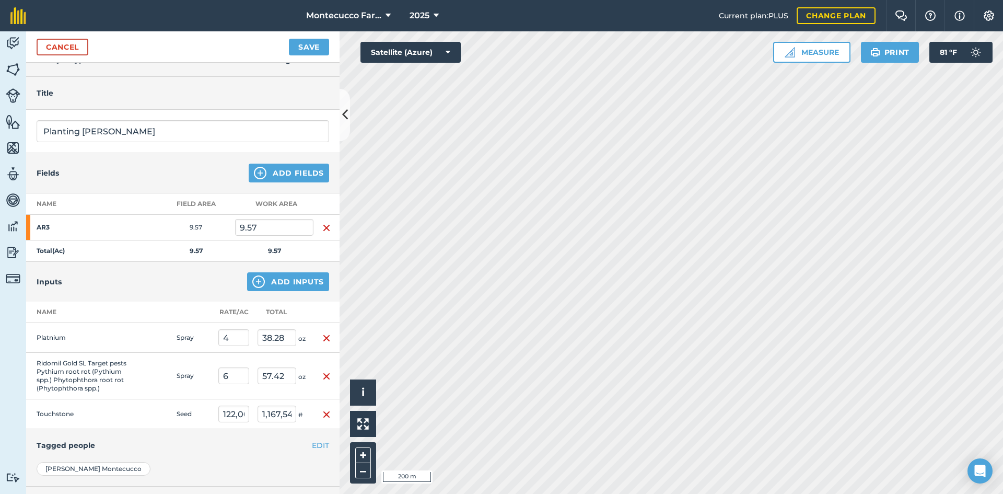
scroll to position [0, 0]
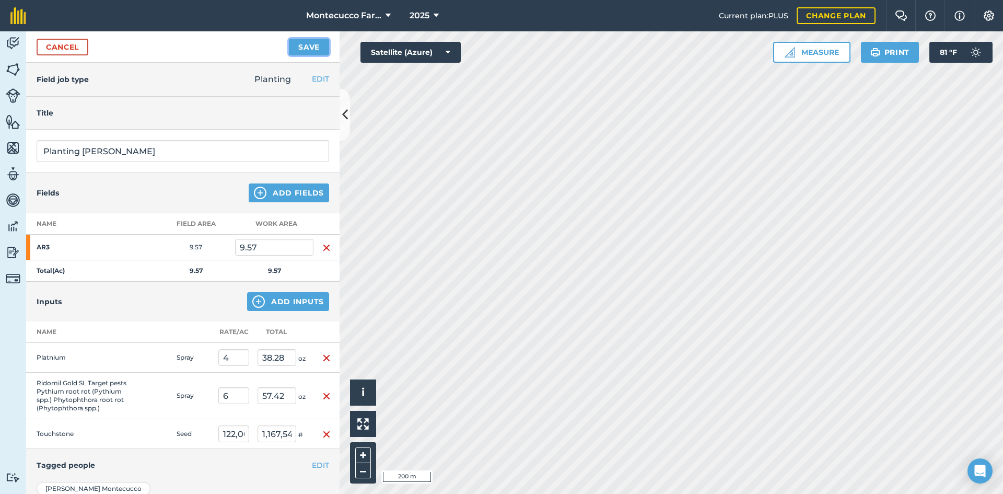
click at [309, 49] on button "Save" at bounding box center [309, 47] width 40 height 17
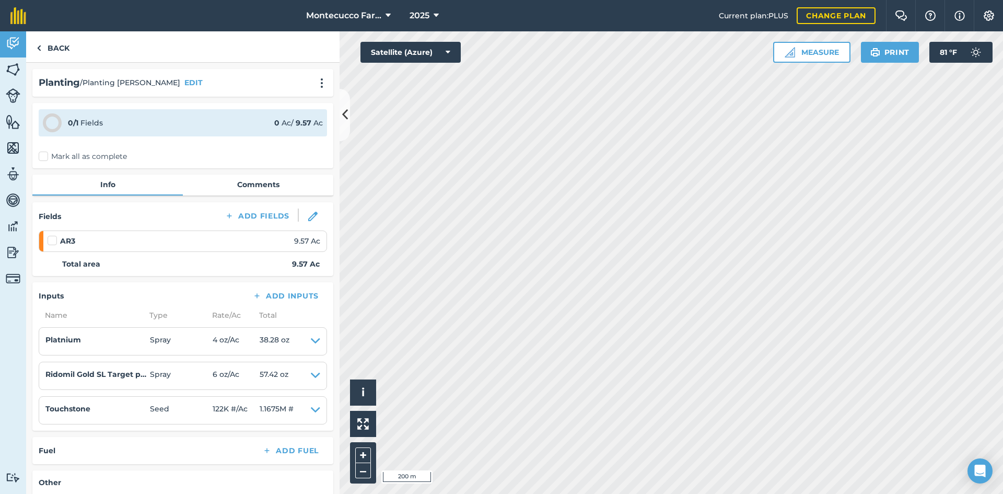
click at [42, 156] on label "Mark all as complete" at bounding box center [83, 156] width 88 height 11
click at [42, 156] on input "Mark all as complete" at bounding box center [42, 154] width 7 height 7
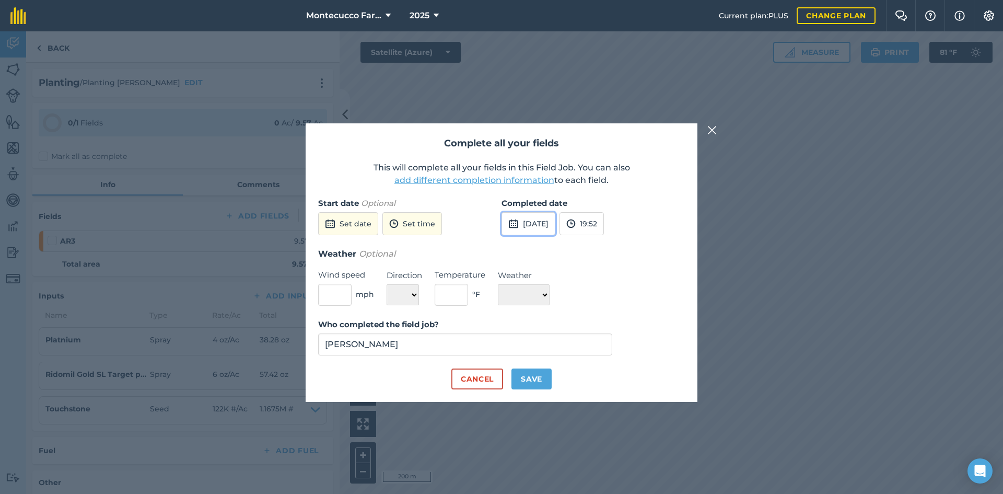
click at [546, 219] on button "[DATE]" at bounding box center [528, 223] width 54 height 23
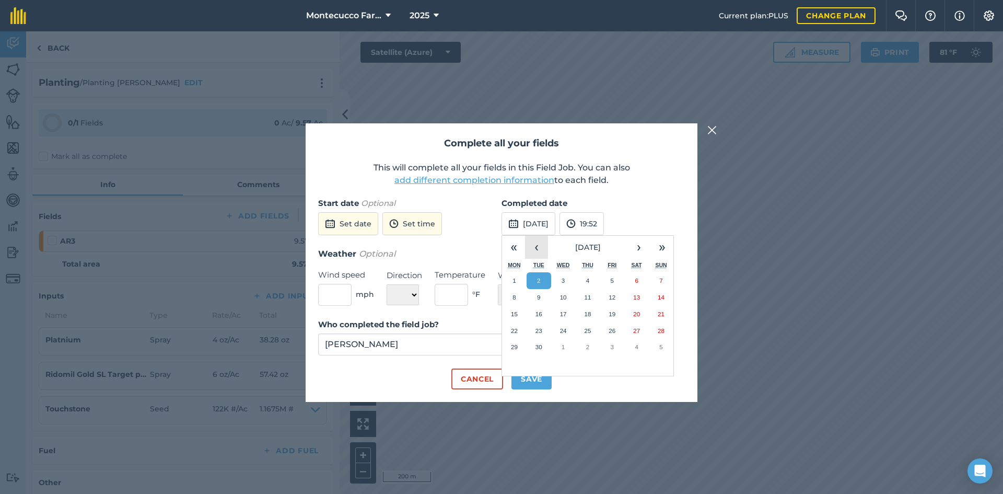
click at [532, 245] on button "‹" at bounding box center [536, 247] width 23 height 23
click at [560, 302] on button "9" at bounding box center [563, 297] width 25 height 17
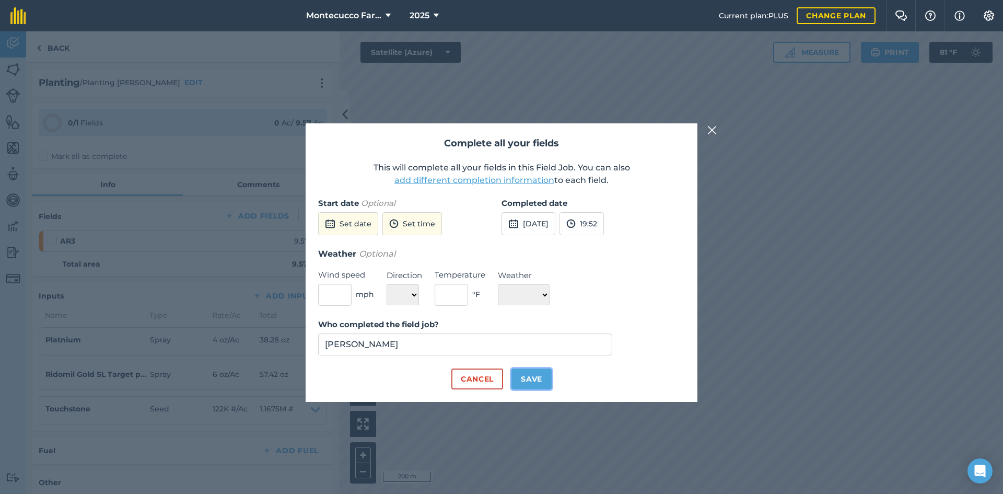
click at [532, 383] on button "Save" at bounding box center [531, 378] width 40 height 21
checkbox input "true"
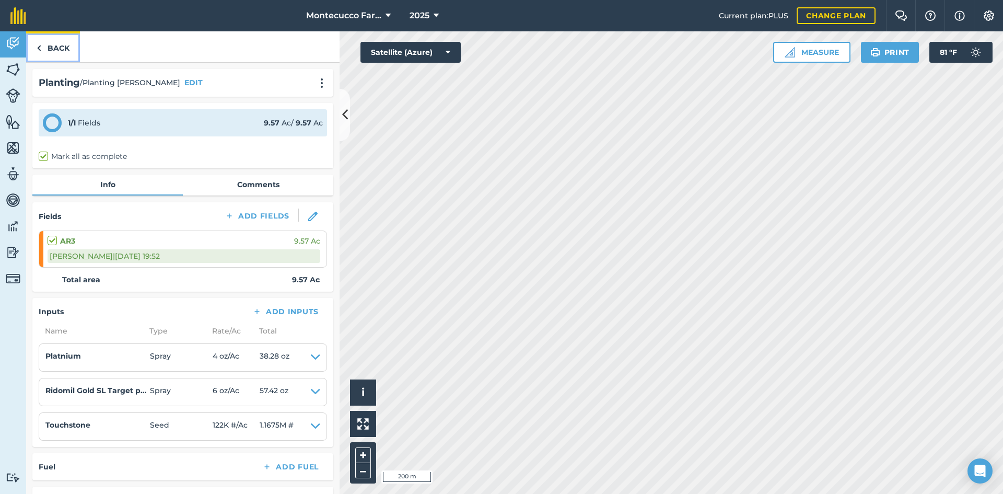
click at [57, 47] on link "Back" at bounding box center [53, 46] width 54 height 31
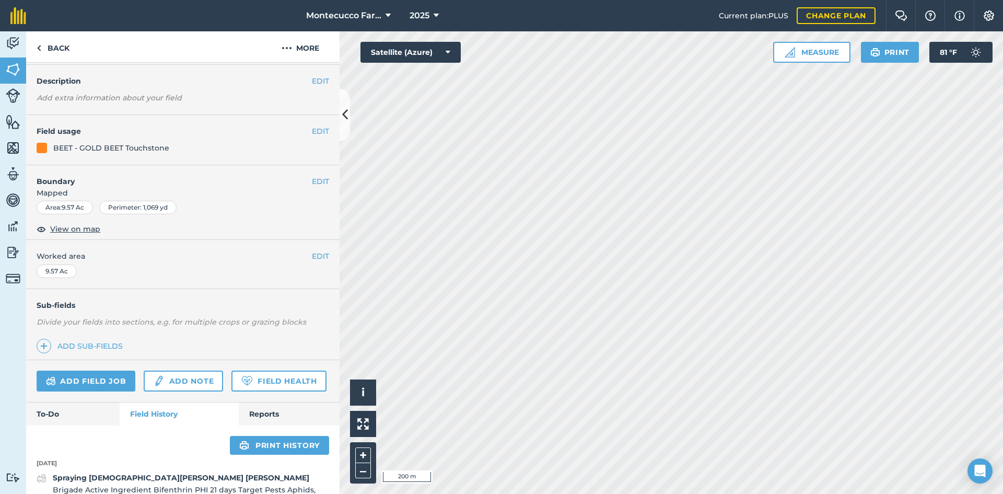
scroll to position [52, 0]
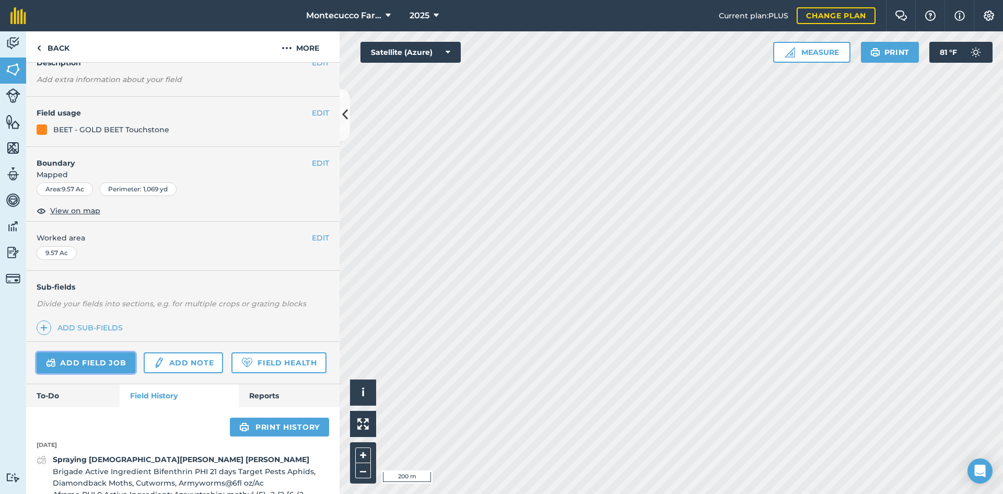
click at [103, 365] on link "Add field job" at bounding box center [86, 362] width 99 height 21
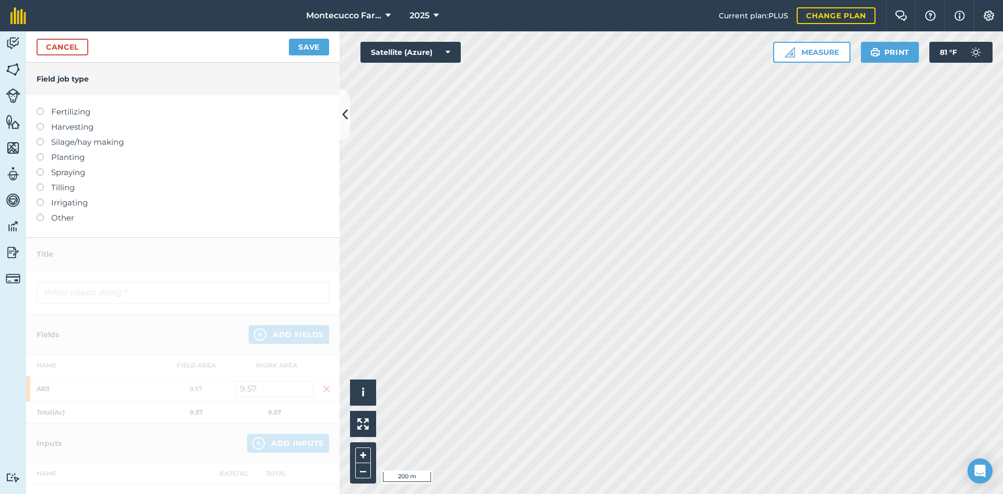
click at [42, 108] on label at bounding box center [44, 108] width 15 height 0
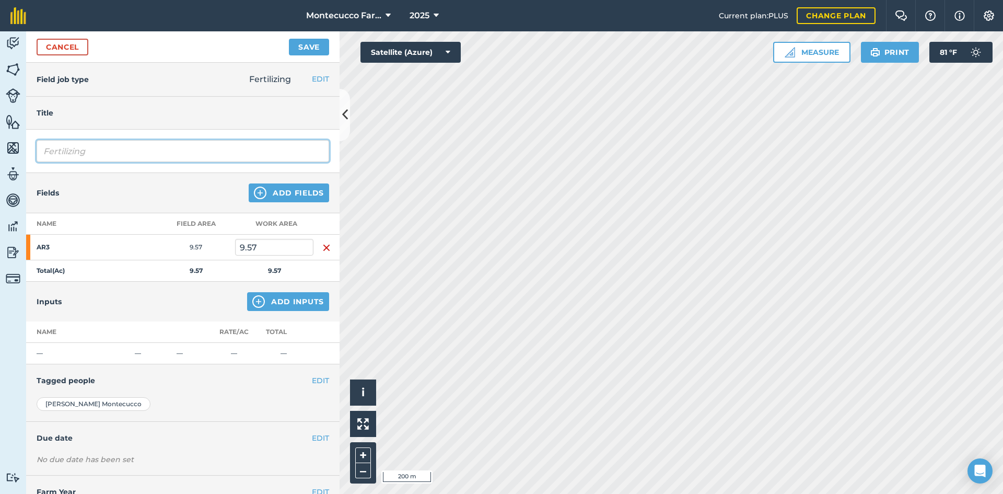
click at [88, 150] on input "Fertilizing" at bounding box center [183, 151] width 292 height 22
type input "Fertilizing [PERSON_NAME]"
click at [275, 302] on button "Add Inputs" at bounding box center [288, 301] width 82 height 19
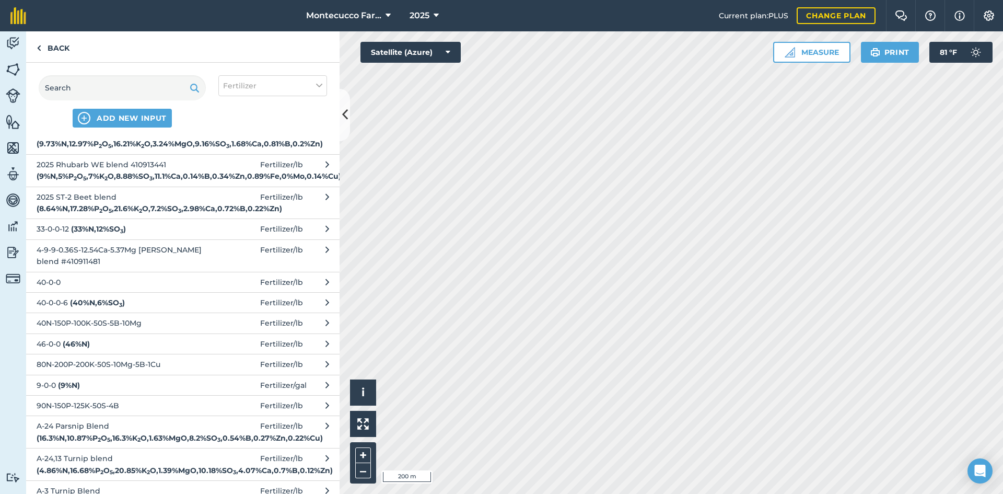
scroll to position [992, 0]
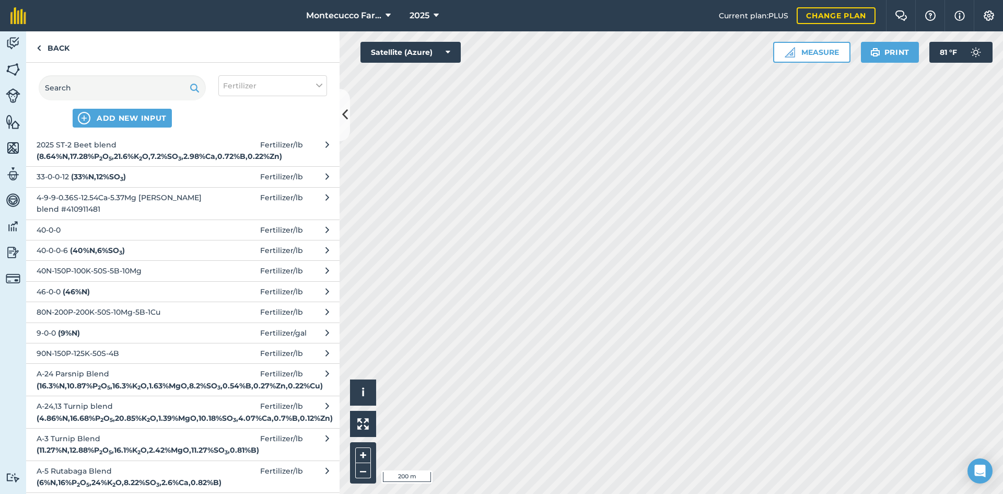
click at [63, 162] on span "2025 ST-2 Beet blend ( 8.64 % N , 17.28 % P 2 O 5 , 21.6 % K 2 O , 7.2 % SO 3 ,…" at bounding box center [122, 151] width 171 height 24
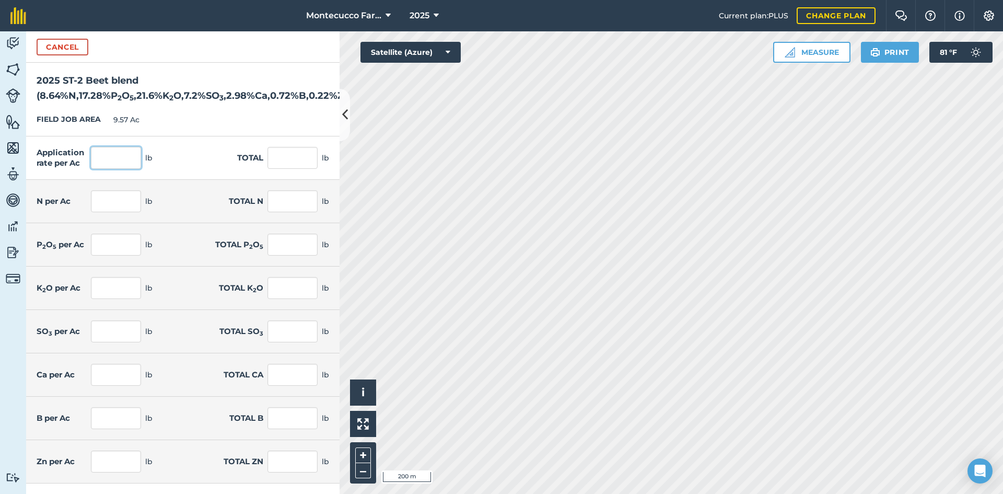
click at [115, 162] on input "text" at bounding box center [116, 158] width 50 height 22
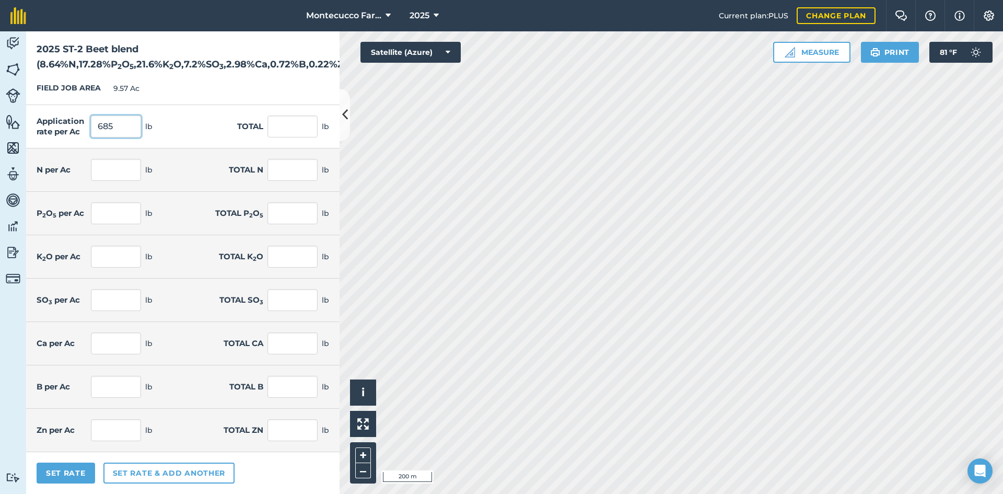
type input "685"
type input "6,555.45"
type input "59.184"
type input "566.391"
type input "118.368"
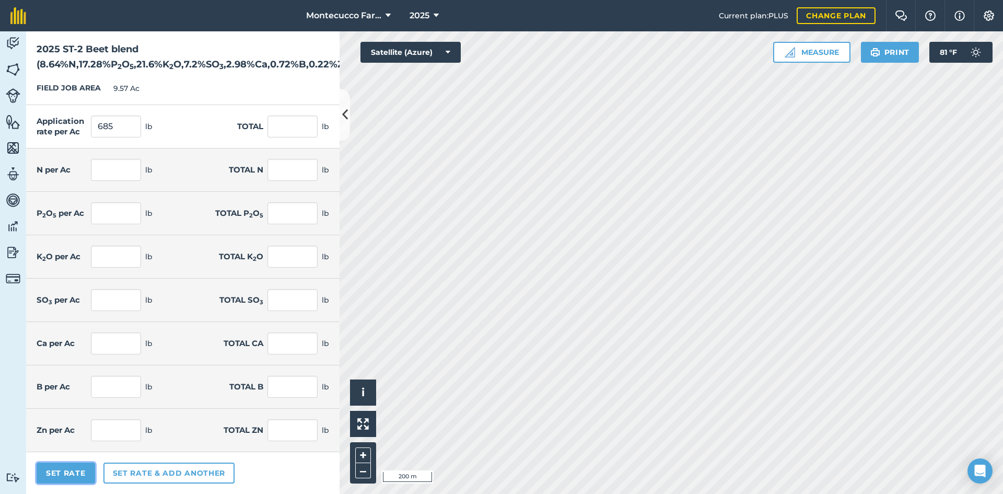
type input "1,132.782"
type input "147.96"
type input "1,415.977"
type input "49.313"
type input "471.927"
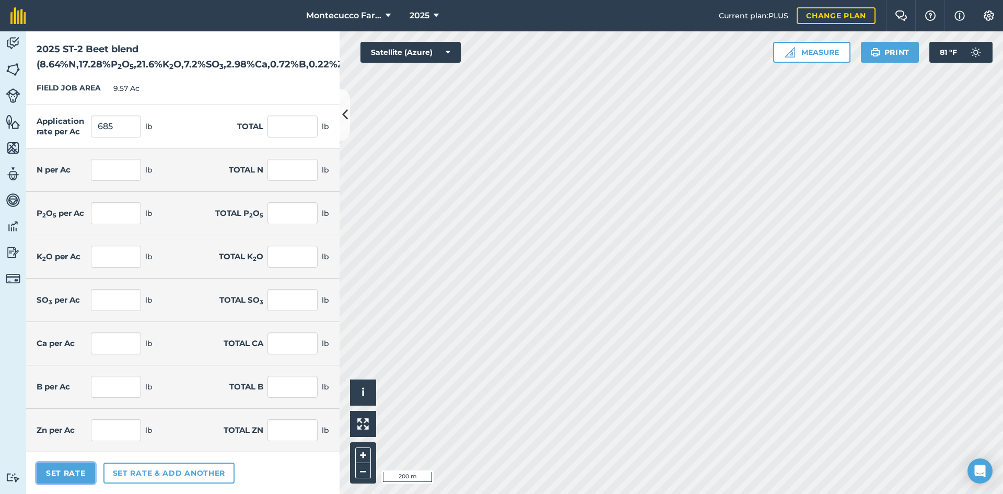
type input "20.386"
type input "195.09"
type input "4.932"
type input "47.199"
type input "1.48"
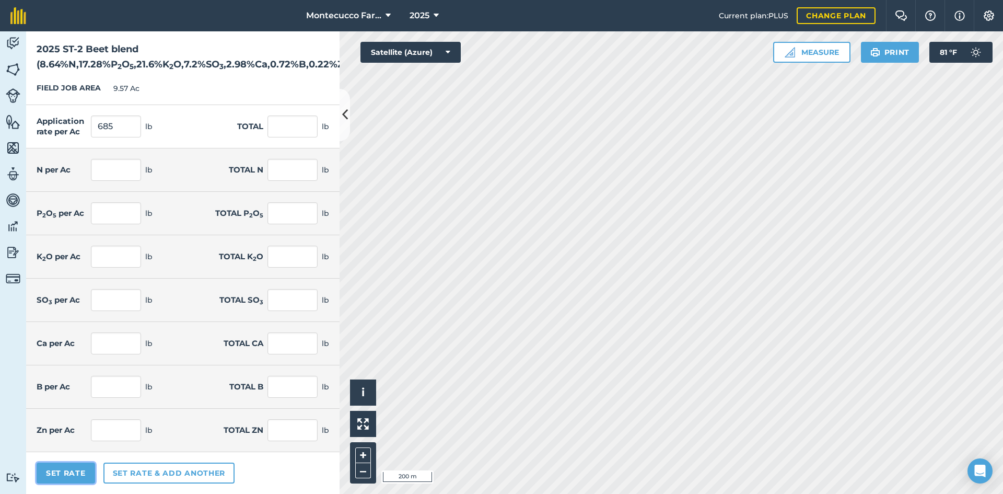
type input "14.16"
click at [60, 475] on button "Set Rate" at bounding box center [66, 472] width 58 height 21
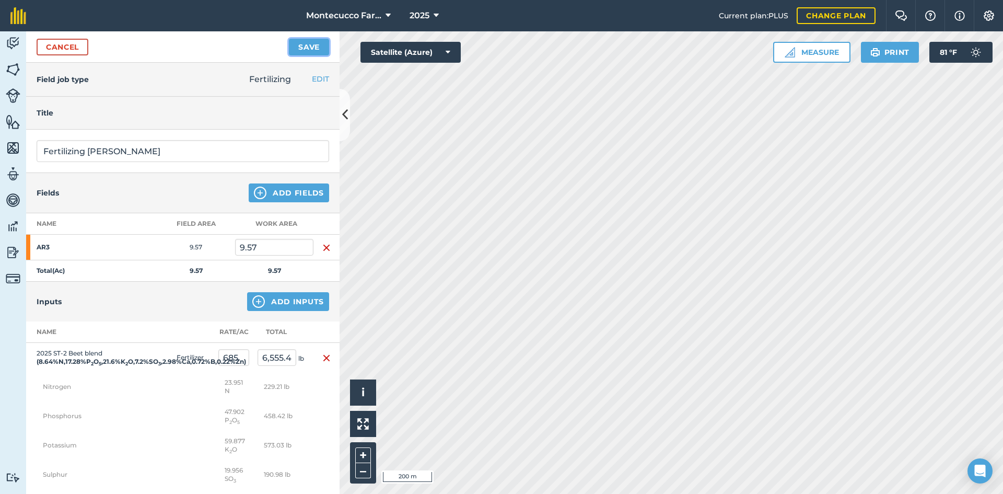
click at [299, 45] on button "Save" at bounding box center [309, 47] width 40 height 17
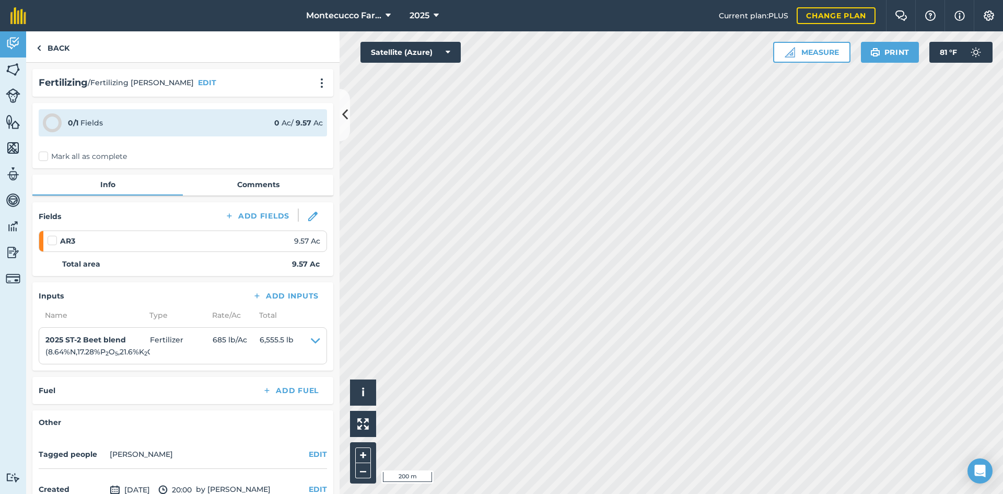
click at [43, 159] on label "Mark all as complete" at bounding box center [83, 156] width 88 height 11
click at [43, 158] on input "Mark all as complete" at bounding box center [42, 154] width 7 height 7
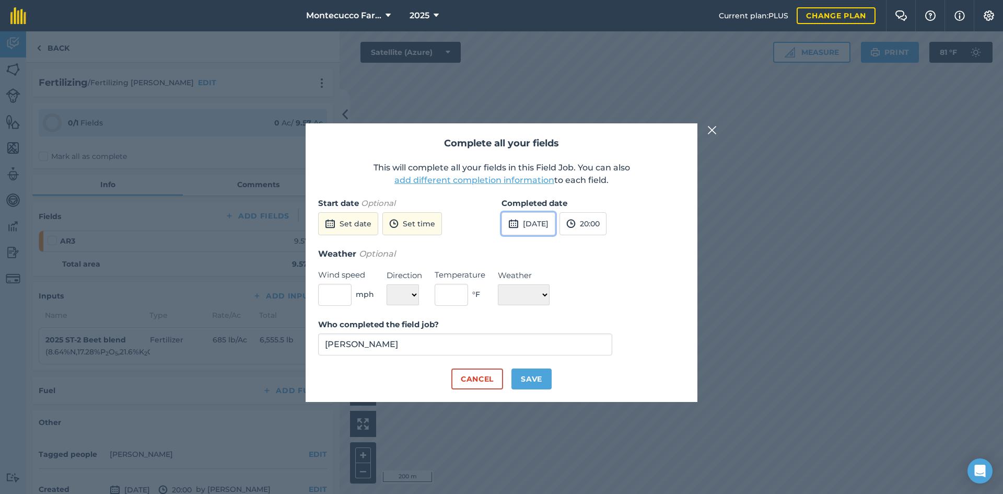
click at [548, 232] on button "[DATE]" at bounding box center [528, 223] width 54 height 23
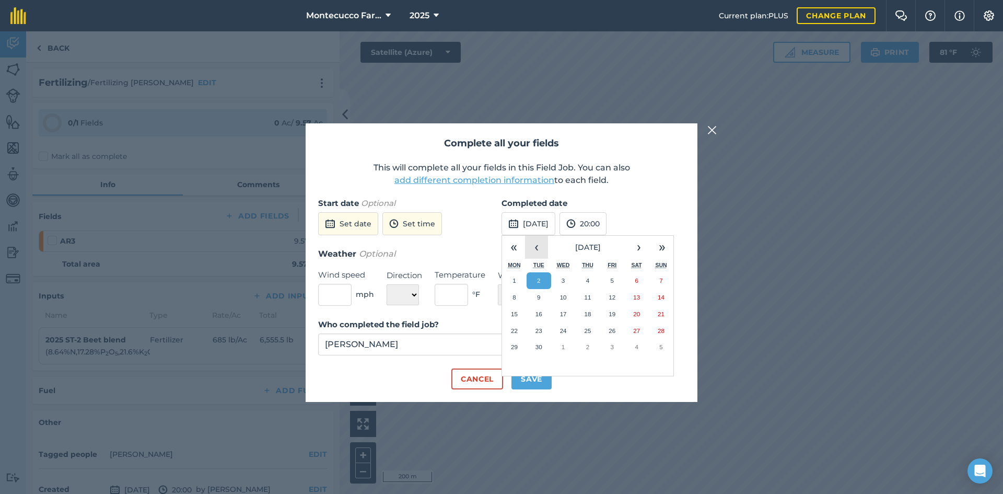
click at [537, 247] on button "‹" at bounding box center [536, 247] width 23 height 23
click at [540, 280] on abbr "1" at bounding box center [538, 280] width 3 height 7
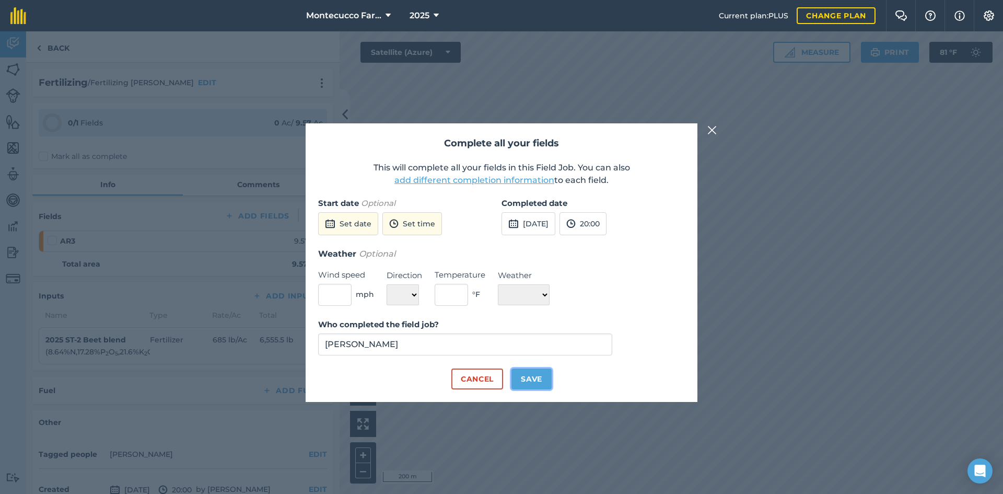
click at [535, 383] on button "Save" at bounding box center [531, 378] width 40 height 21
checkbox input "true"
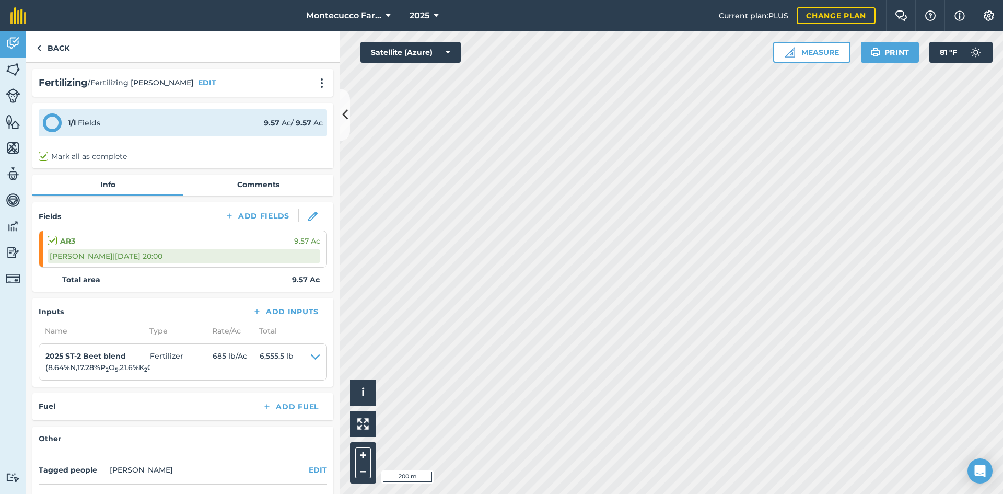
scroll to position [52, 0]
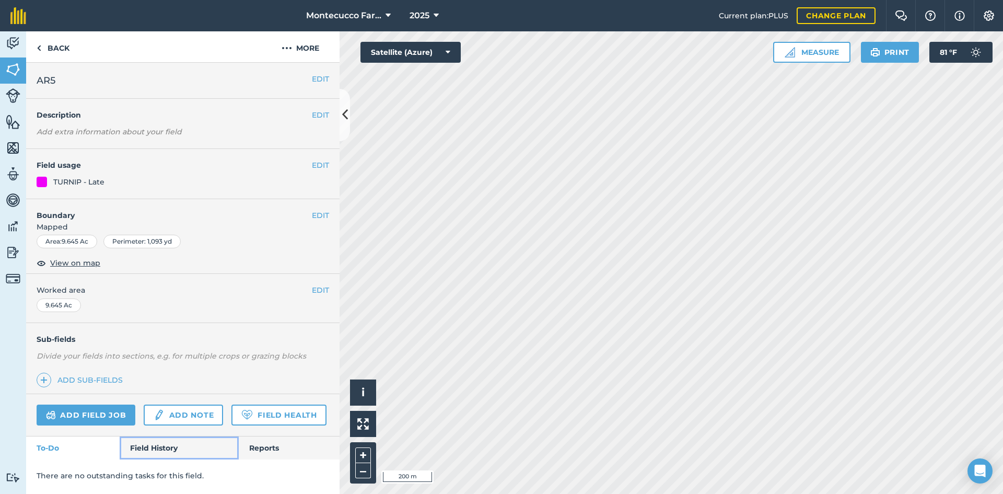
click at [163, 444] on link "Field History" at bounding box center [179, 447] width 119 height 23
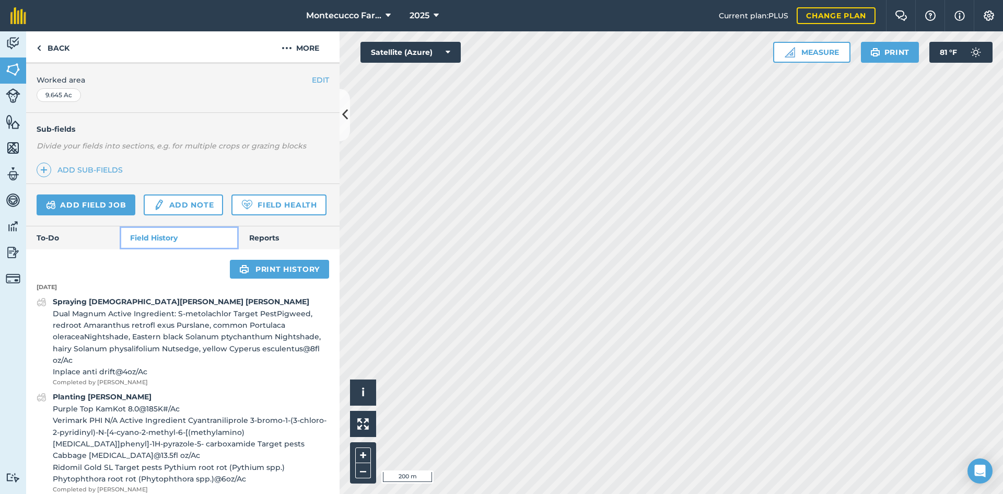
scroll to position [209, 0]
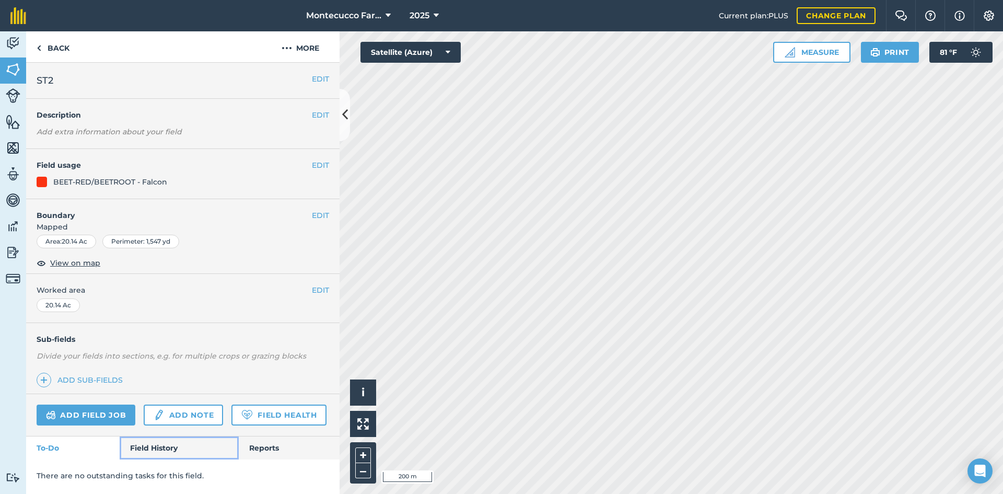
click at [162, 443] on link "Field History" at bounding box center [179, 447] width 119 height 23
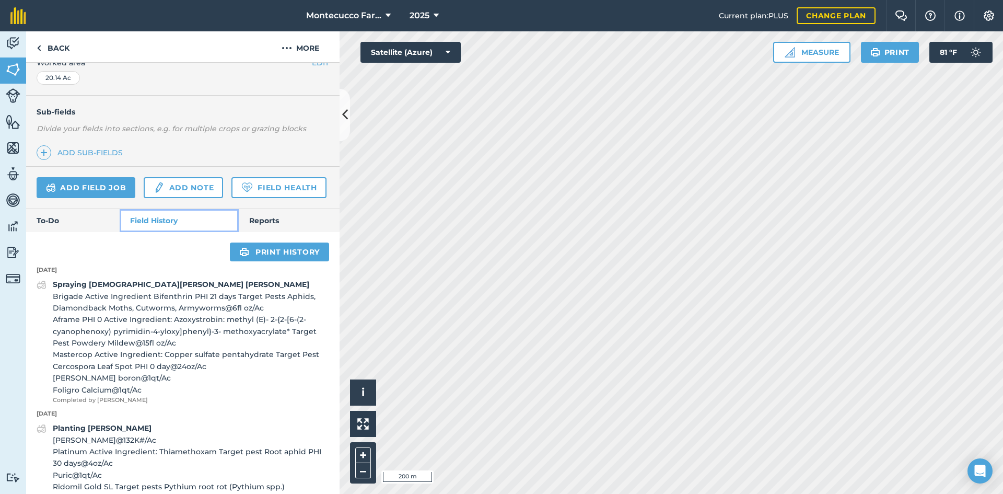
scroll to position [209, 0]
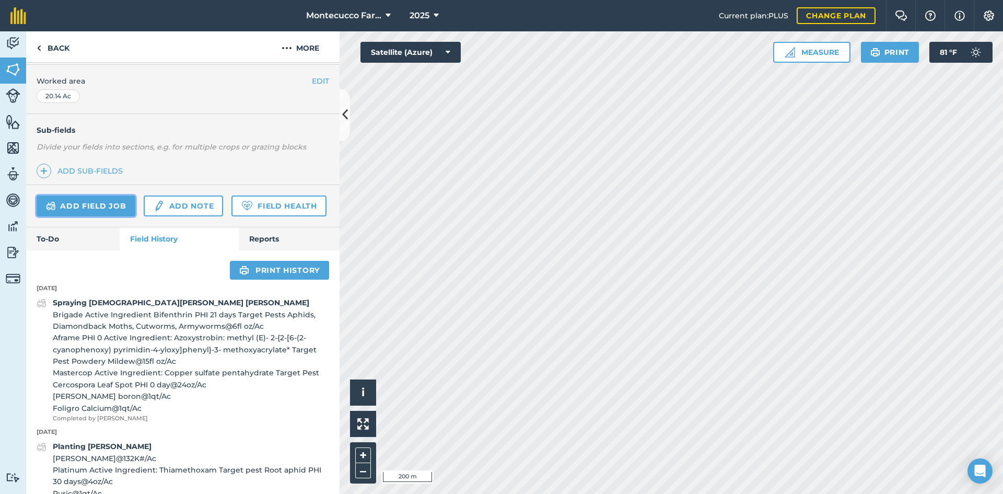
click at [94, 203] on link "Add field job" at bounding box center [86, 205] width 99 height 21
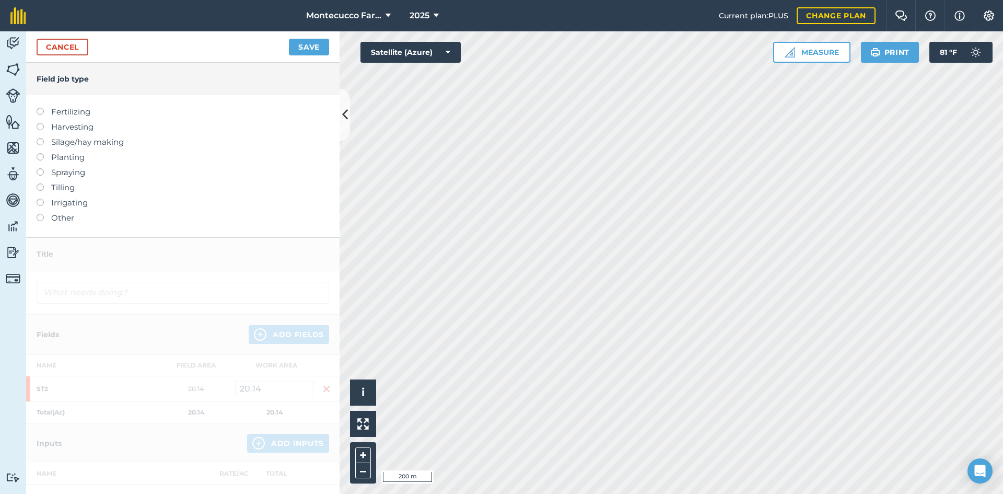
click at [40, 168] on label at bounding box center [44, 168] width 15 height 0
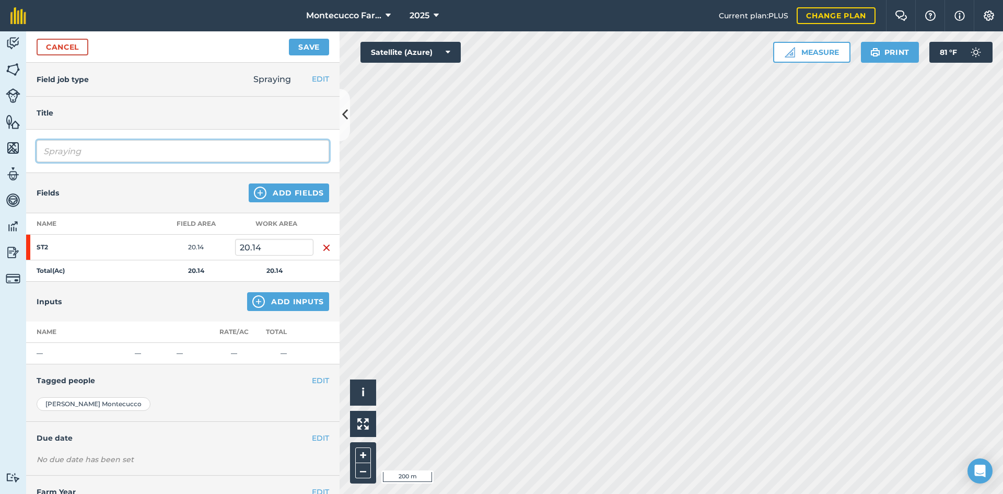
click at [102, 145] on input "Spraying" at bounding box center [183, 151] width 292 height 22
type input "Spraying [DEMOGRAPHIC_DATA][PERSON_NAME] [PERSON_NAME]"
click at [288, 305] on button "Add Inputs" at bounding box center [288, 301] width 82 height 19
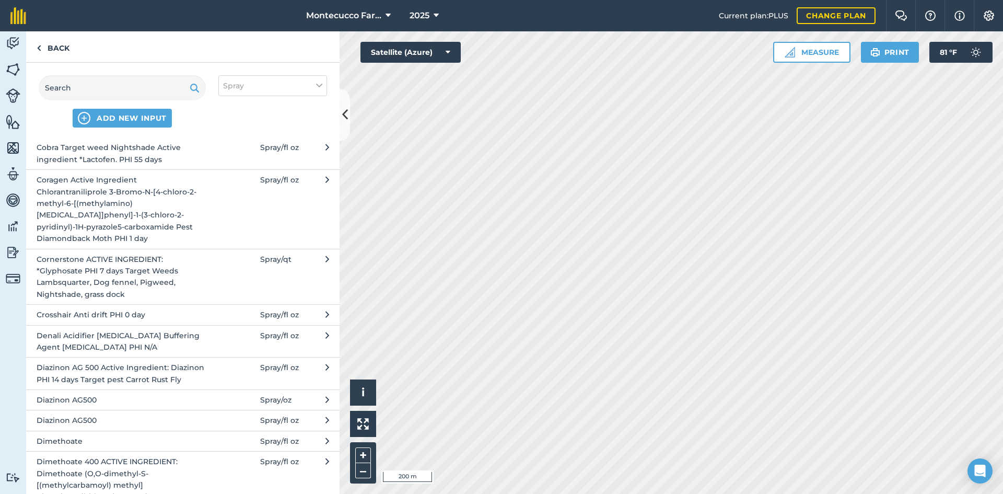
scroll to position [624, 0]
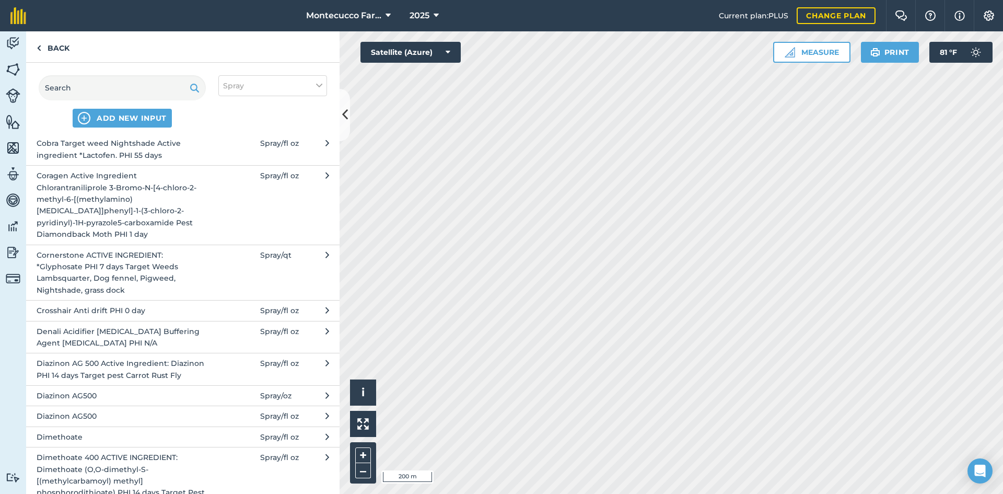
click at [155, 313] on span "Crosshair Anti drift PHI 0 day" at bounding box center [122, 309] width 171 height 11
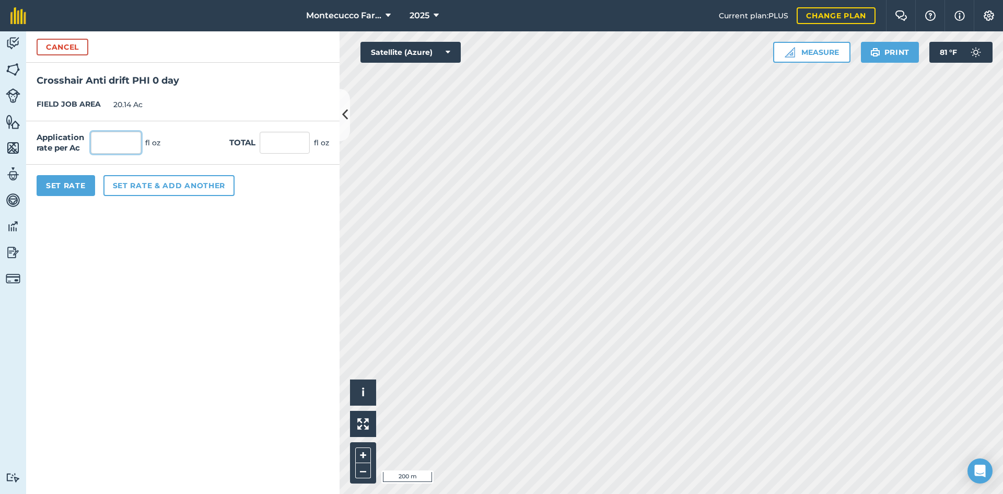
click at [119, 142] on input "text" at bounding box center [116, 143] width 50 height 22
type input "4"
type input "80.56"
click at [126, 180] on button "Set rate & add another" at bounding box center [168, 185] width 131 height 21
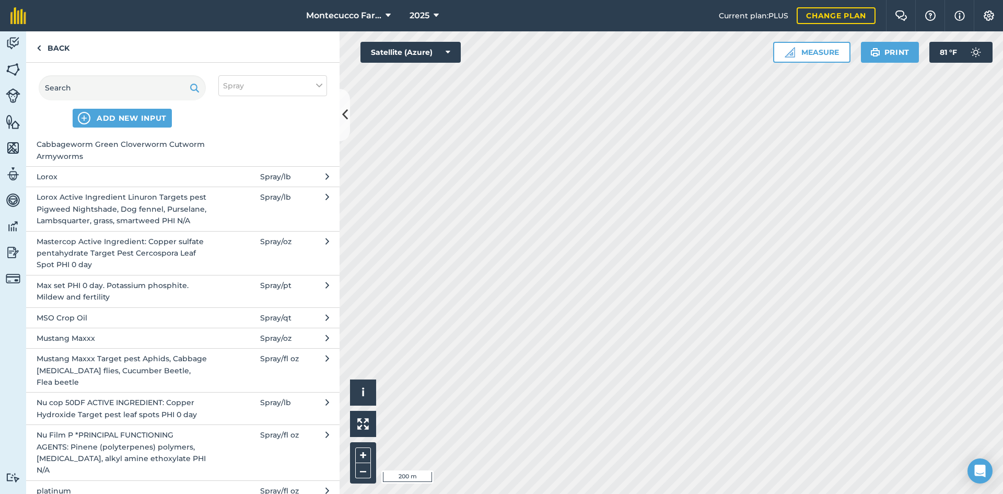
scroll to position [1671, 0]
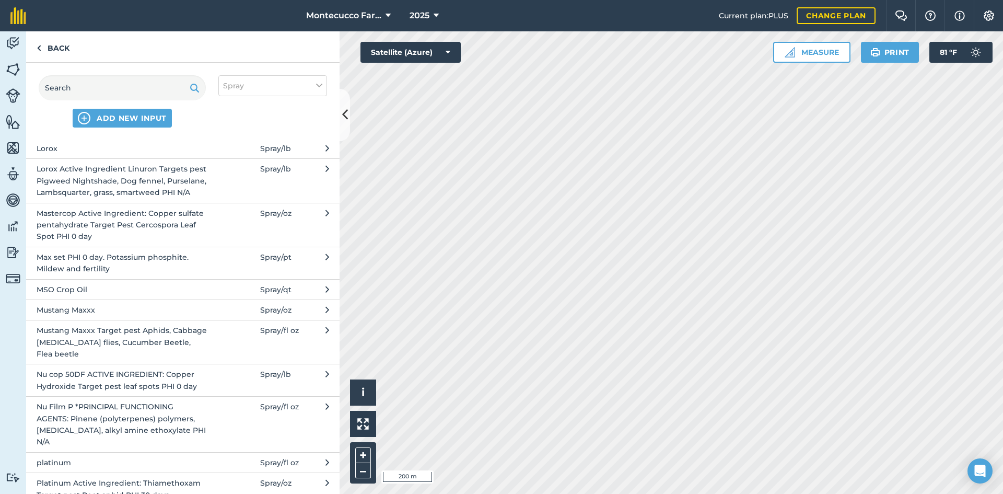
click at [122, 286] on span "MSO Crop Oil" at bounding box center [122, 289] width 171 height 11
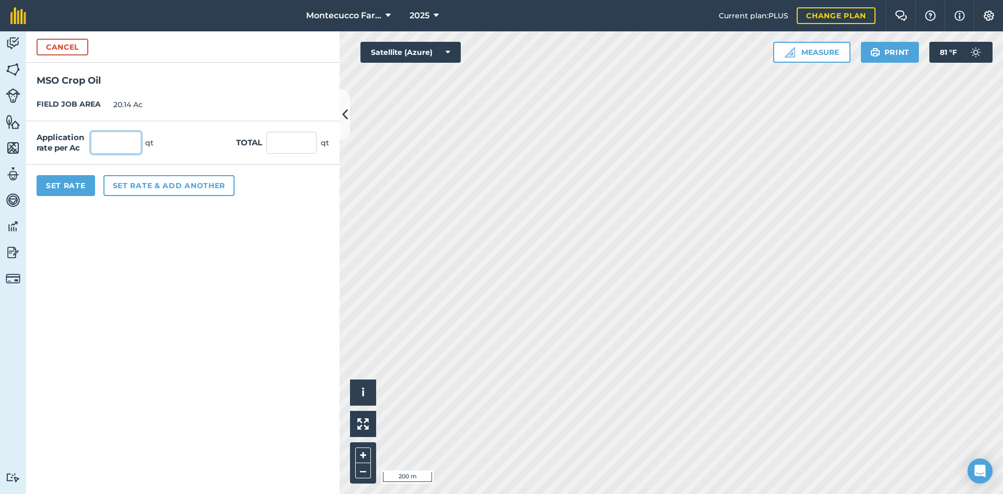
click at [118, 148] on input "text" at bounding box center [116, 143] width 50 height 22
type input "1"
type input "20.14"
click at [155, 184] on button "Set rate & add another" at bounding box center [168, 185] width 131 height 21
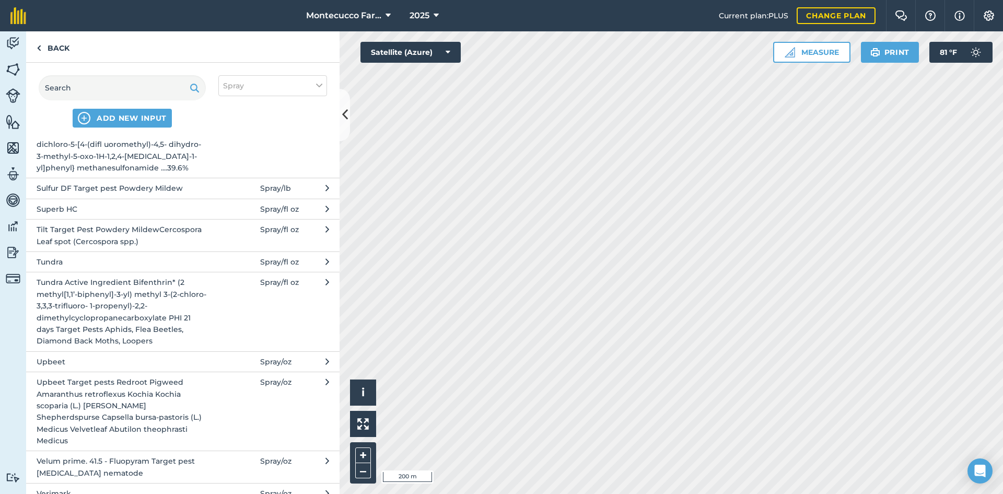
scroll to position [2611, 0]
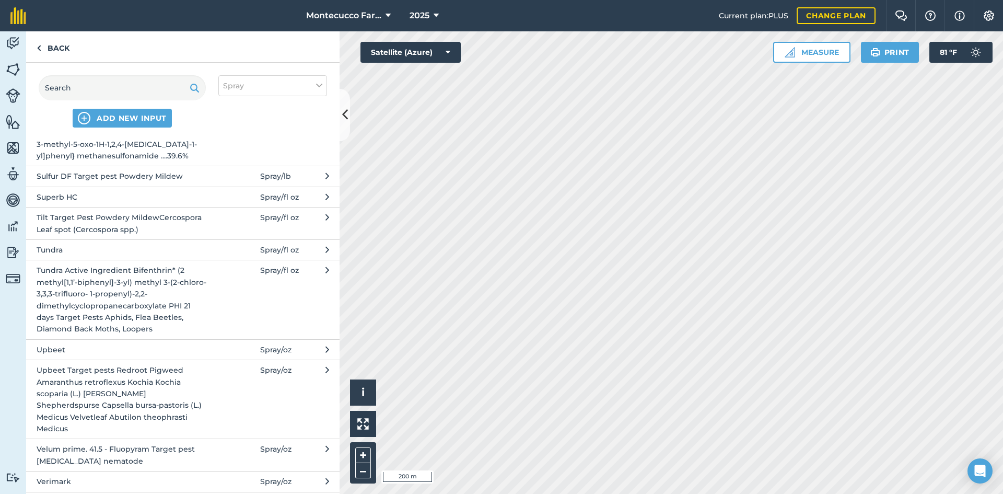
click at [142, 386] on span "Upbeet Target pests Redroot Pigweed Amaranthus retroflexus Kochia Kochia scopar…" at bounding box center [122, 399] width 171 height 70
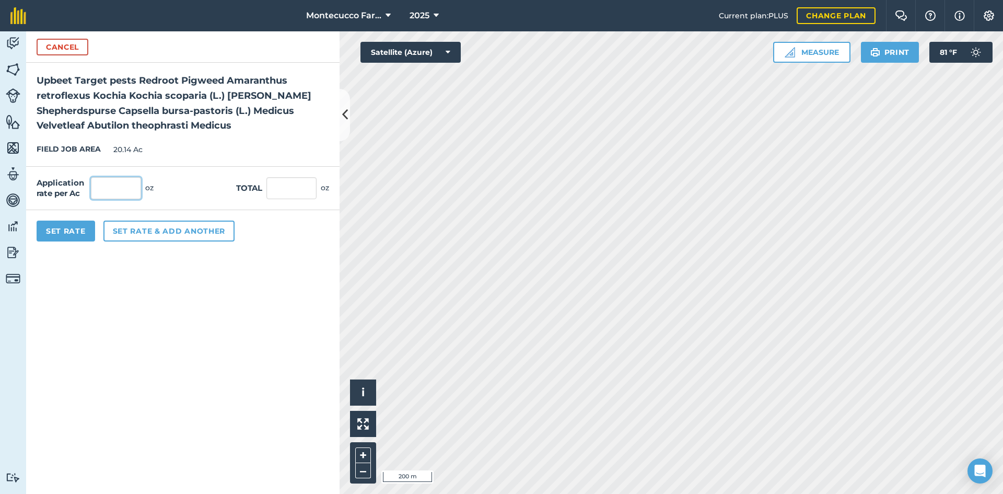
click at [125, 193] on input "text" at bounding box center [116, 188] width 50 height 22
type input "1"
type input "20.14"
click at [157, 232] on button "Set rate & add another" at bounding box center [168, 230] width 131 height 21
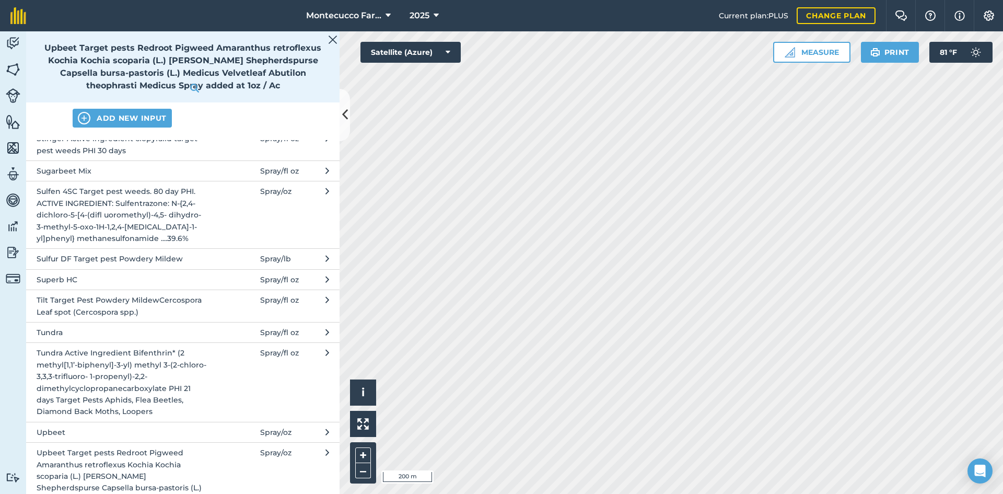
scroll to position [2730, 0]
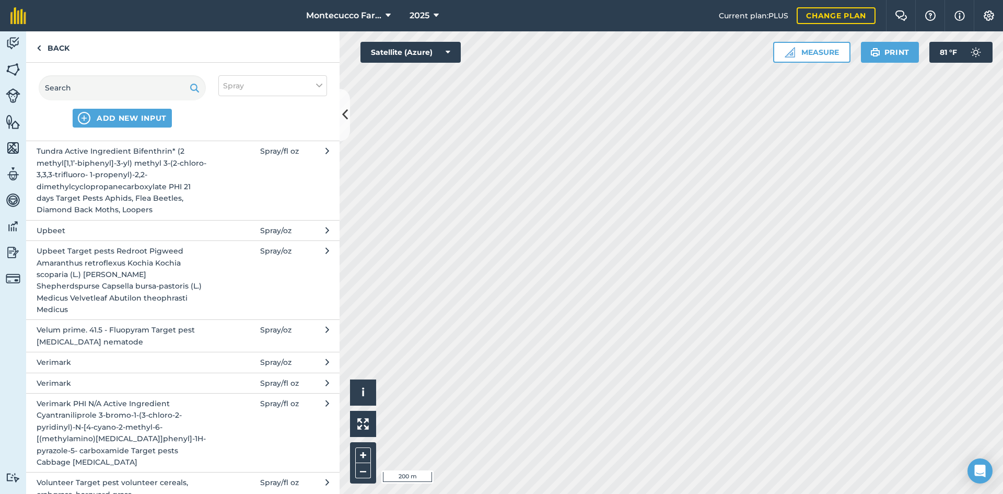
click at [154, 476] on span "Volunteer Target pest volunteer cereals, crabgrass, barnyard grass" at bounding box center [122, 488] width 171 height 24
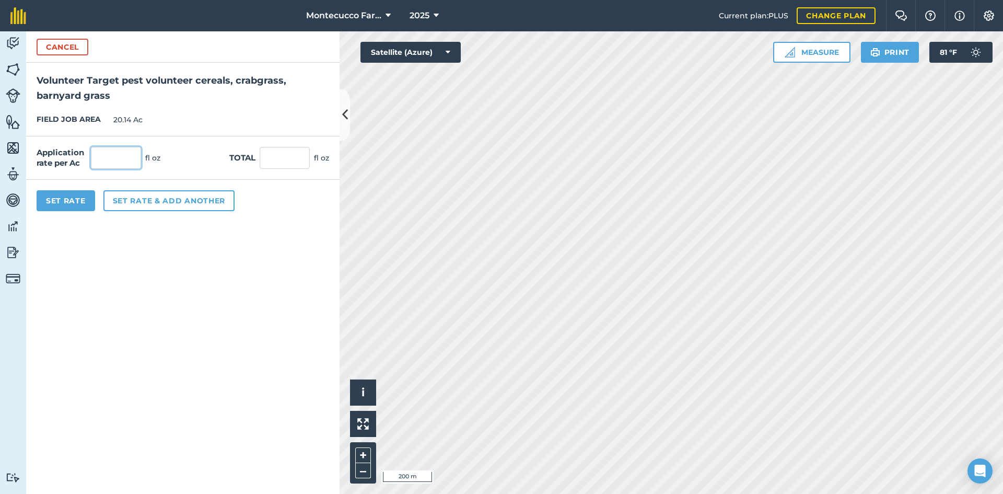
click at [124, 155] on input "text" at bounding box center [116, 158] width 50 height 22
type input "12"
type input "241.68"
click at [64, 197] on button "Set Rate" at bounding box center [66, 200] width 58 height 21
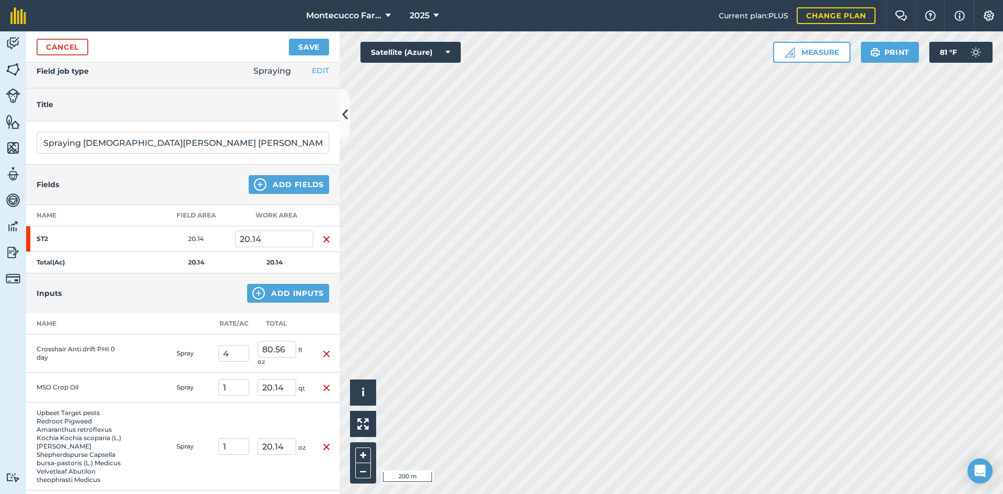
scroll to position [0, 0]
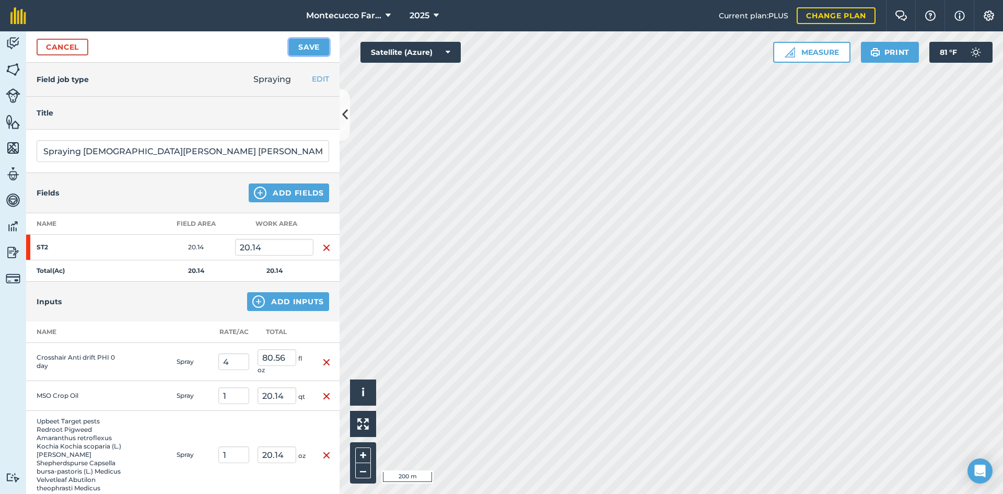
click at [297, 47] on button "Save" at bounding box center [309, 47] width 40 height 17
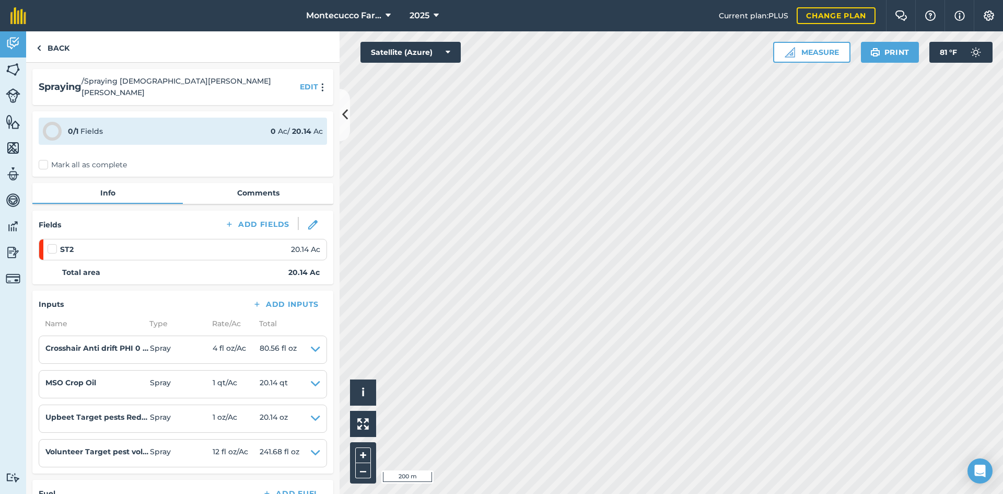
click at [42, 159] on label "Mark all as complete" at bounding box center [83, 164] width 88 height 11
click at [42, 159] on input "Mark all as complete" at bounding box center [42, 162] width 7 height 7
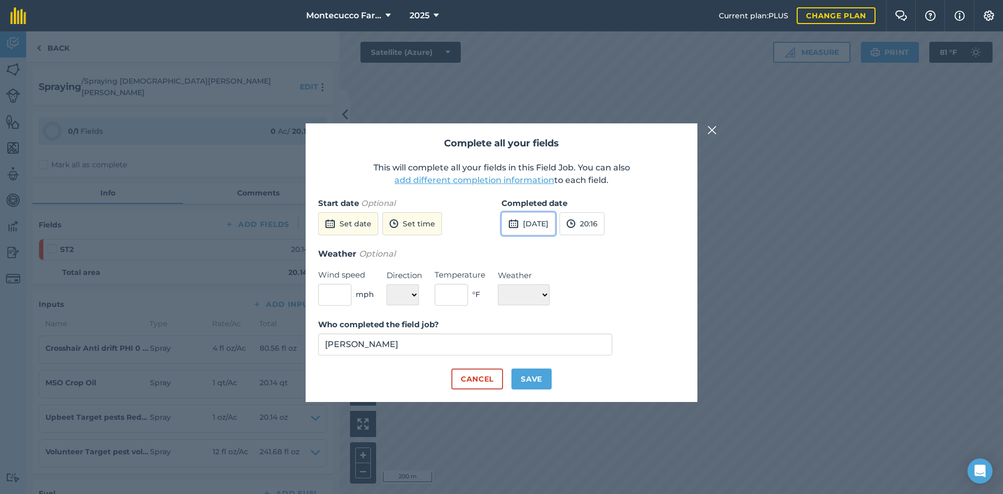
click at [555, 220] on button "[DATE]" at bounding box center [528, 223] width 54 height 23
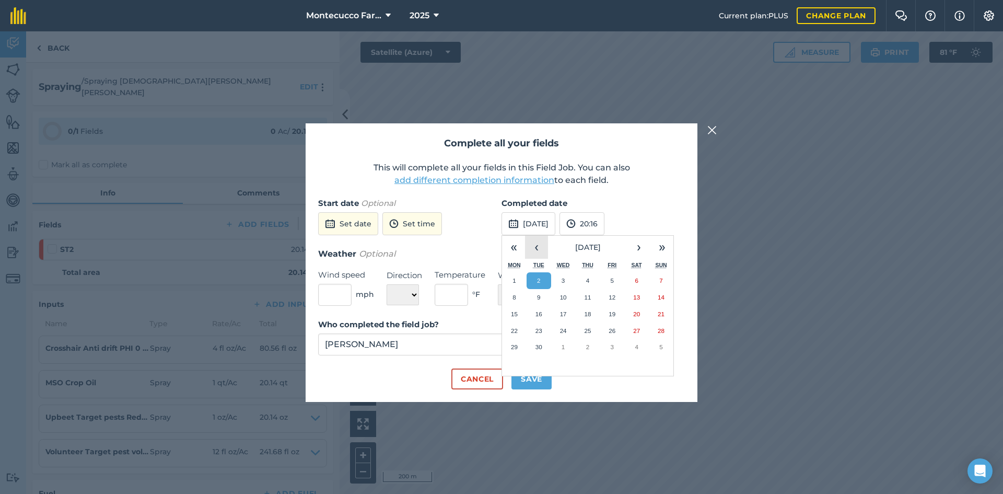
click at [541, 248] on button "‹" at bounding box center [536, 247] width 23 height 23
click at [541, 249] on button "‹" at bounding box center [536, 247] width 23 height 23
click at [564, 332] on abbr "23" at bounding box center [563, 330] width 7 height 7
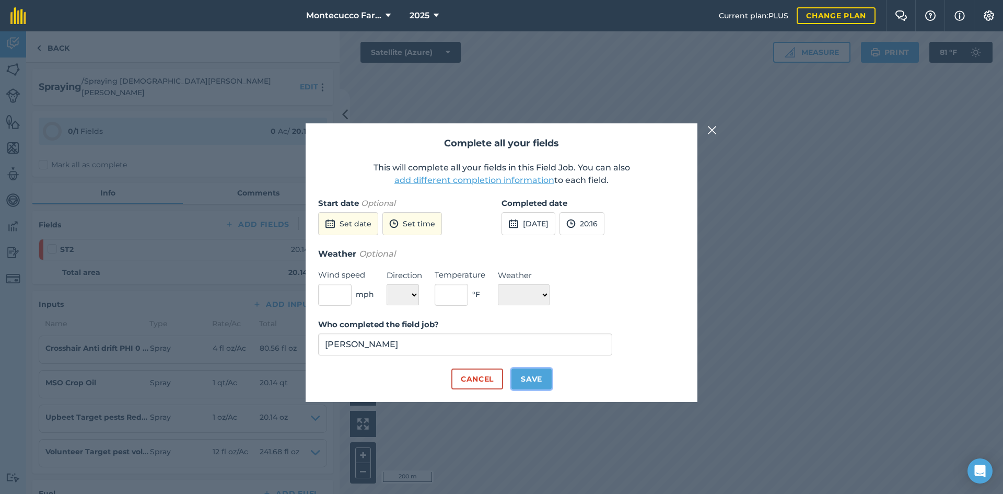
click at [541, 381] on button "Save" at bounding box center [531, 378] width 40 height 21
checkbox input "true"
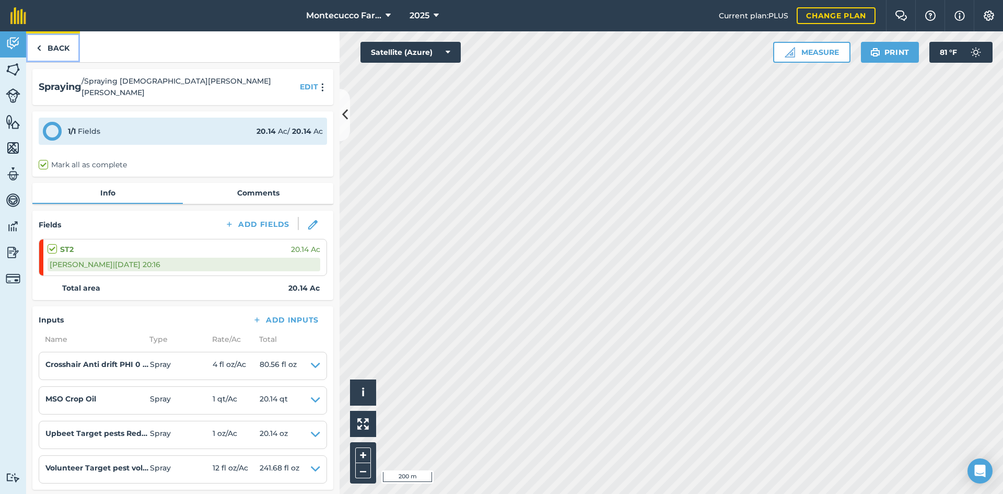
click at [52, 53] on link "Back" at bounding box center [53, 46] width 54 height 31
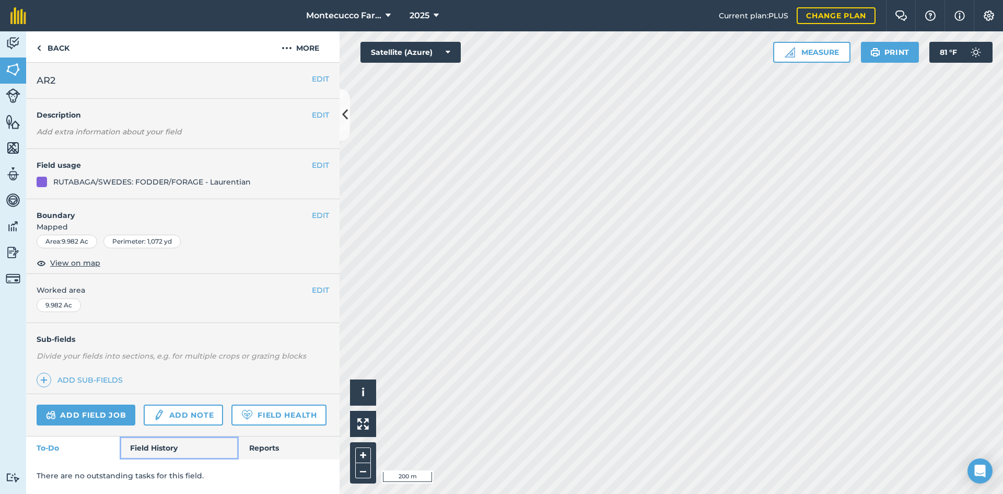
click at [149, 454] on link "Field History" at bounding box center [179, 447] width 119 height 23
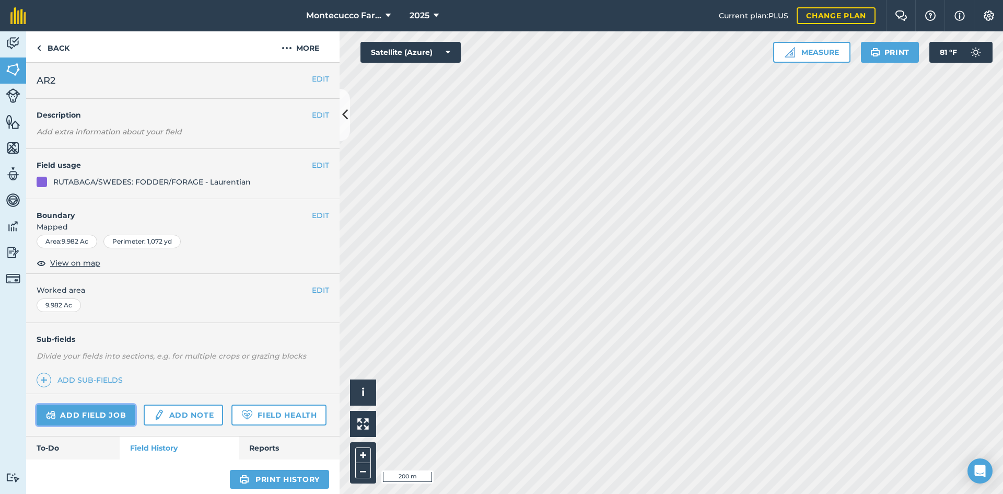
click at [106, 409] on link "Add field job" at bounding box center [86, 414] width 99 height 21
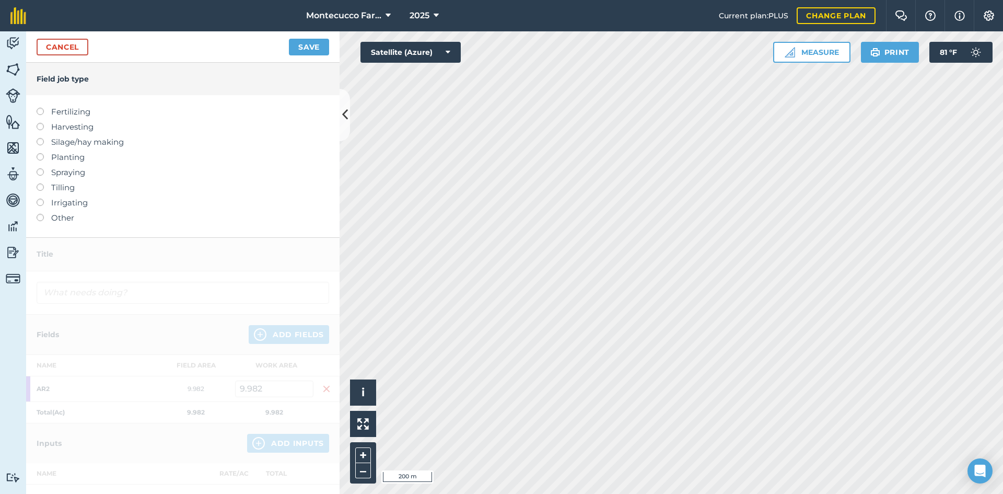
click at [39, 168] on label at bounding box center [44, 168] width 15 height 0
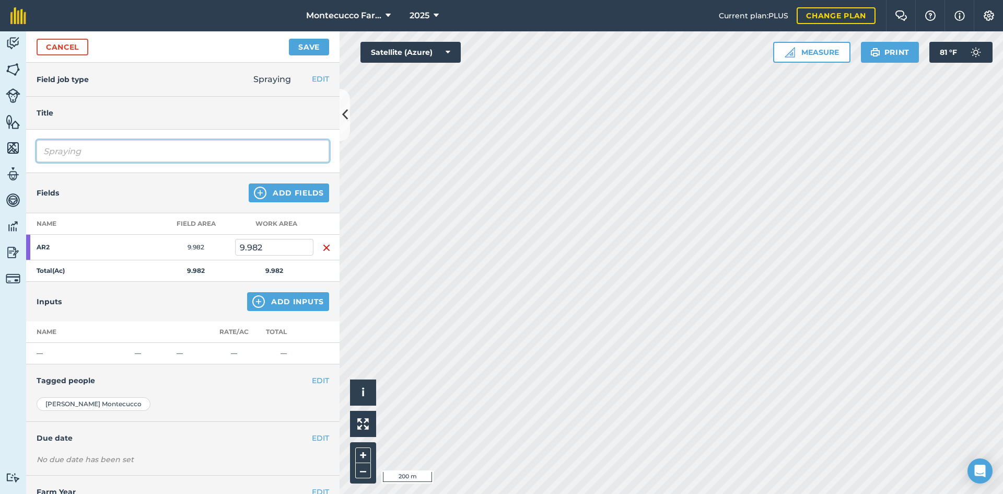
click at [96, 153] on input "Spraying" at bounding box center [183, 151] width 292 height 22
type input "Spraying [DEMOGRAPHIC_DATA][PERSON_NAME] [PERSON_NAME]"
click at [284, 301] on button "Add Inputs" at bounding box center [288, 301] width 82 height 19
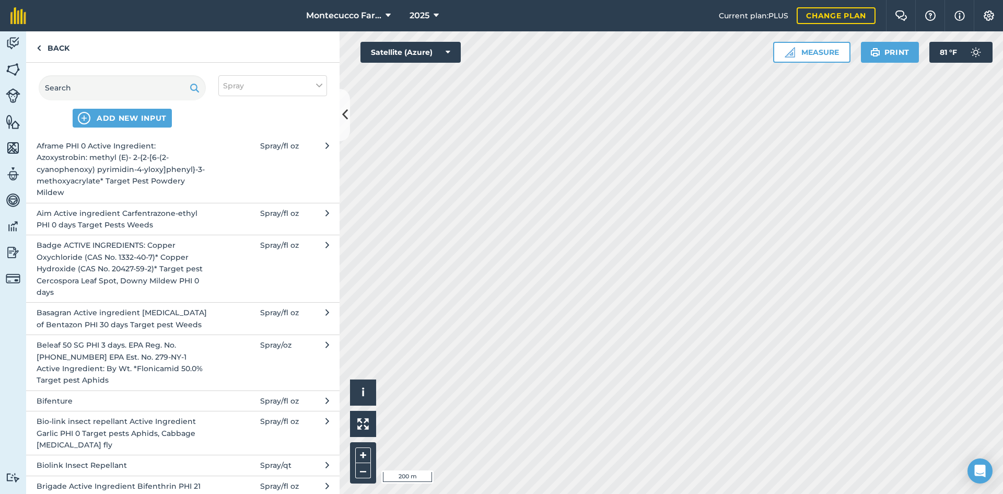
scroll to position [209, 0]
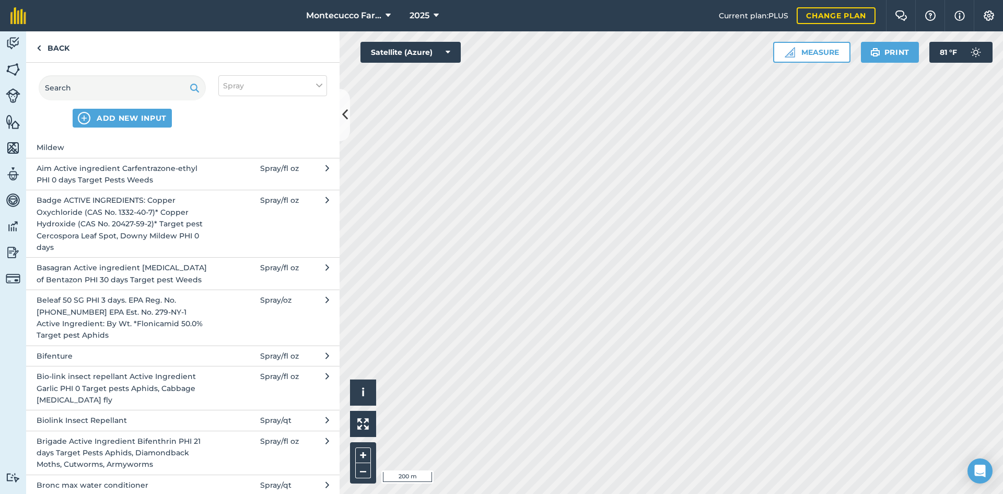
click at [177, 452] on span "Brigade Active Ingredient Bifenthrin PHI 21 days Target Pests Aphids, Diamondba…" at bounding box center [122, 452] width 171 height 35
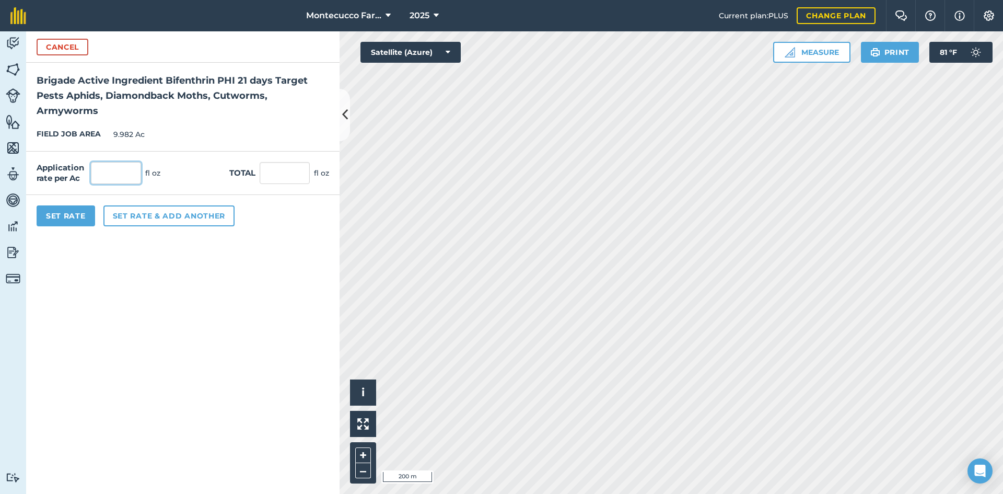
click at [104, 177] on input "text" at bounding box center [116, 173] width 50 height 22
type input "6"
click at [72, 48] on button "Cancel" at bounding box center [63, 47] width 52 height 17
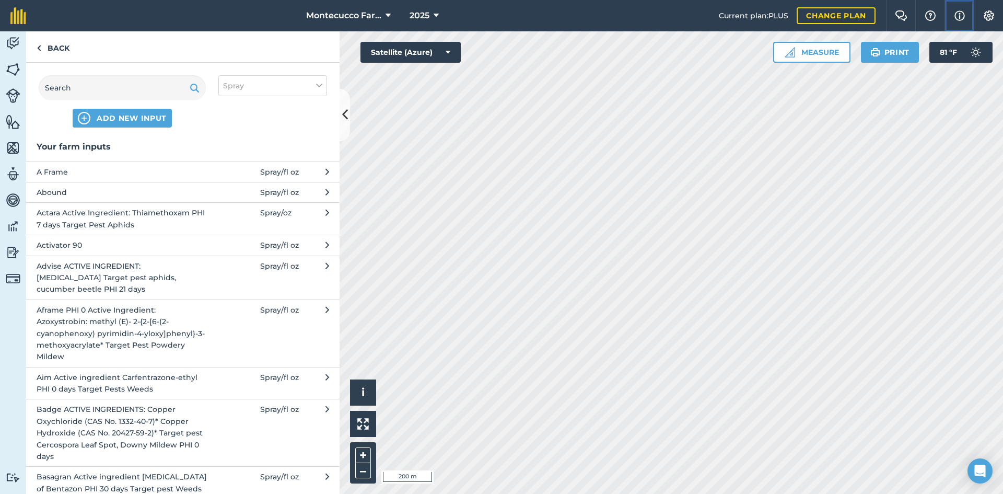
click at [956, 16] on img at bounding box center [959, 15] width 10 height 13
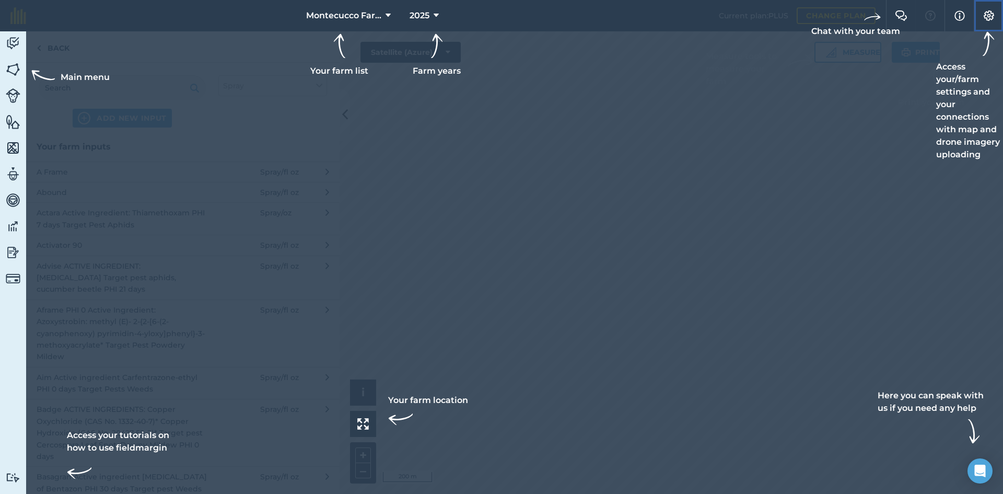
click at [993, 16] on img at bounding box center [988, 15] width 13 height 10
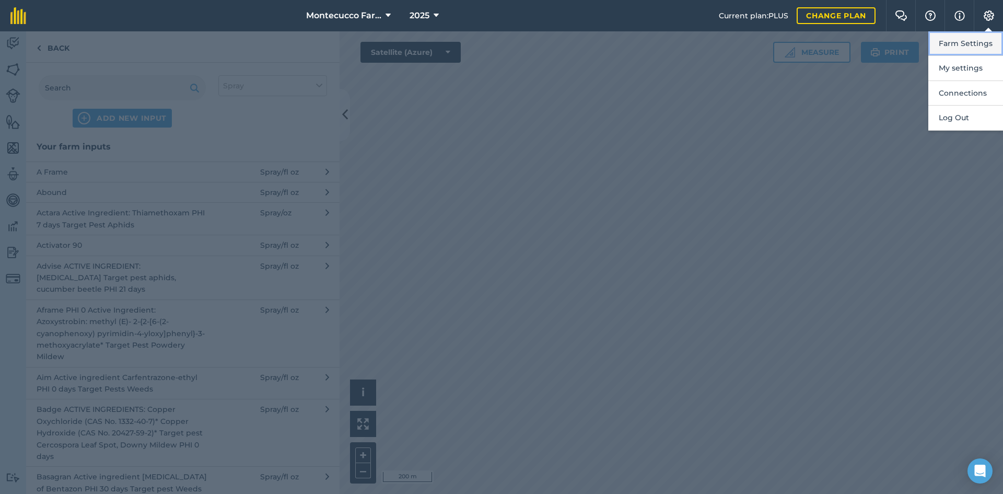
click at [976, 43] on button "Farm Settings" at bounding box center [965, 43] width 75 height 25
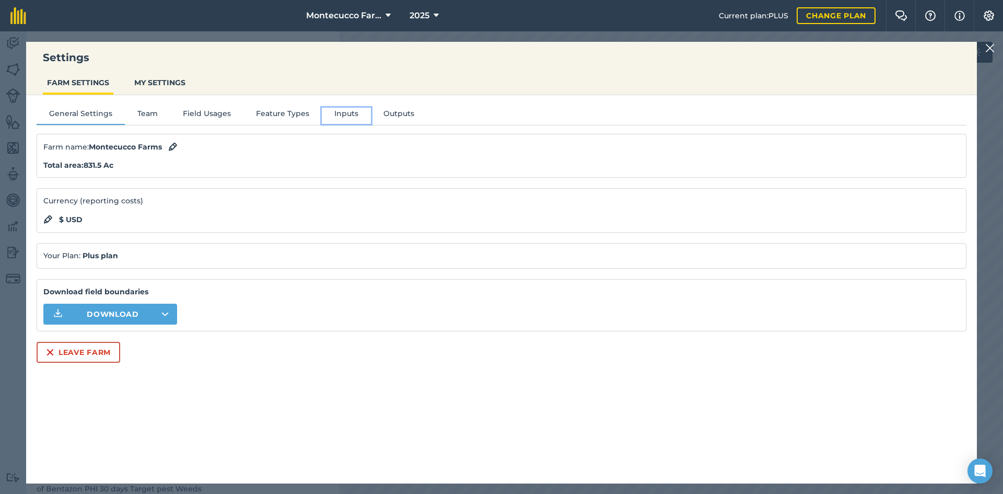
click at [347, 112] on button "Inputs" at bounding box center [346, 116] width 49 height 16
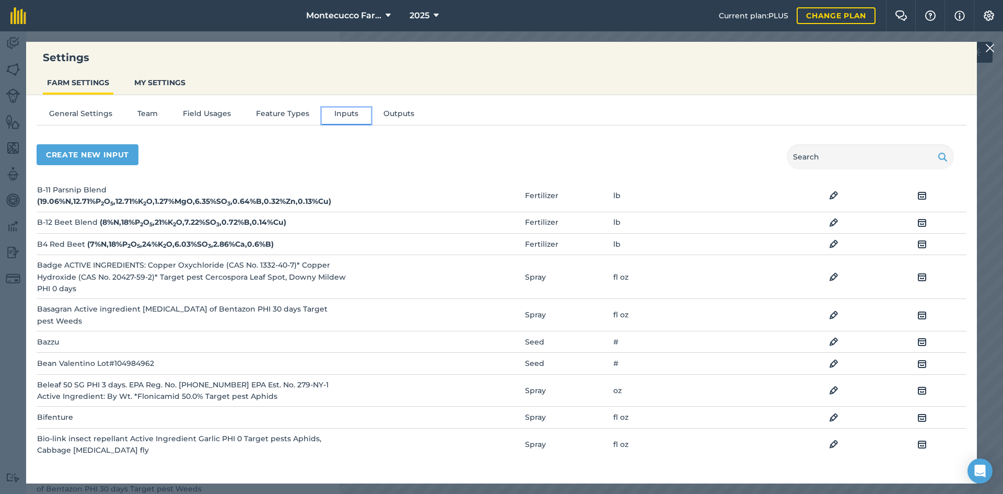
scroll to position [1724, 0]
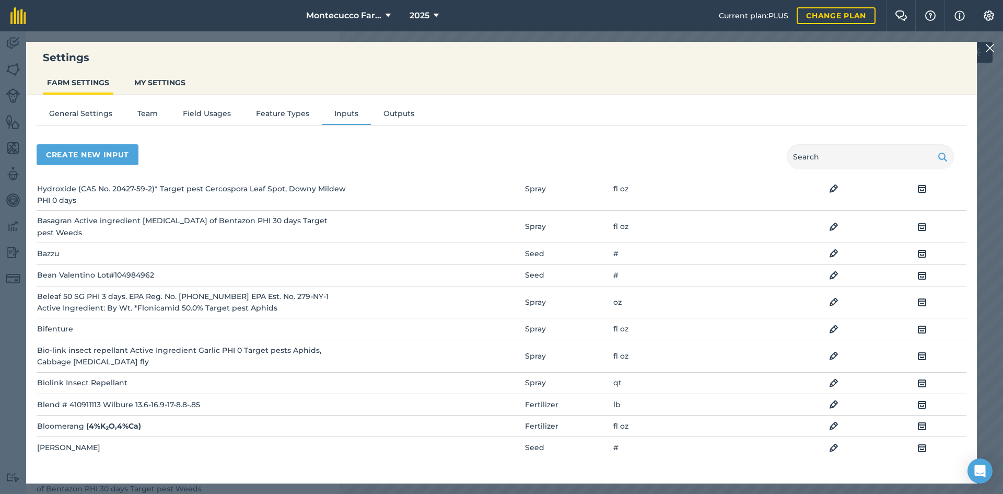
click at [133, 339] on td "Bifenture" at bounding box center [192, 328] width 310 height 21
click at [829, 335] on img at bounding box center [833, 329] width 9 height 13
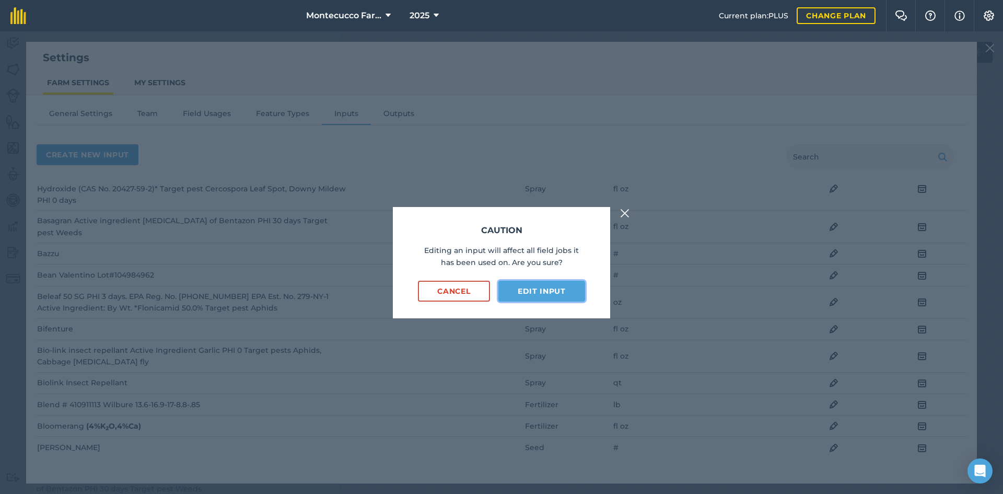
click at [558, 290] on button "Edit input" at bounding box center [541, 290] width 87 height 21
select select "FLUID_OUNCES"
select select "SPRAY"
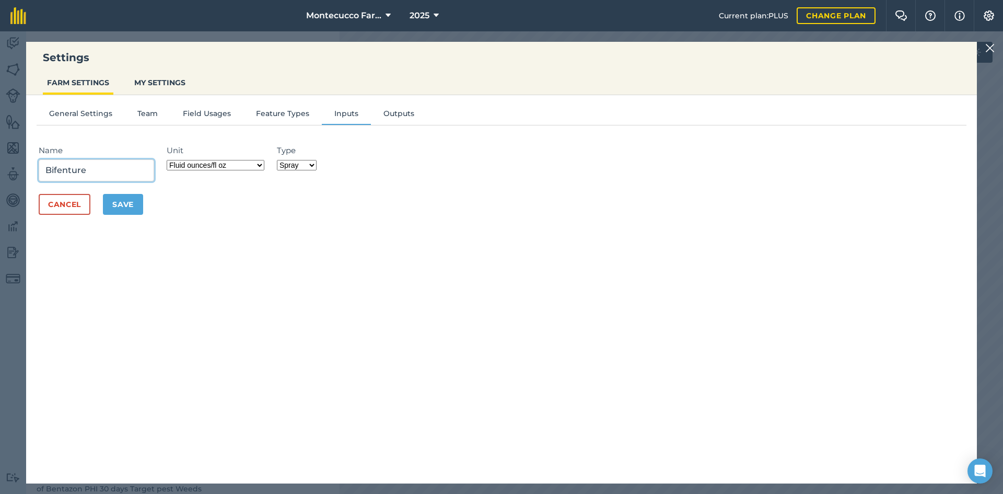
click at [107, 168] on input "Bifenture" at bounding box center [96, 170] width 115 height 22
paste input "Bifenthrin* (2 methyl[1,1'-biphenyl]-3-yl) methyl 3-(2-chloro-3,3,3-trifluoro-1…"
click at [128, 171] on input "Bifenture Bifenthrin* (2 methyl[1,1'-biphenyl]-3-yl) methyl 3-(2-chloro-3,3,3-t…" at bounding box center [96, 170] width 115 height 22
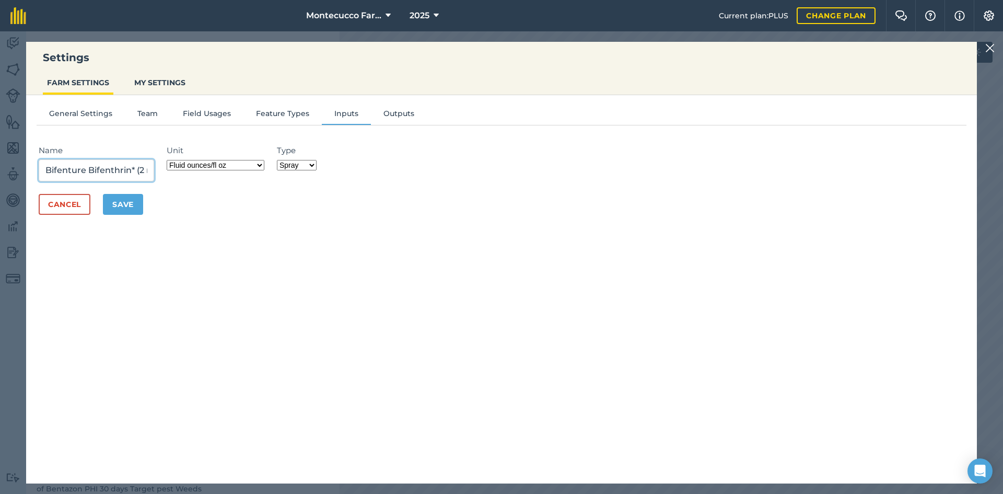
click at [103, 169] on input "Bifenture Bifenthrin* (2 methyl[1,1'-biphenyl]-3-yl) methyl 3-(2-chloro-3,3,3-t…" at bounding box center [96, 170] width 115 height 22
paste input "EPA Reg. No. 70506-57"
click at [137, 169] on input "Bifenture Bifenthrin* (2 methyl[1,1'-biphenyl]-3-yl) methyl 3-(2-chloro-3,3,3-t…" at bounding box center [96, 170] width 115 height 22
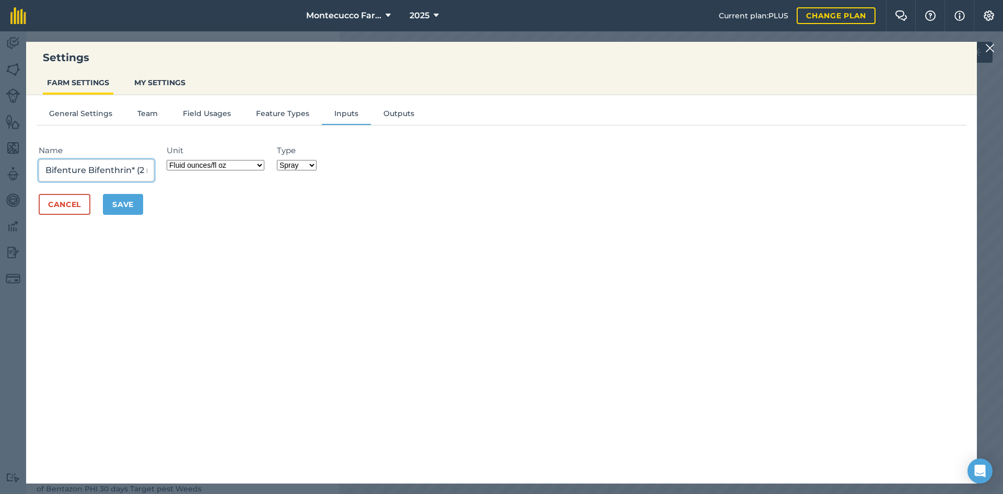
scroll to position [0, 637]
paste input "Aphids Beet Armyworm Celery Leaf Tier Corn Earworm Cross-striped Cabbageworm Cu…"
type input "Bifenture Bifenthrin* (2 methyl[1,1'-biphenyl]-3-yl) methyl 3-(2-chloro-3,3,3-t…"
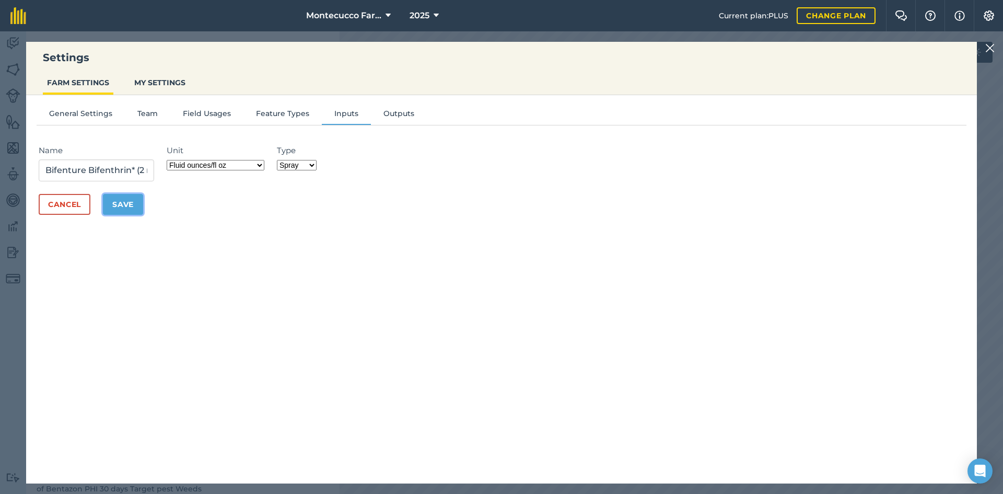
click at [127, 204] on button "Save" at bounding box center [123, 204] width 40 height 21
click at [129, 224] on button "Save" at bounding box center [123, 224] width 40 height 21
click at [65, 220] on button "Cancel" at bounding box center [65, 224] width 52 height 21
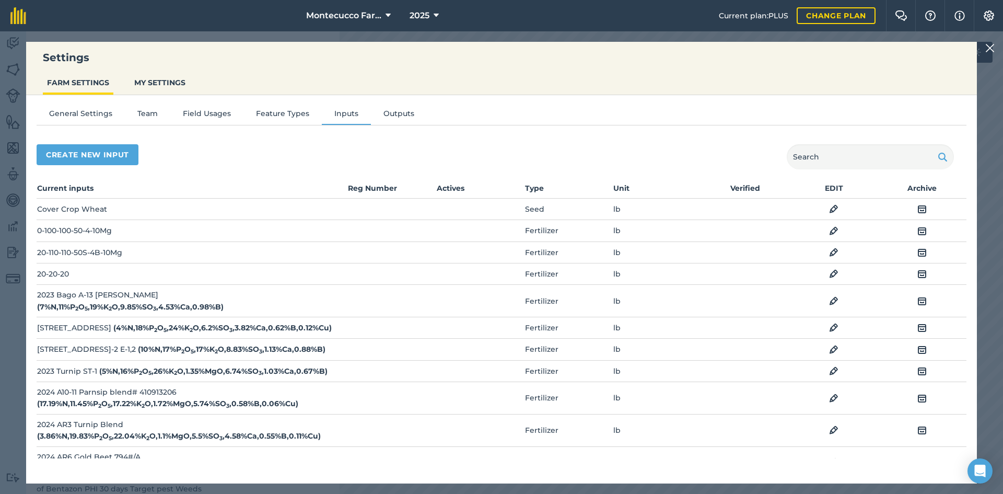
click at [995, 49] on div at bounding box center [991, 48] width 13 height 13
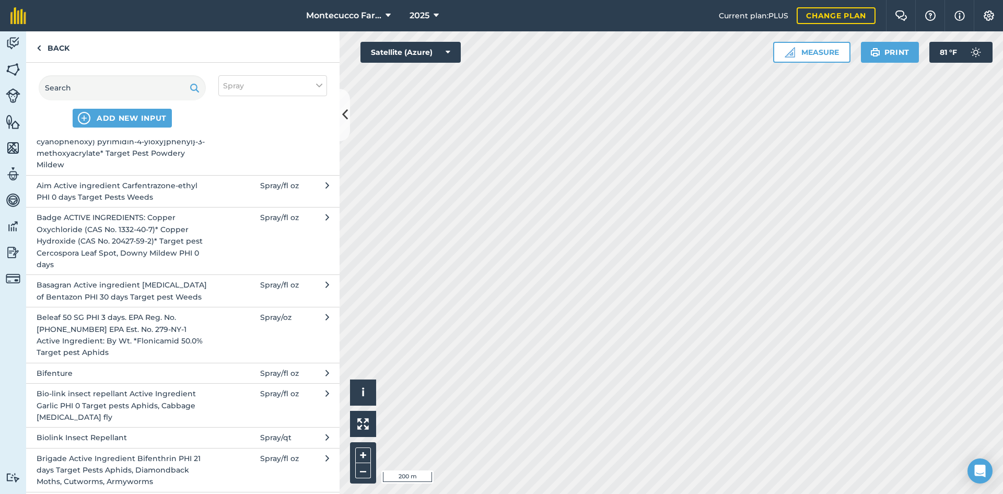
scroll to position [192, 0]
click at [154, 467] on span "Brigade Active Ingredient Bifenthrin PHI 21 days Target Pests Aphids, Diamondba…" at bounding box center [122, 469] width 171 height 35
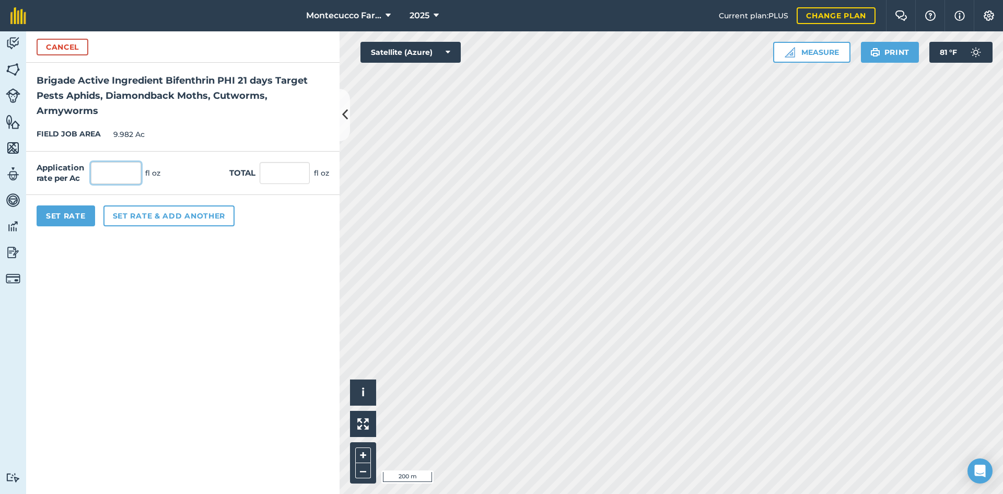
click at [120, 173] on input "text" at bounding box center [116, 173] width 50 height 22
type input "6"
type input "59.892"
click at [131, 214] on button "Set rate & add another" at bounding box center [168, 215] width 131 height 21
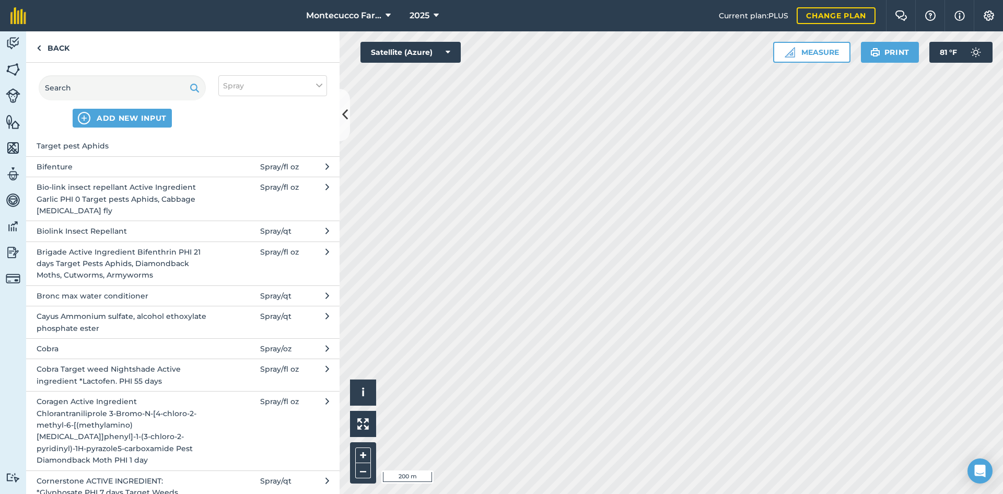
scroll to position [389, 0]
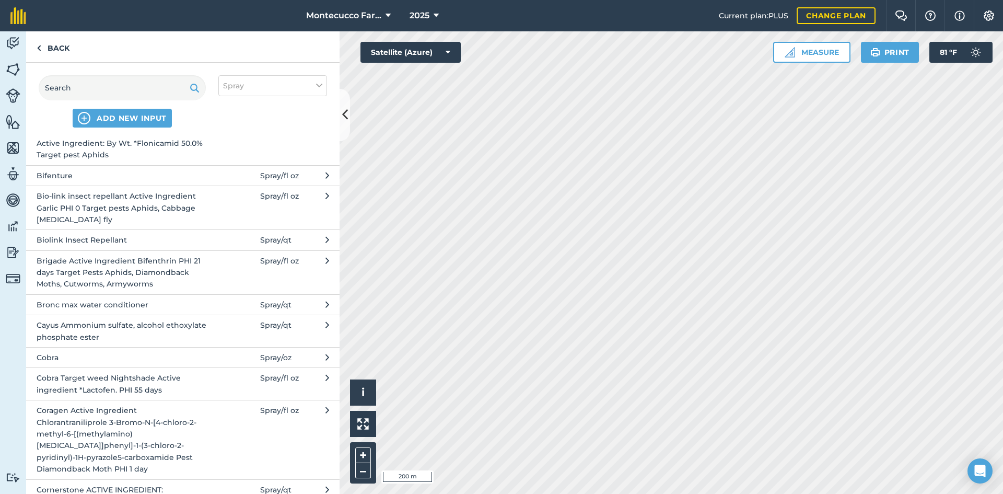
click at [124, 204] on span "Bio-link insect repellant Active Ingredient Garlic PHI 0 Target pests Aphids, C…" at bounding box center [122, 207] width 171 height 35
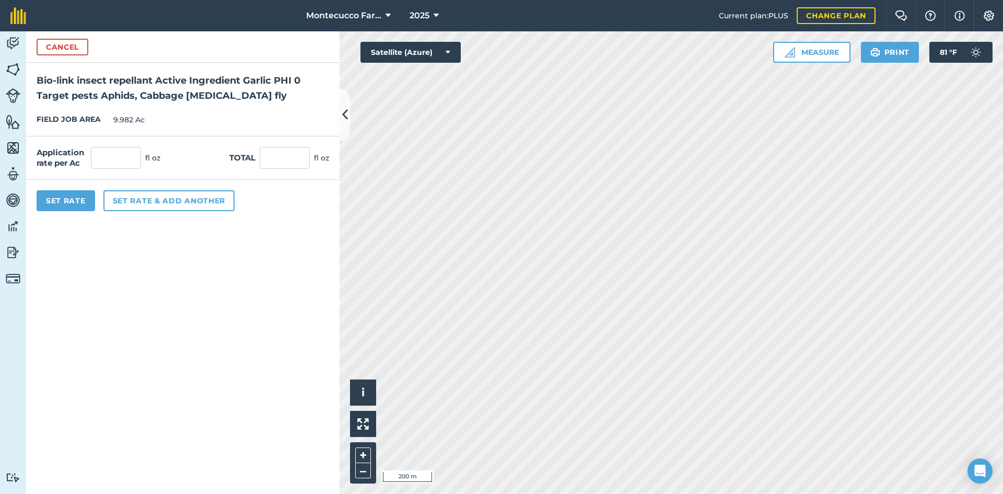
click at [131, 145] on div "Application rate per Ac fl oz Total fl oz" at bounding box center [182, 157] width 313 height 43
click at [129, 154] on input "text" at bounding box center [116, 158] width 50 height 22
type input "32"
type input "319.424"
click at [133, 200] on button "Set rate & add another" at bounding box center [168, 200] width 131 height 21
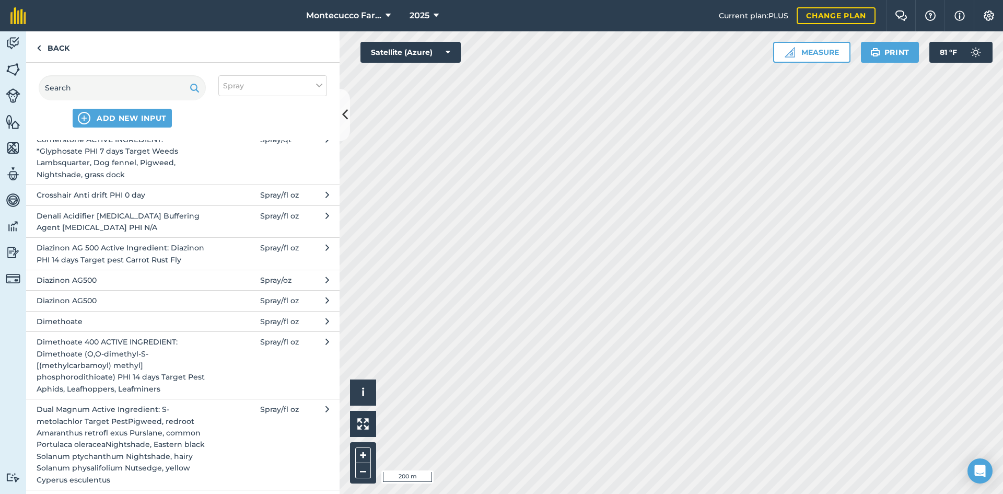
scroll to position [744, 0]
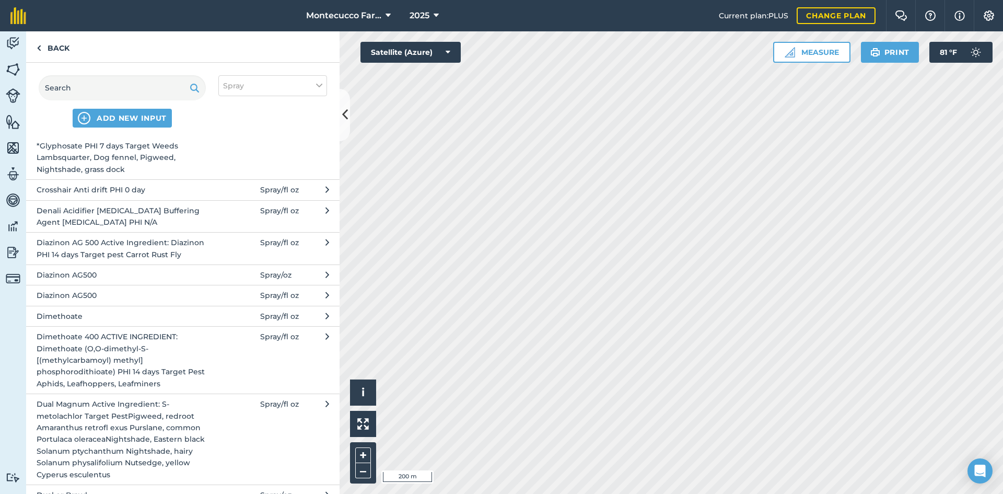
click at [122, 210] on span "Denali Acidifier [MEDICAL_DATA] Buffering Agent [MEDICAL_DATA] PHI N/A" at bounding box center [122, 217] width 171 height 24
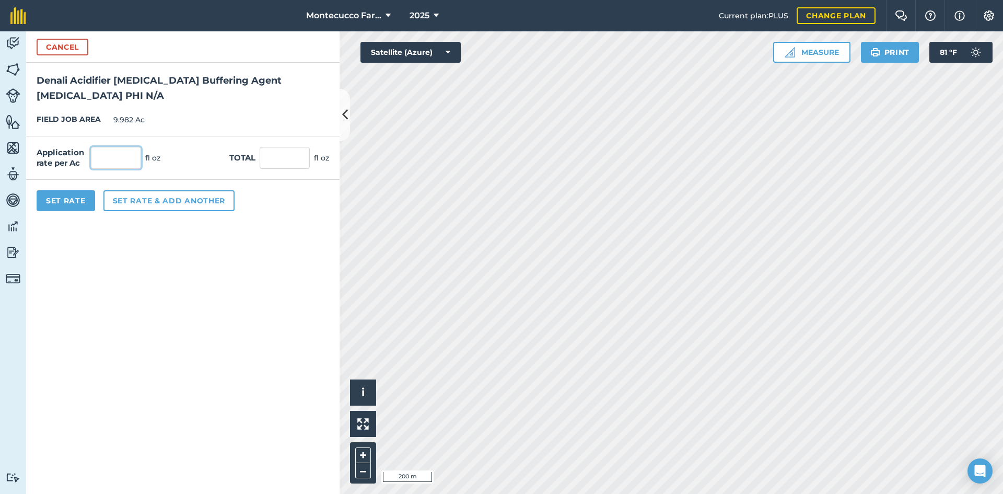
click at [126, 160] on input "text" at bounding box center [116, 158] width 50 height 22
type input "3"
click at [84, 199] on button "Set Rate" at bounding box center [66, 200] width 58 height 21
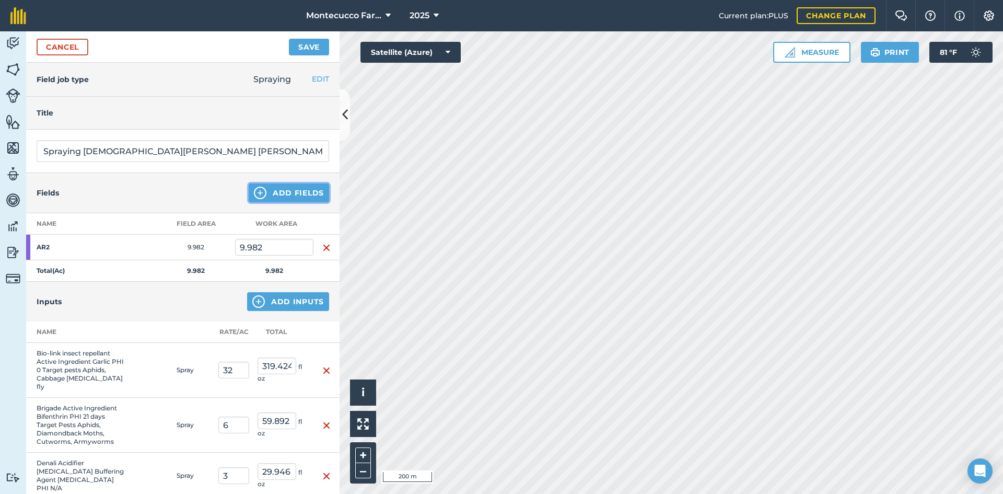
click at [304, 196] on button "Add Fields" at bounding box center [289, 192] width 80 height 19
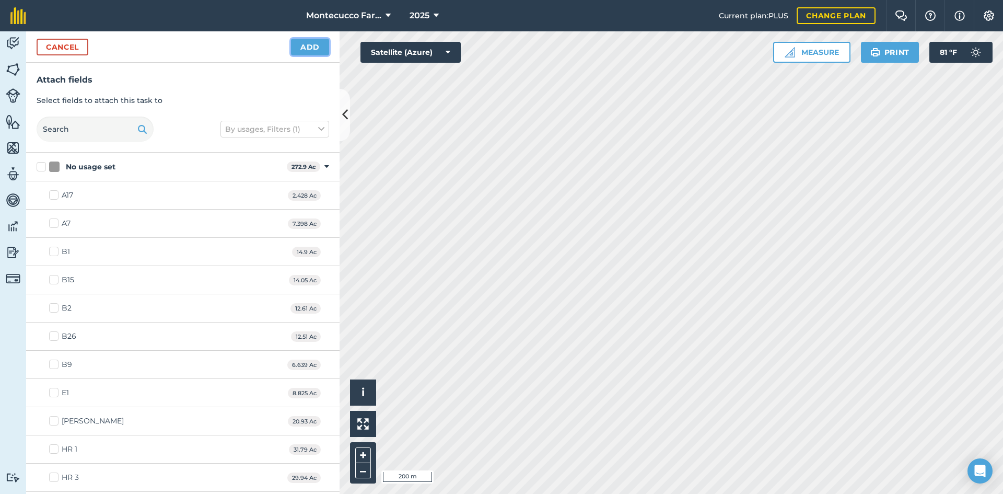
click at [310, 46] on button "Add" at bounding box center [310, 47] width 38 height 17
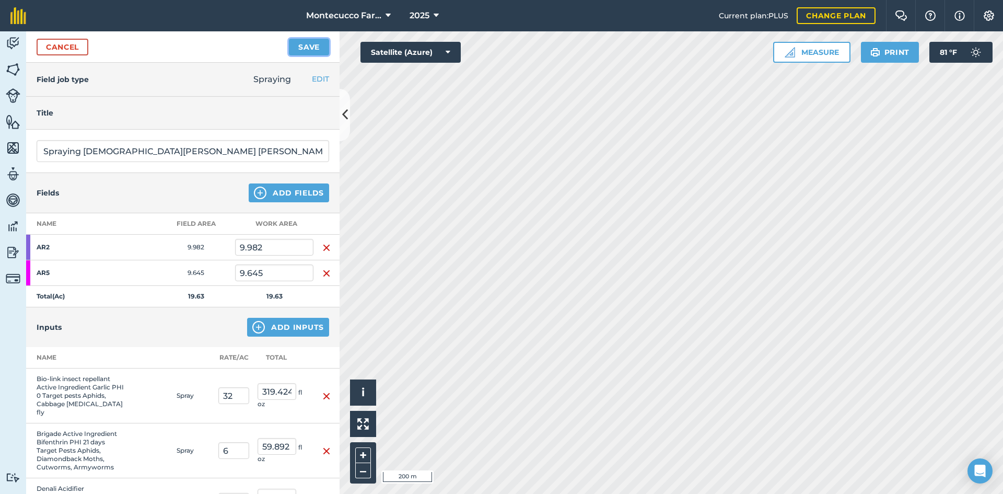
click at [308, 48] on button "Save" at bounding box center [309, 47] width 40 height 17
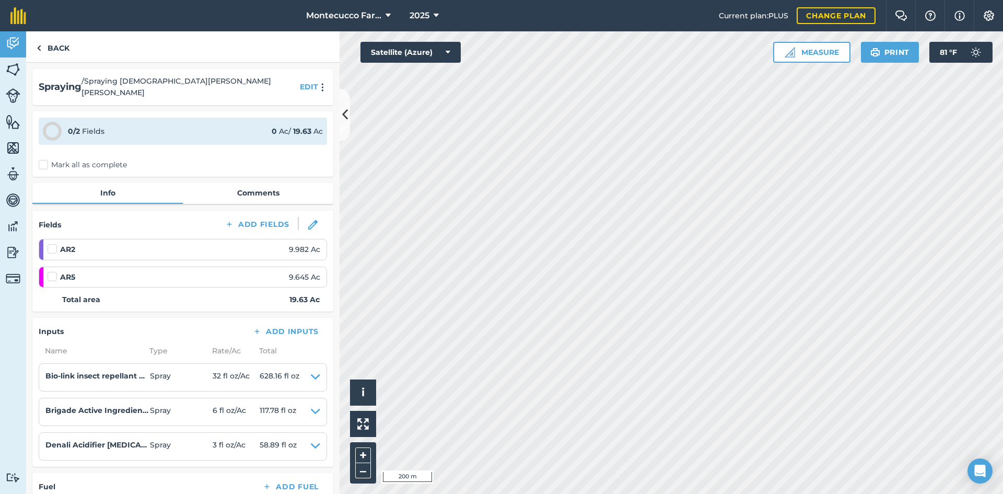
click at [45, 159] on label "Mark all as complete" at bounding box center [83, 164] width 88 height 11
click at [45, 159] on input "Mark all as complete" at bounding box center [42, 162] width 7 height 7
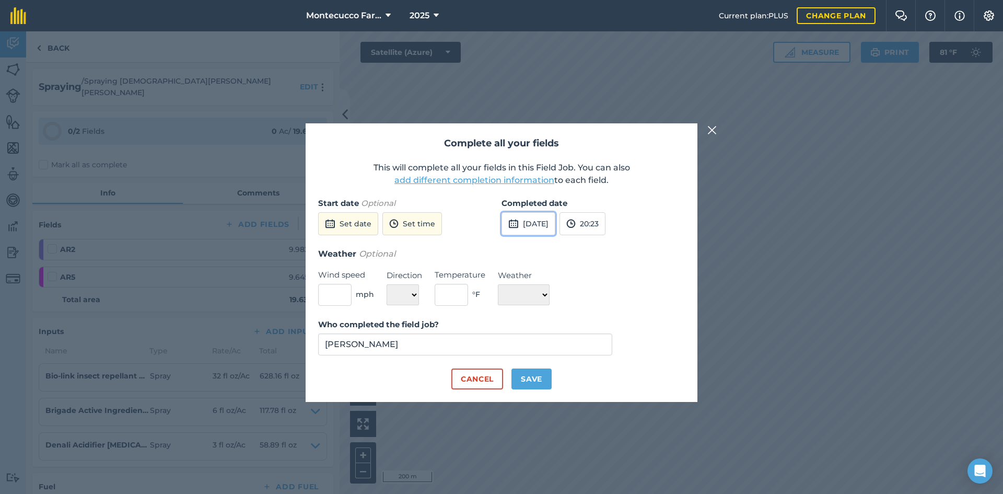
click at [539, 219] on button "[DATE]" at bounding box center [528, 223] width 54 height 23
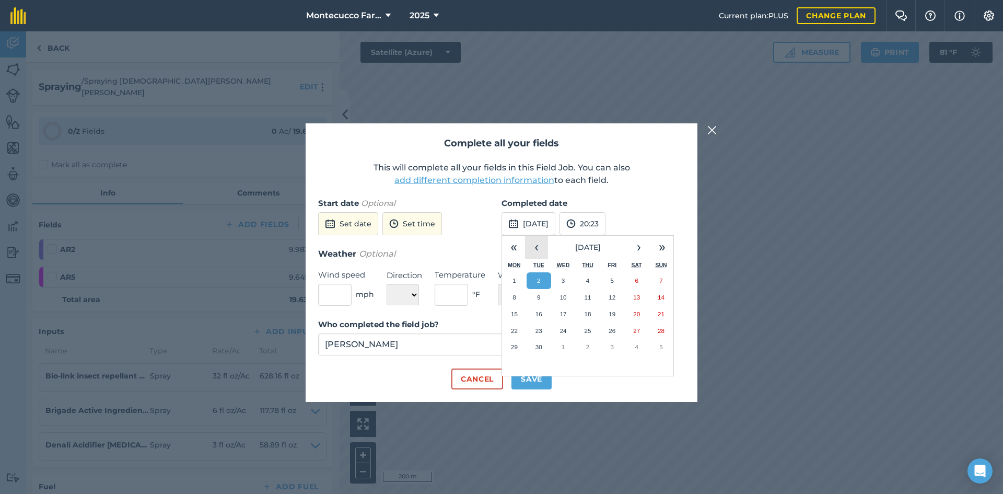
click at [537, 247] on button "‹" at bounding box center [536, 247] width 23 height 23
click at [517, 343] on abbr "25" at bounding box center [514, 346] width 7 height 7
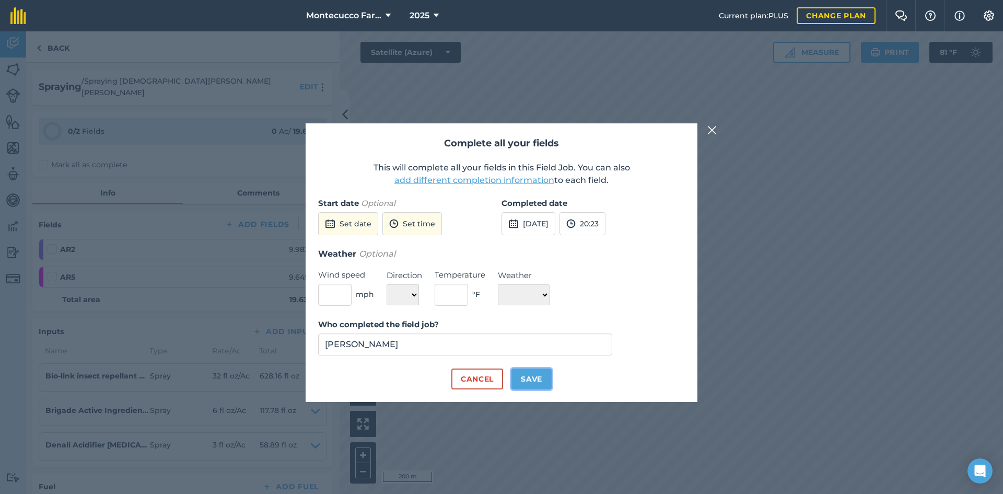
click at [523, 376] on button "Save" at bounding box center [531, 378] width 40 height 21
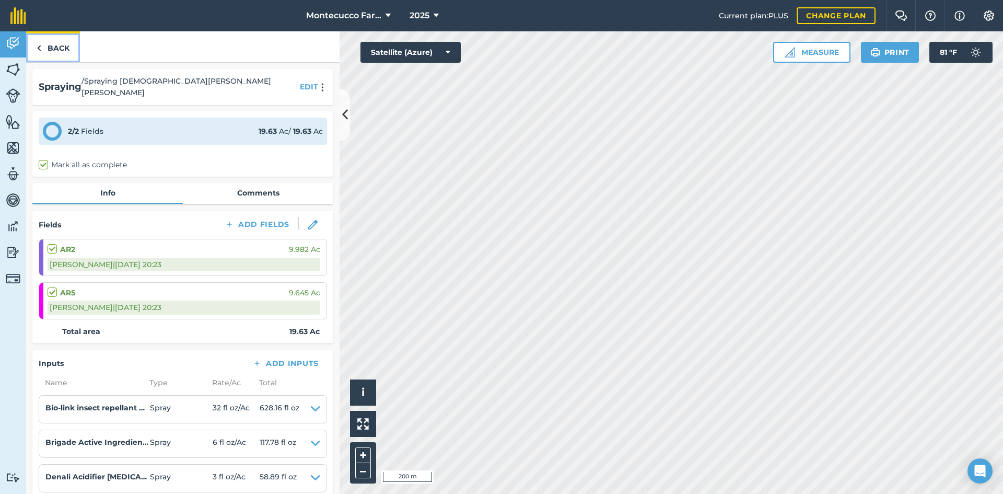
click at [55, 45] on link "Back" at bounding box center [53, 46] width 54 height 31
